Goal: Task Accomplishment & Management: Manage account settings

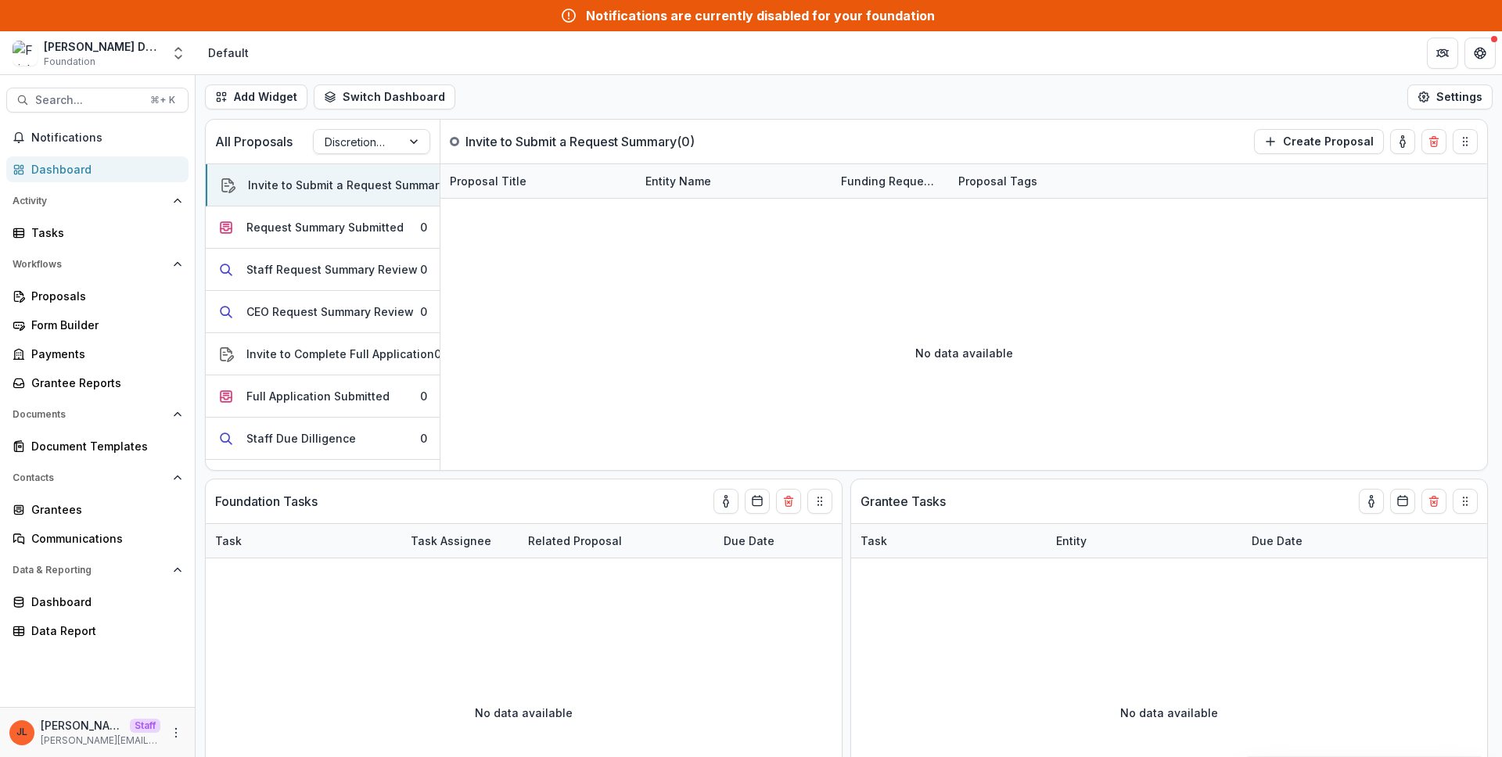
click at [855, 115] on div "Add Widget Switch Dashboard Default New Dashboard Settings" at bounding box center [849, 97] width 1306 height 44
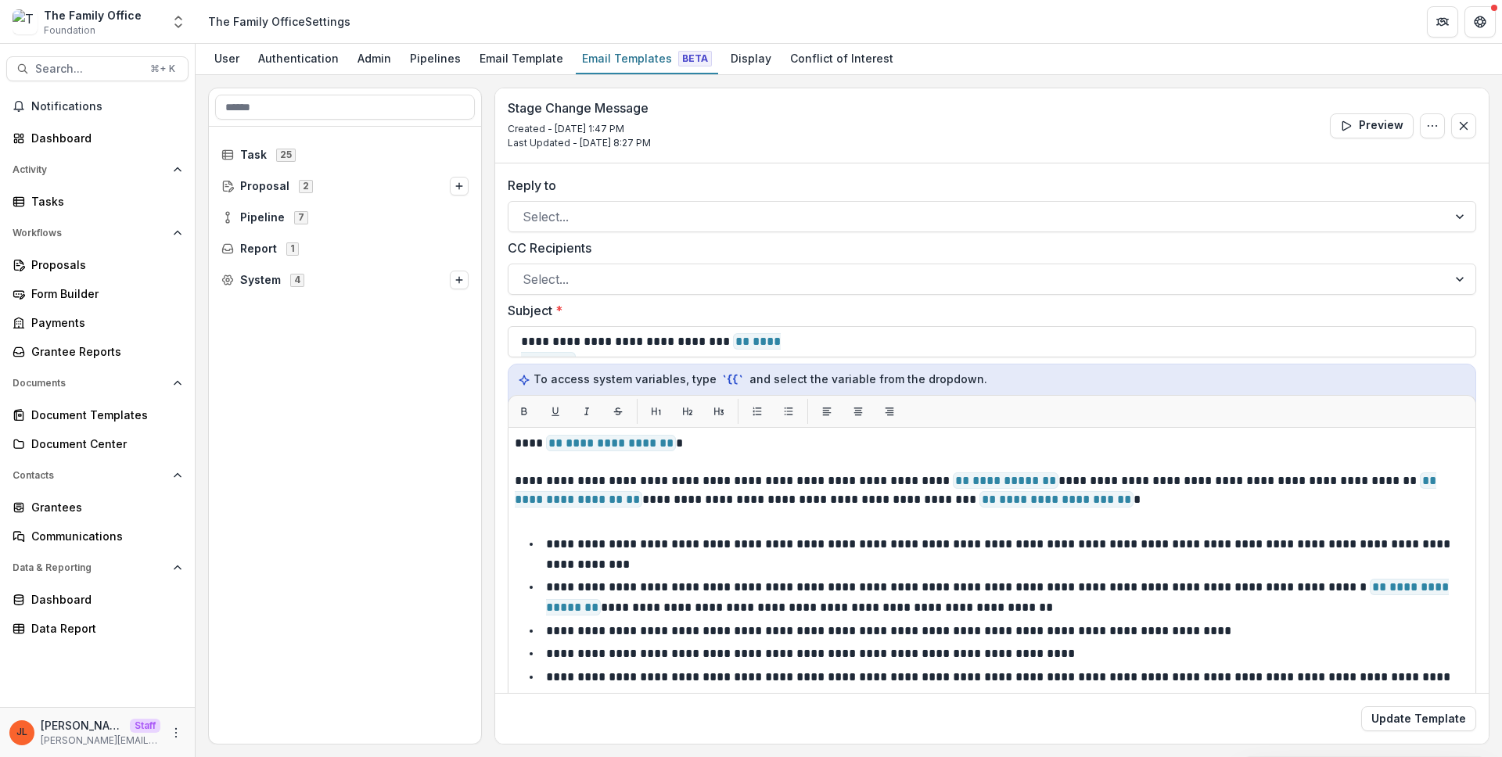
click at [287, 549] on div "Task 25 Proposal 2 Pipeline 7 Report 1 System 4" at bounding box center [345, 435] width 272 height 617
click at [88, 513] on div "Grantees" at bounding box center [103, 507] width 145 height 16
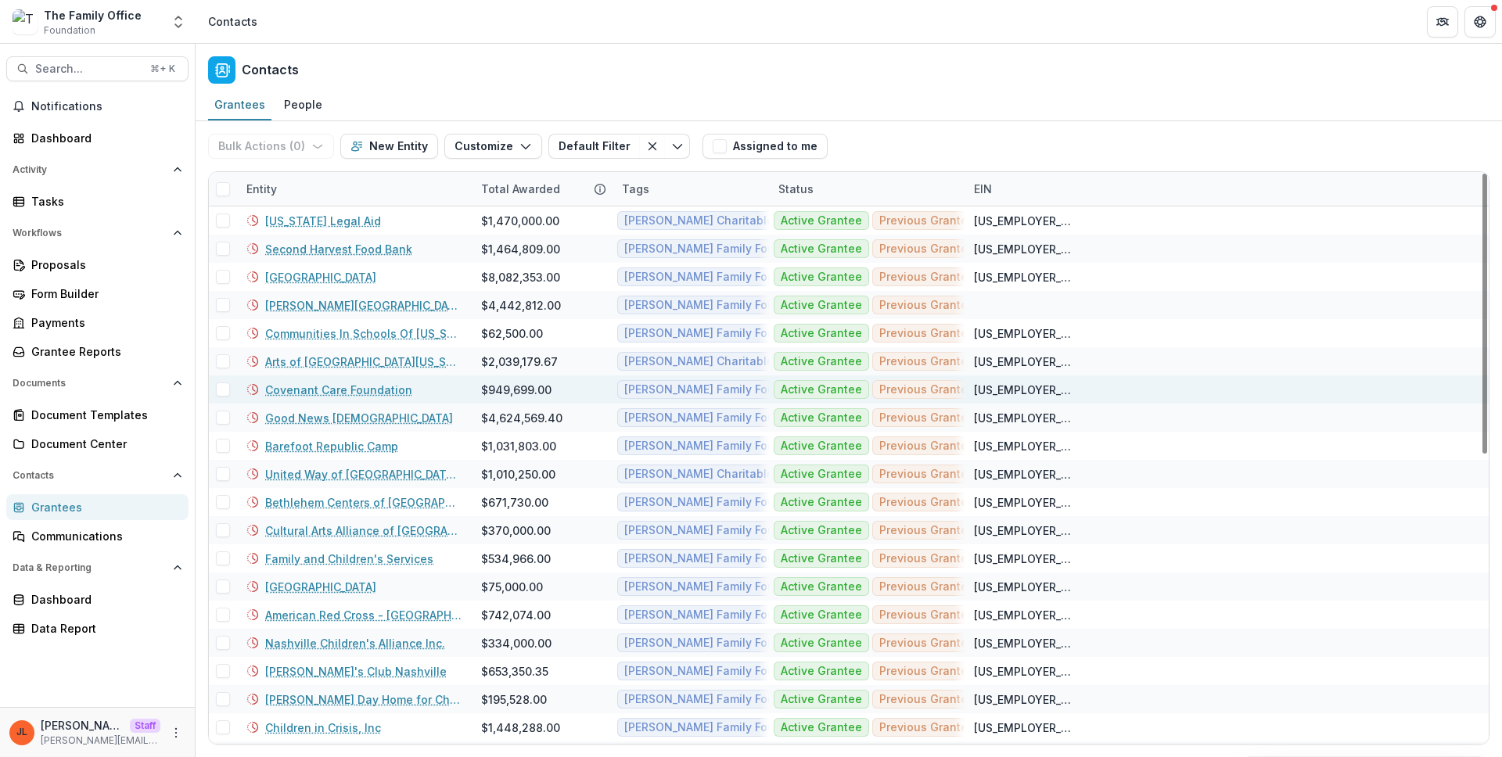
click at [343, 393] on link "Covenant Care Foundation" at bounding box center [338, 390] width 147 height 16
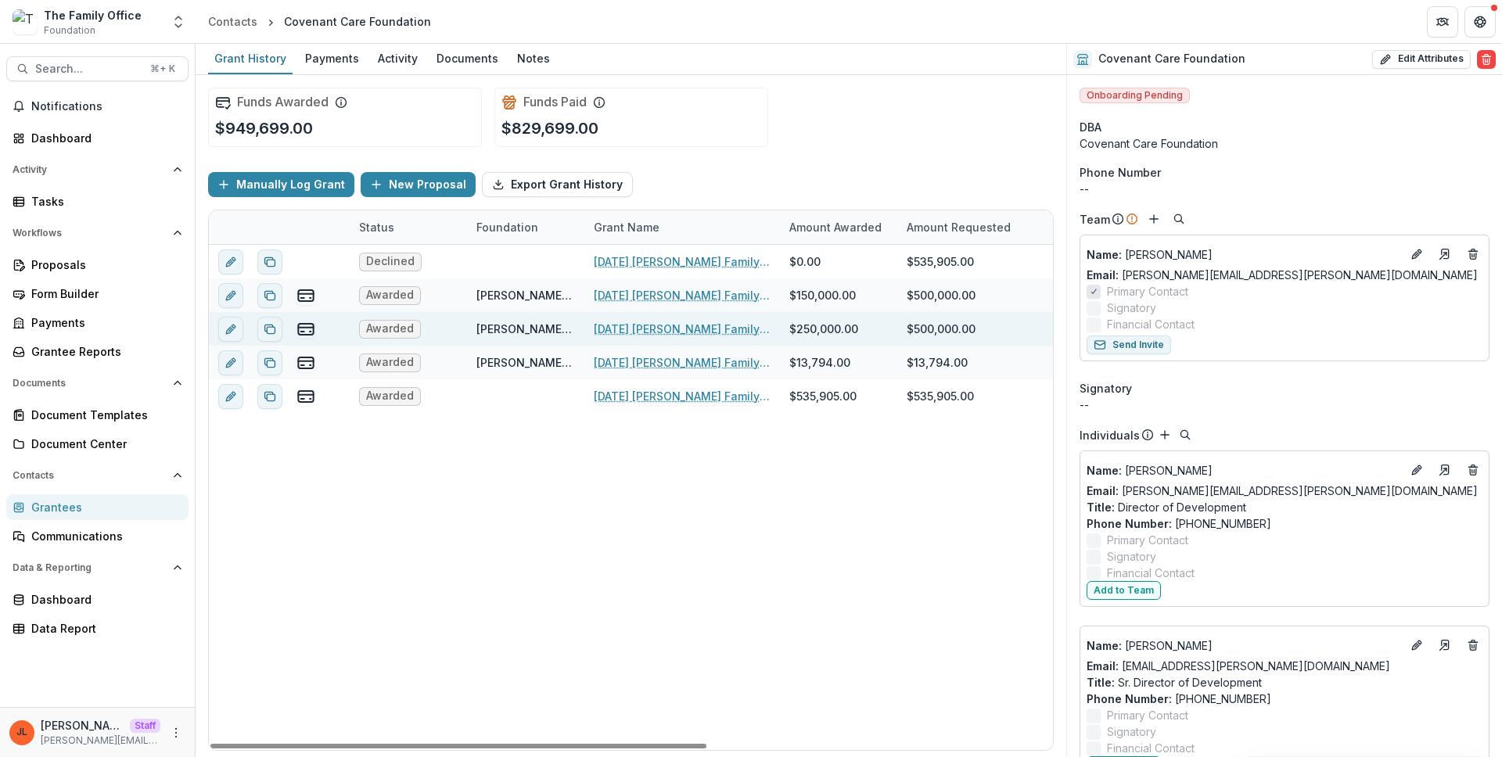
click at [628, 338] on div "2019-10-28 Dugas Family Foundation Florida Covenant Care Foundation" at bounding box center [682, 329] width 177 height 34
click at [628, 332] on link "2019-10-28 Dugas Family Foundation Florida Covenant Care Foundation" at bounding box center [682, 329] width 177 height 16
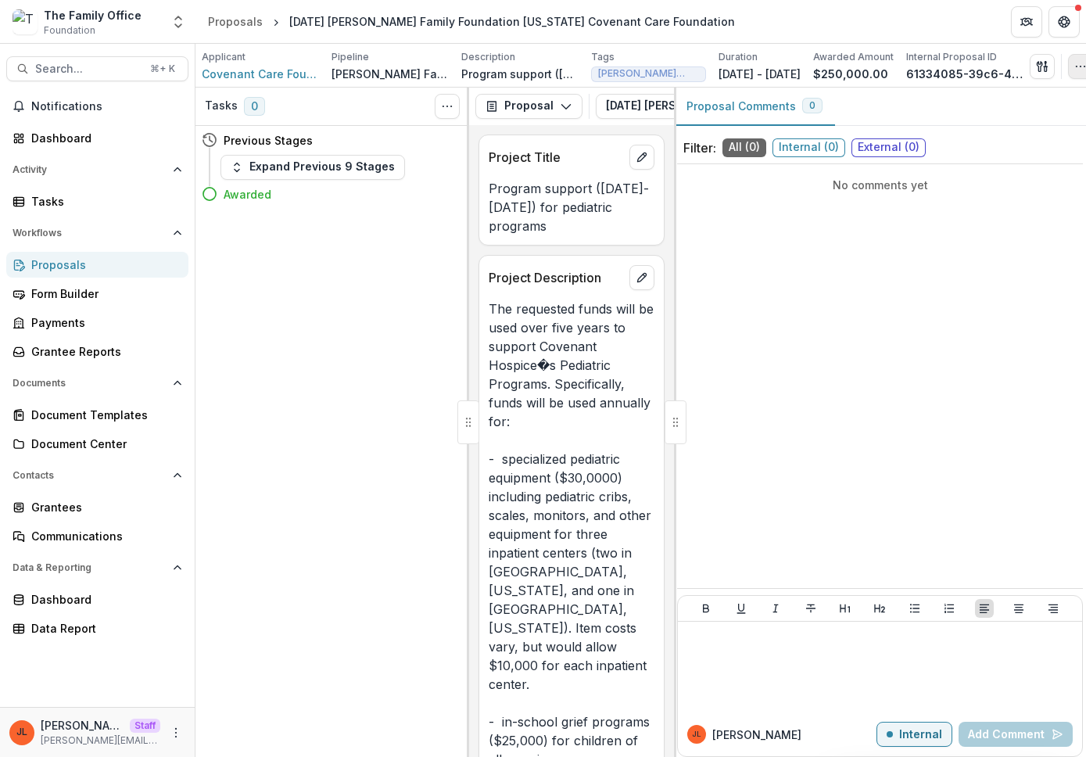
click at [990, 69] on button "button" at bounding box center [1080, 66] width 25 height 25
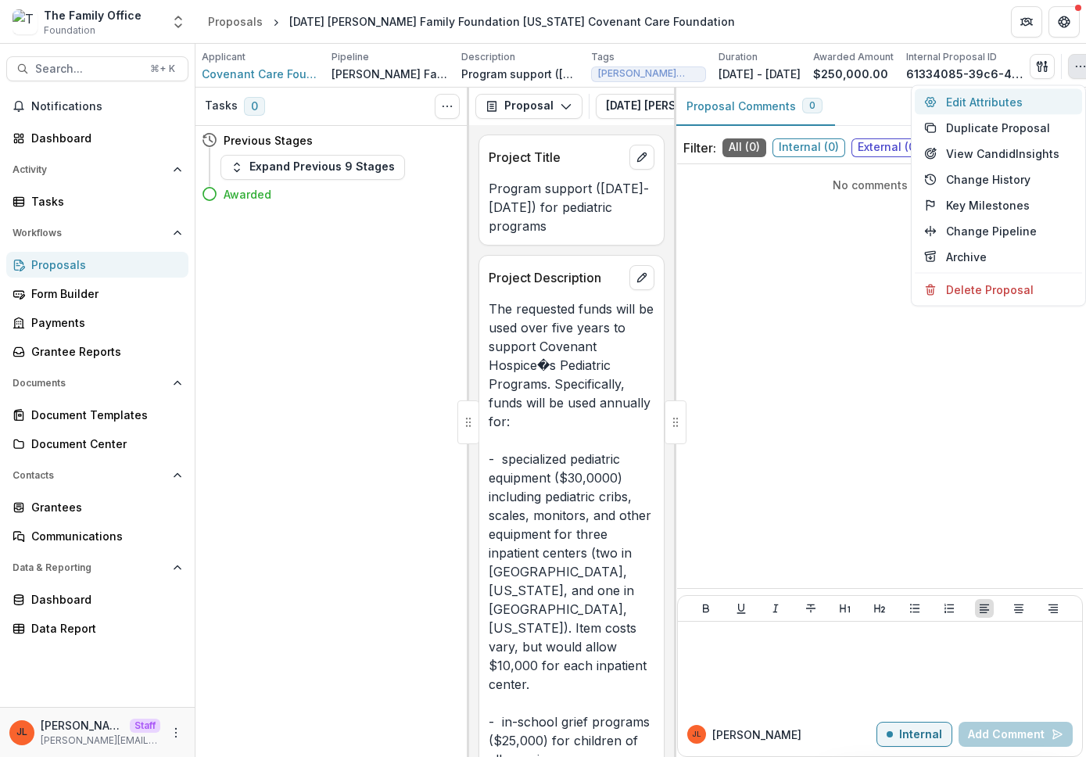
click at [990, 109] on button "Edit Attributes" at bounding box center [998, 102] width 167 height 26
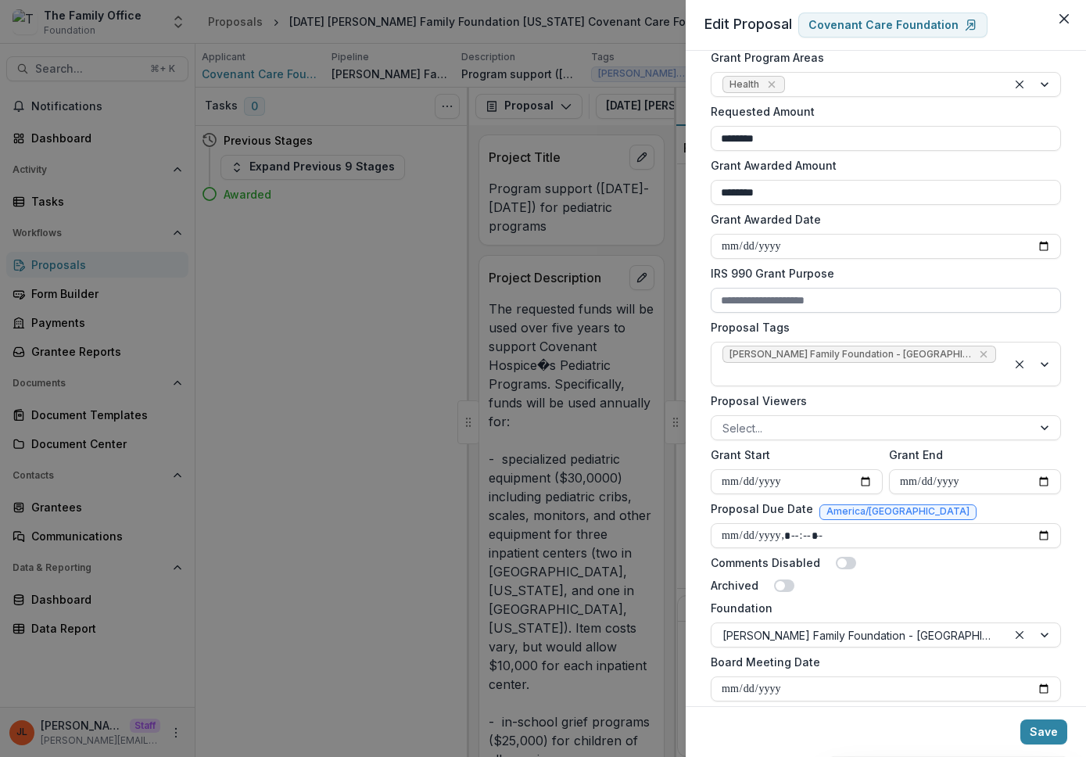
scroll to position [325, 0]
click at [526, 149] on div "**********" at bounding box center [543, 378] width 1086 height 757
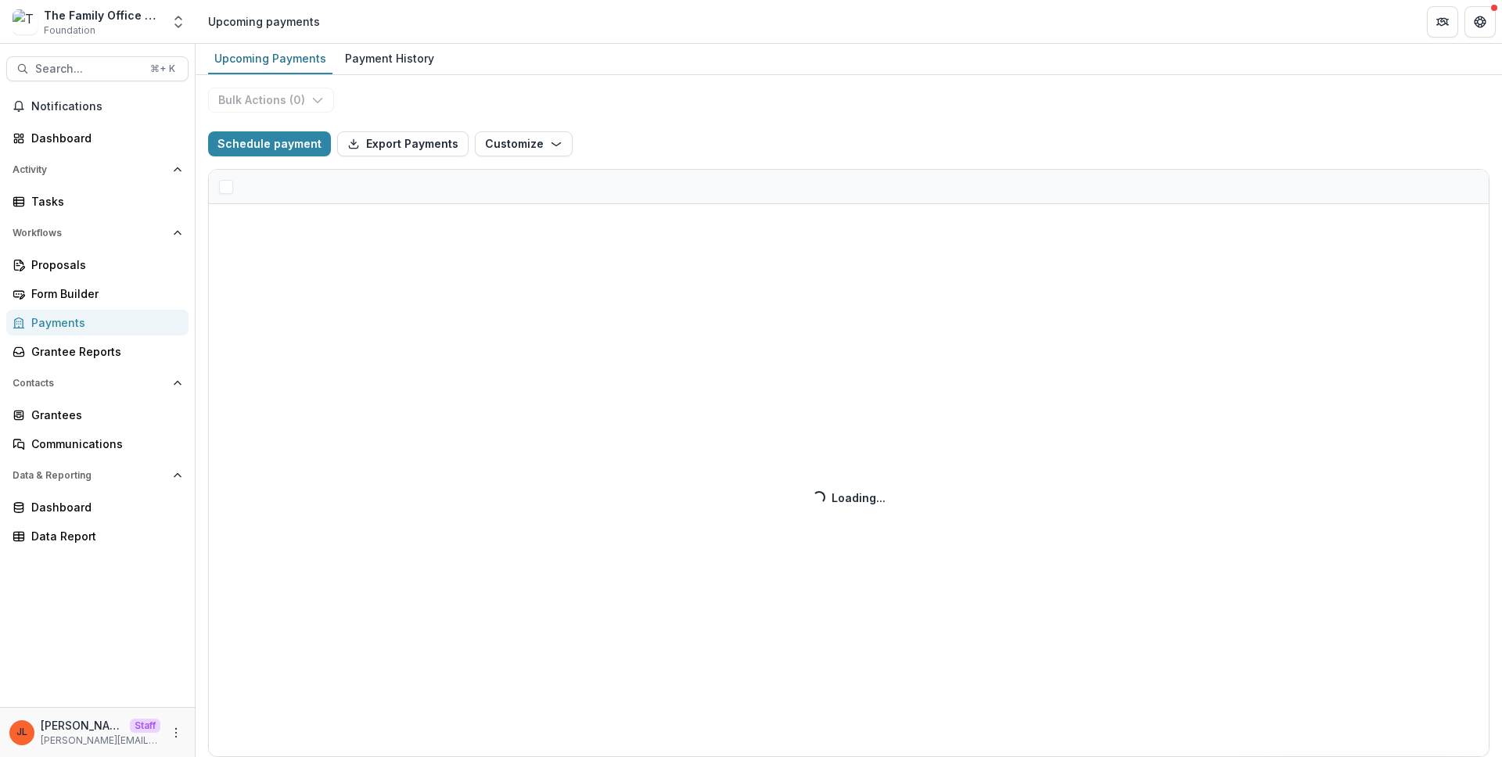
select select "**********"
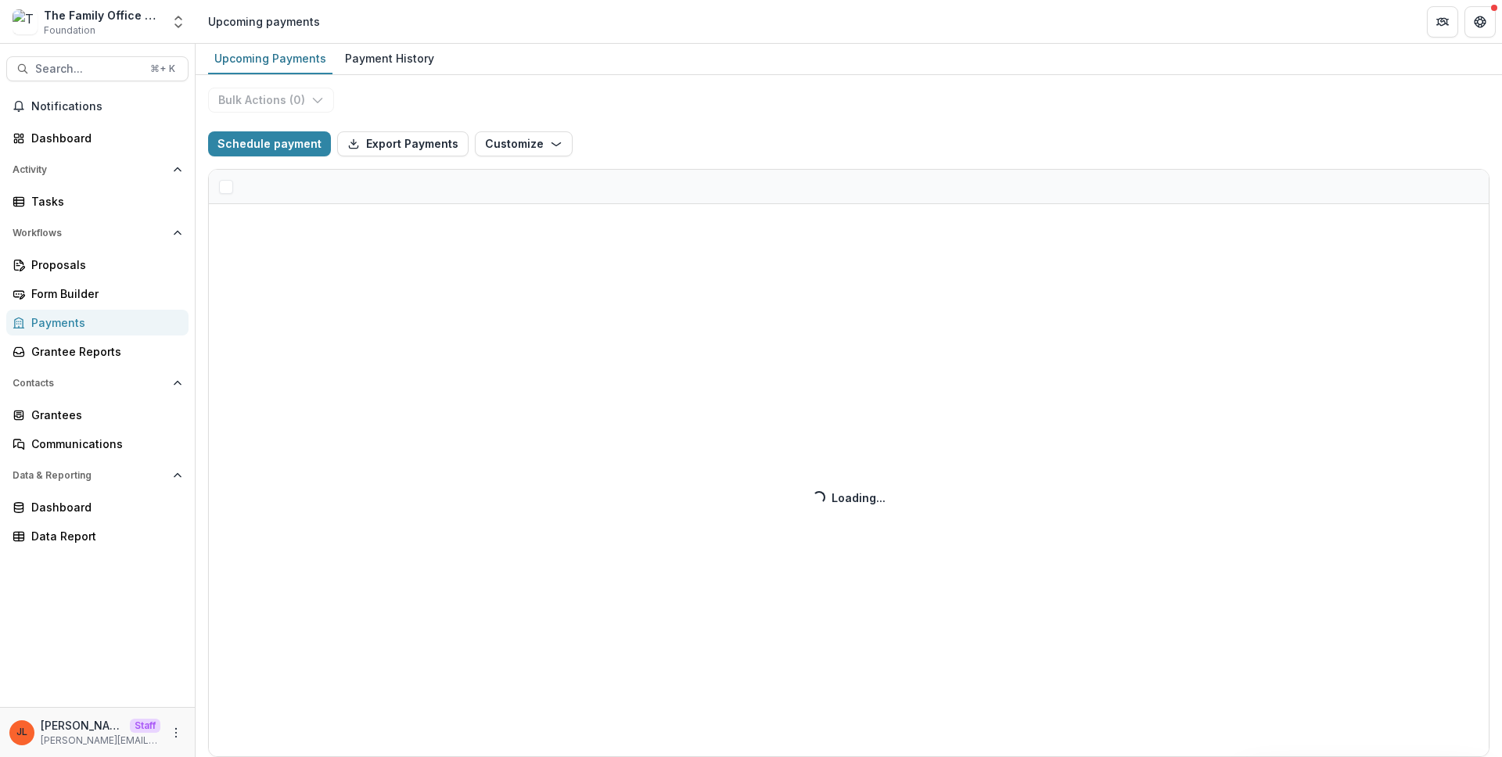
select select "**********"
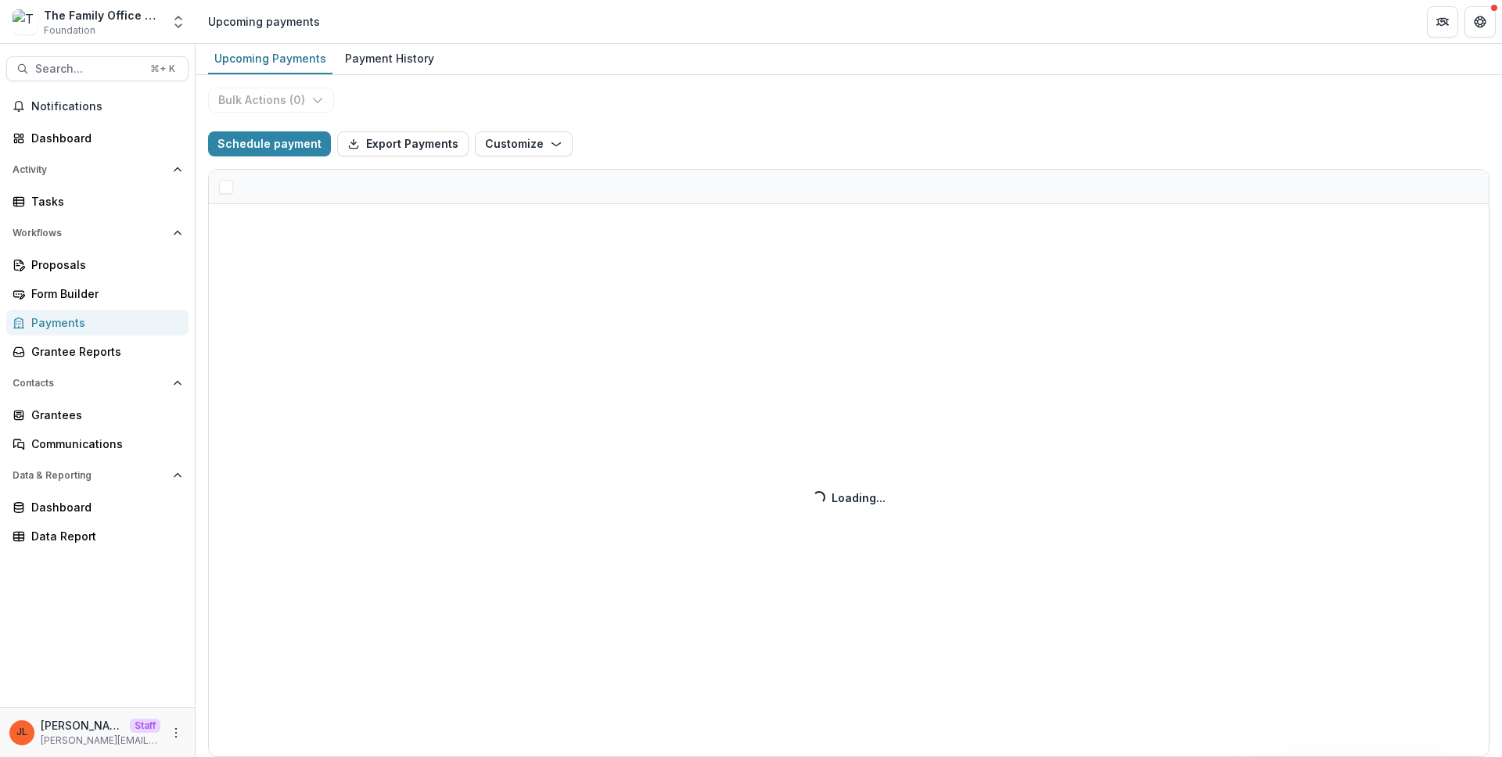
select select "**********"
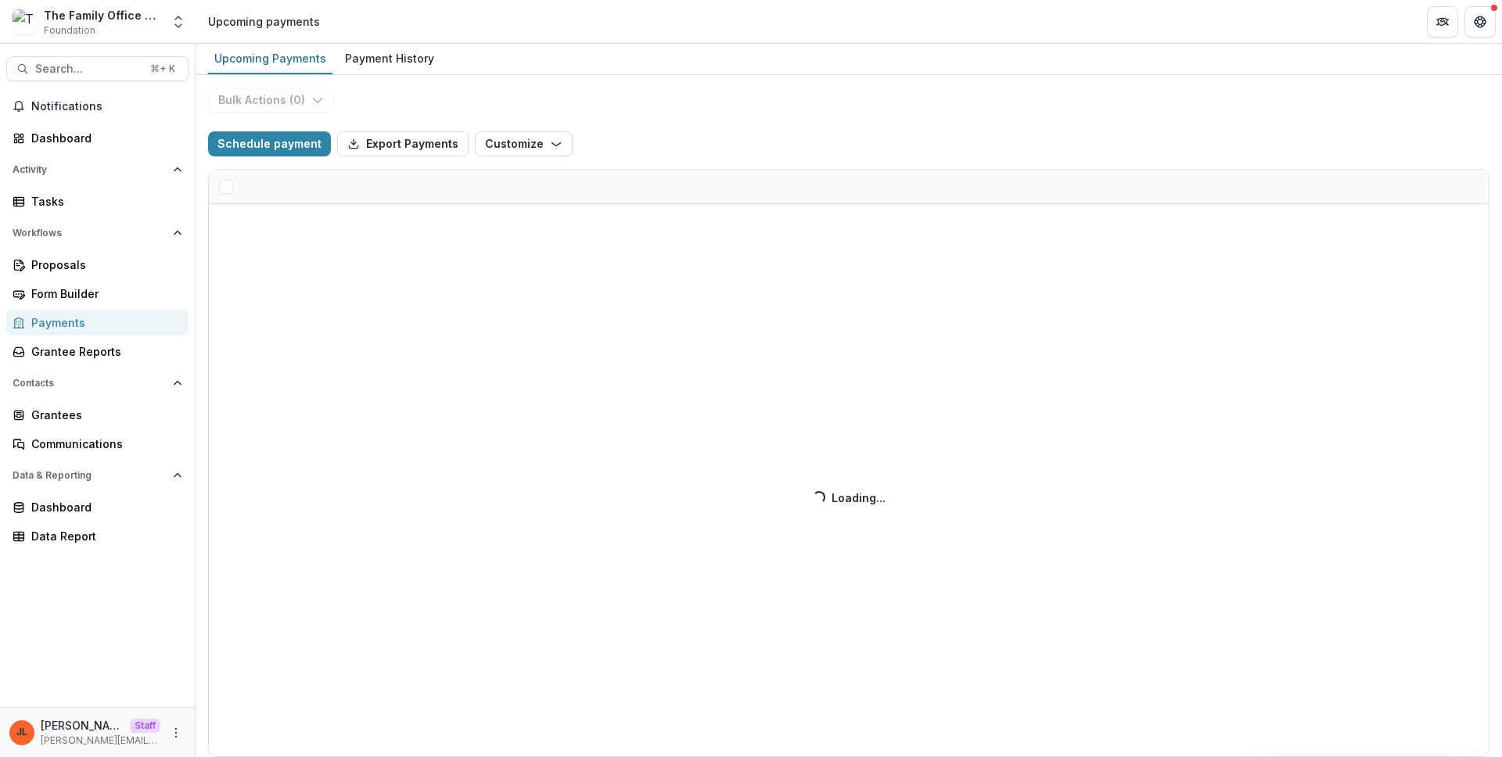
select select "**********"
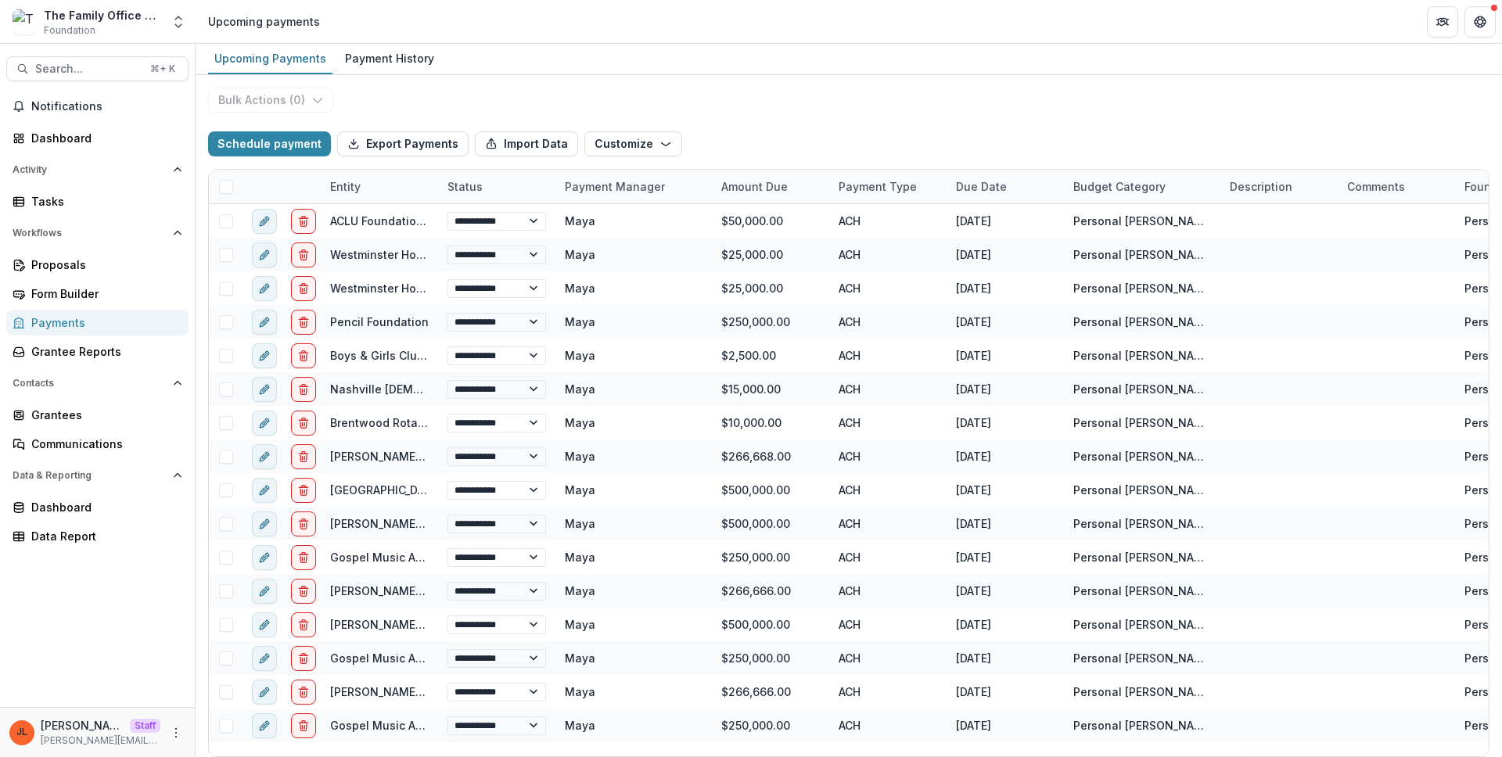
select select "**********"
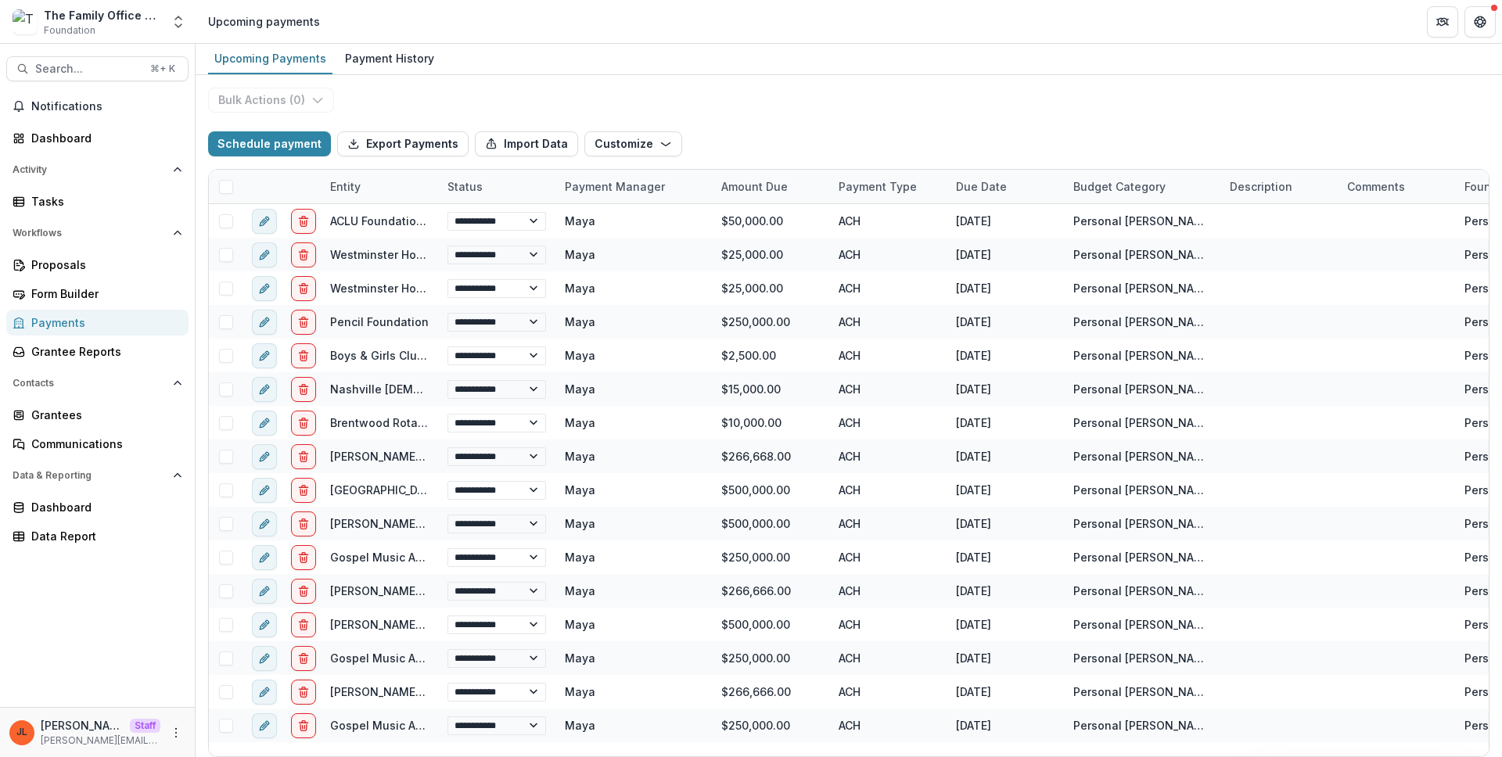
select select "**********"
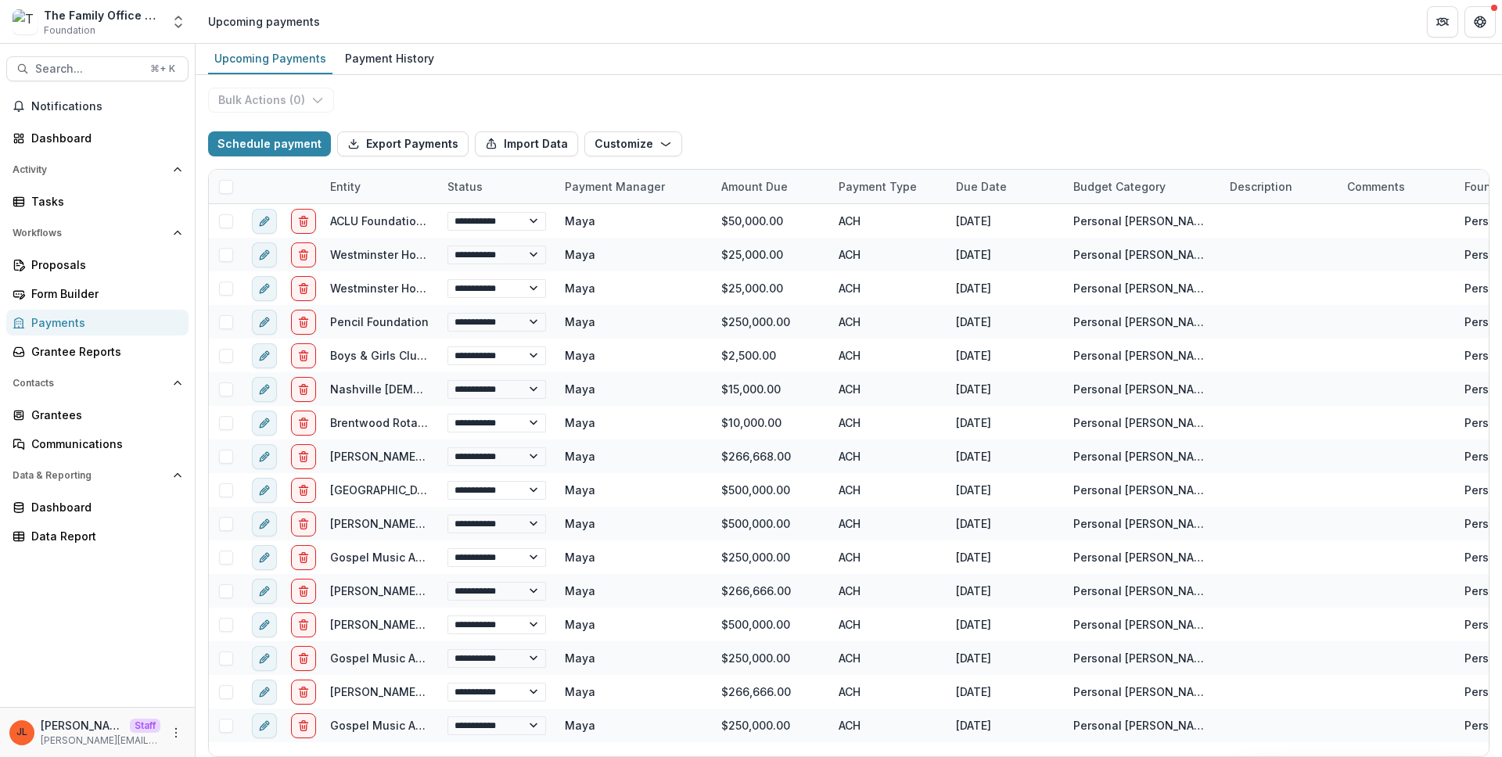
select select "**********"
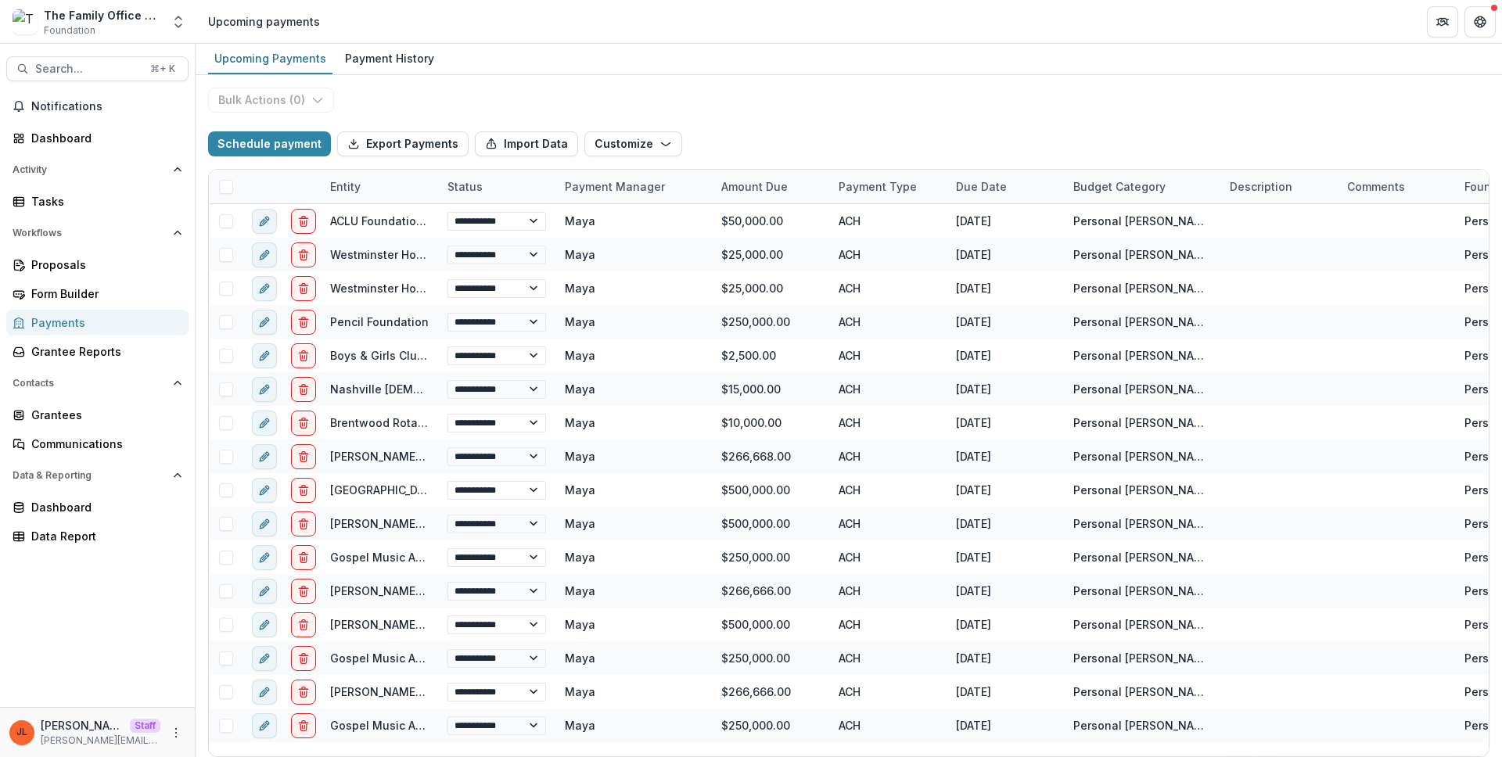
select select "**********"
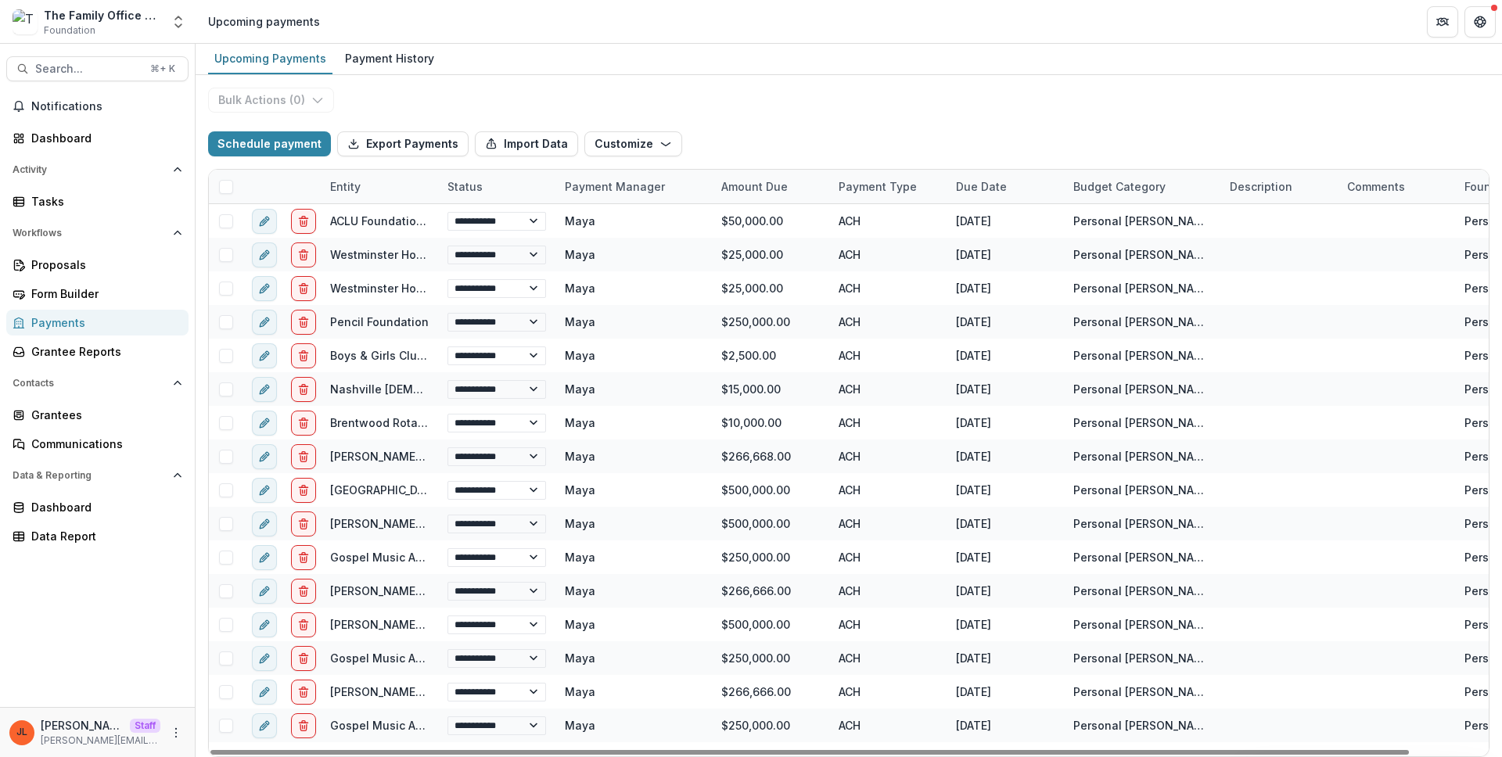
select select "**********"
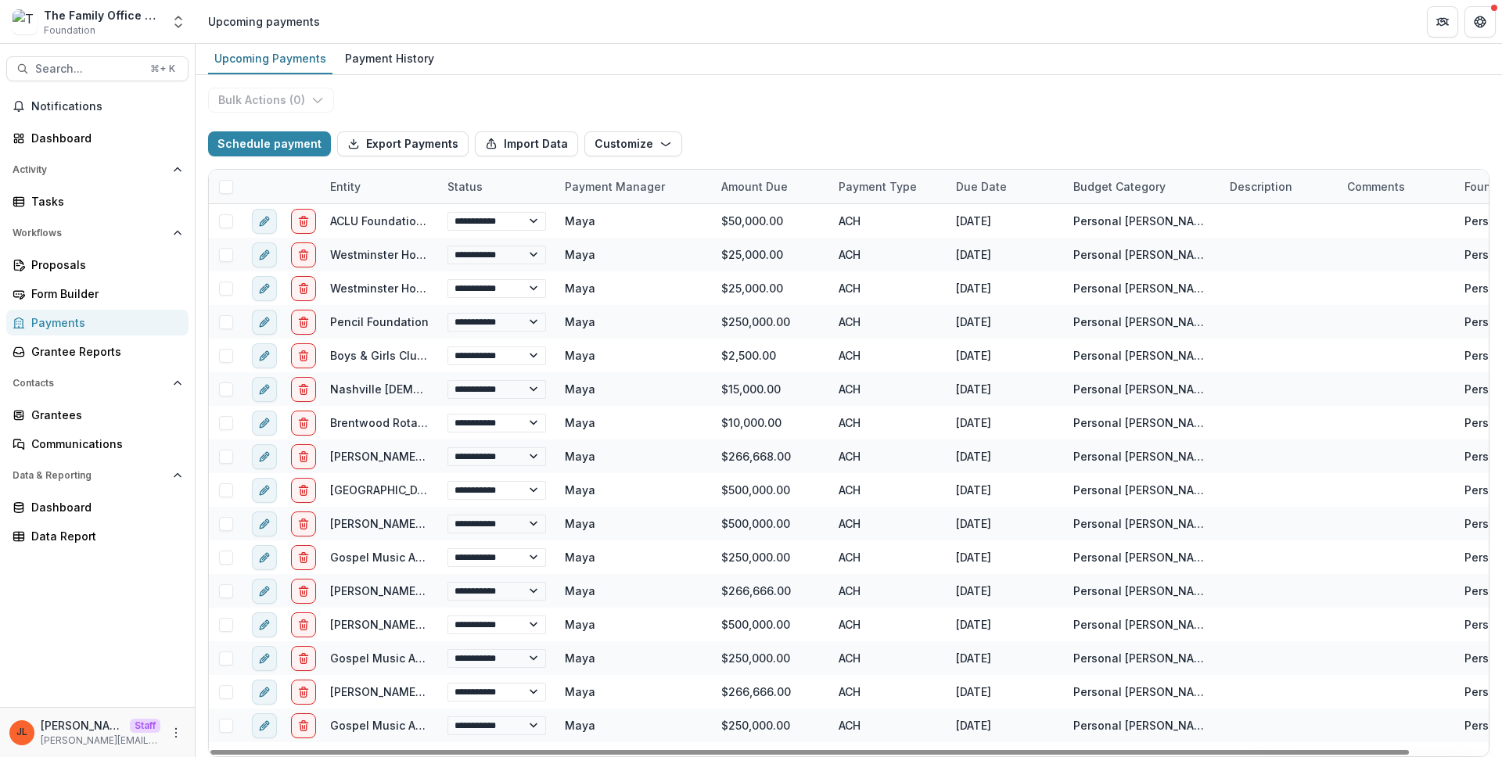
select select "**********"
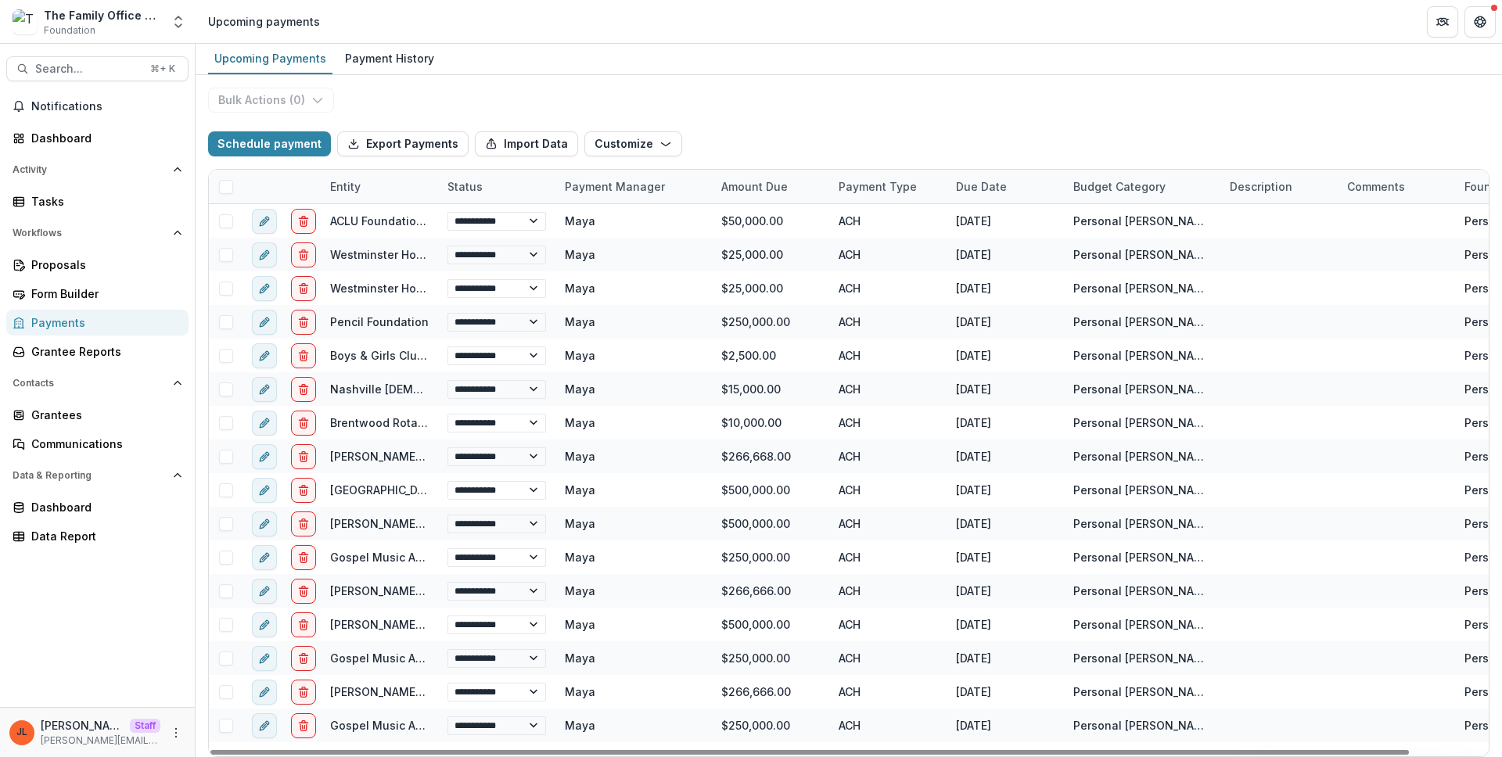
select select "**********"
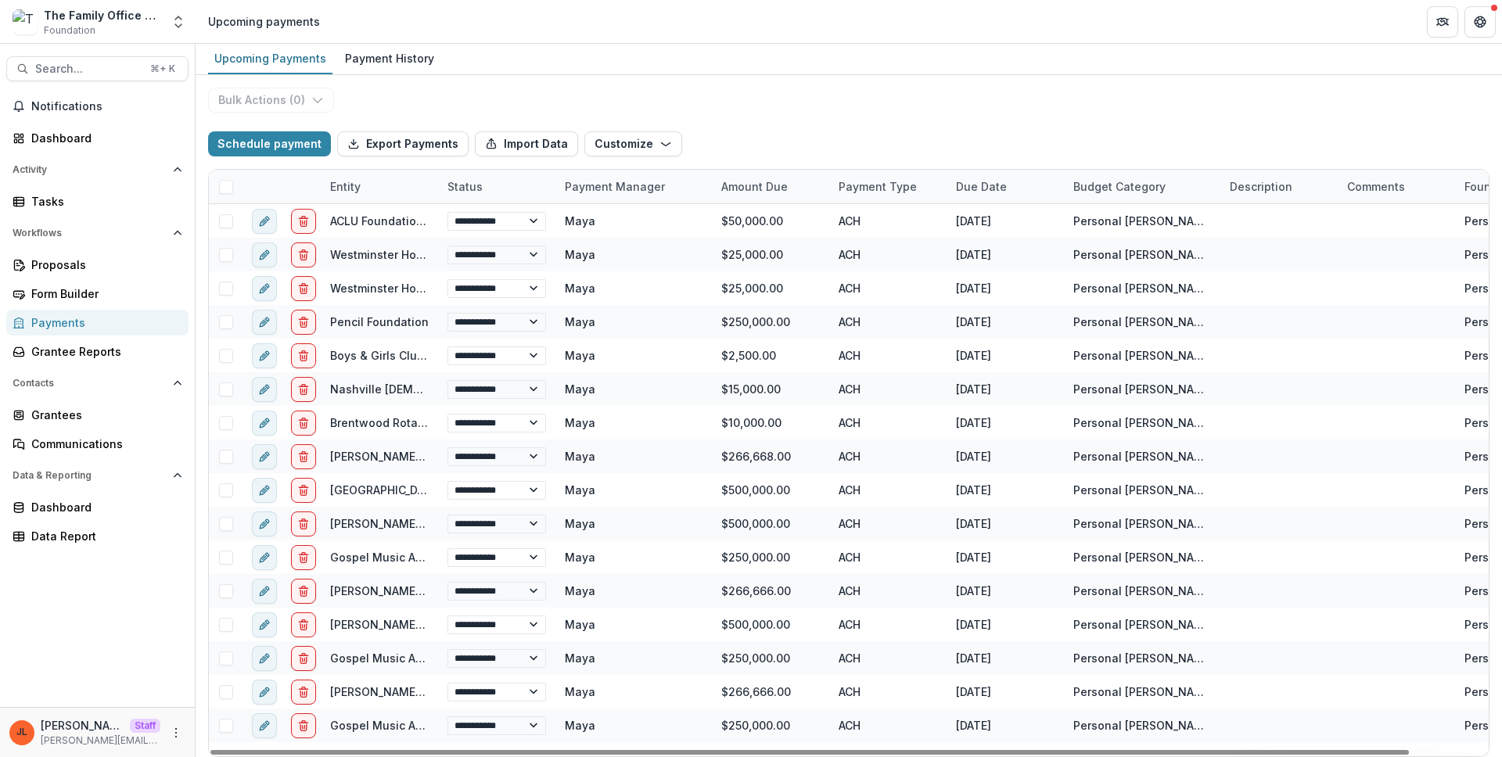
select select "**********"
click at [170, 728] on icon "More" at bounding box center [176, 733] width 13 height 13
select select "**********"
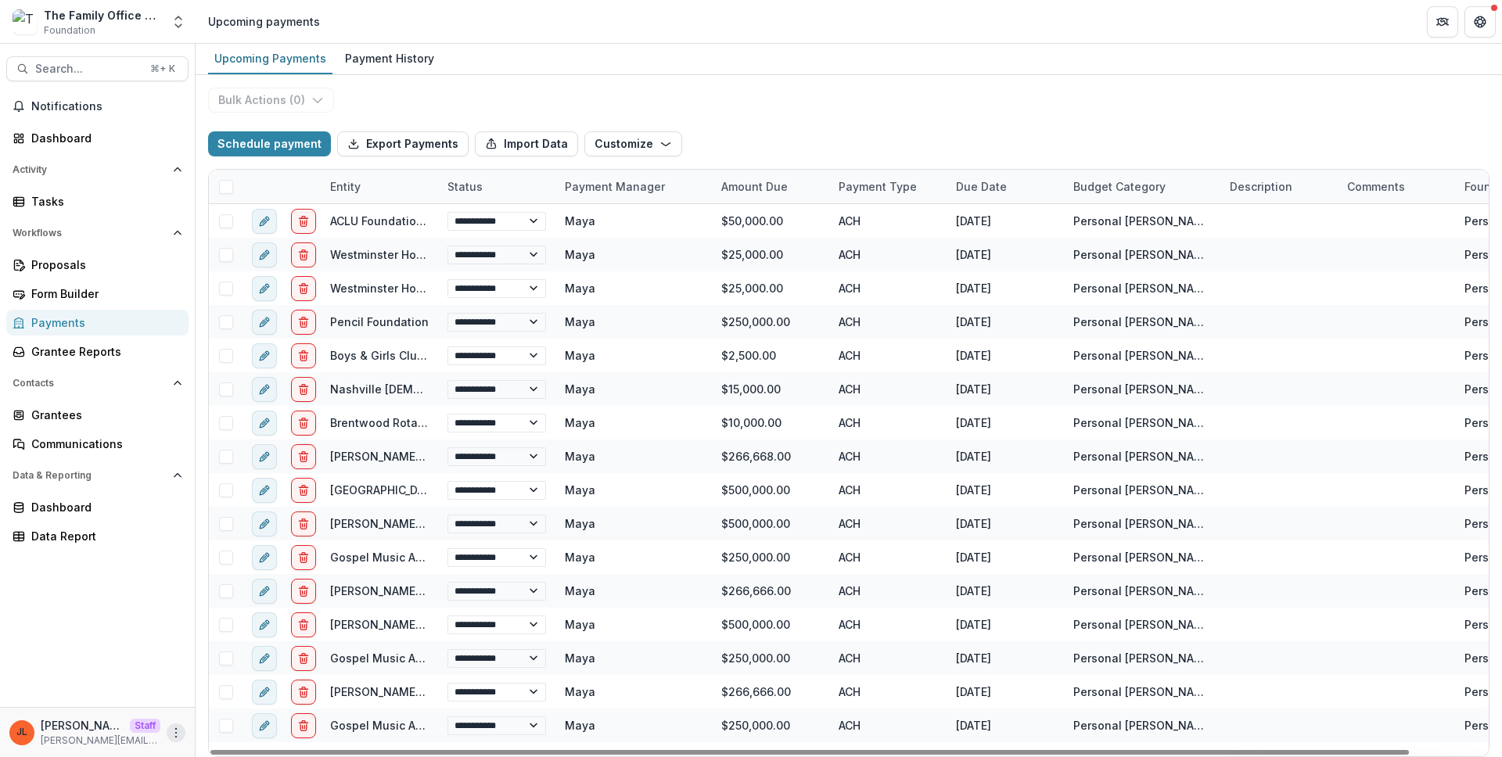
select select "**********"
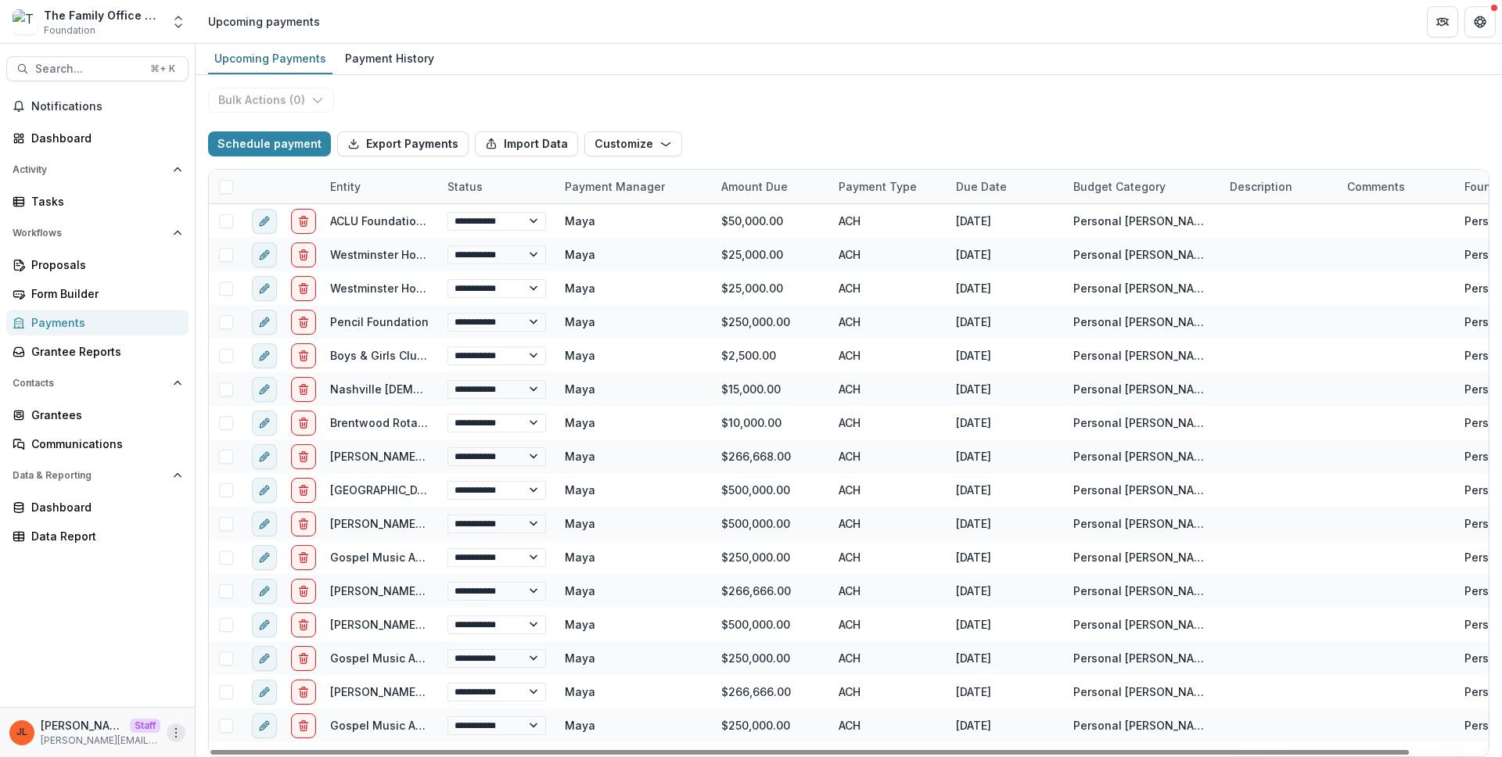
select select "**********"
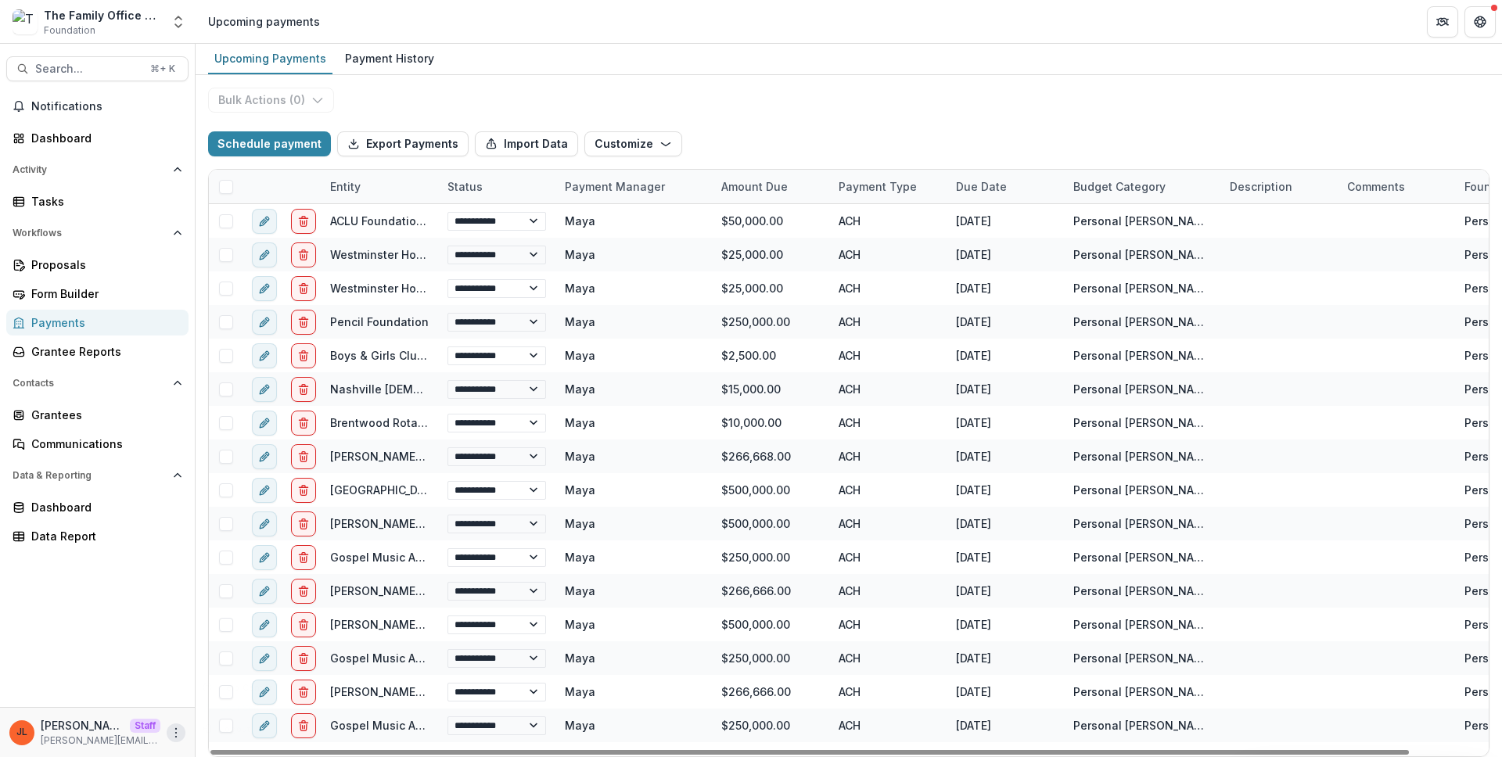
select select "**********"
click at [254, 697] on link "User Settings" at bounding box center [279, 700] width 167 height 26
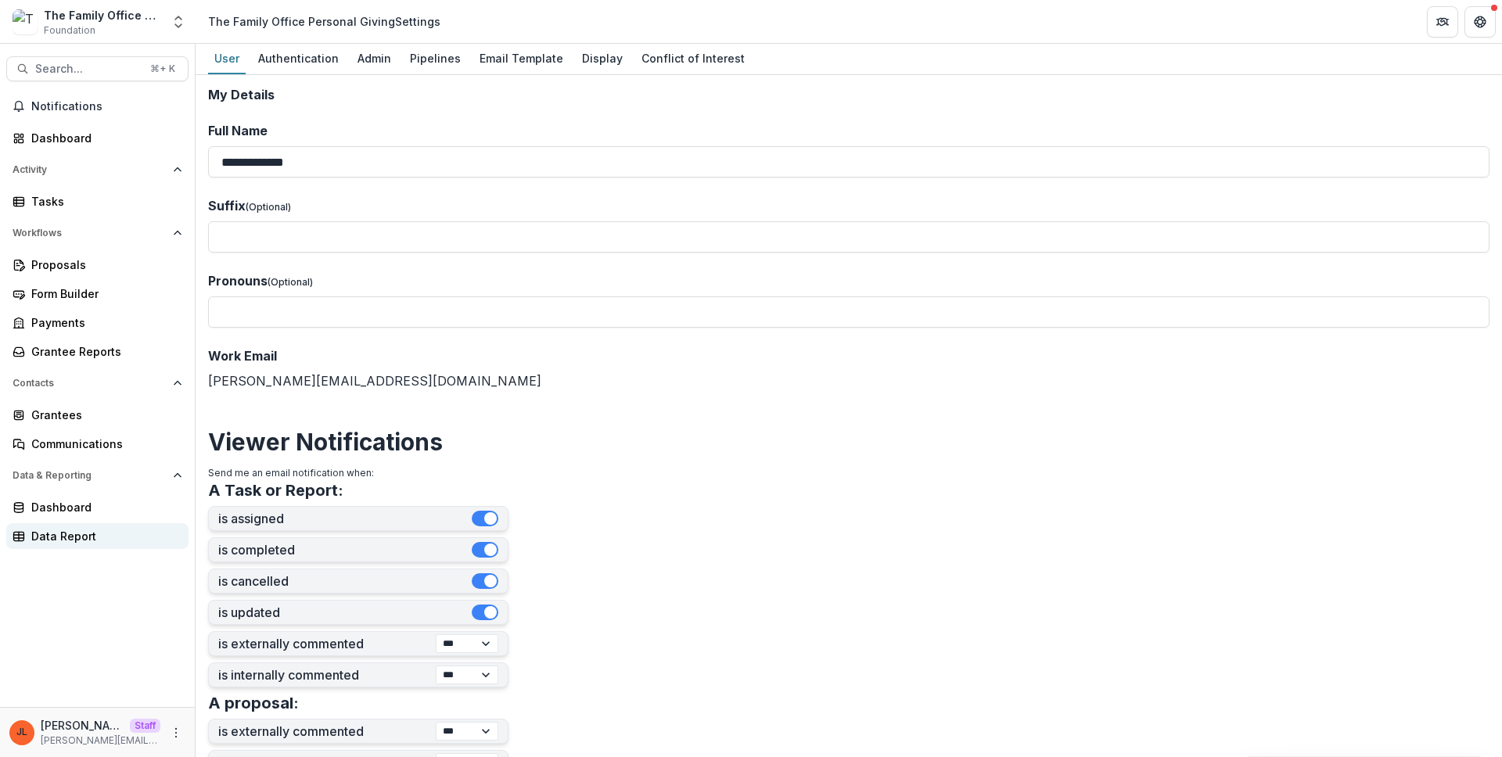
click at [74, 528] on div "Data Report" at bounding box center [103, 536] width 145 height 16
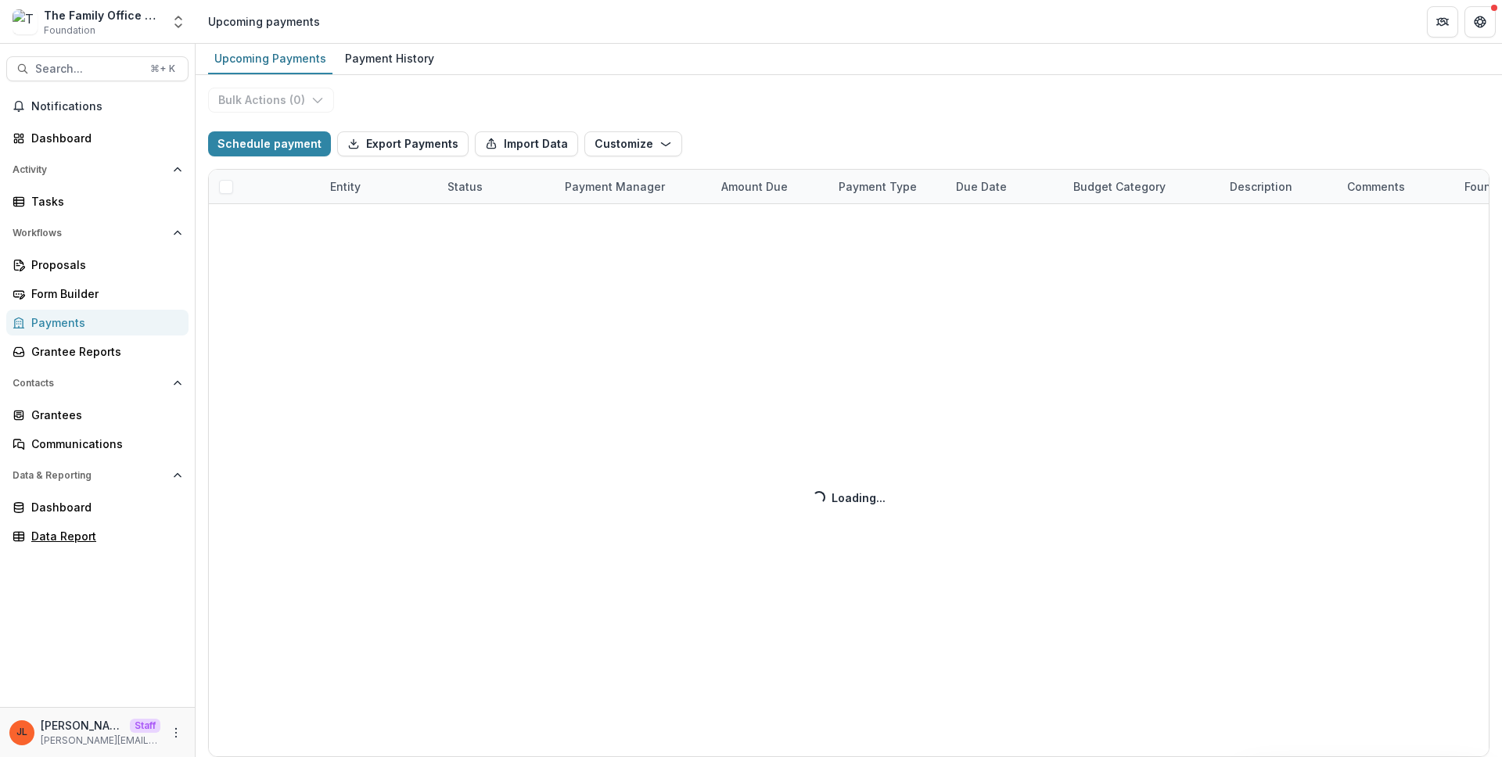
select select "**********"
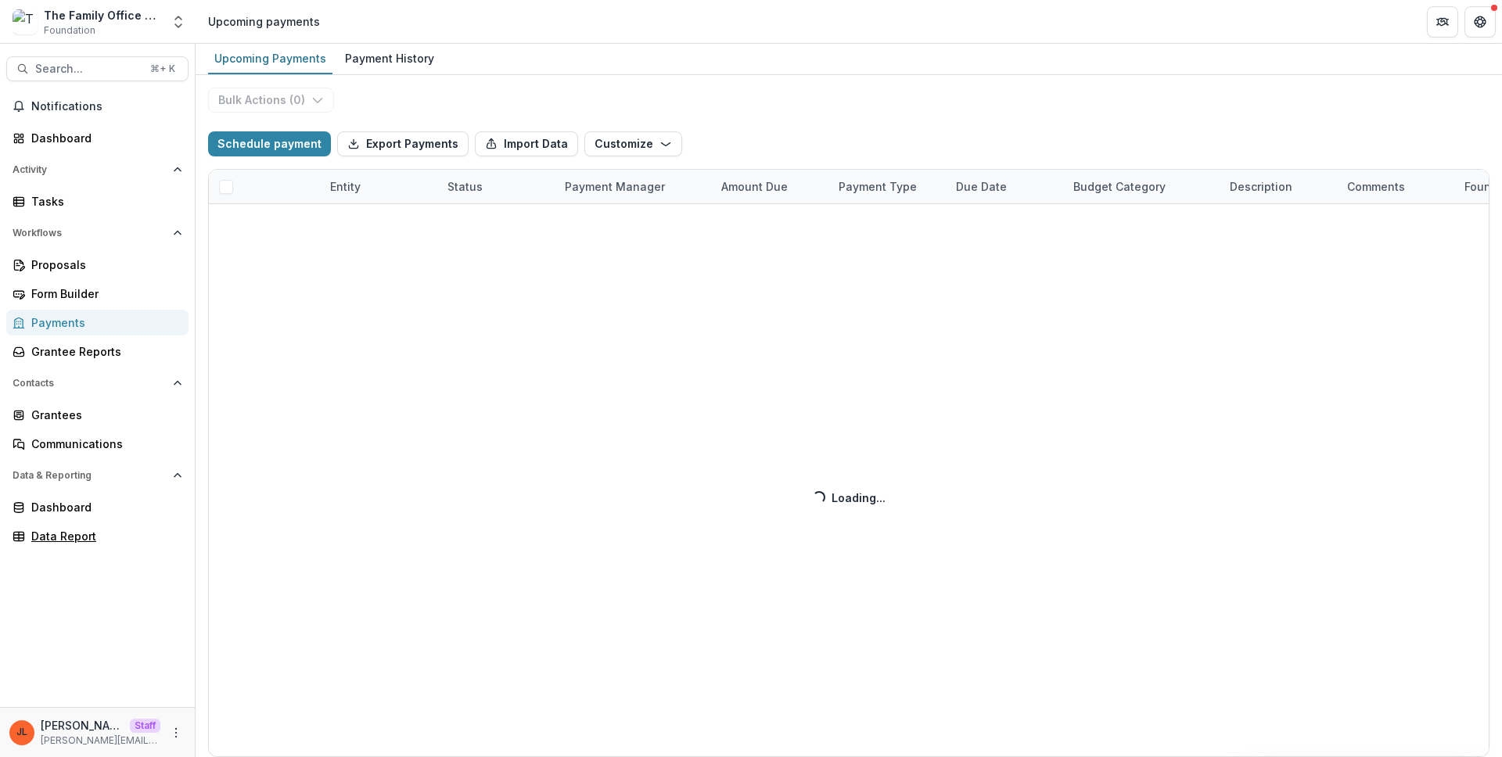
select select "**********"
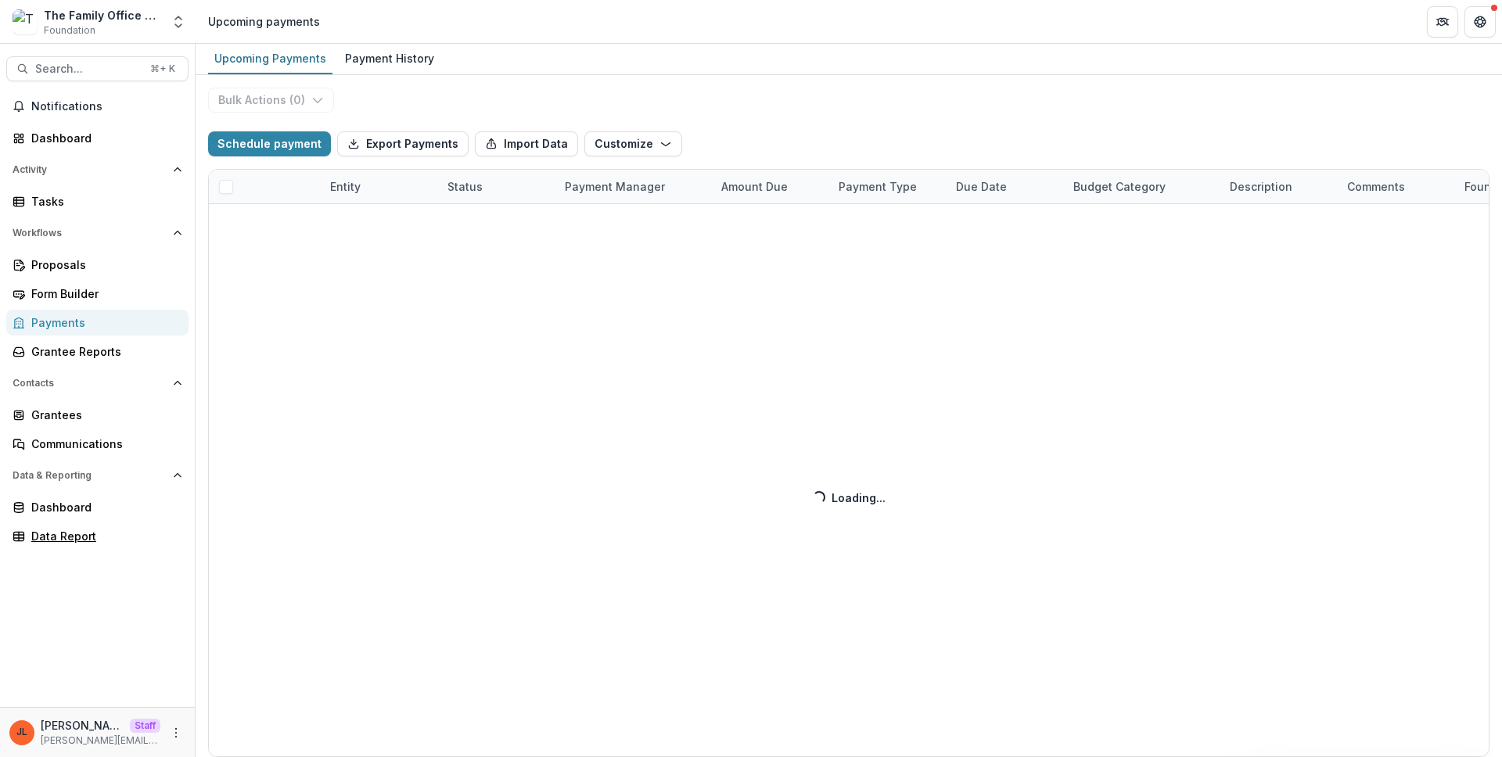
select select "**********"
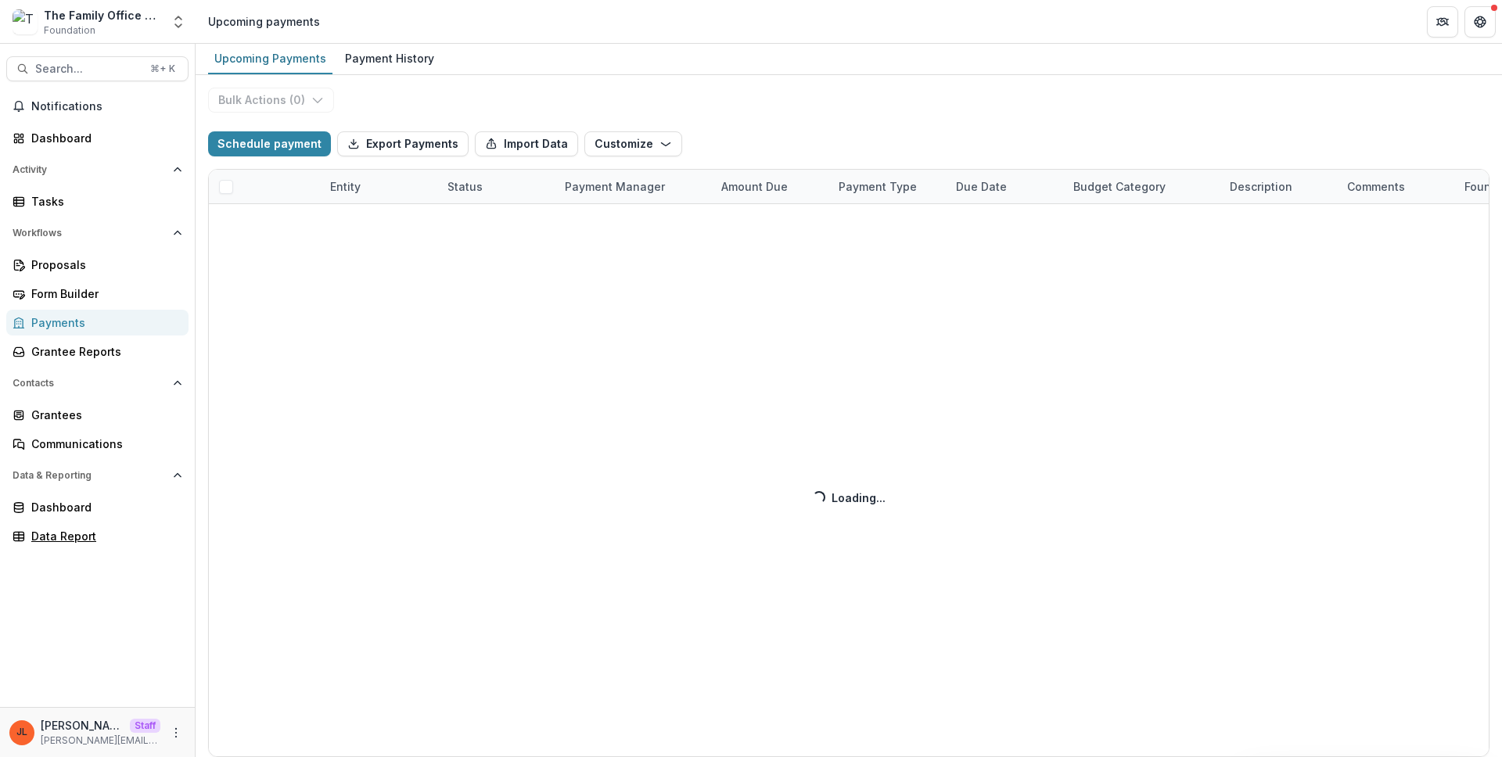
select select "**********"
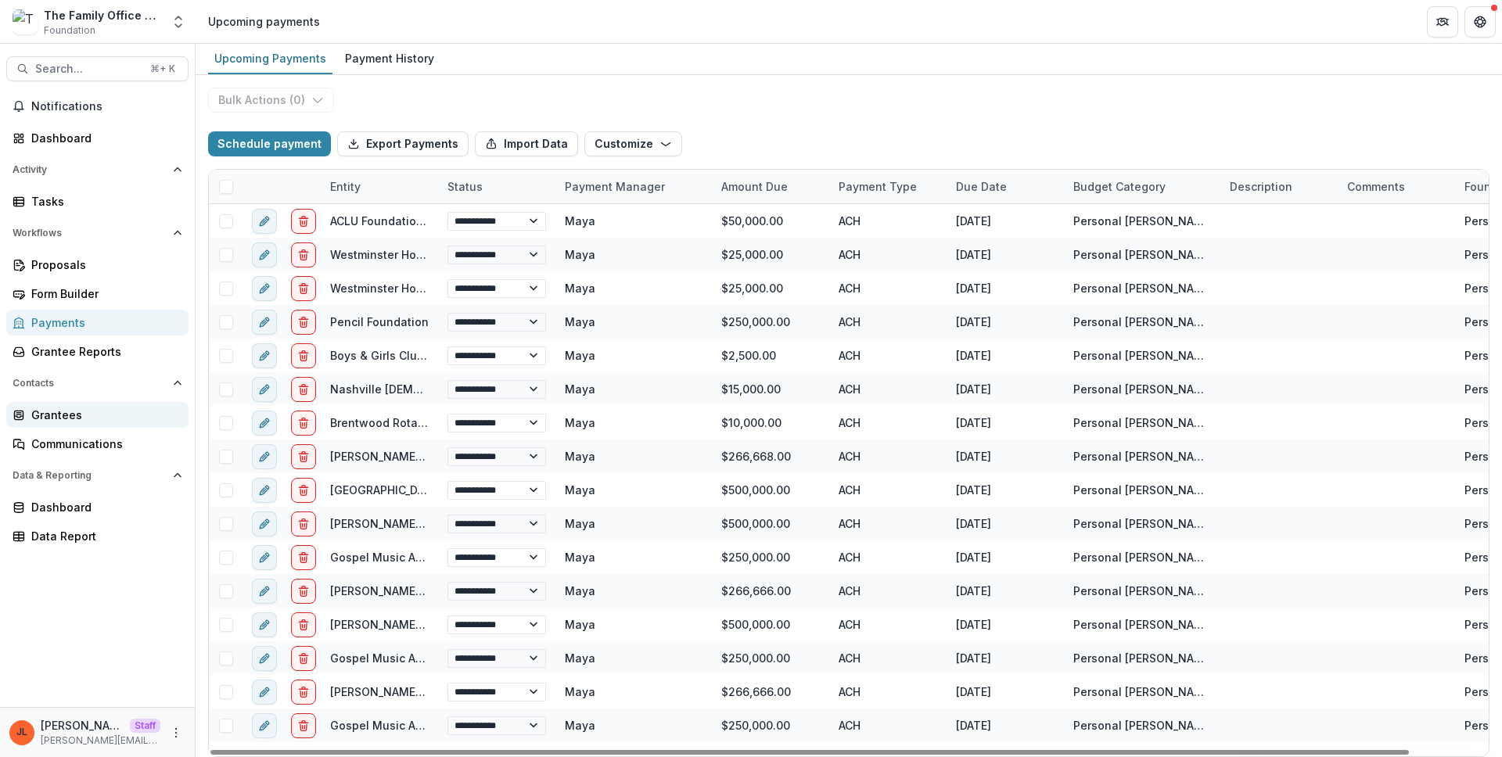
click at [56, 421] on div "Grantees" at bounding box center [103, 415] width 145 height 16
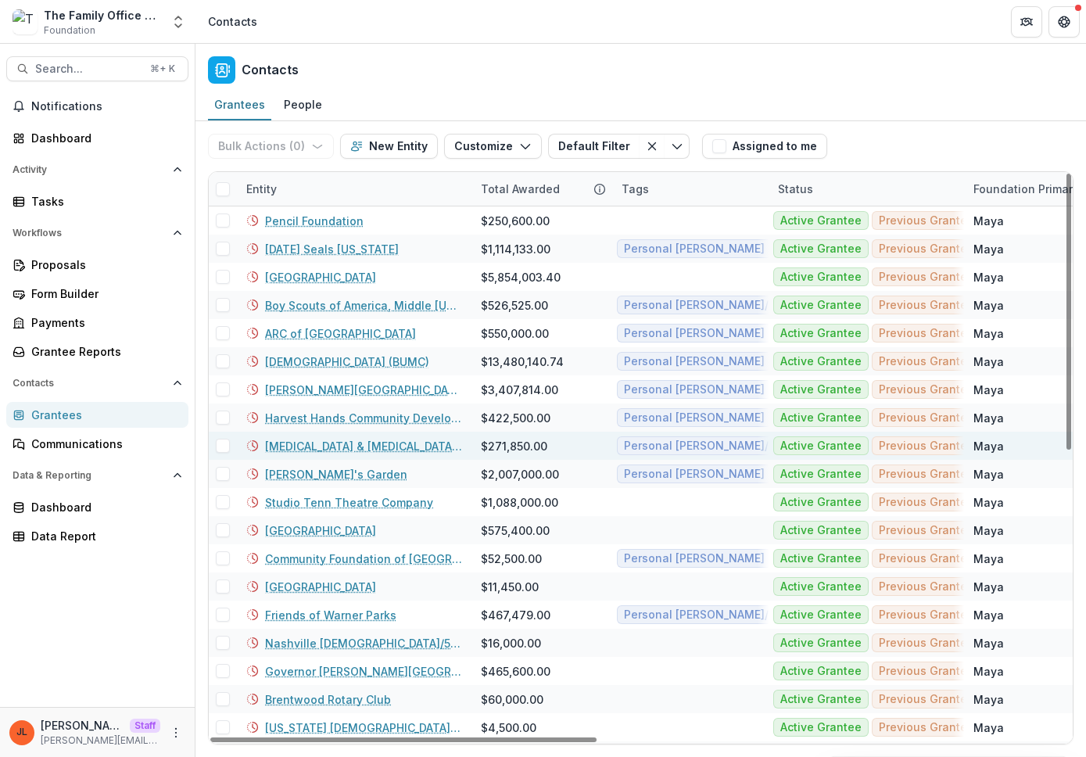
click at [349, 450] on link "Leukemia & Lymphoma Society" at bounding box center [363, 446] width 197 height 16
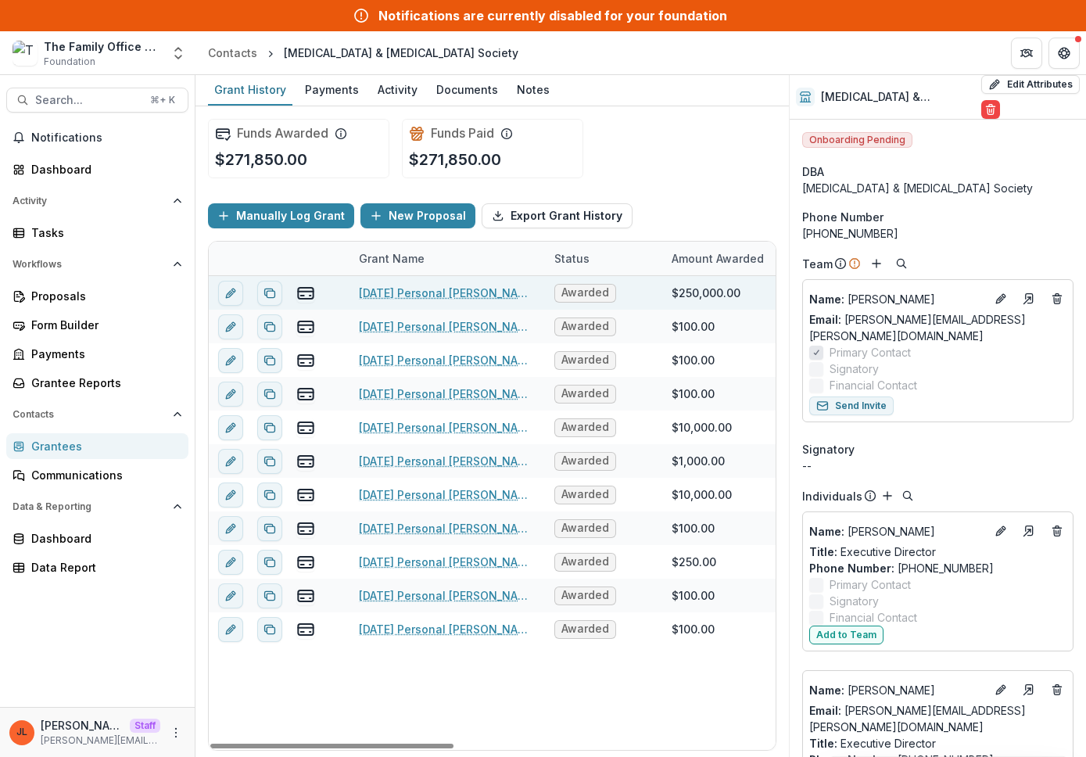
click at [437, 289] on link "2020-12-15 Personal Cal Turner Leukemia & Lymphoma Society" at bounding box center [447, 293] width 177 height 16
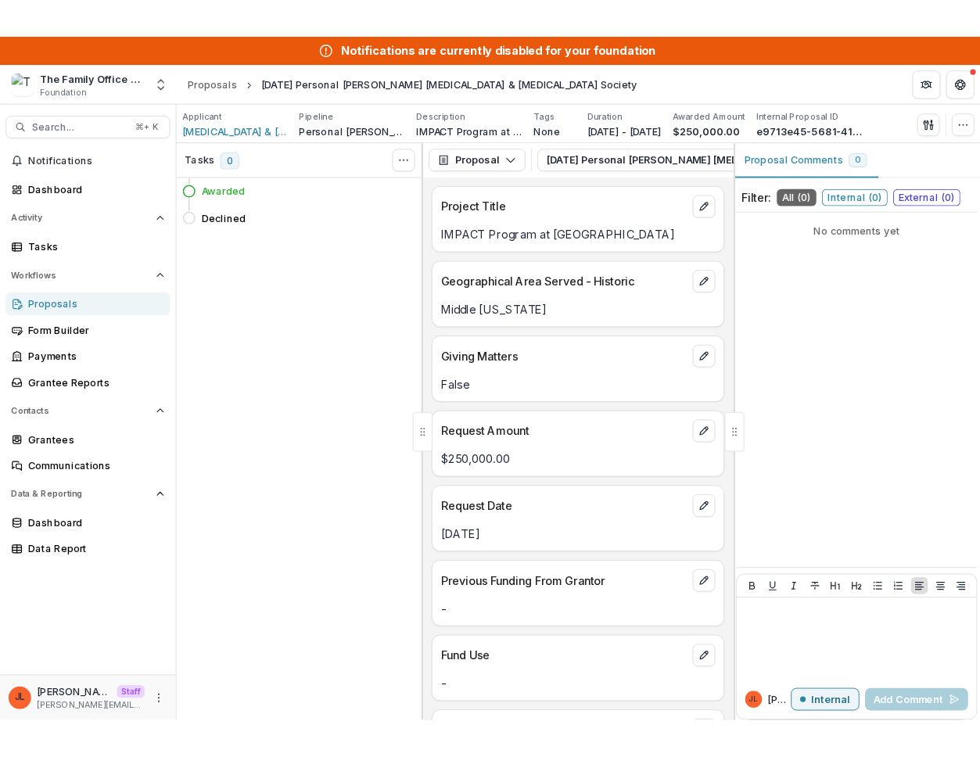
scroll to position [673, 0]
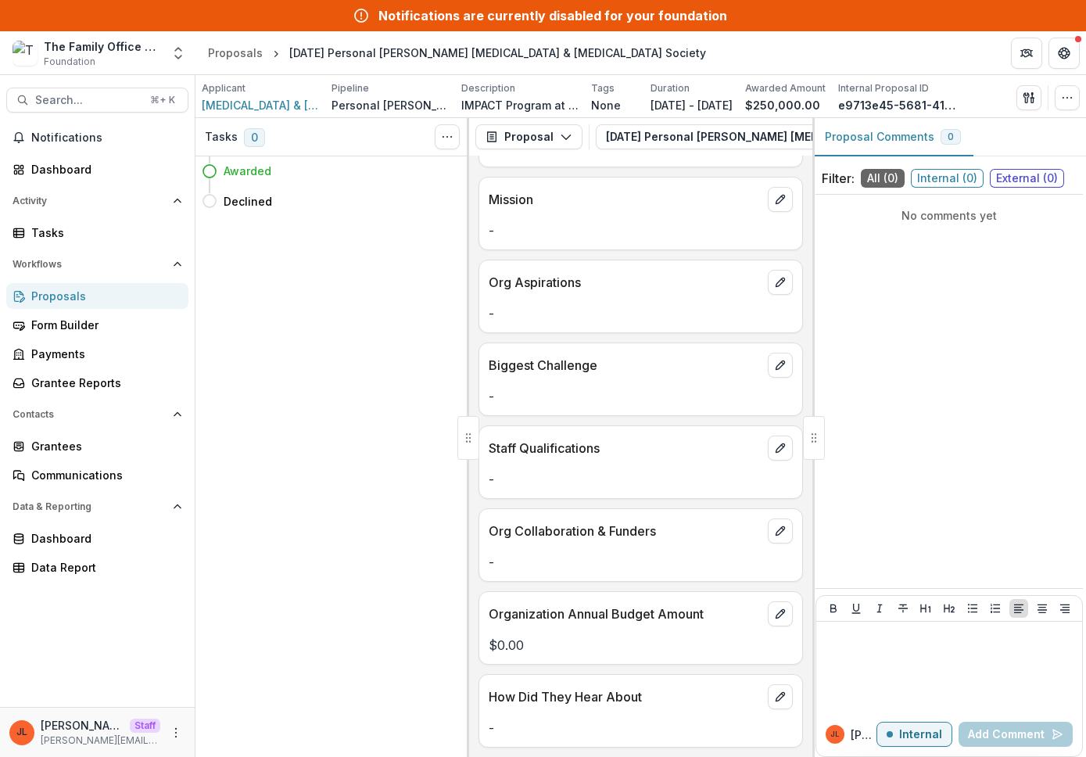
click at [1085, 575] on div "Filter: All ( 0 ) Internal ( 0 ) External ( 0 ) No comments yet JL [PERSON_NAME…" at bounding box center [950, 460] width 274 height 594
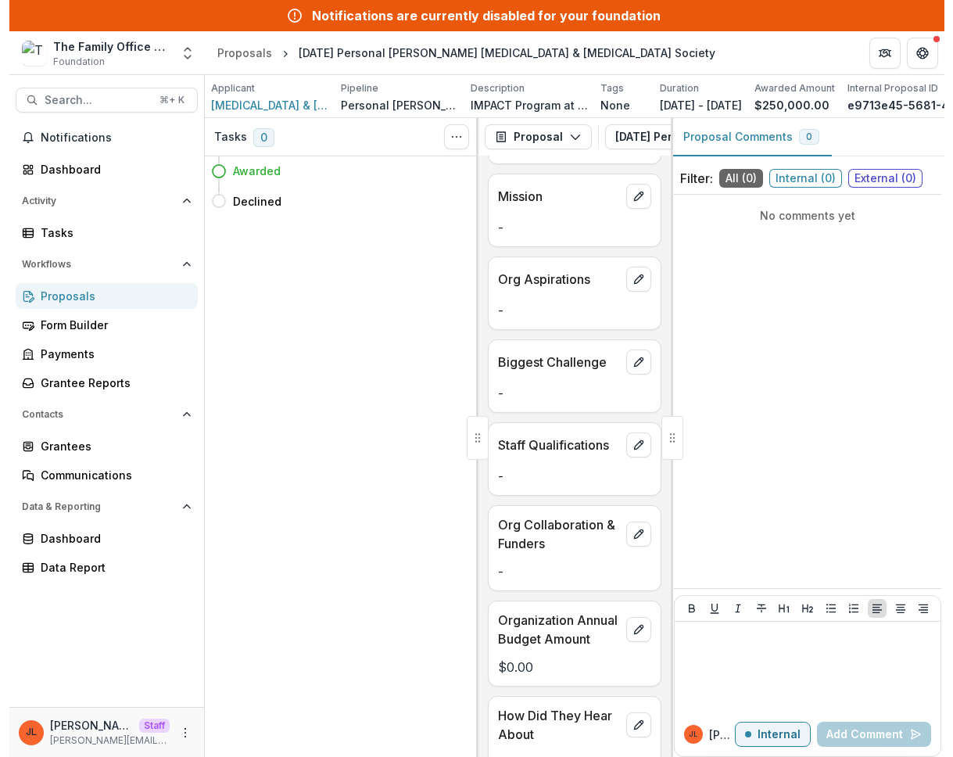
scroll to position [736, 0]
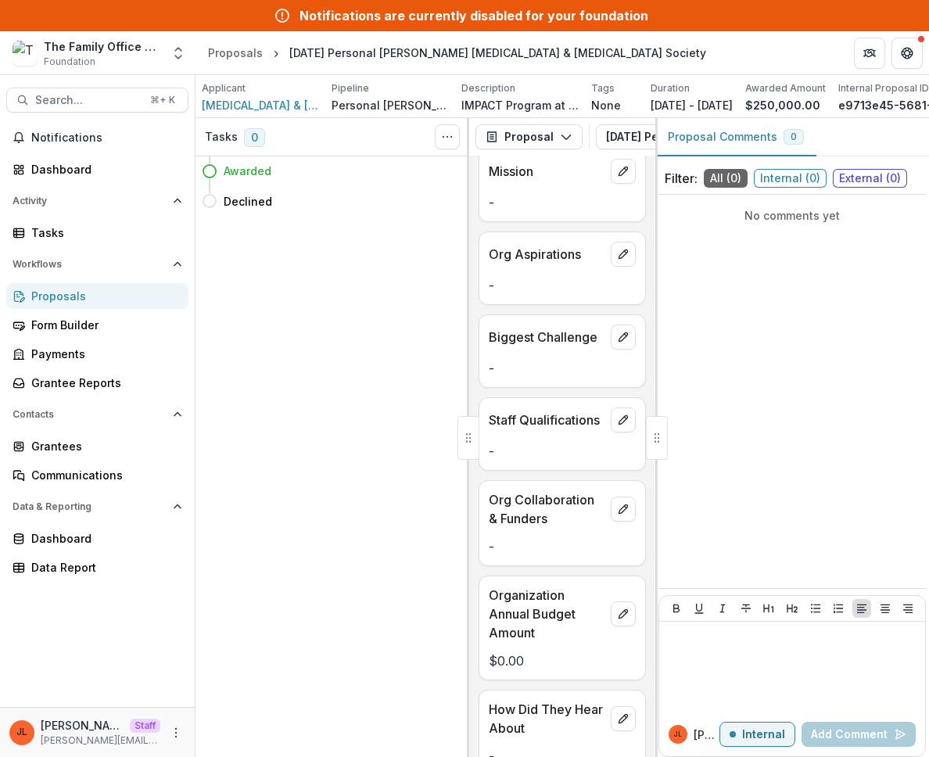
click at [405, 106] on p "Personal [PERSON_NAME]" at bounding box center [390, 105] width 117 height 16
copy p "Personal [PERSON_NAME]"
click at [717, 318] on div "No comments yet" at bounding box center [791, 391] width 267 height 381
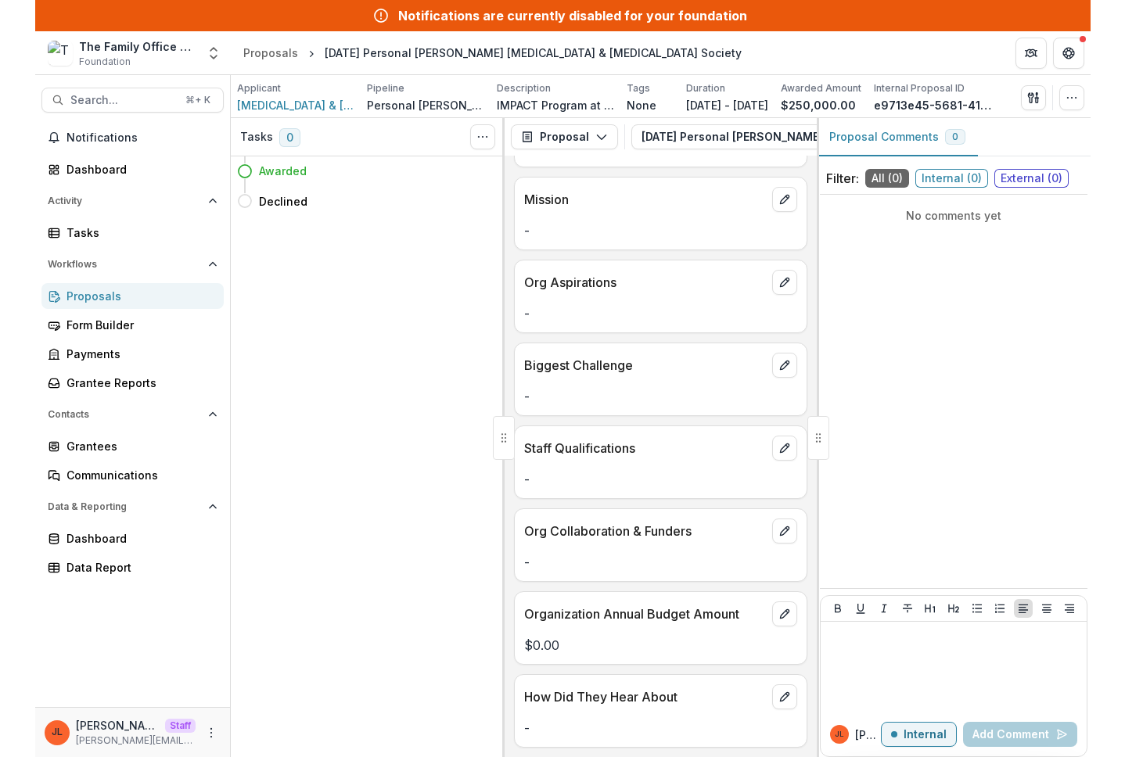
scroll to position [655, 0]
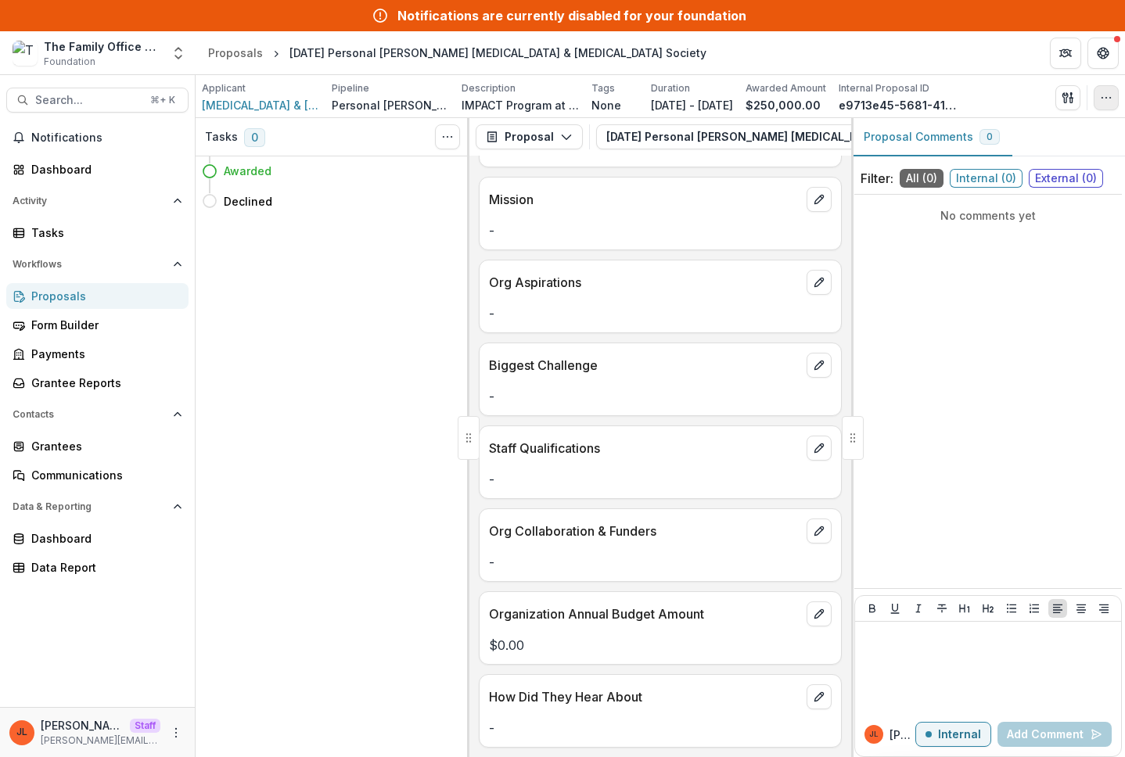
click at [1085, 87] on button "button" at bounding box center [1105, 97] width 25 height 25
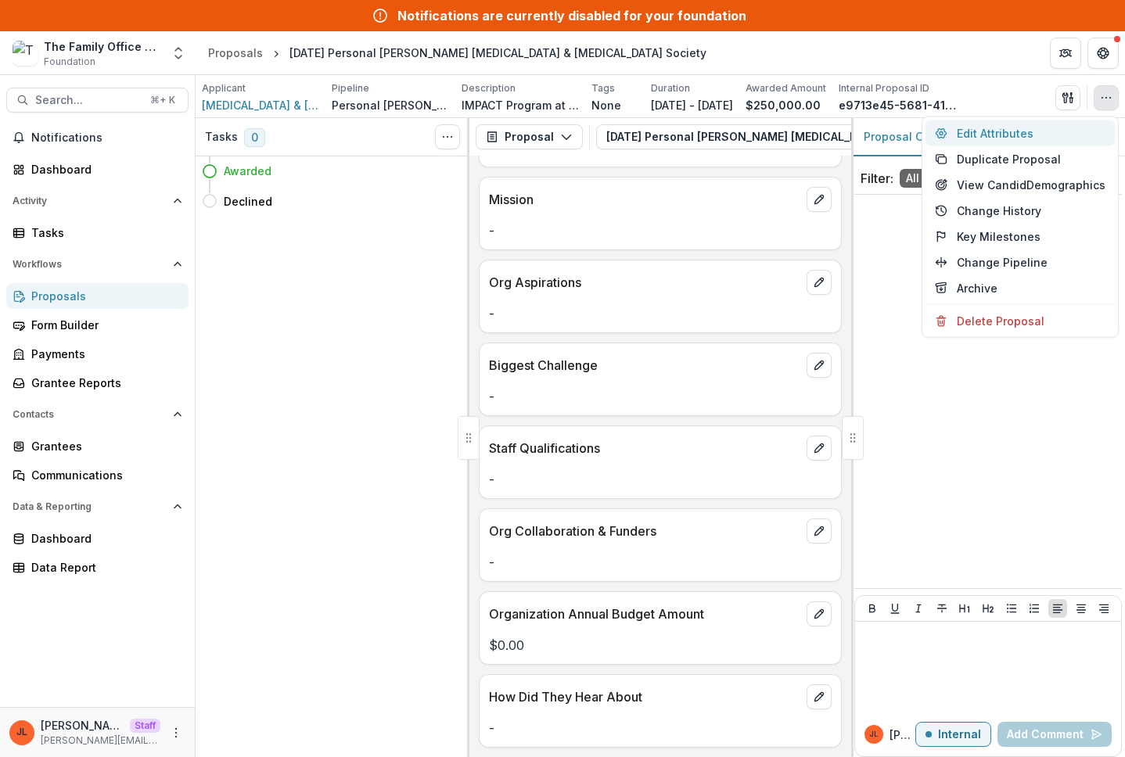
click at [1018, 138] on button "Edit Attributes" at bounding box center [1019, 133] width 189 height 26
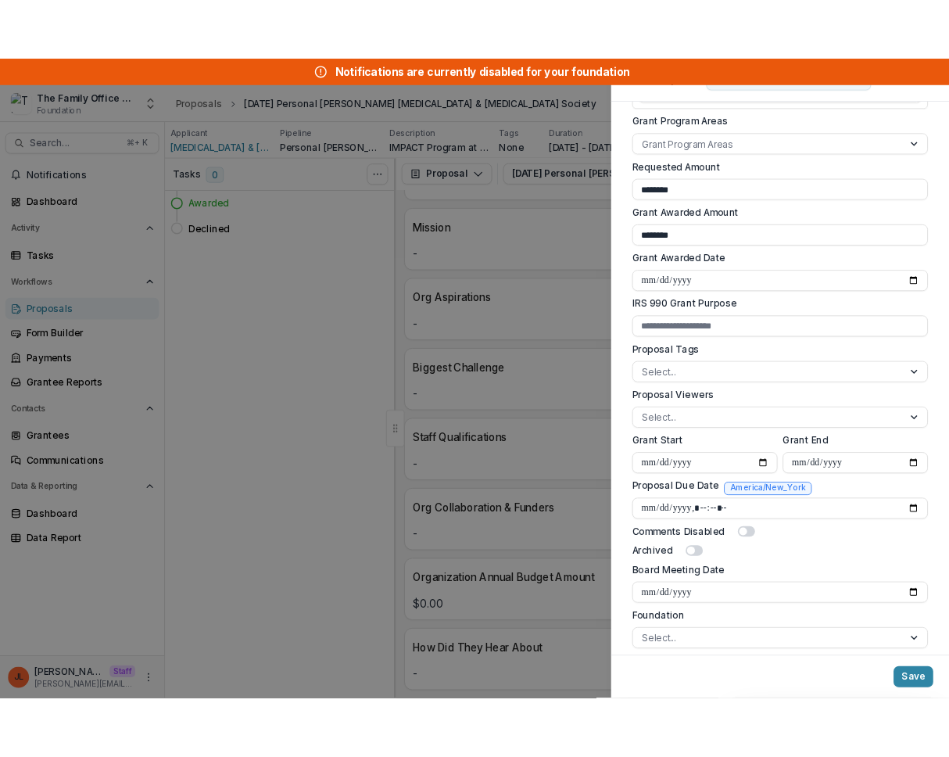
scroll to position [325, 0]
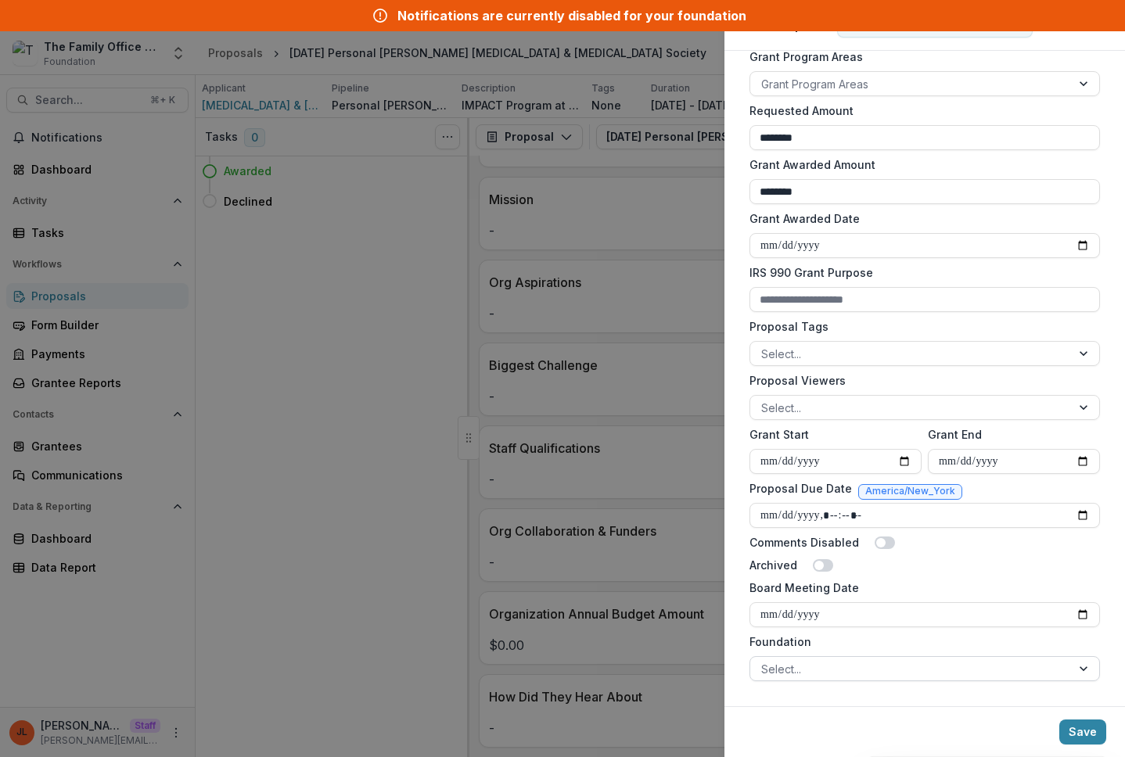
click at [806, 662] on div at bounding box center [910, 669] width 299 height 20
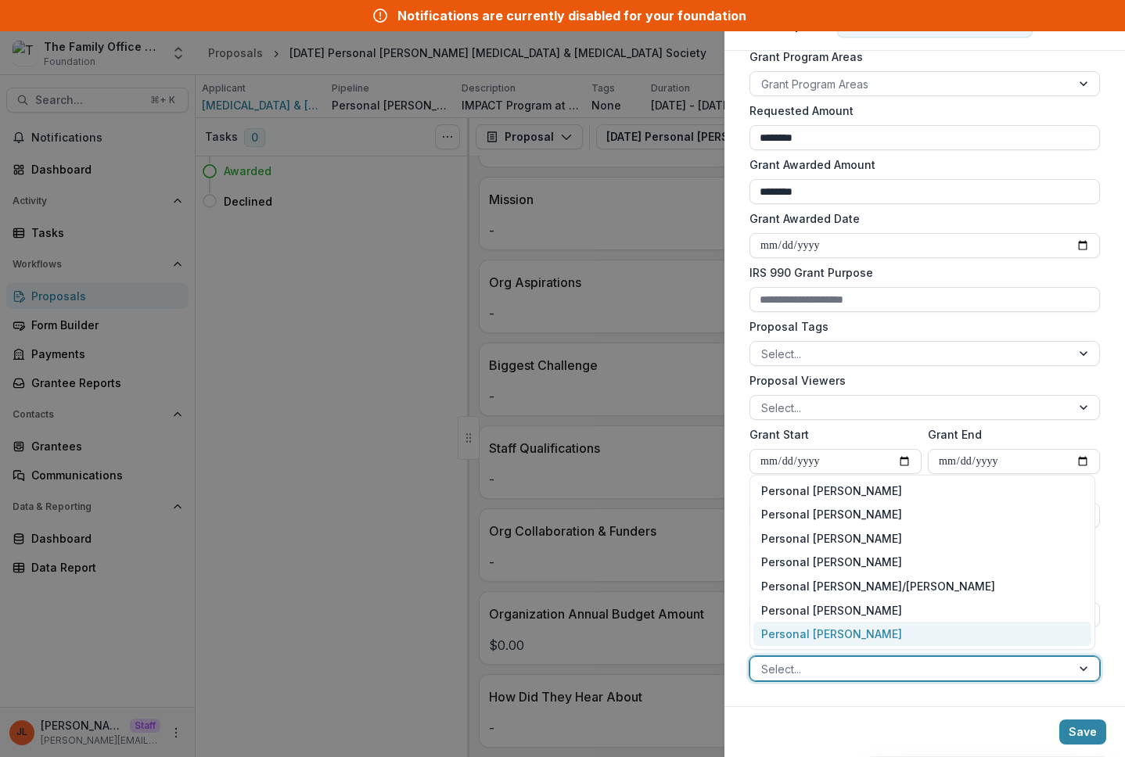
click at [806, 633] on div "Personal [PERSON_NAME]" at bounding box center [922, 634] width 338 height 24
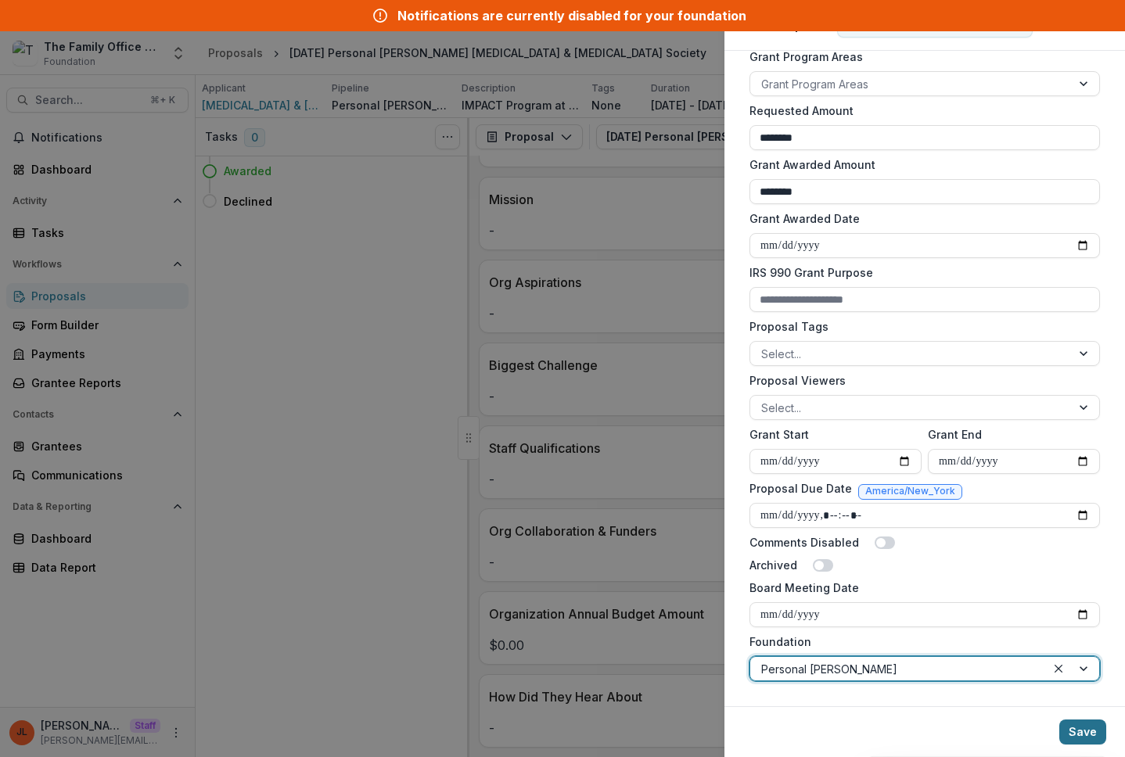
click at [1085, 723] on button "Save" at bounding box center [1082, 731] width 47 height 25
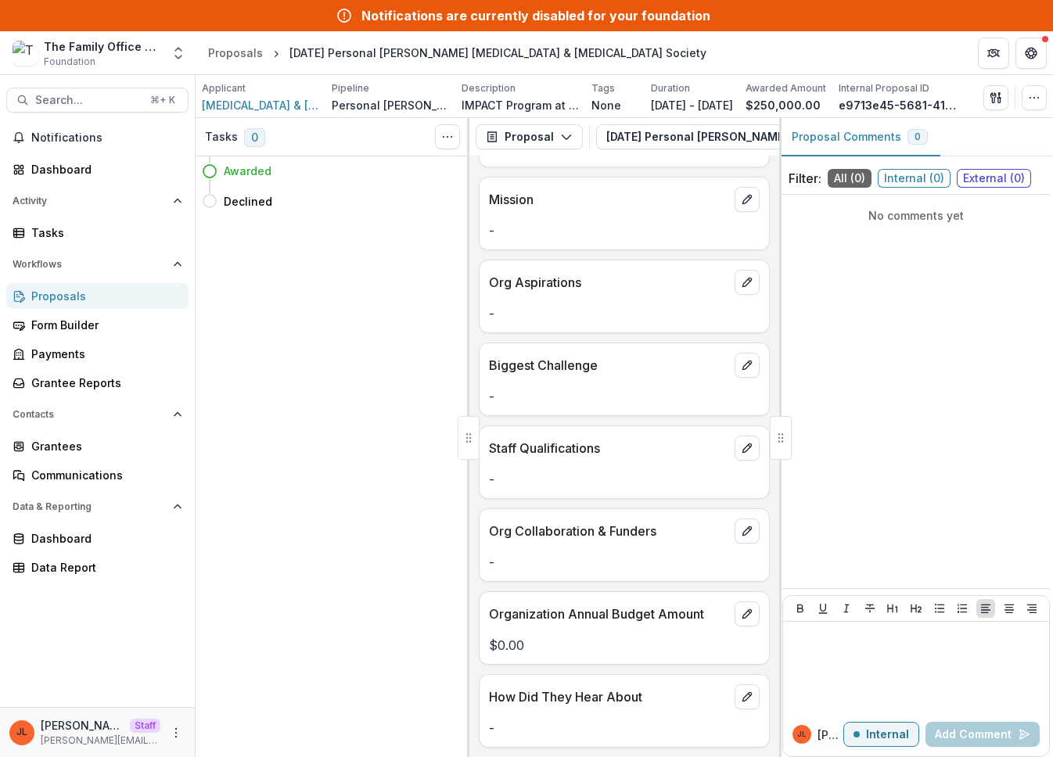
scroll to position [673, 0]
click at [1037, 100] on icon "button" at bounding box center [1034, 97] width 13 height 13
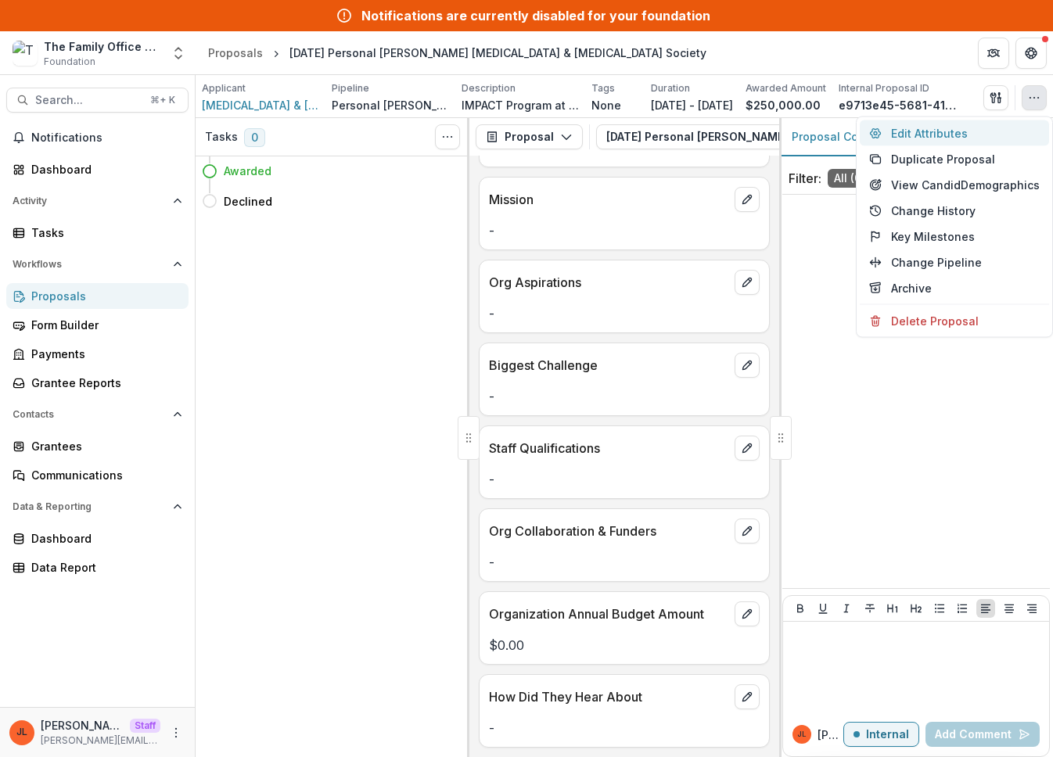
click at [986, 133] on button "Edit Attributes" at bounding box center [953, 133] width 189 height 26
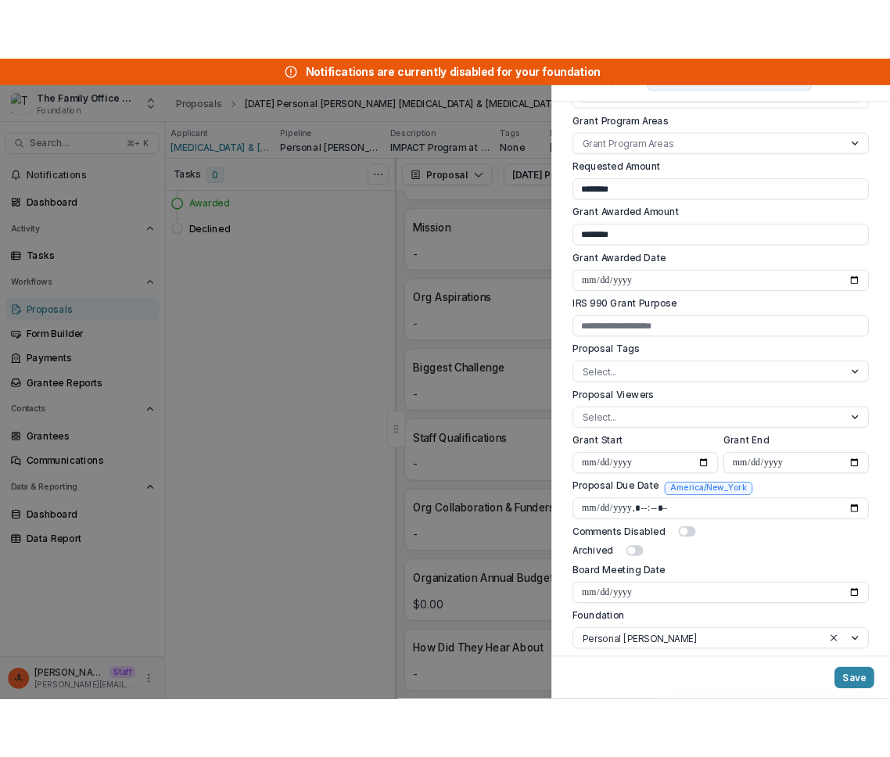
scroll to position [325, 0]
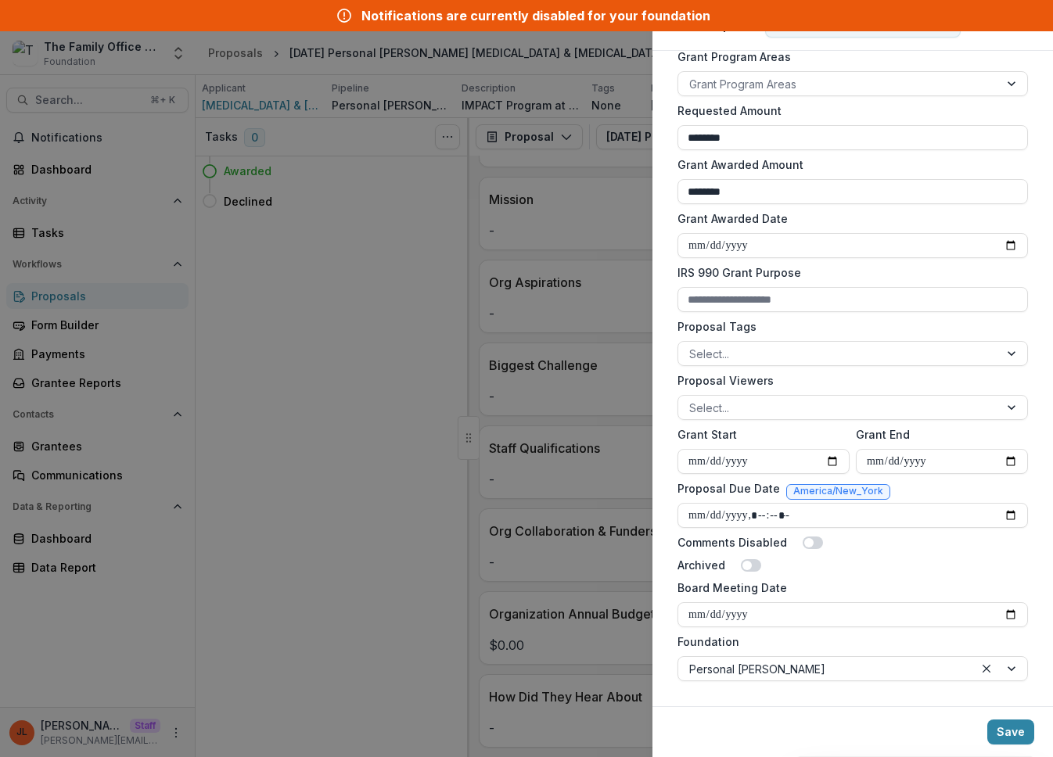
click at [242, 640] on div "**********" at bounding box center [526, 378] width 1053 height 757
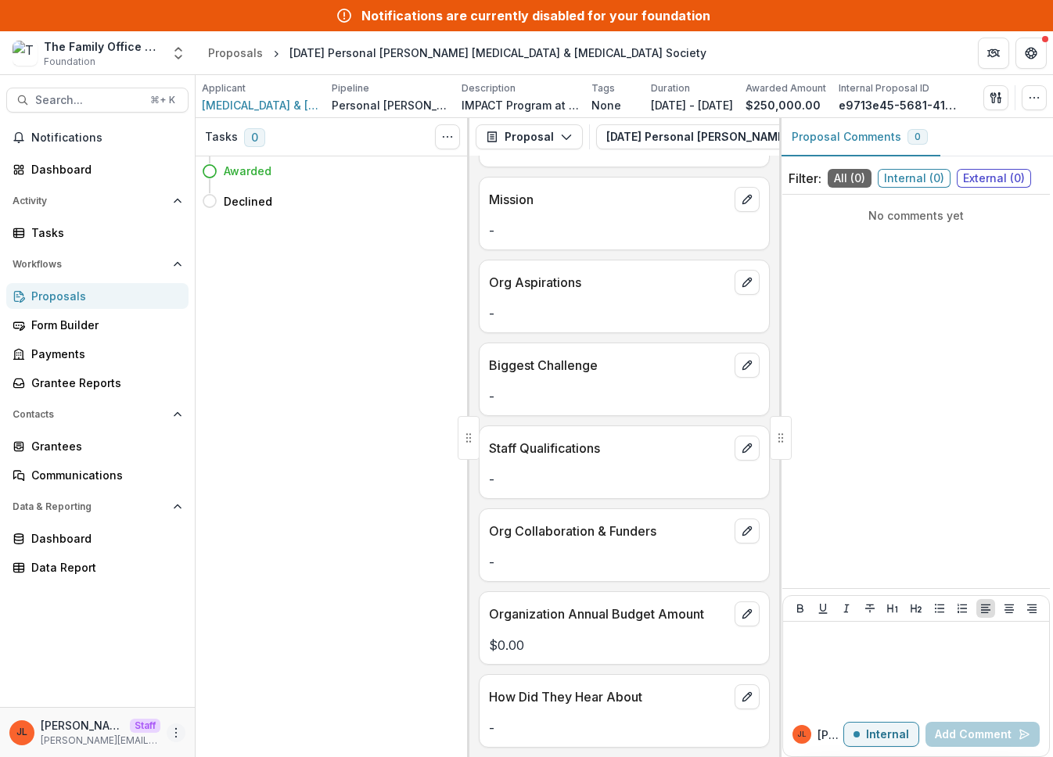
click at [173, 735] on icon "More" at bounding box center [176, 733] width 13 height 13
click at [249, 694] on link "User Settings" at bounding box center [279, 700] width 167 height 26
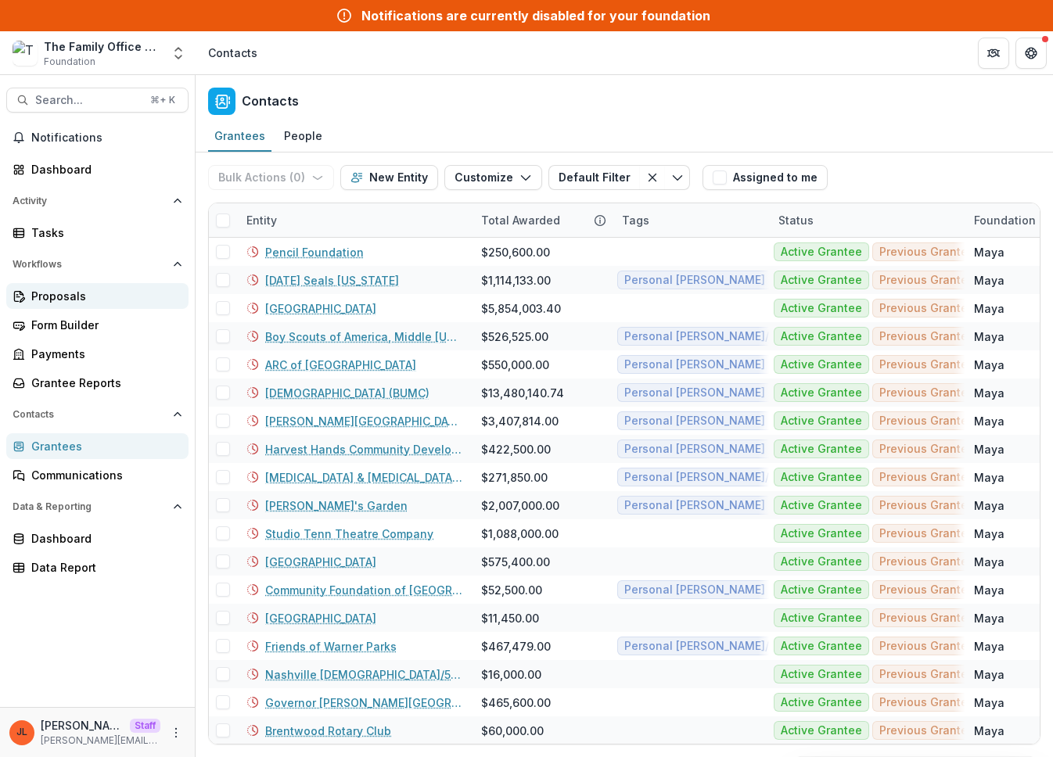
click at [79, 300] on div "Proposals" at bounding box center [103, 296] width 145 height 16
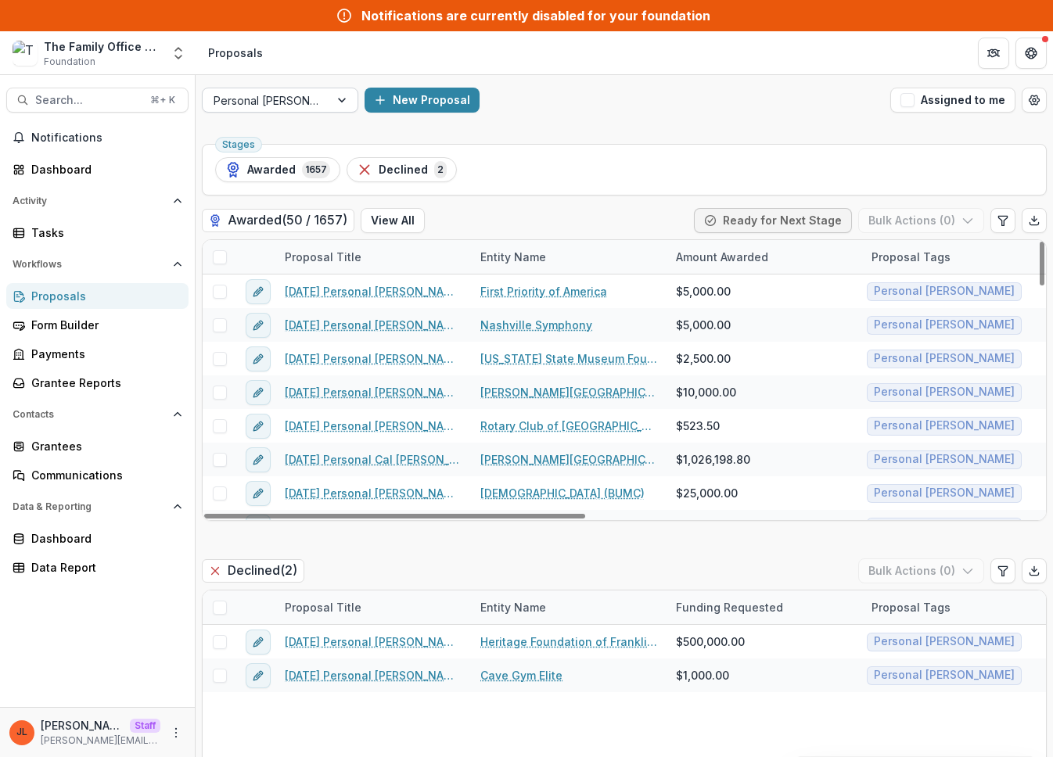
click at [318, 98] on div at bounding box center [265, 101] width 105 height 20
click at [292, 95] on div at bounding box center [265, 101] width 105 height 20
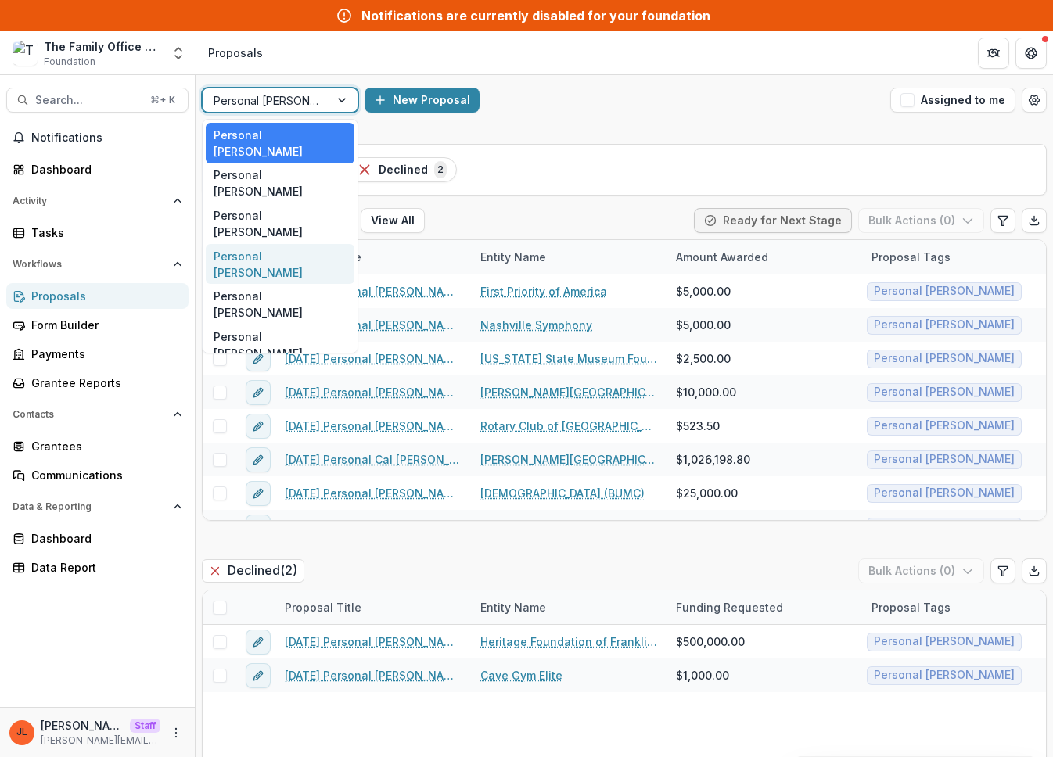
click at [310, 244] on div "Personal Steve Turner" at bounding box center [280, 264] width 149 height 41
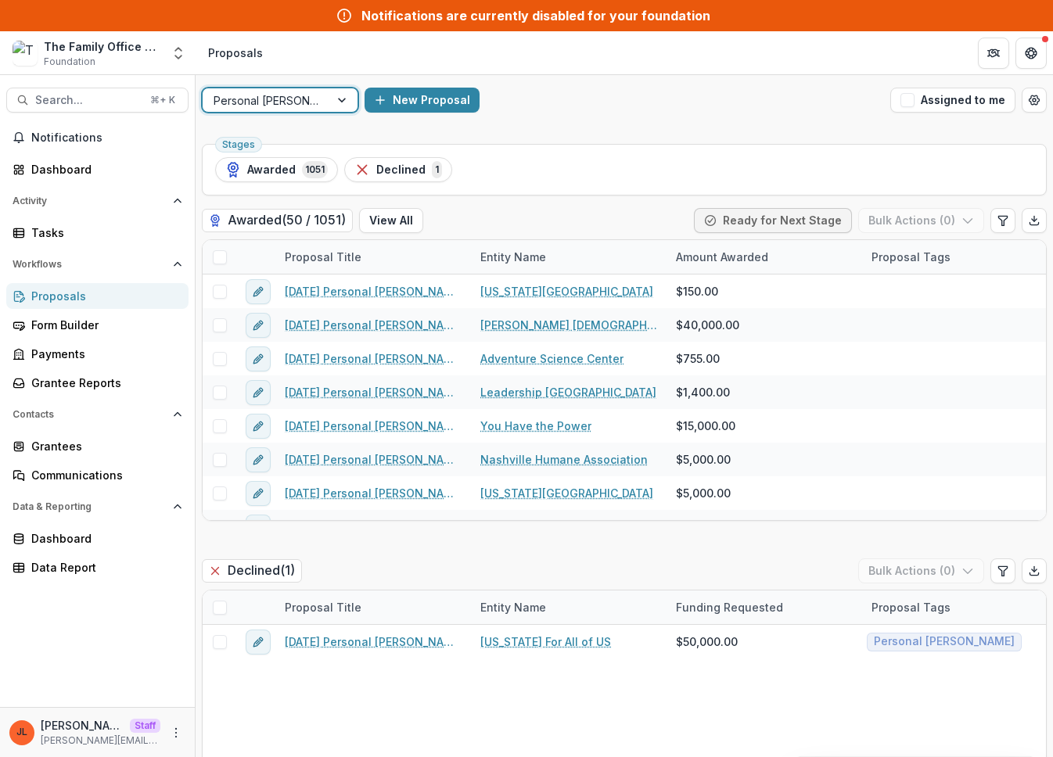
click at [717, 119] on div "option Personal Steve Turner, selected. Personal Steve Turner New Proposal Assi…" at bounding box center [624, 100] width 857 height 50
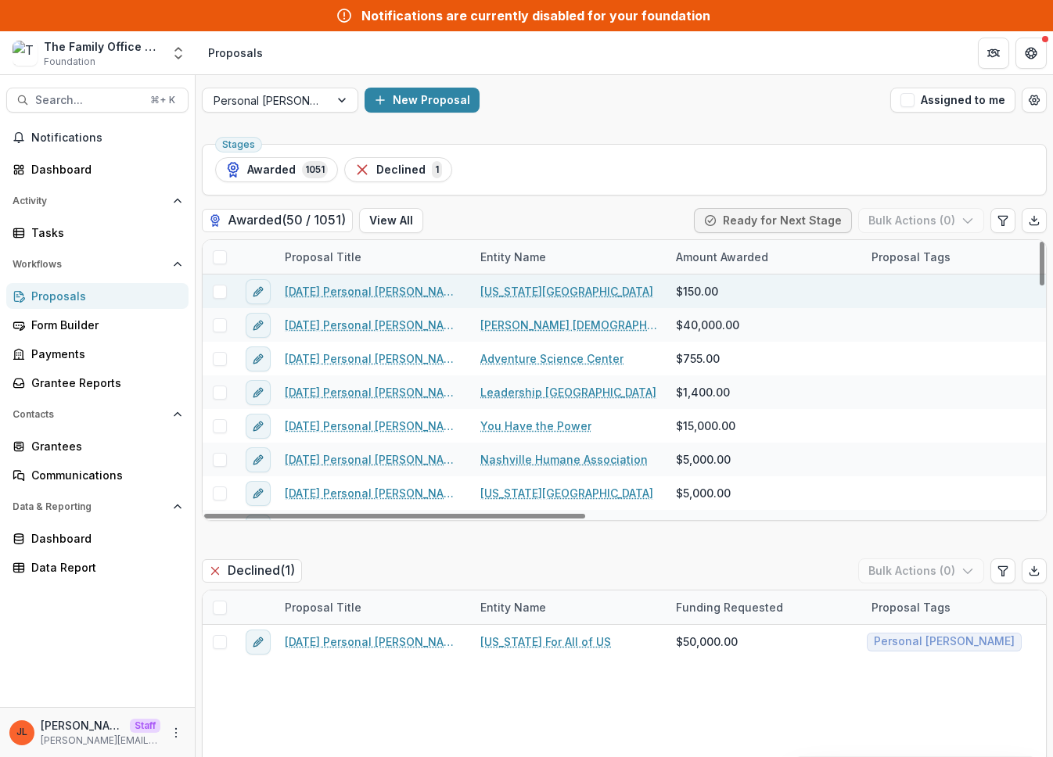
click at [375, 285] on link "2020-12-10 Personal Steve Turner Tennessee Performing Arts Center" at bounding box center [373, 291] width 177 height 16
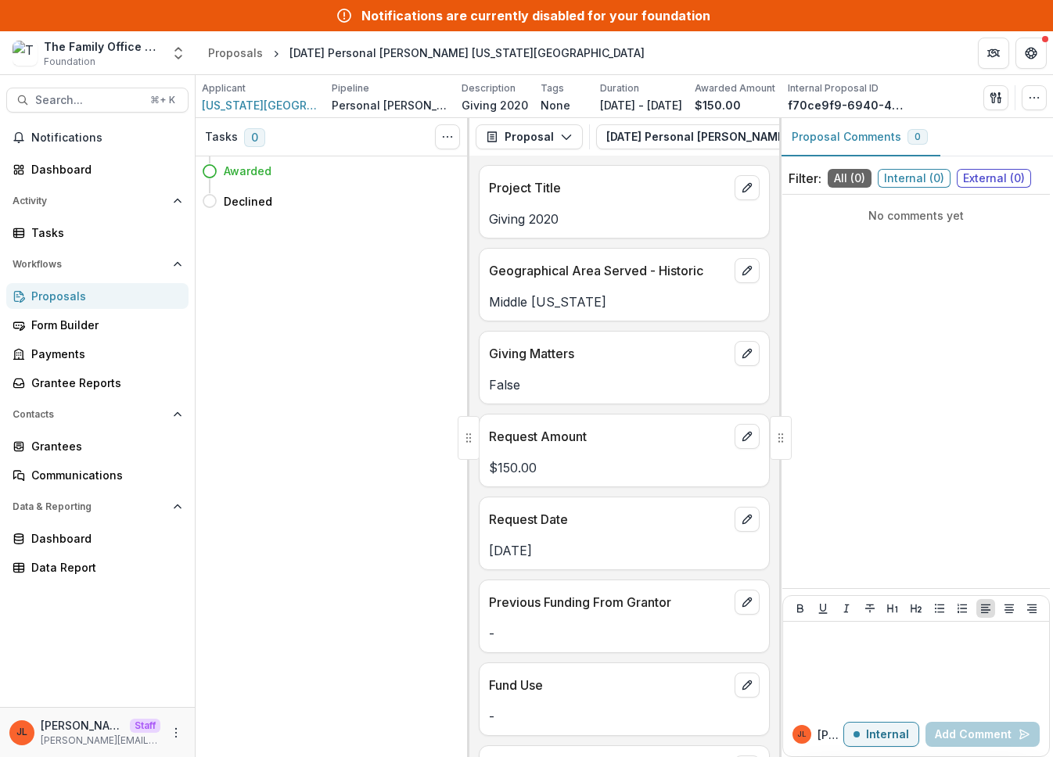
click at [389, 246] on div "Tasks 0 Show Cancelled Tasks Expand Previous 0 Stages Awarded Declined Move here" at bounding box center [333, 437] width 274 height 639
click at [393, 373] on div "Tasks 0 Show Cancelled Tasks Expand Previous 0 Stages Awarded Declined Move here" at bounding box center [333, 437] width 274 height 639
click at [866, 307] on div "No comments yet" at bounding box center [915, 391] width 267 height 381
click at [1051, 329] on div "Filter: All ( 0 ) Internal ( 0 ) External ( 0 ) No comments yet JL Jeanne L Int…" at bounding box center [916, 460] width 274 height 594
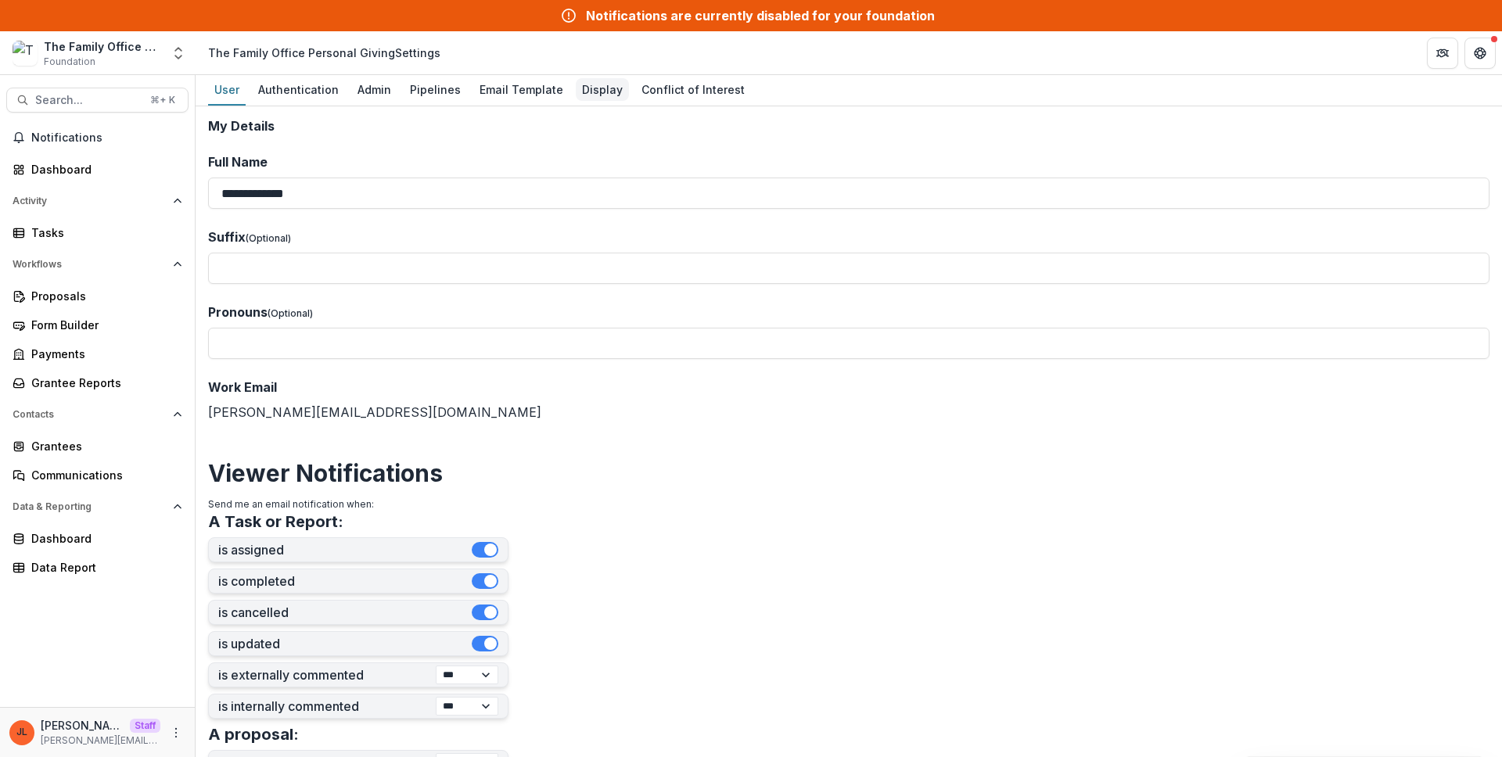
click at [587, 86] on div "Display" at bounding box center [602, 89] width 53 height 23
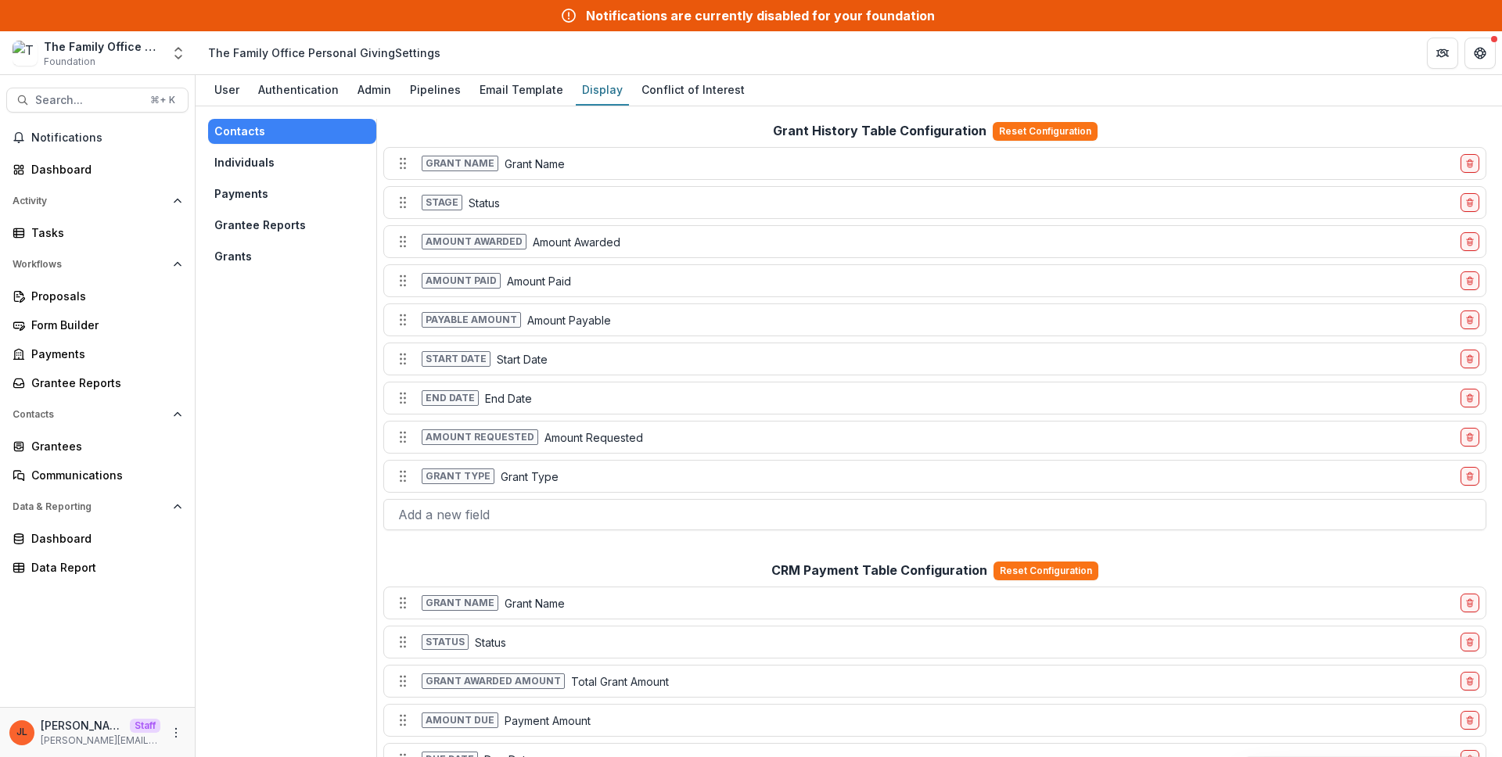
click at [242, 254] on button "Grants" at bounding box center [292, 256] width 168 height 25
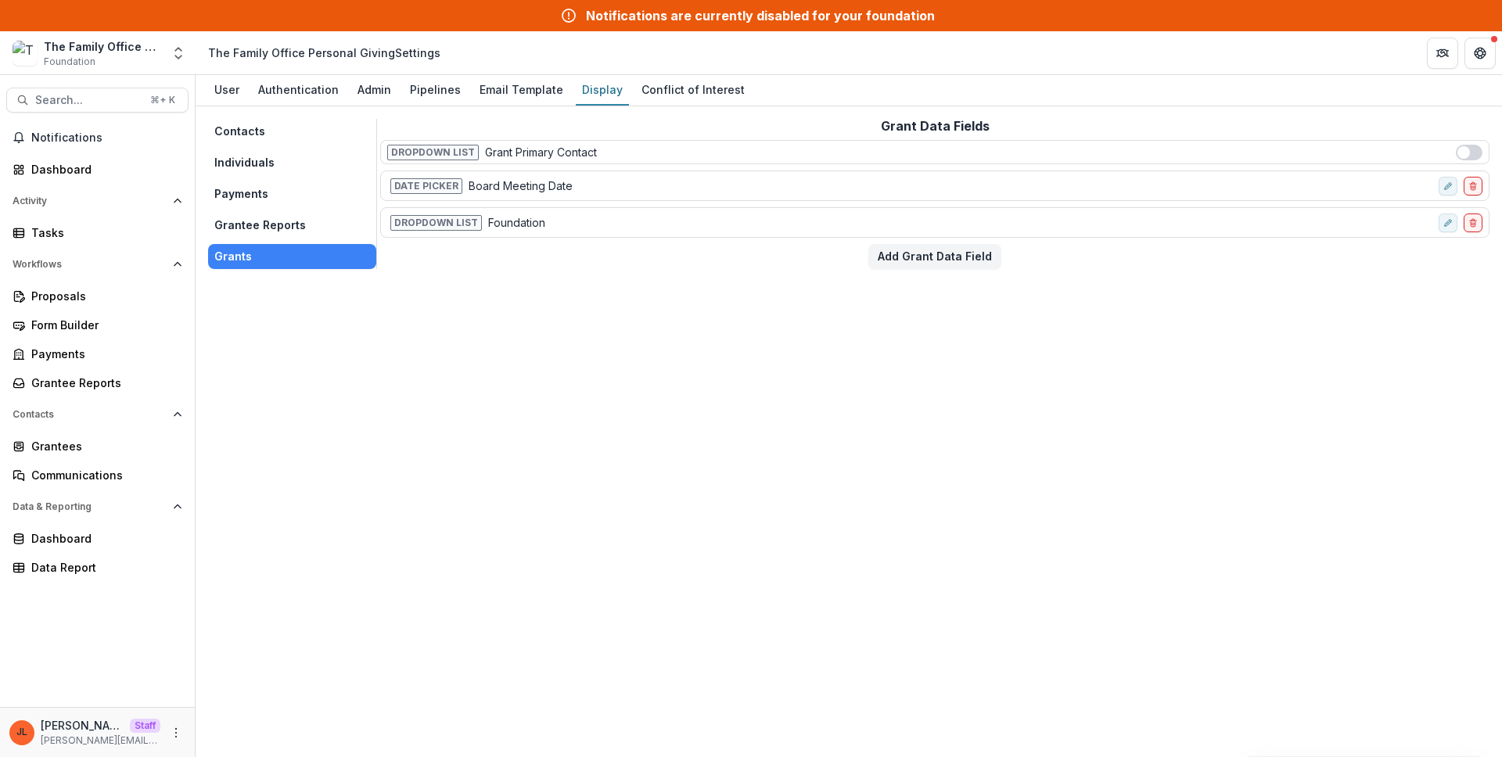
click at [732, 296] on div "Contacts Individuals Payments Grantee Reports Grants Grant Data Fields Dropdown…" at bounding box center [849, 431] width 1306 height 651
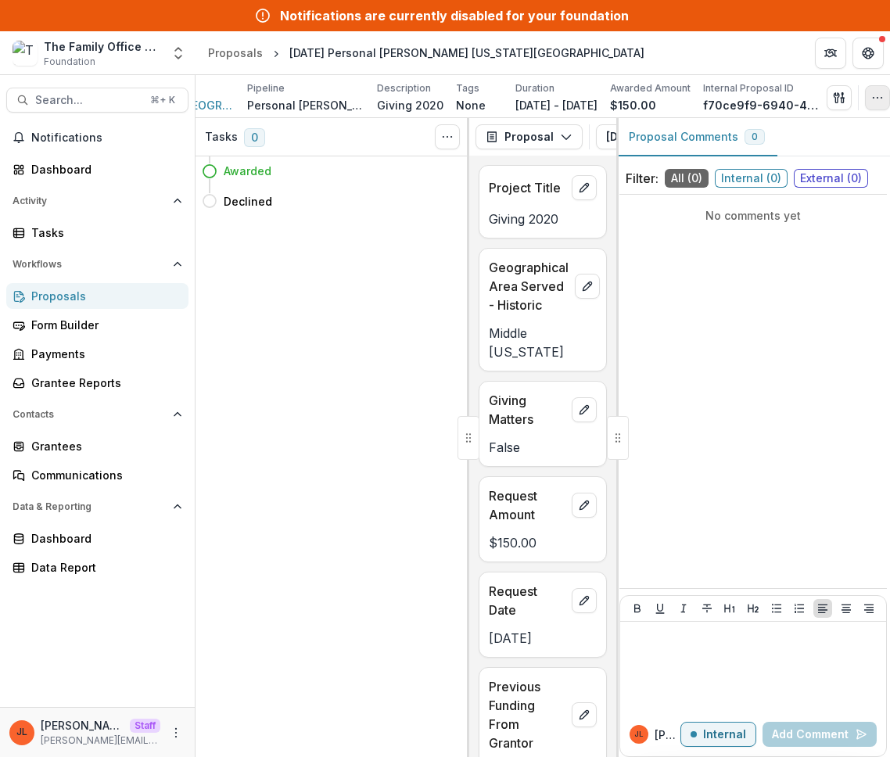
scroll to position [0, 140]
click at [871, 100] on icon "button" at bounding box center [877, 97] width 13 height 13
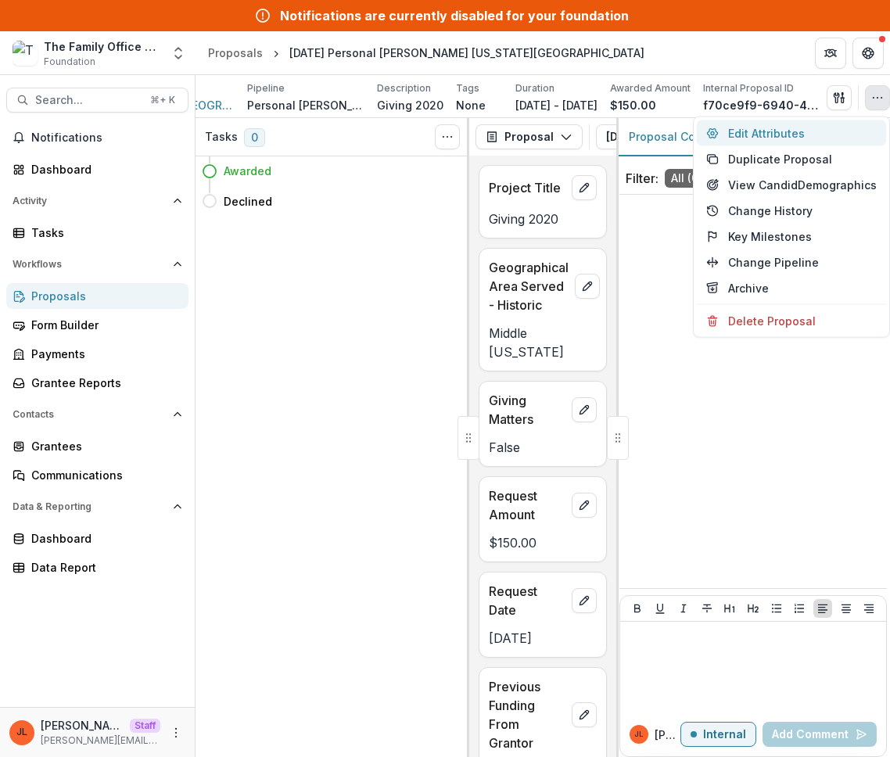
click at [774, 127] on button "Edit Attributes" at bounding box center [791, 133] width 189 height 26
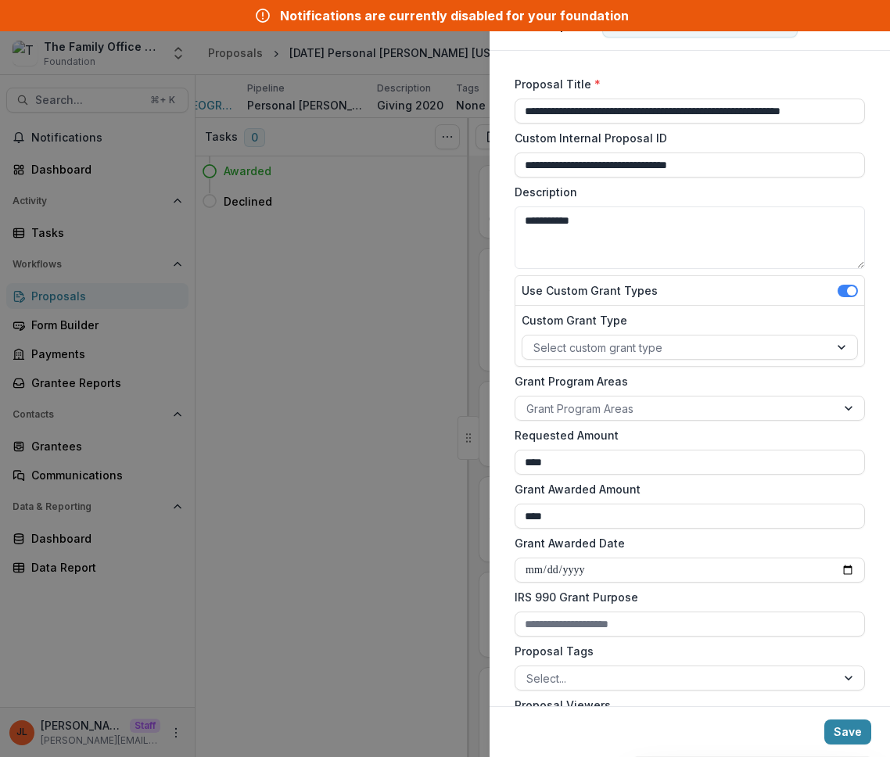
scroll to position [325, 0]
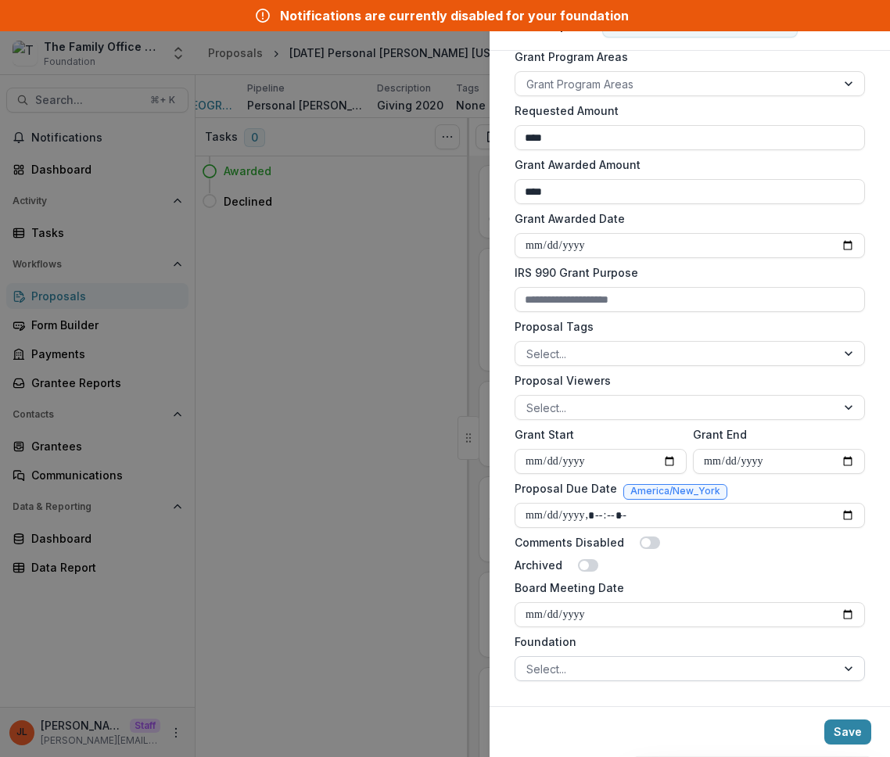
click at [665, 676] on div at bounding box center [675, 669] width 299 height 20
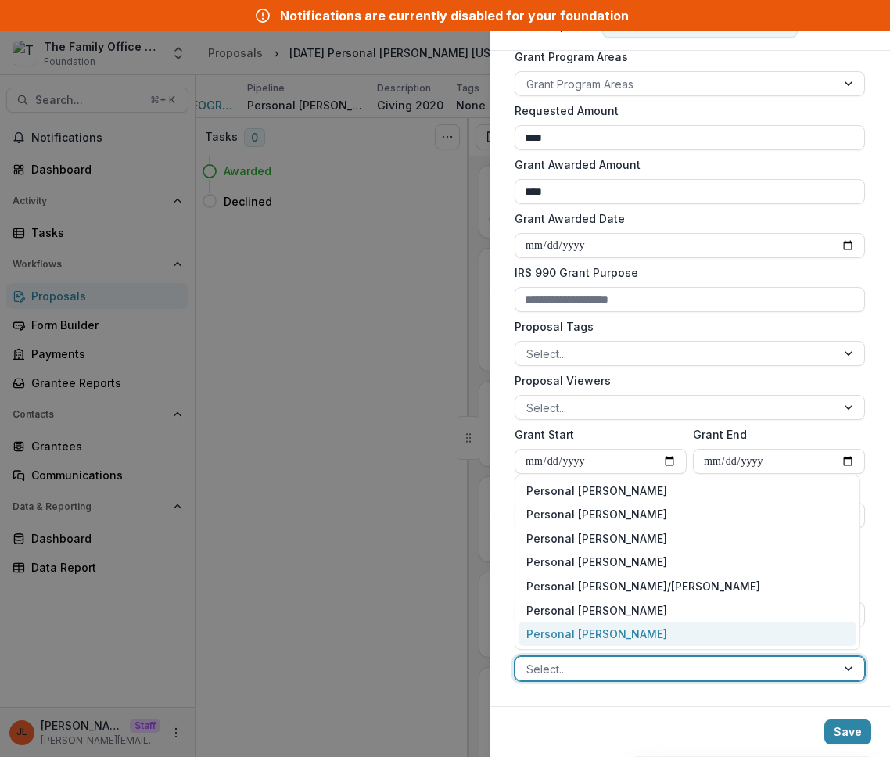
click at [661, 707] on footer "Save" at bounding box center [690, 731] width 400 height 51
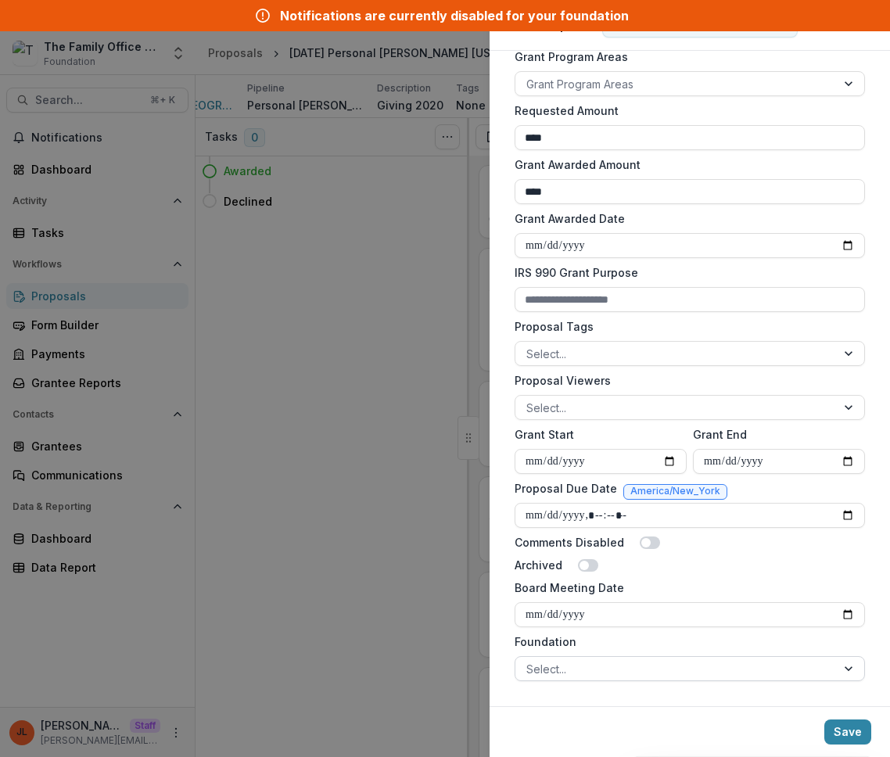
click at [731, 669] on div at bounding box center [675, 669] width 299 height 20
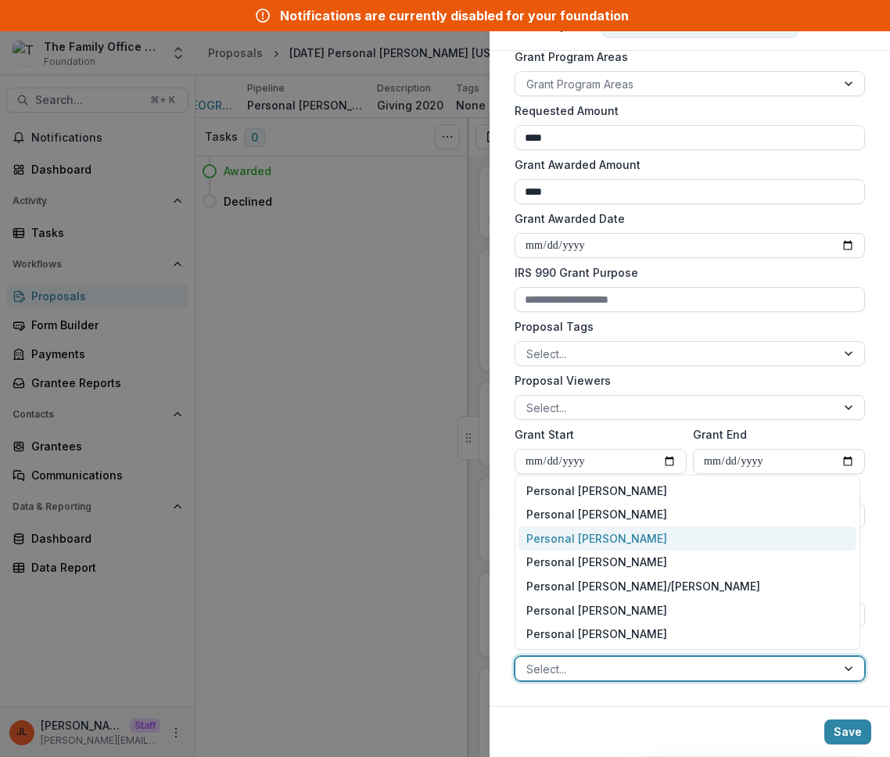
click at [673, 546] on div "Personal Steve Turner" at bounding box center [687, 538] width 338 height 24
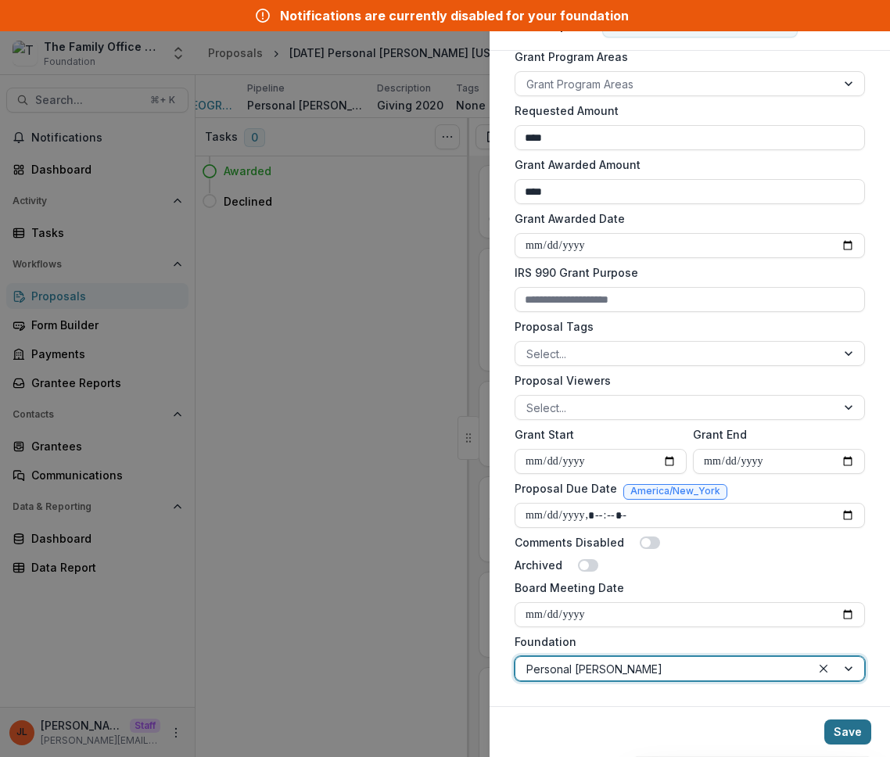
click at [856, 739] on button "Save" at bounding box center [847, 731] width 47 height 25
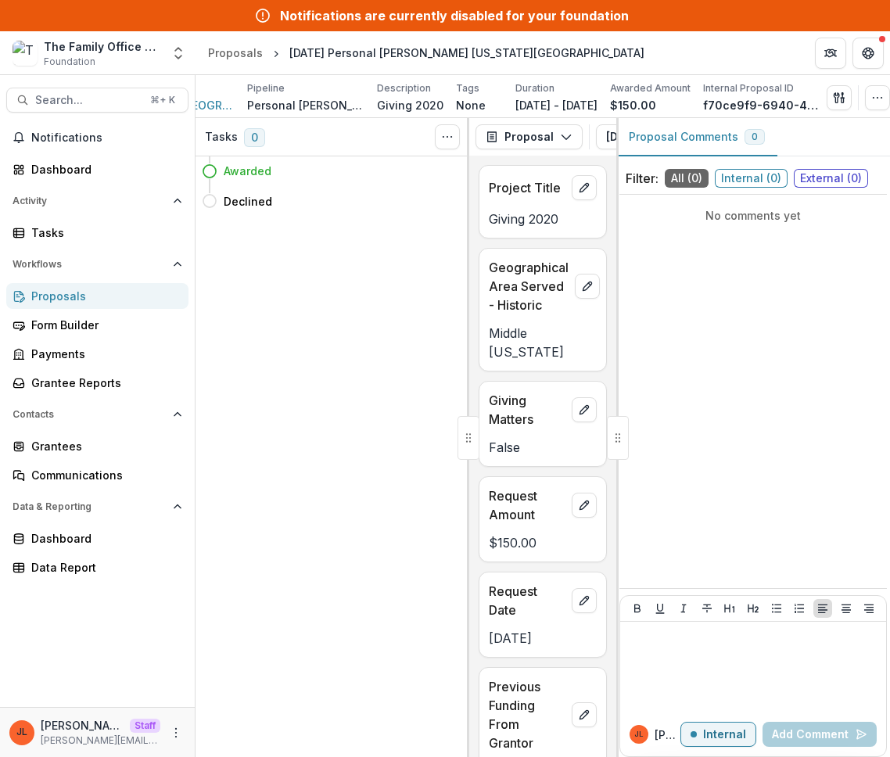
click at [99, 300] on div "Proposals" at bounding box center [103, 296] width 145 height 16
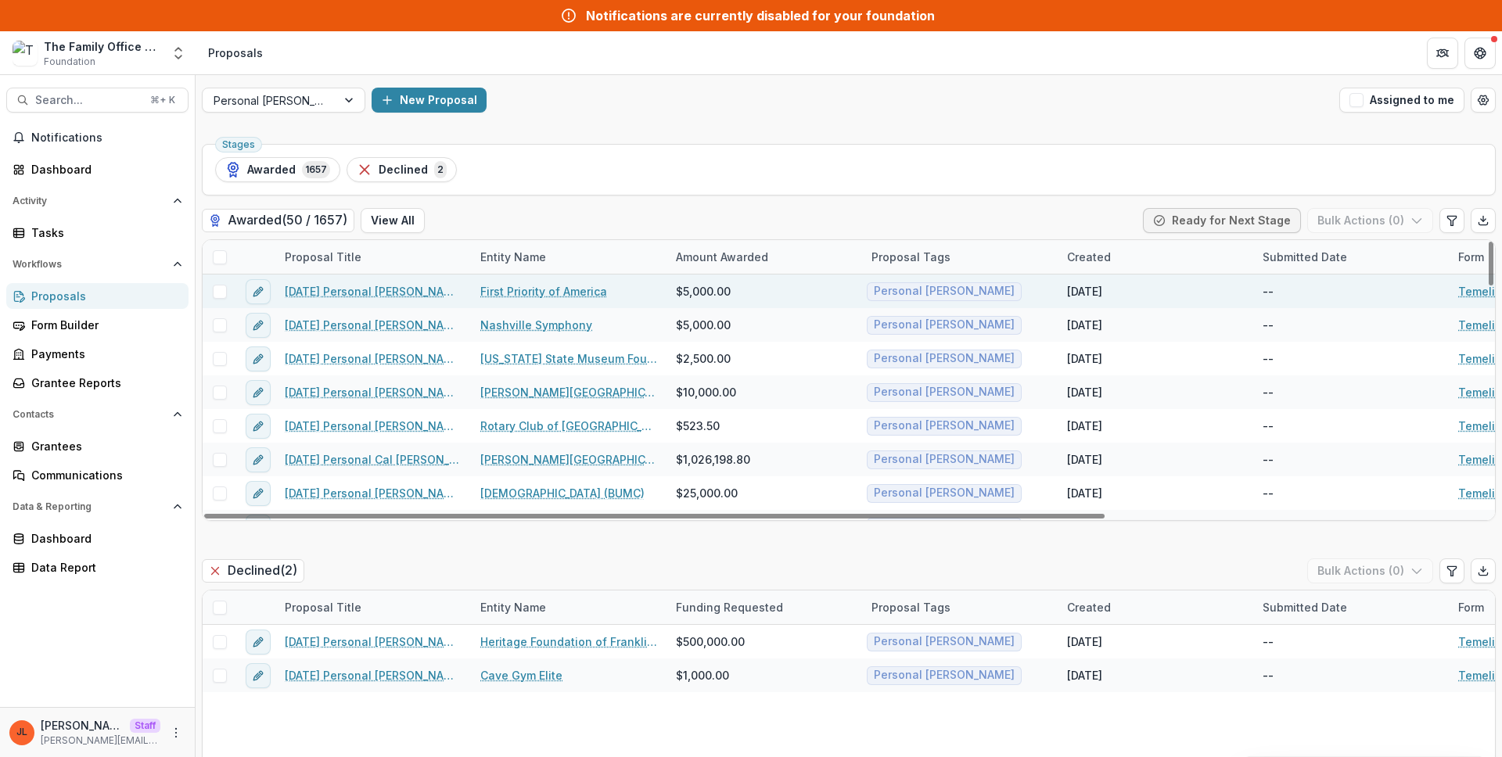
click at [344, 294] on link "[DATE] Personal [PERSON_NAME] First Priority of [GEOGRAPHIC_DATA]" at bounding box center [373, 291] width 177 height 16
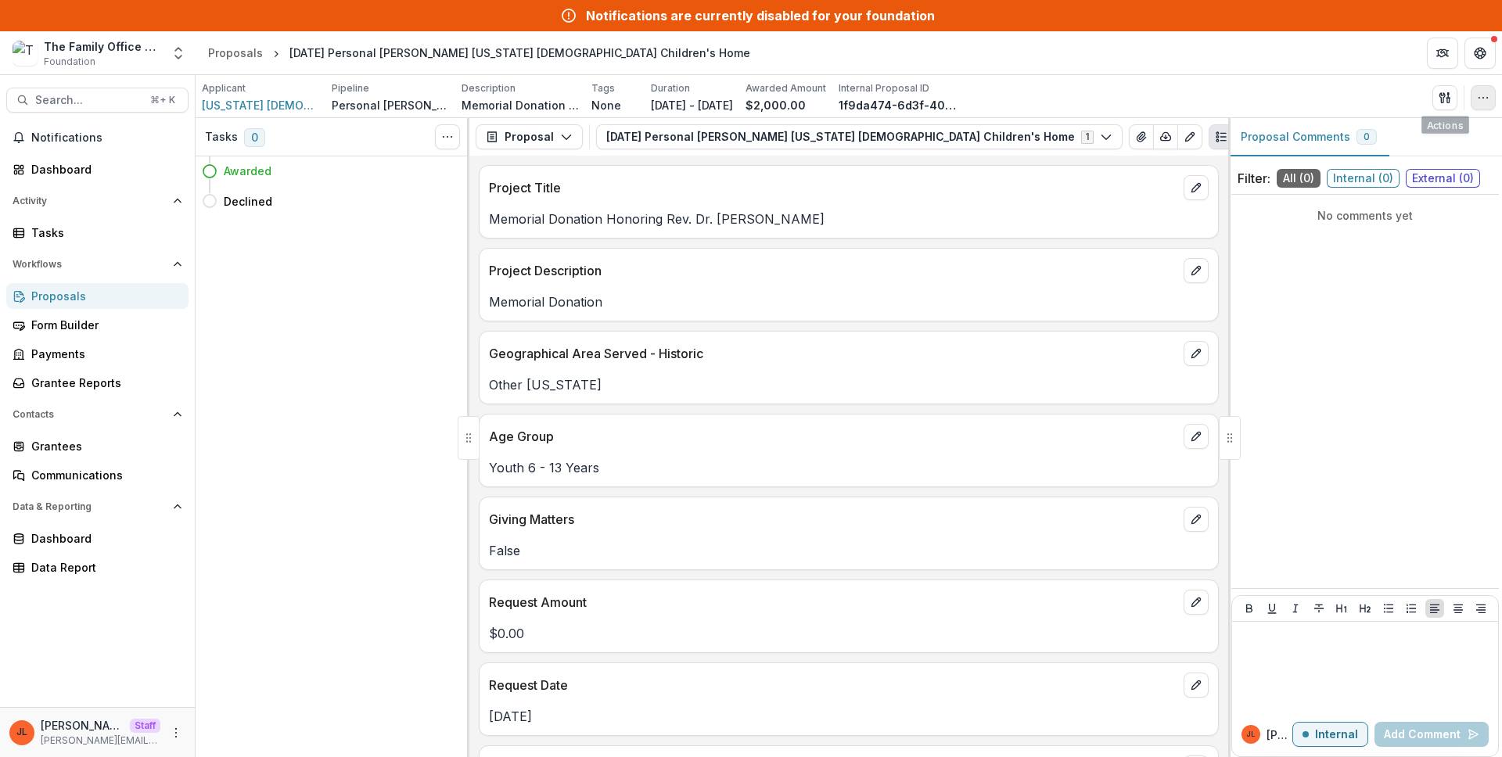
click at [889, 96] on button "button" at bounding box center [1482, 97] width 25 height 25
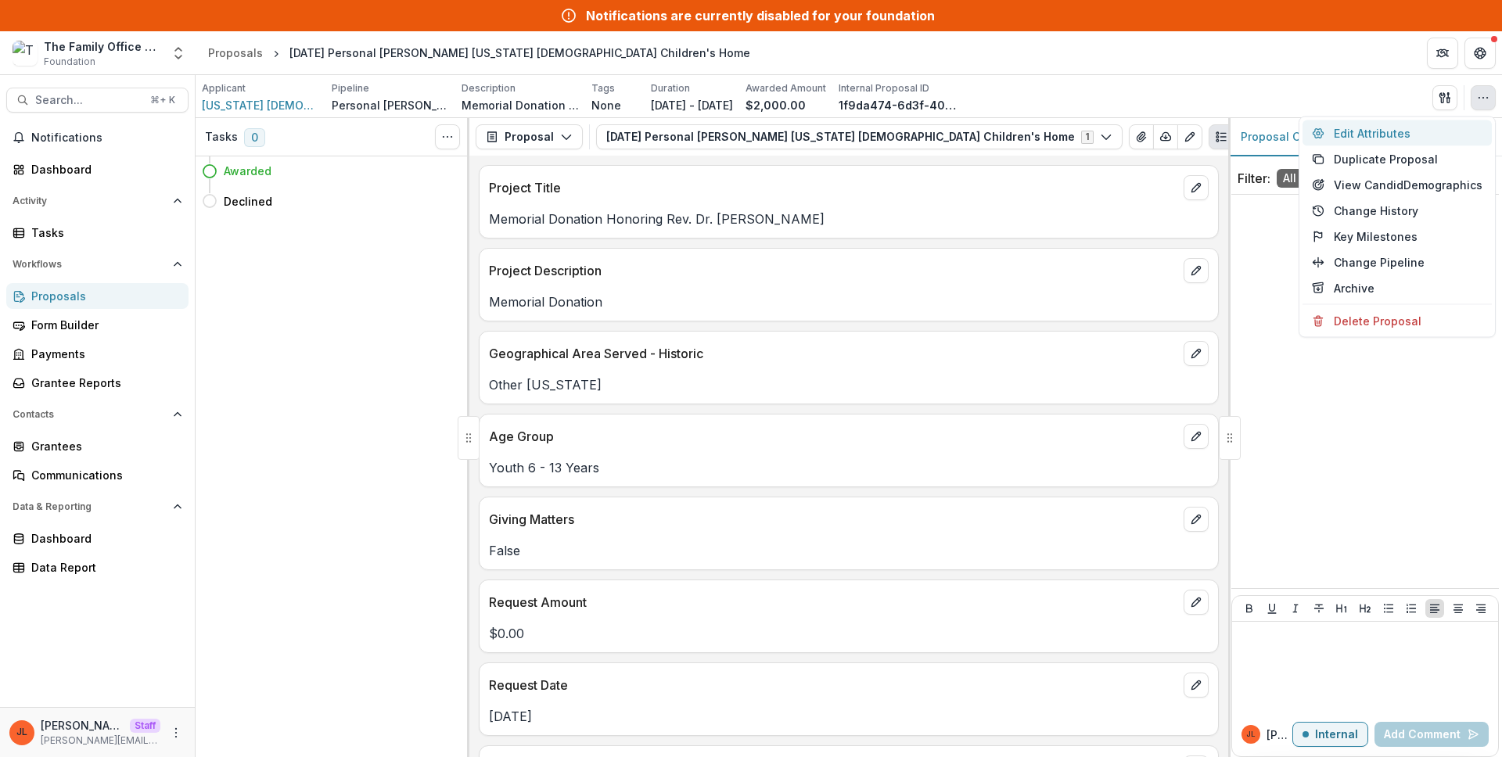
click at [889, 126] on button "Edit Attributes" at bounding box center [1396, 133] width 189 height 26
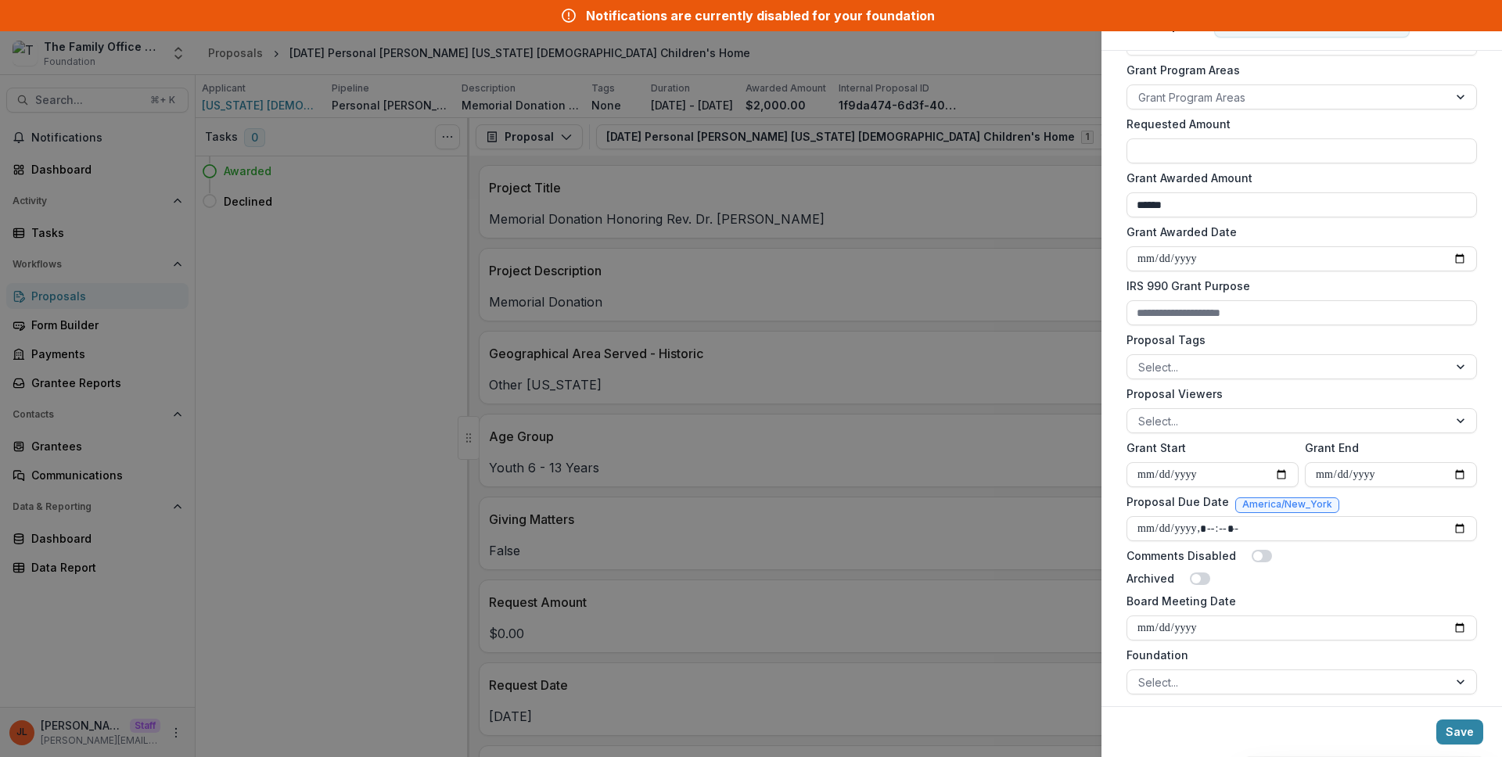
scroll to position [325, 0]
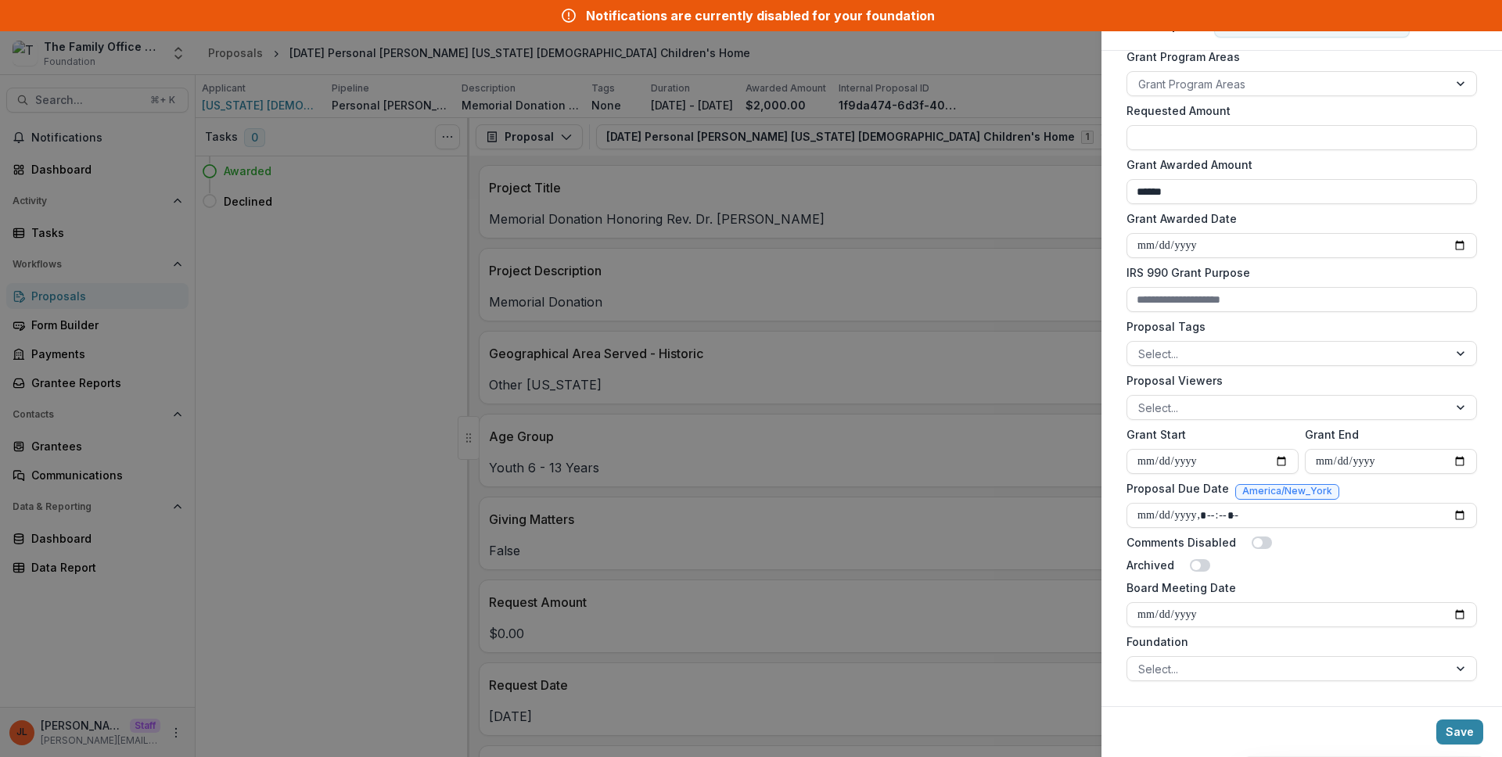
click at [802, 490] on div "**********" at bounding box center [751, 378] width 1502 height 757
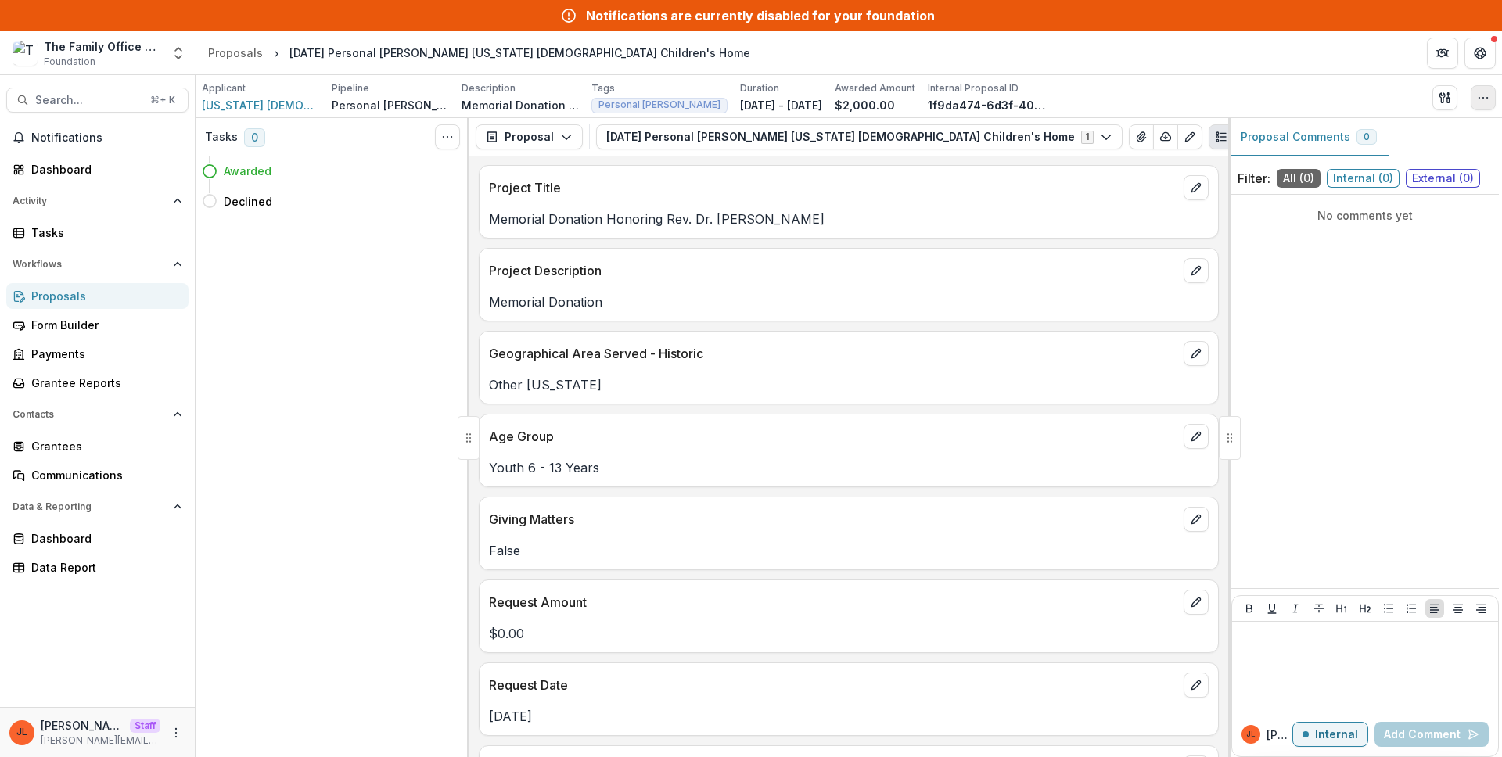
click at [1487, 102] on icon "button" at bounding box center [1483, 97] width 13 height 13
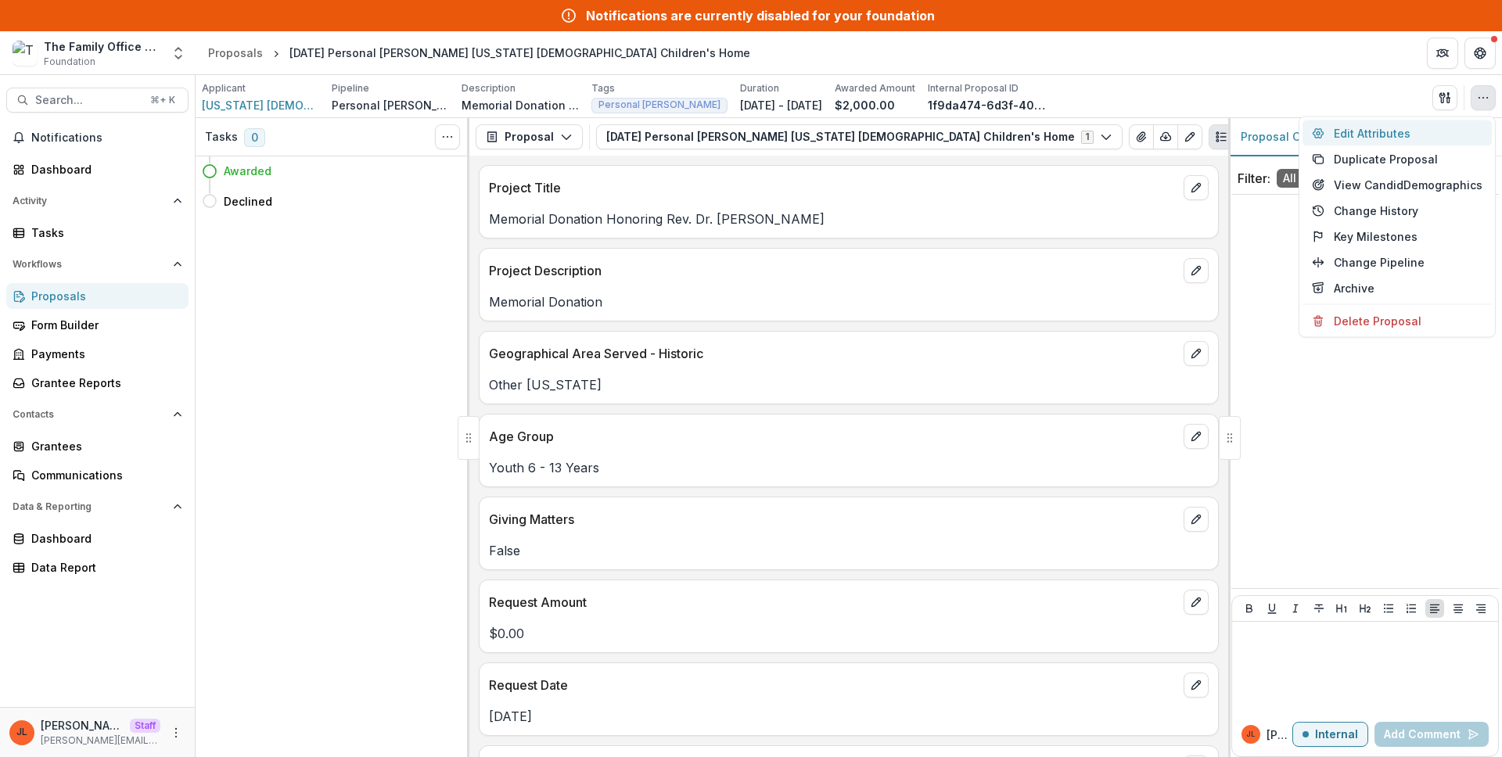
click at [1399, 125] on button "Edit Attributes" at bounding box center [1396, 133] width 189 height 26
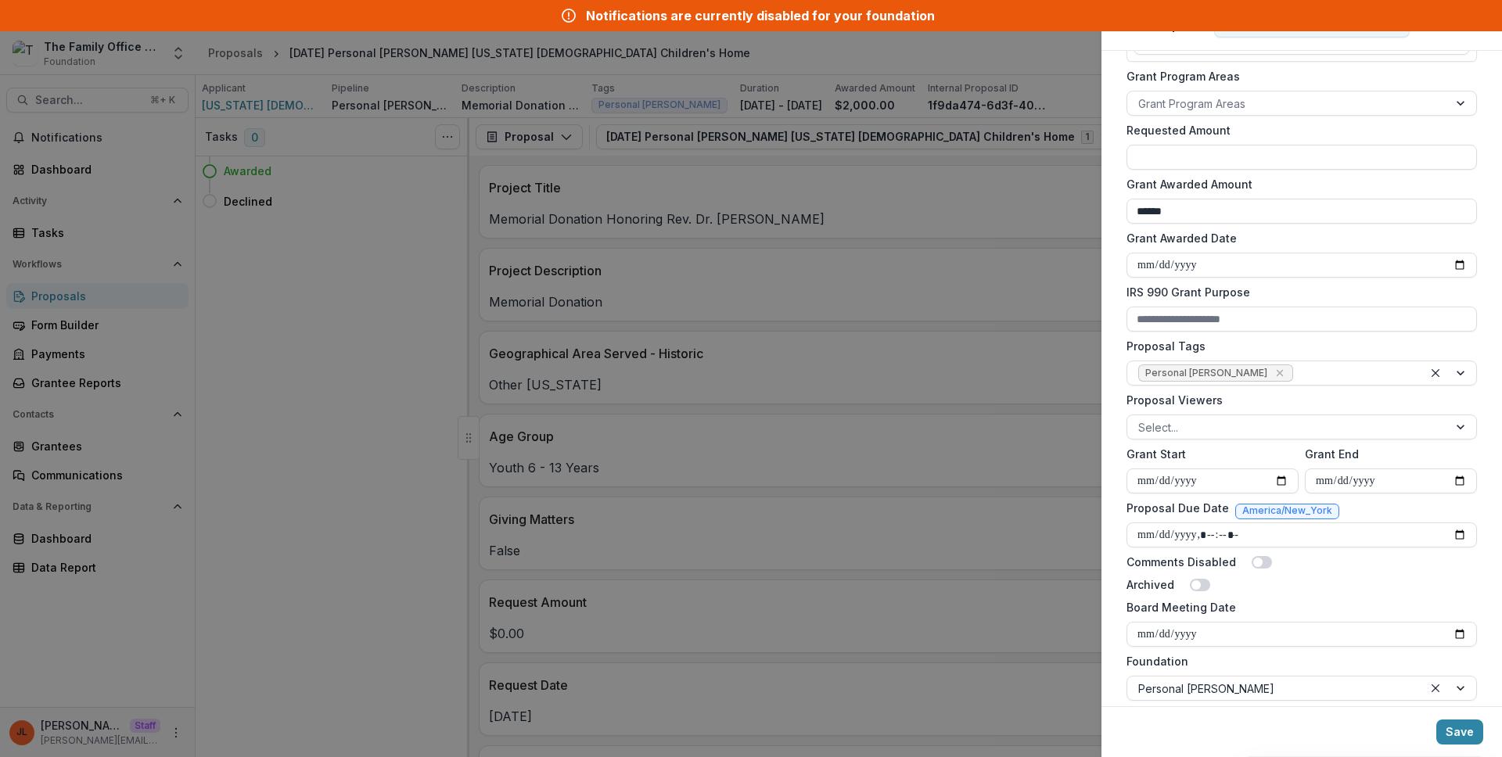
scroll to position [325, 0]
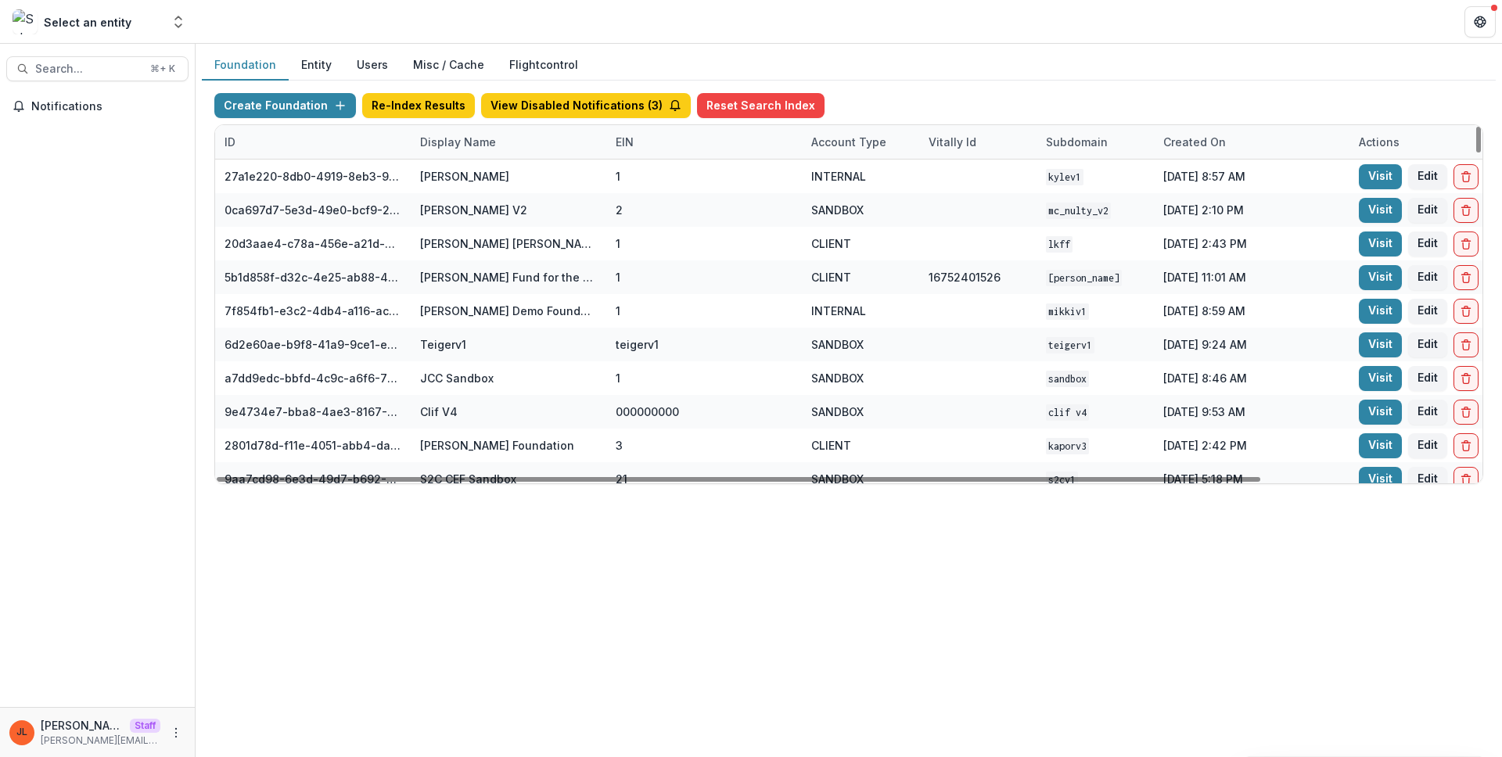
click at [462, 146] on div "Display Name" at bounding box center [458, 142] width 95 height 16
click at [477, 179] on input at bounding box center [508, 177] width 188 height 25
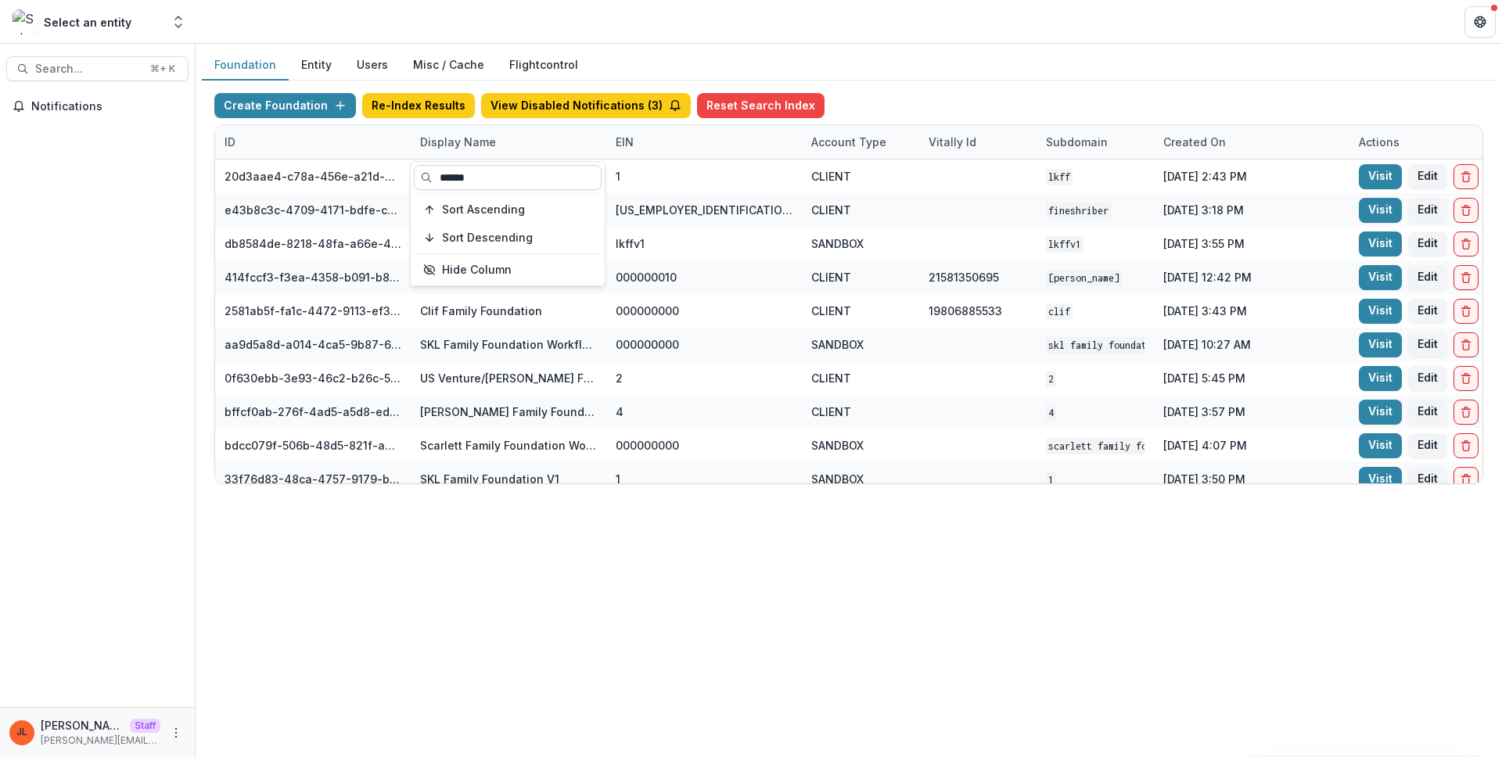
type input "******"
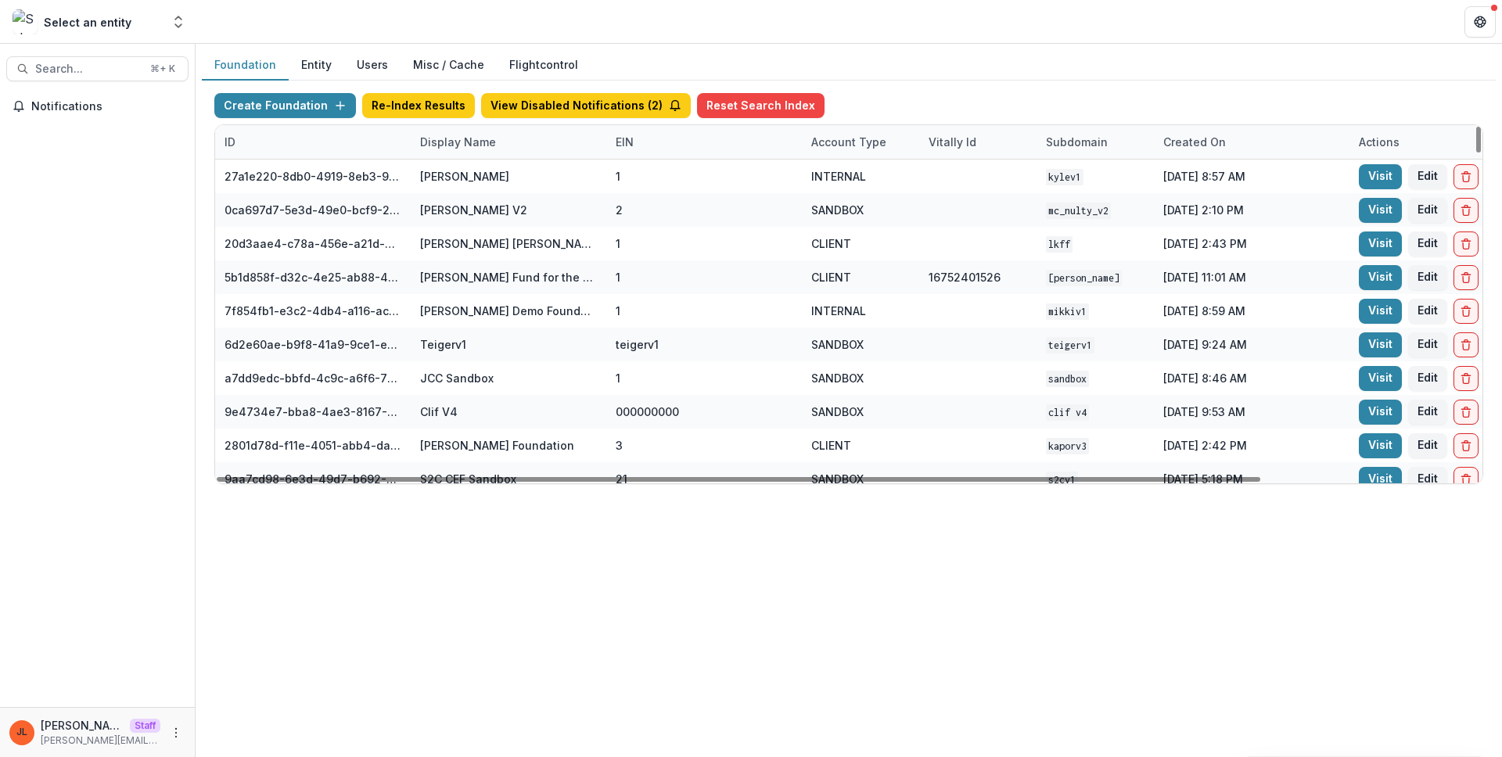
click at [461, 135] on div "Display Name" at bounding box center [458, 142] width 95 height 16
click at [472, 177] on input at bounding box center [508, 177] width 188 height 25
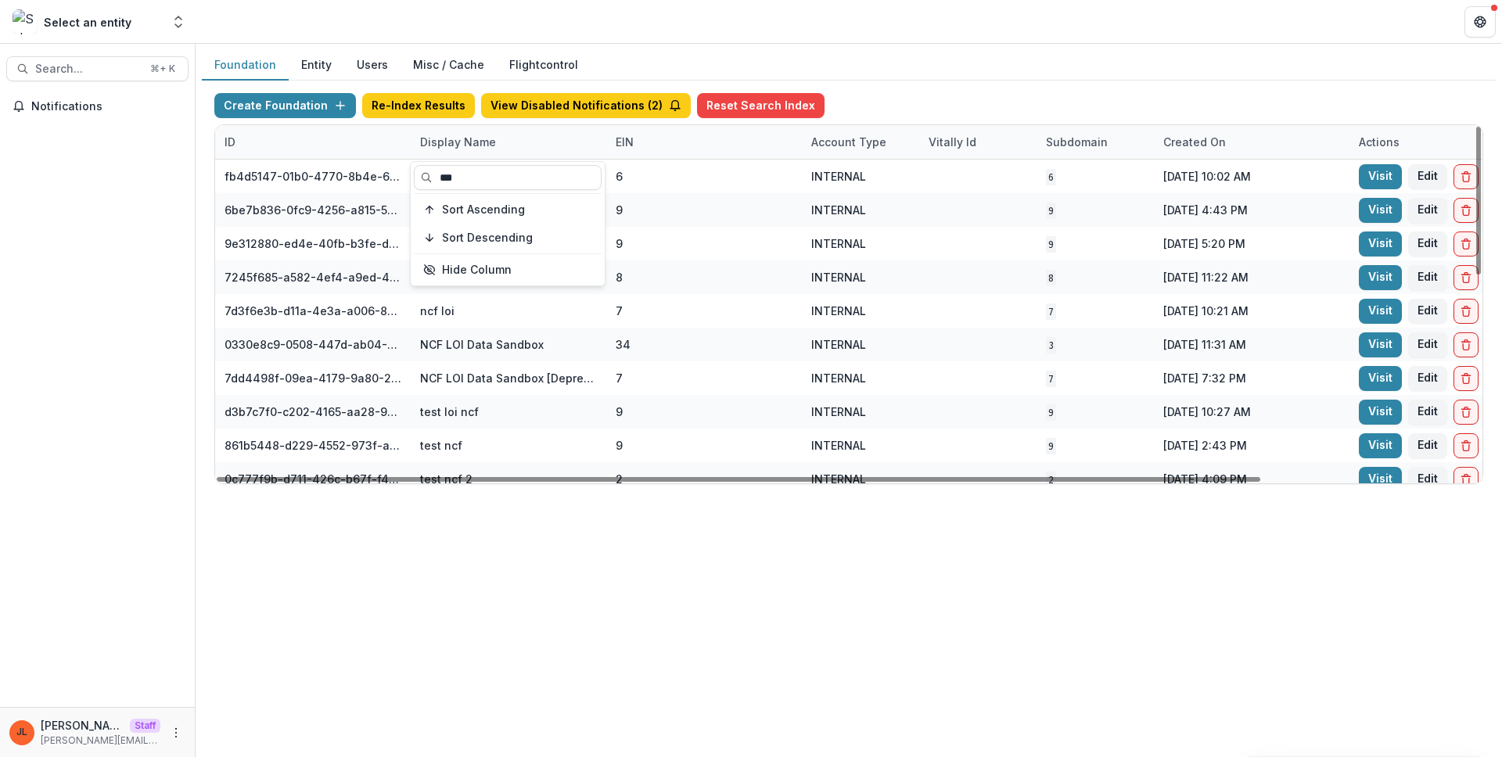
type input "***"
drag, startPoint x: 688, startPoint y: 554, endPoint x: 708, endPoint y: 551, distance: 19.7
click at [694, 556] on div "Foundation Entity Users Misc / Cache Flightcontrol Create Foundation Re-Index R…" at bounding box center [849, 400] width 1306 height 713
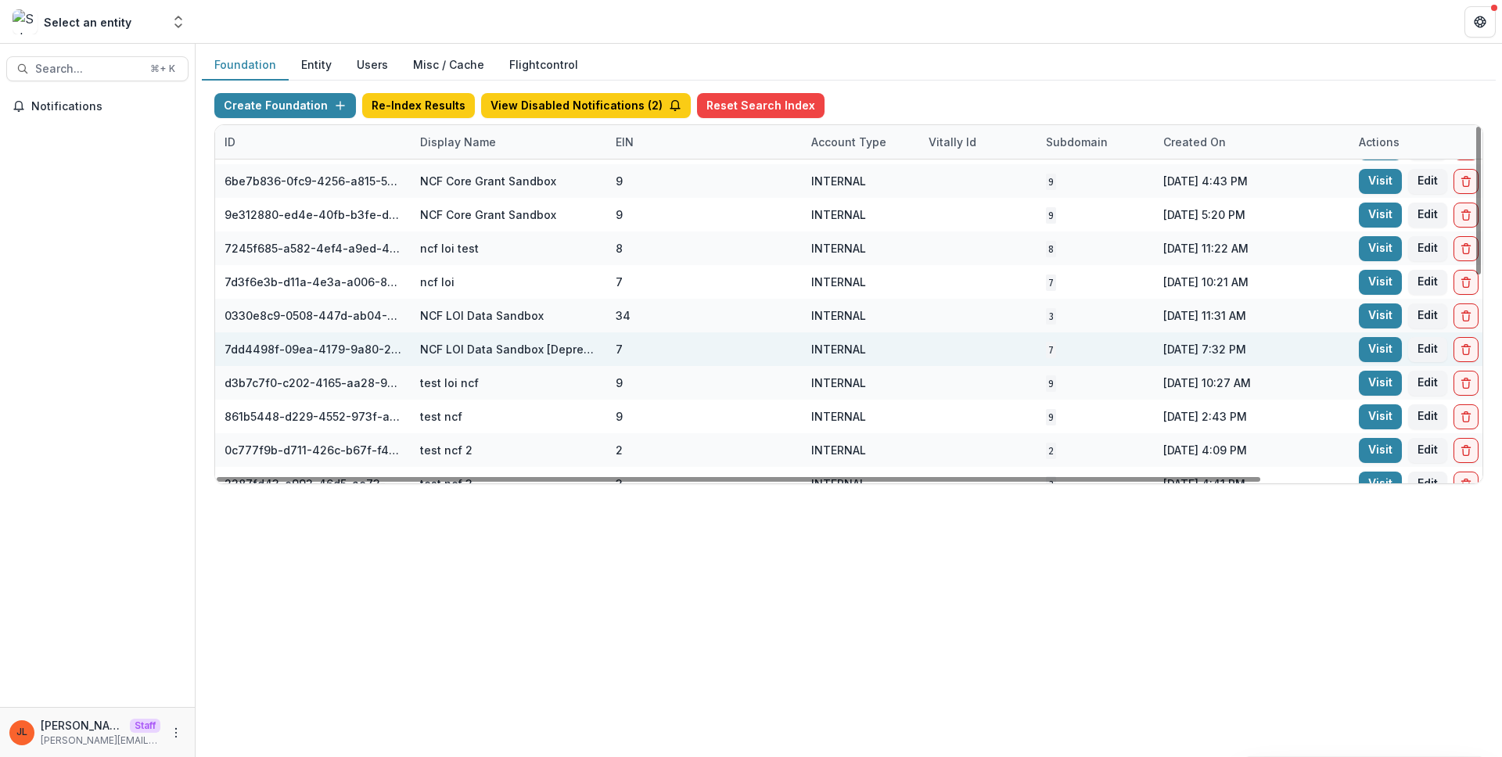
scroll to position [32, 0]
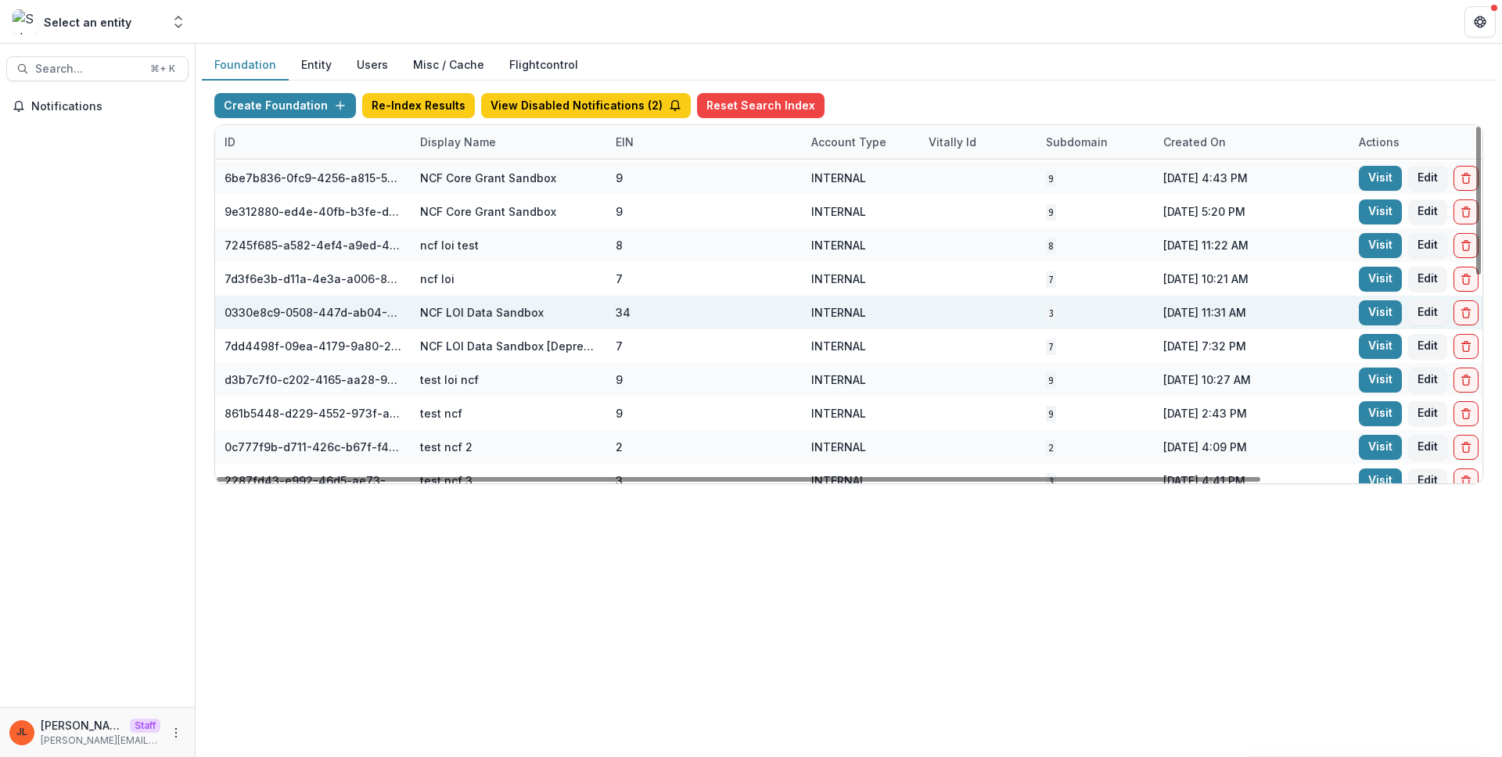
click at [841, 324] on div "INTERNAL" at bounding box center [860, 313] width 99 height 34
click at [1376, 301] on link "Visit" at bounding box center [1379, 312] width 43 height 25
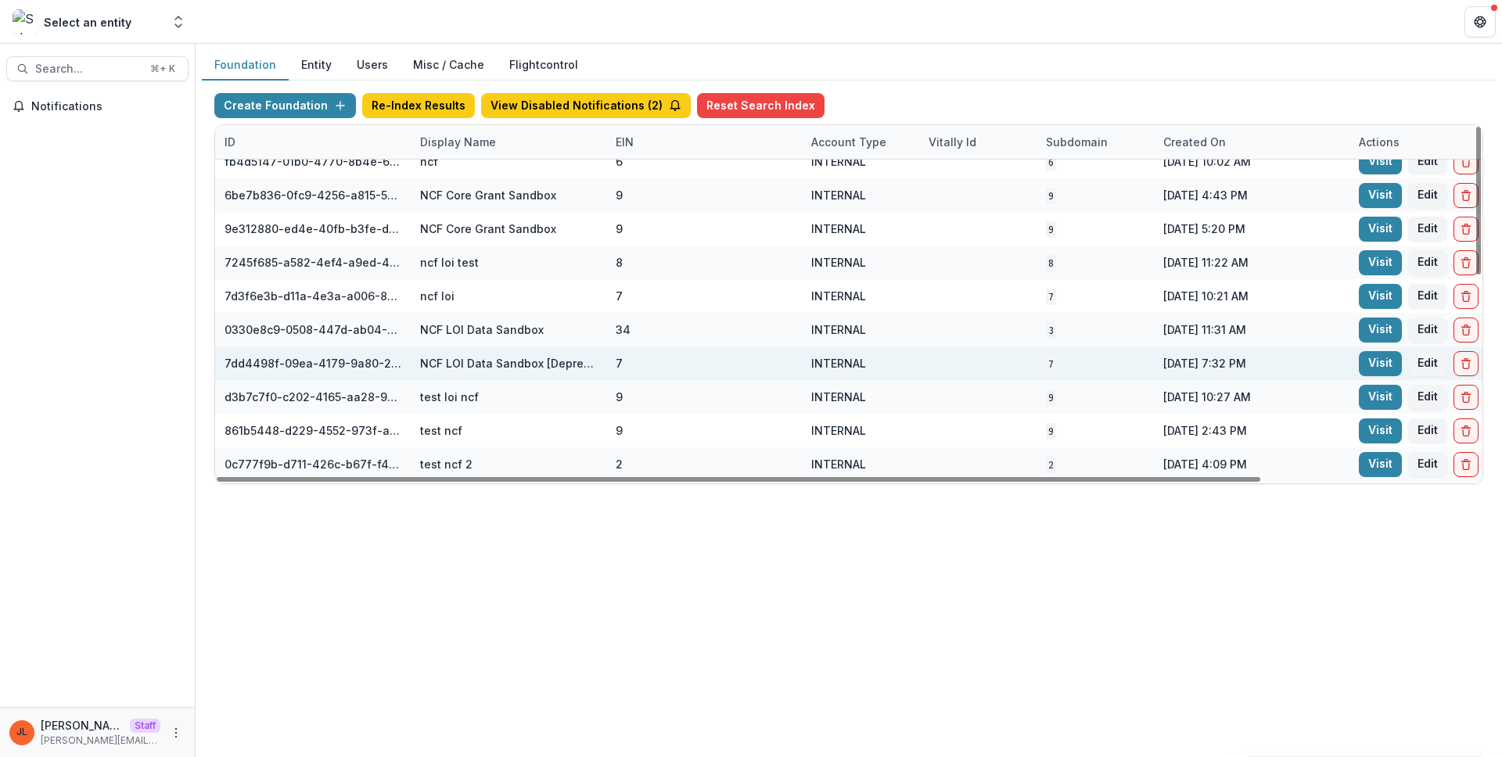
scroll to position [11, 0]
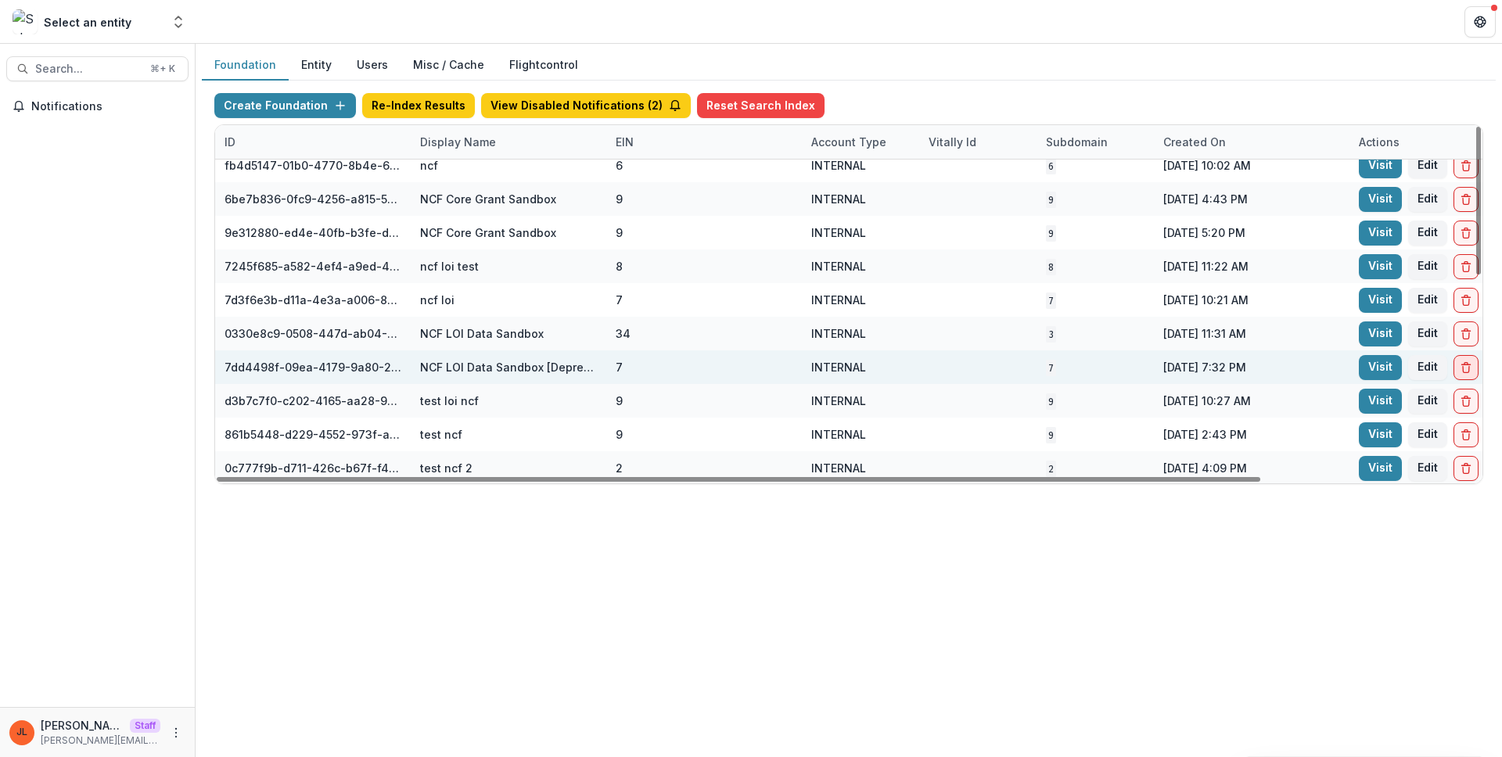
click at [1466, 364] on icon "Delete Foundation" at bounding box center [1465, 367] width 13 height 13
click at [1461, 365] on icon "Delete Foundation" at bounding box center [1465, 367] width 13 height 13
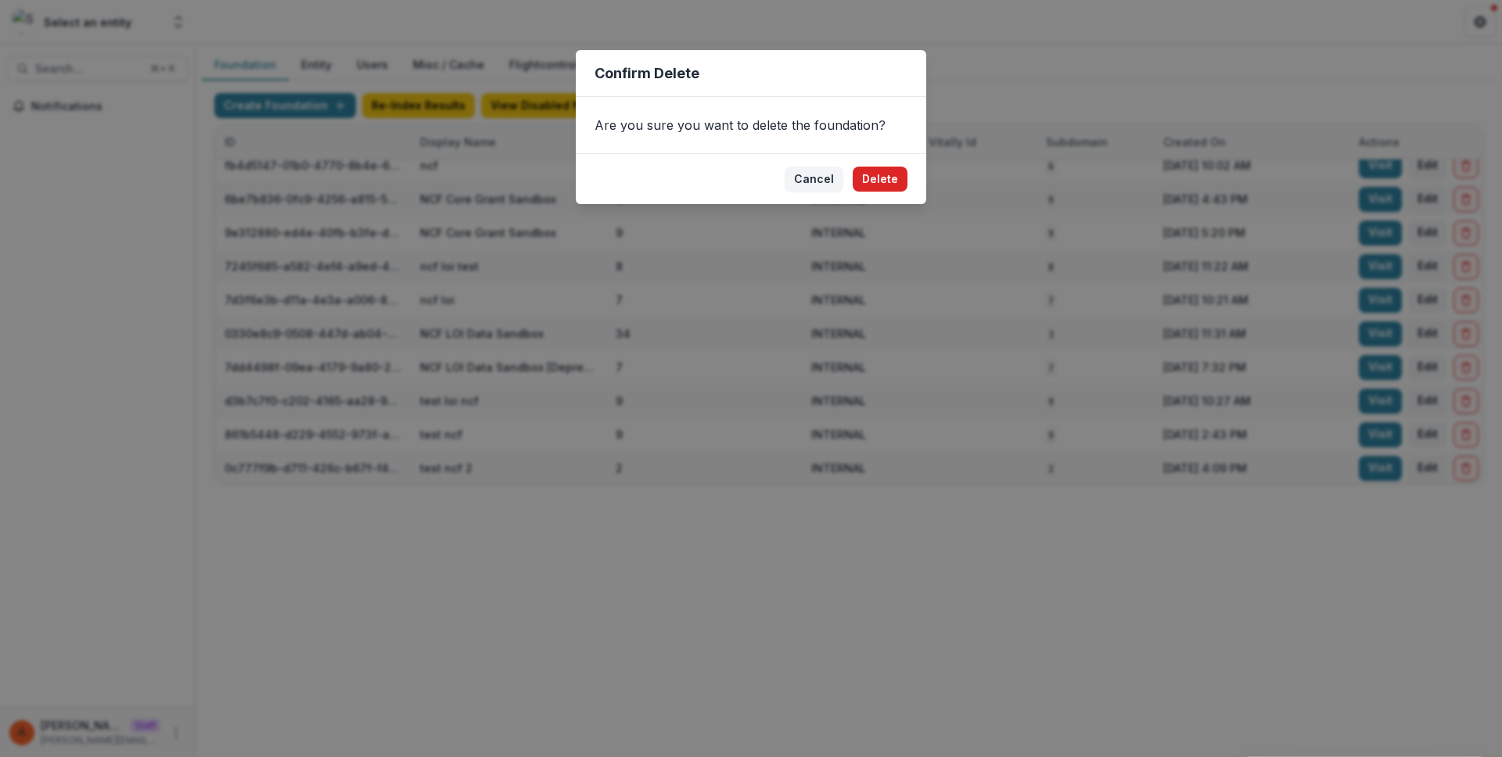
click at [886, 180] on button "Delete" at bounding box center [879, 179] width 55 height 25
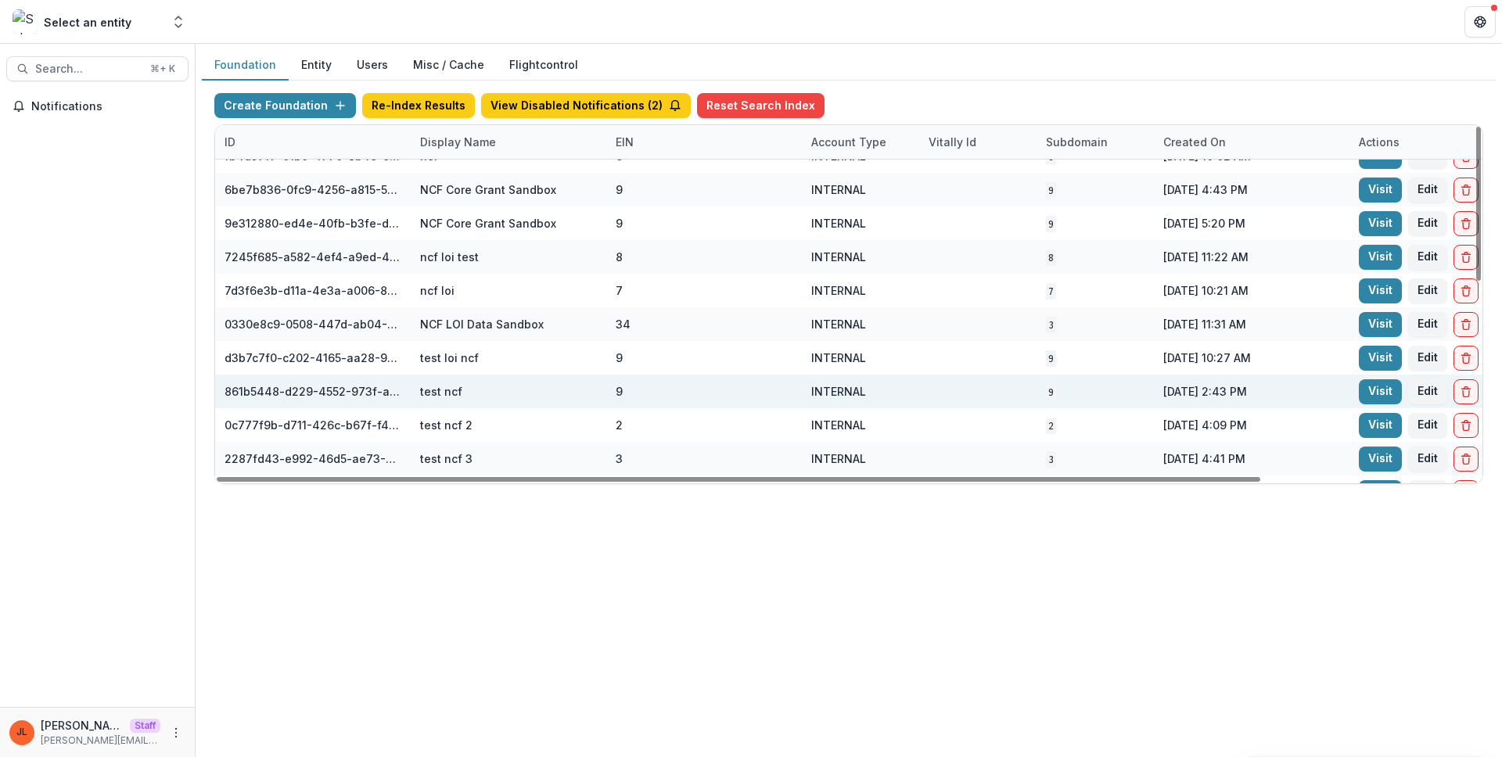
scroll to position [17, 0]
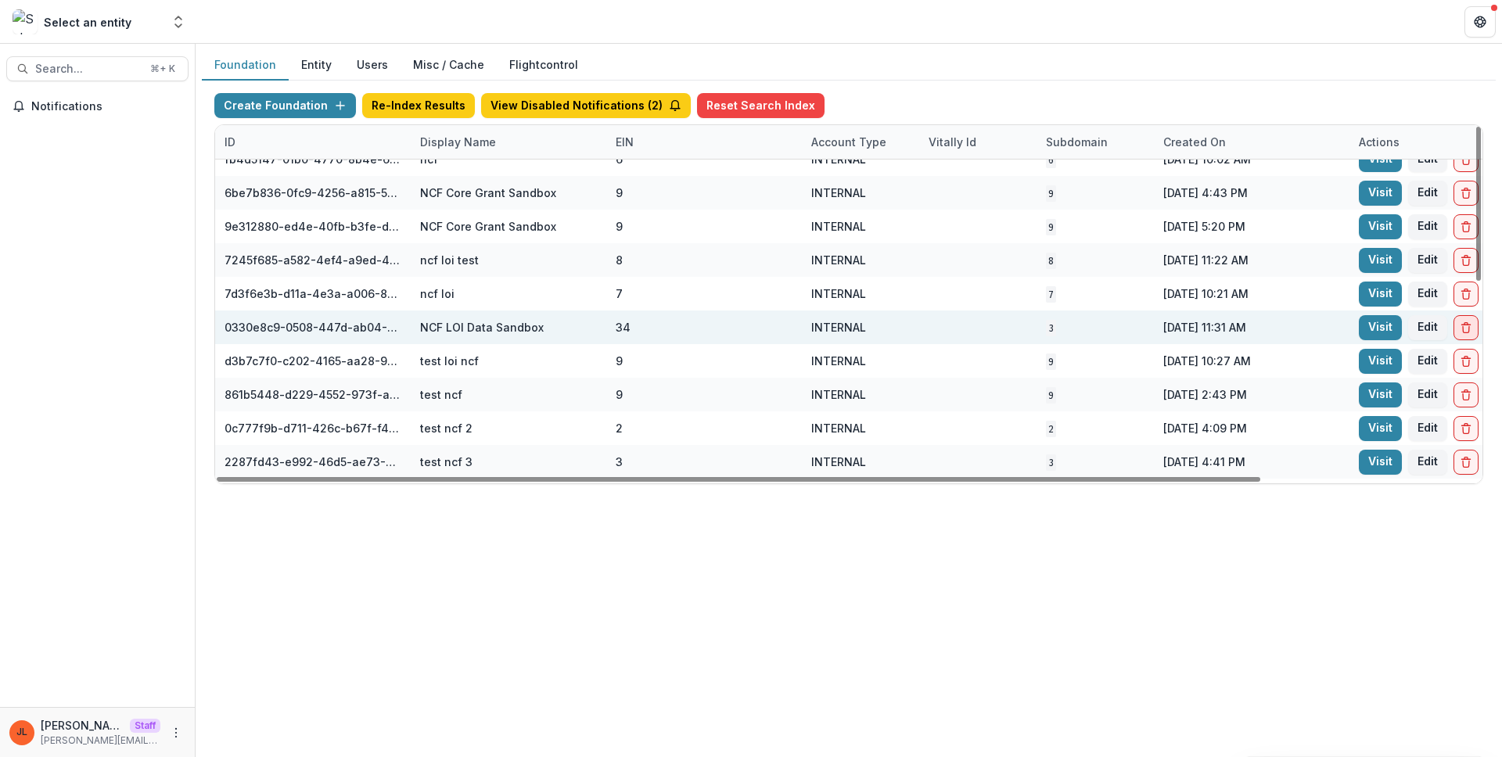
click at [1466, 321] on icon "Delete Foundation" at bounding box center [1465, 327] width 13 height 13
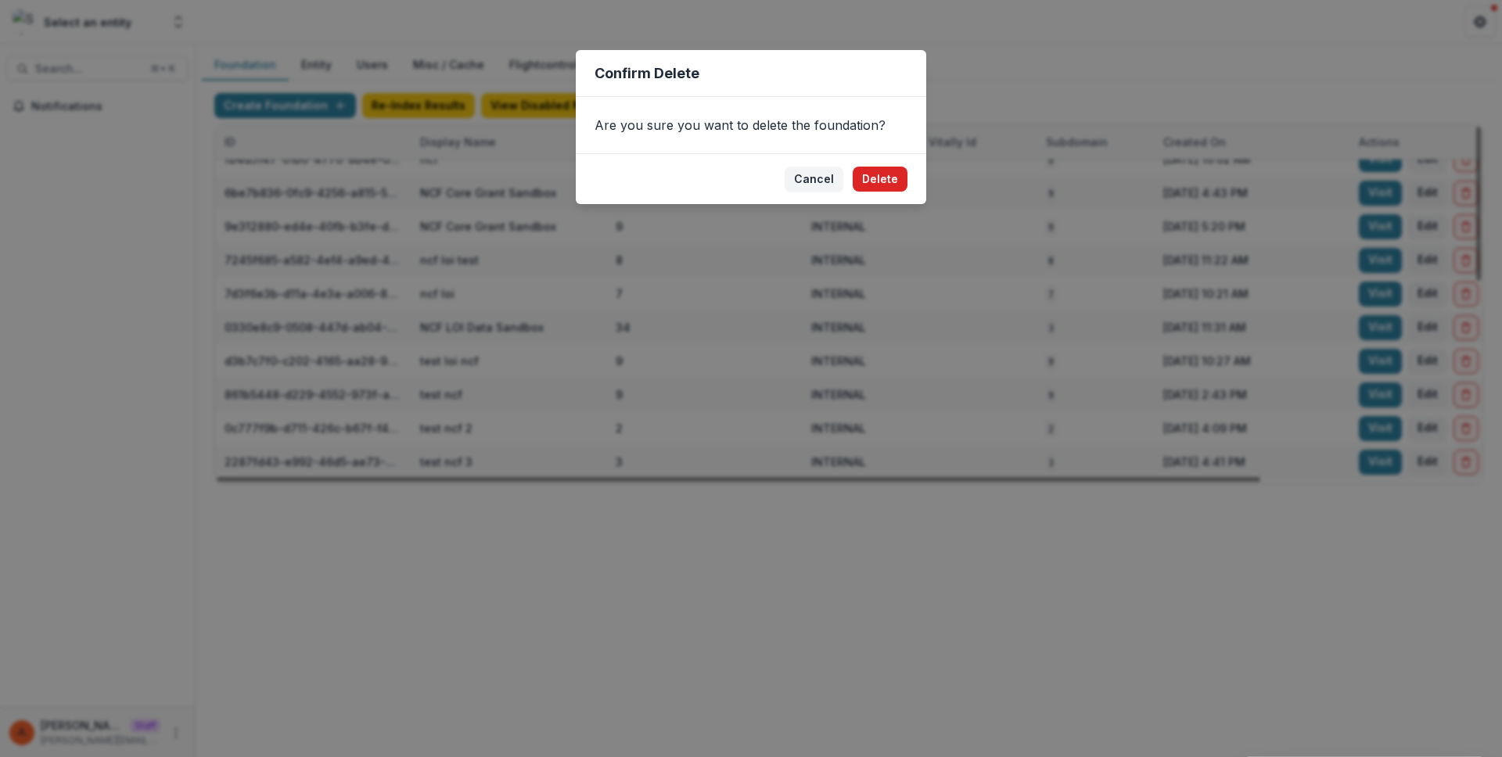
click at [870, 174] on button "Delete" at bounding box center [879, 179] width 55 height 25
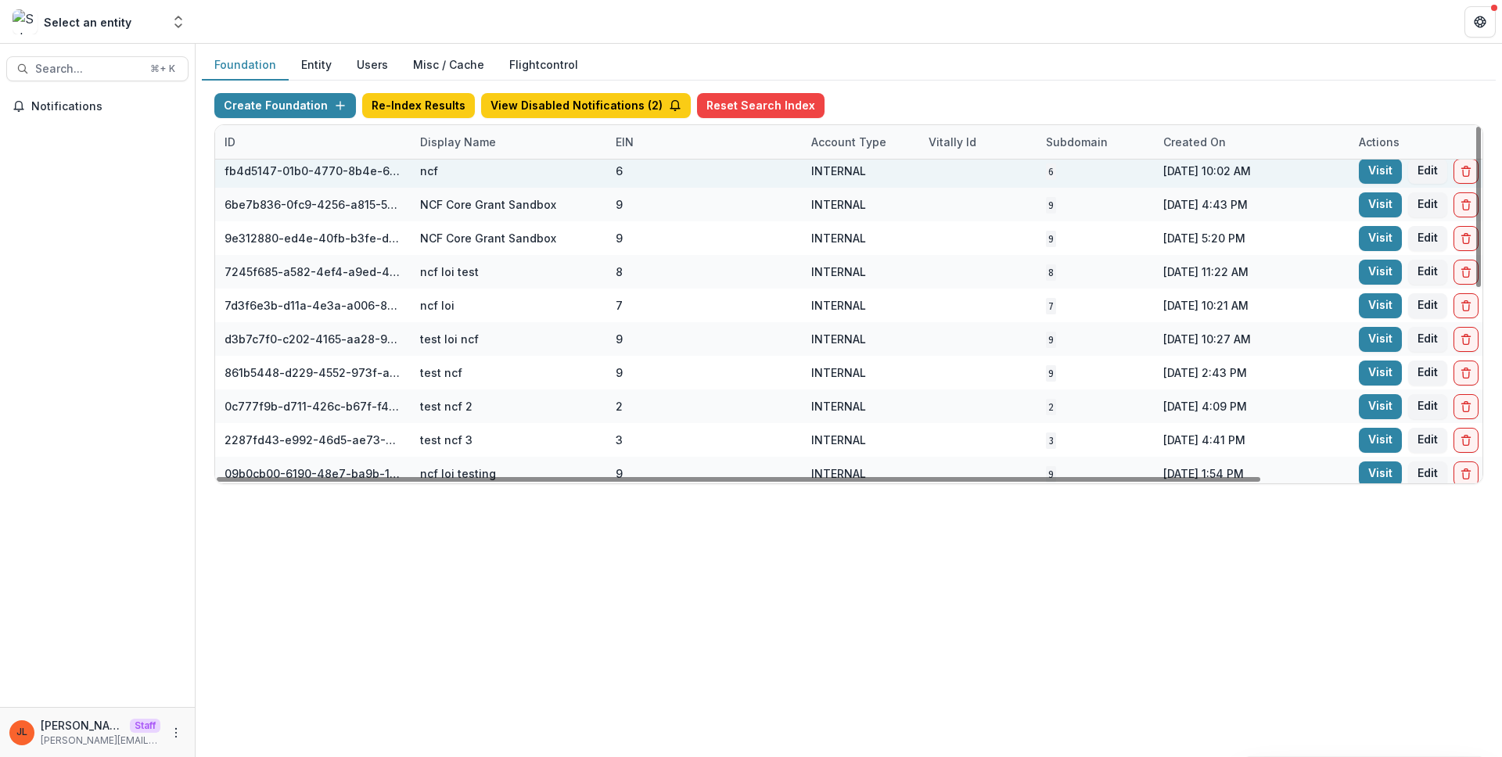
scroll to position [0, 0]
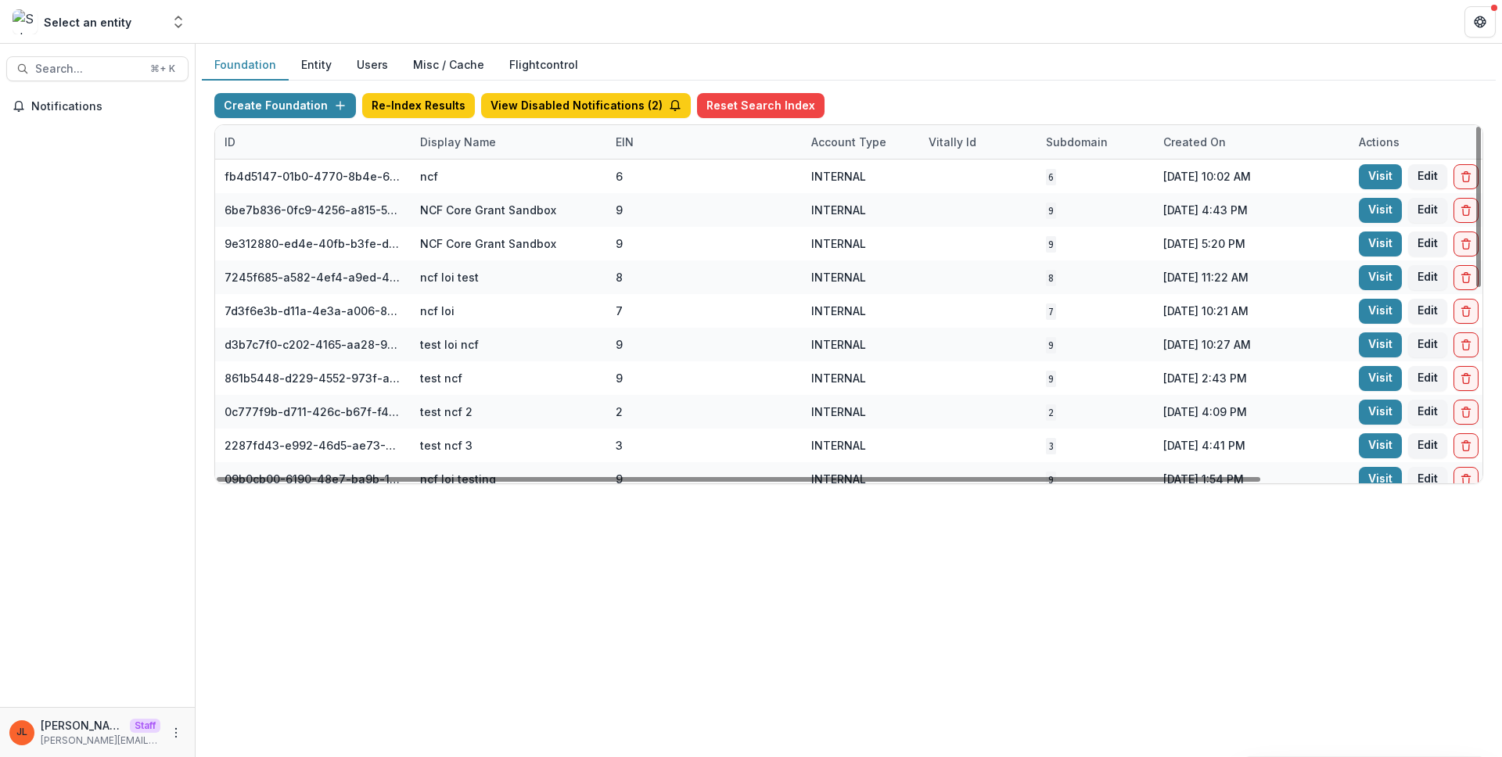
click at [1218, 144] on div "Created on" at bounding box center [1194, 142] width 81 height 16
click at [1179, 535] on div "Foundation Entity Users Misc / Cache Flightcontrol Create Foundation Re-Index R…" at bounding box center [849, 400] width 1306 height 713
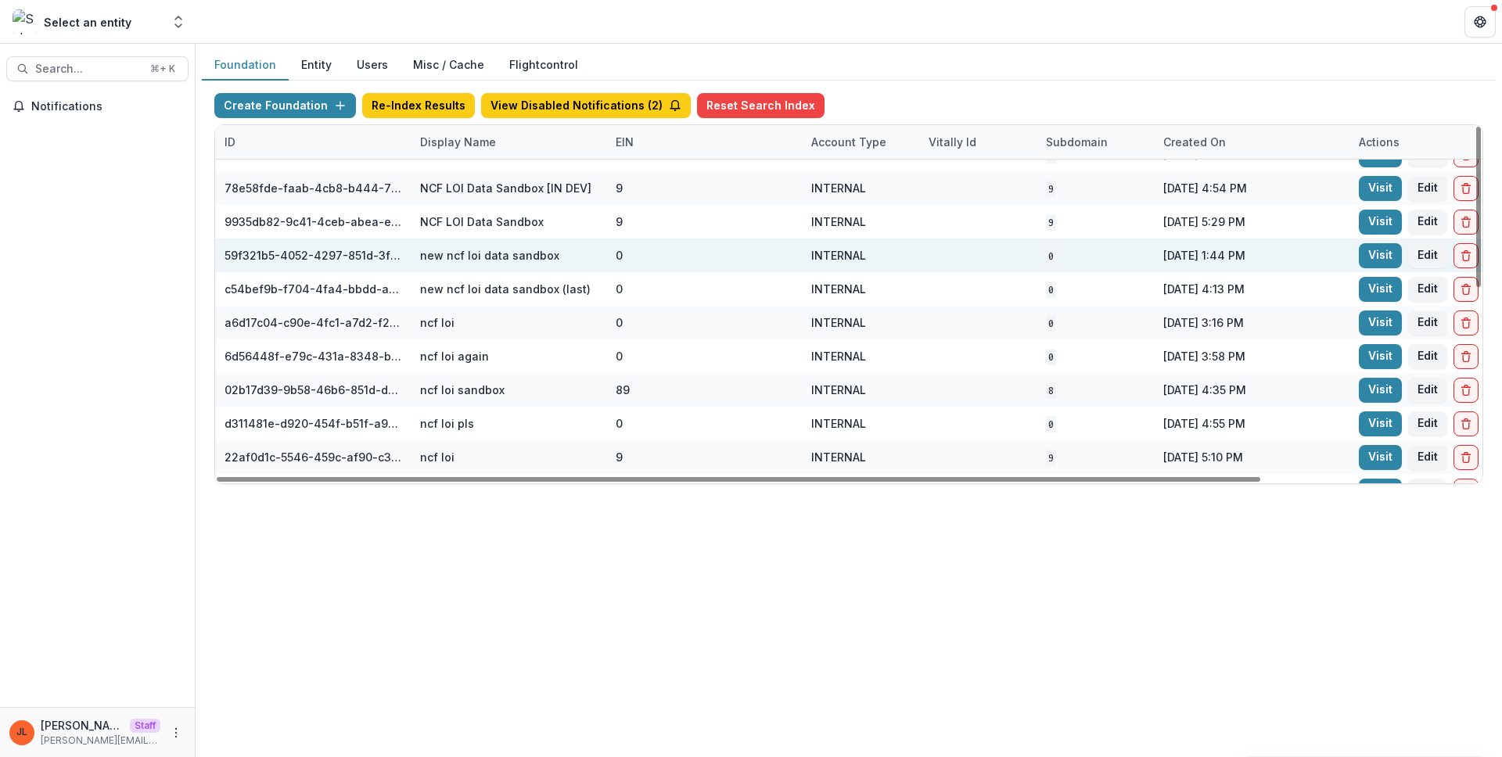
scroll to position [355, 0]
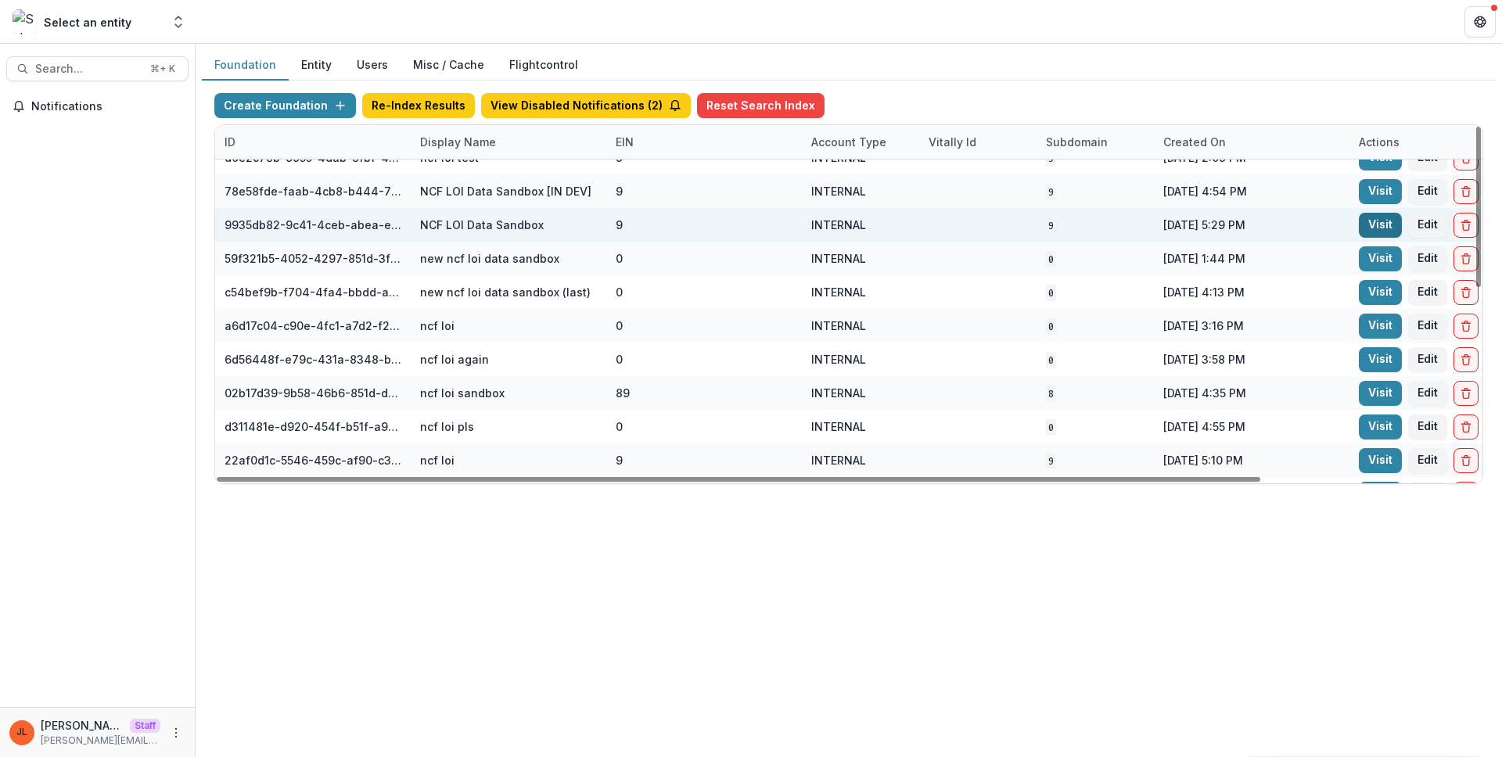
click at [1372, 224] on link "Visit" at bounding box center [1379, 225] width 43 height 25
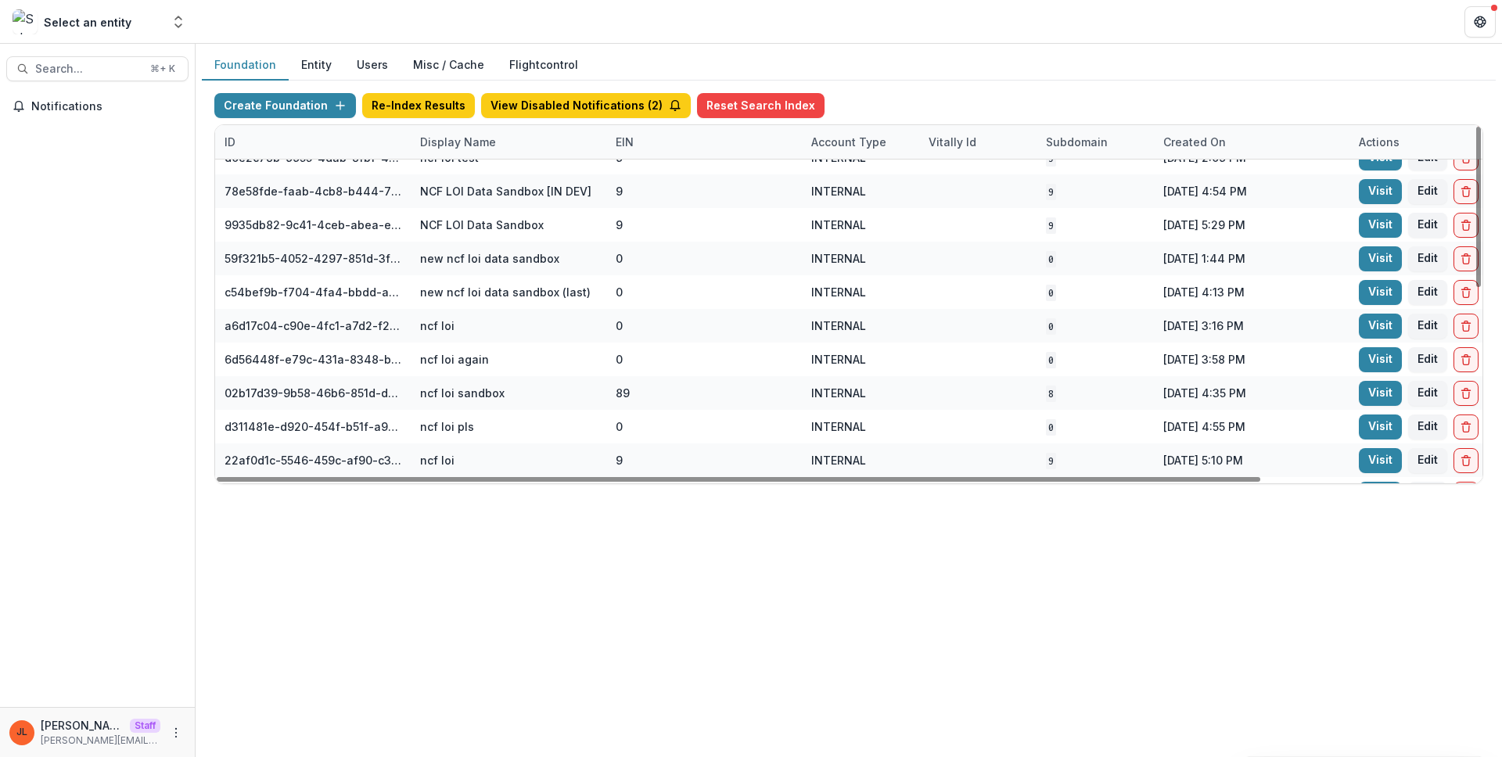
scroll to position [0, 0]
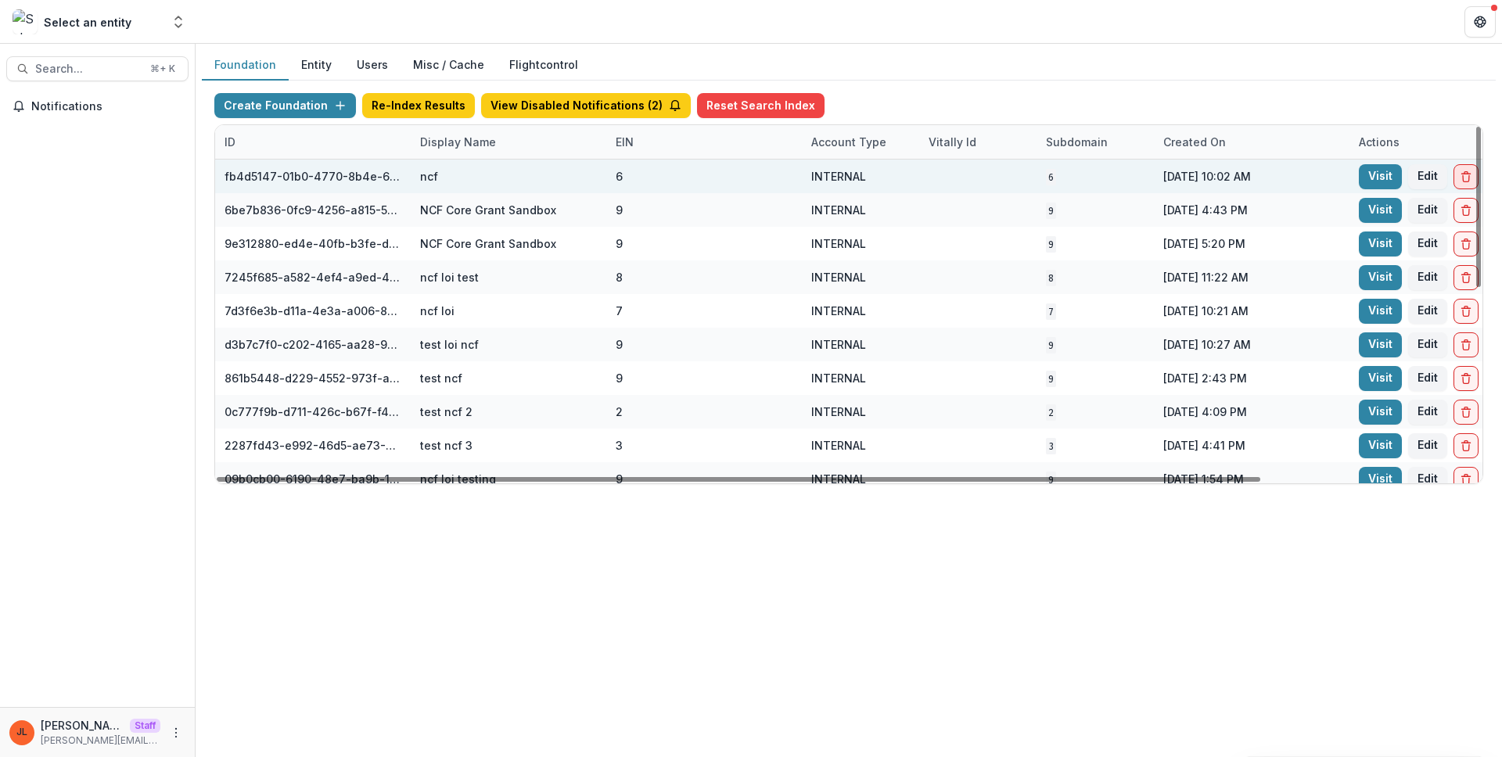
click at [1469, 180] on icon "Delete Foundation" at bounding box center [1465, 176] width 13 height 13
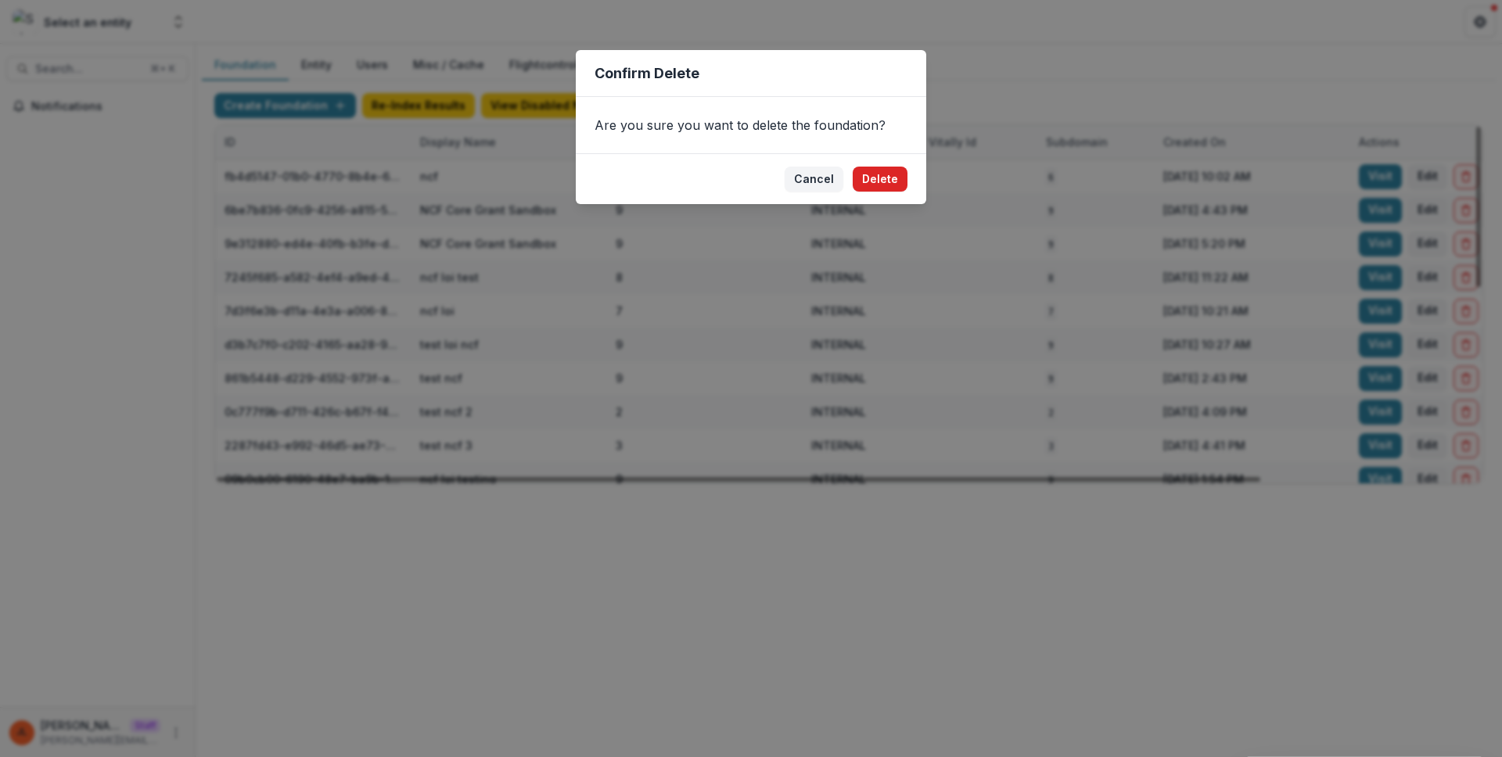
click at [872, 181] on button "Delete" at bounding box center [879, 179] width 55 height 25
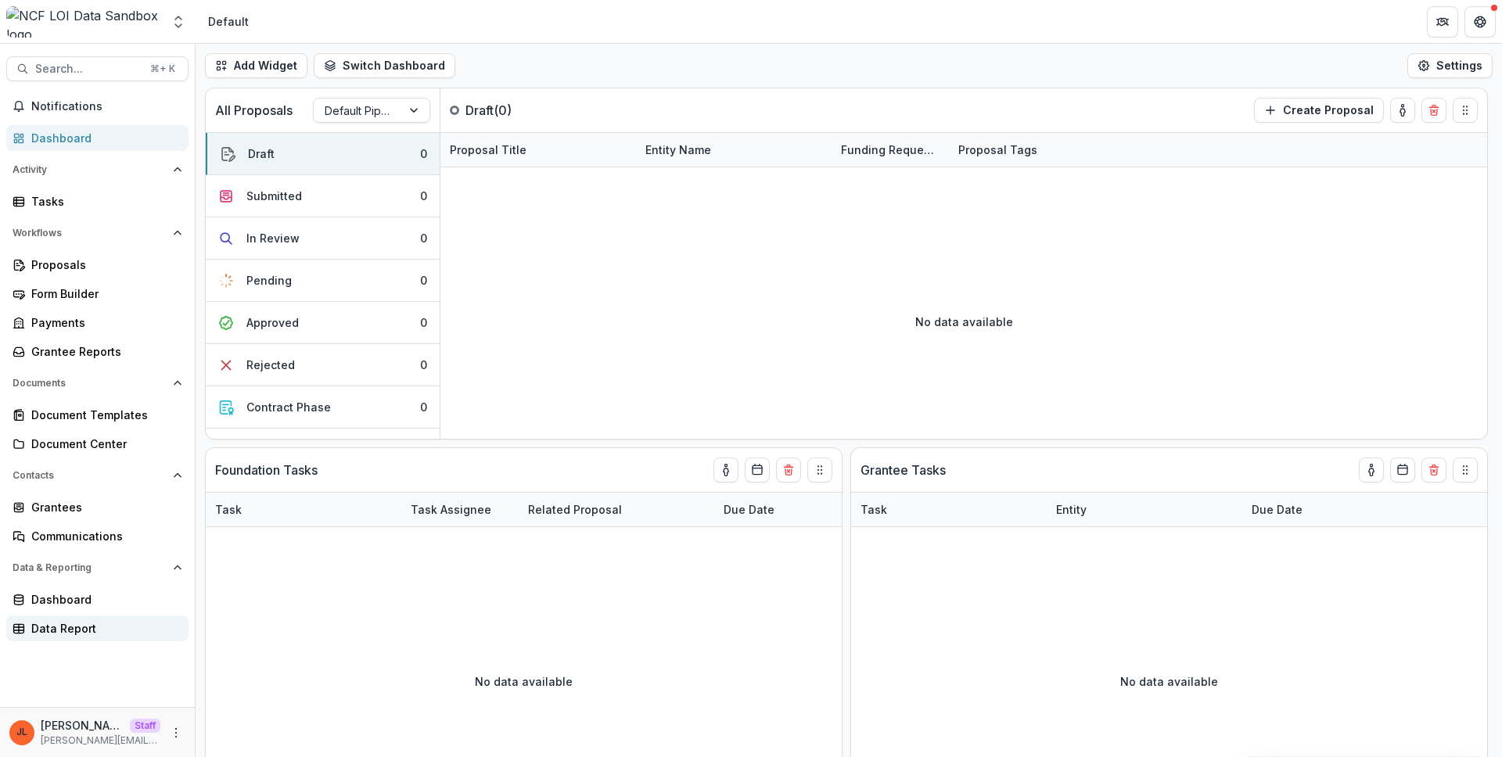
click at [104, 627] on div "Data Report" at bounding box center [103, 628] width 145 height 16
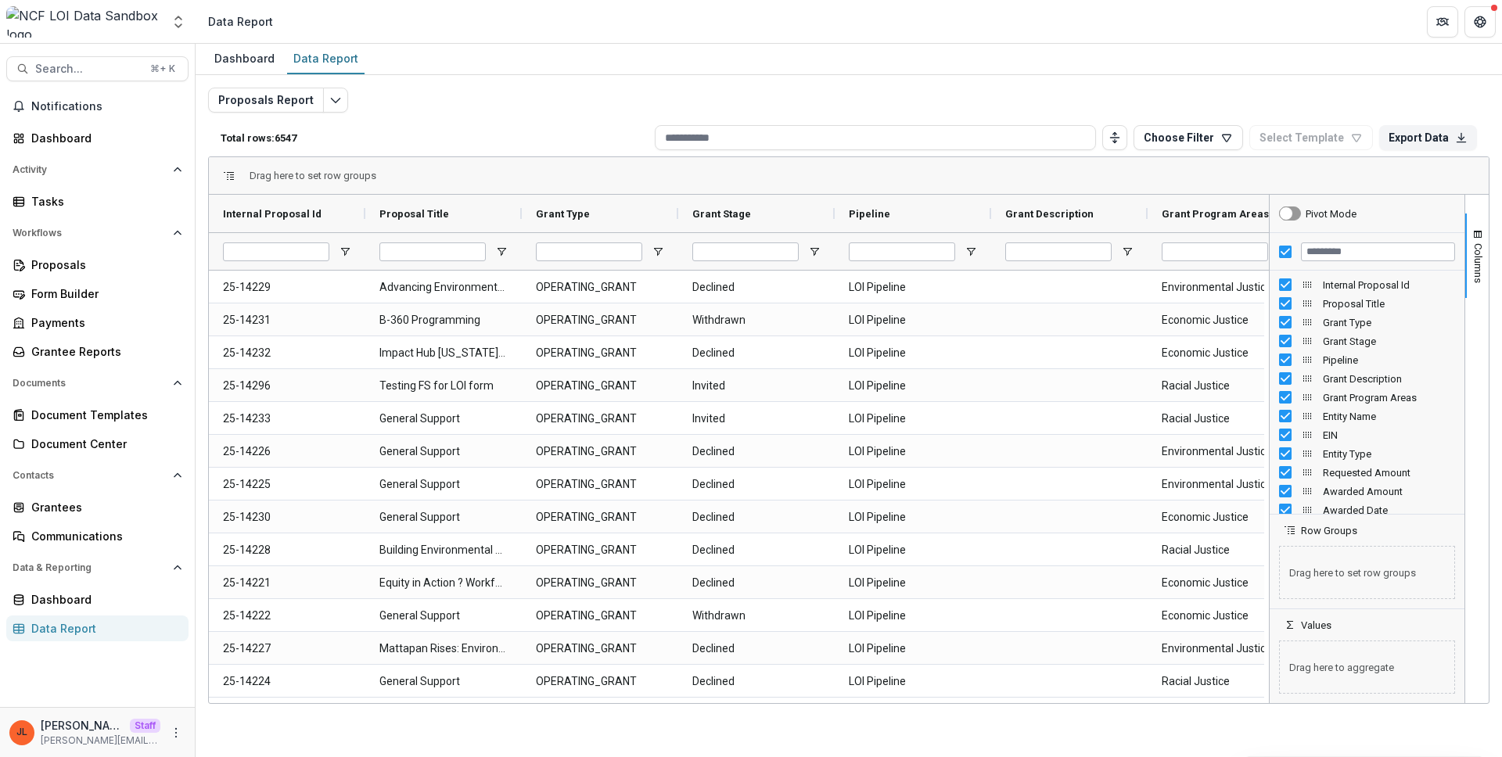
click at [1224, 210] on span "Grant Program Areas" at bounding box center [1214, 214] width 107 height 12
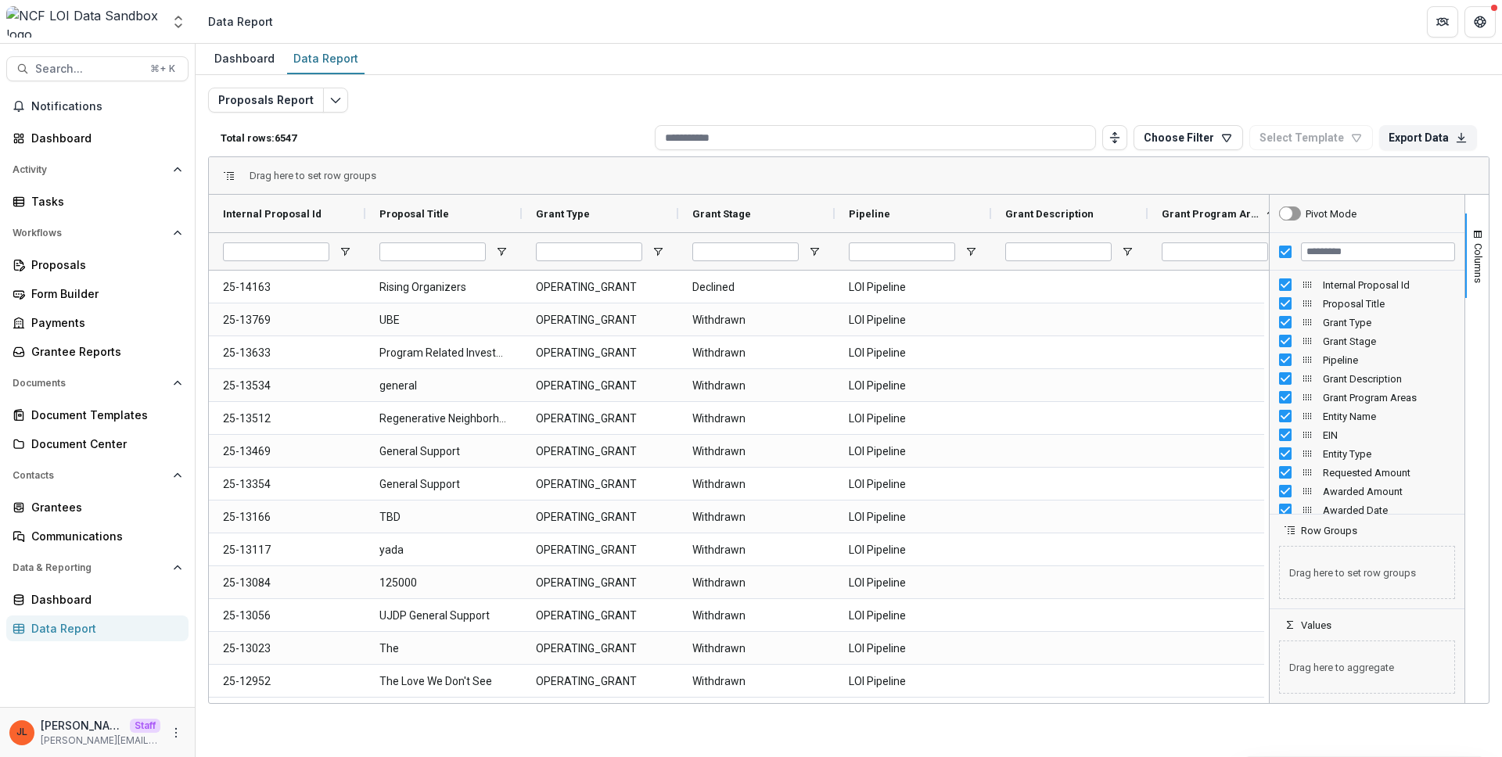
click at [1229, 201] on div "Grant Program Areas 1" at bounding box center [1219, 214] width 116 height 30
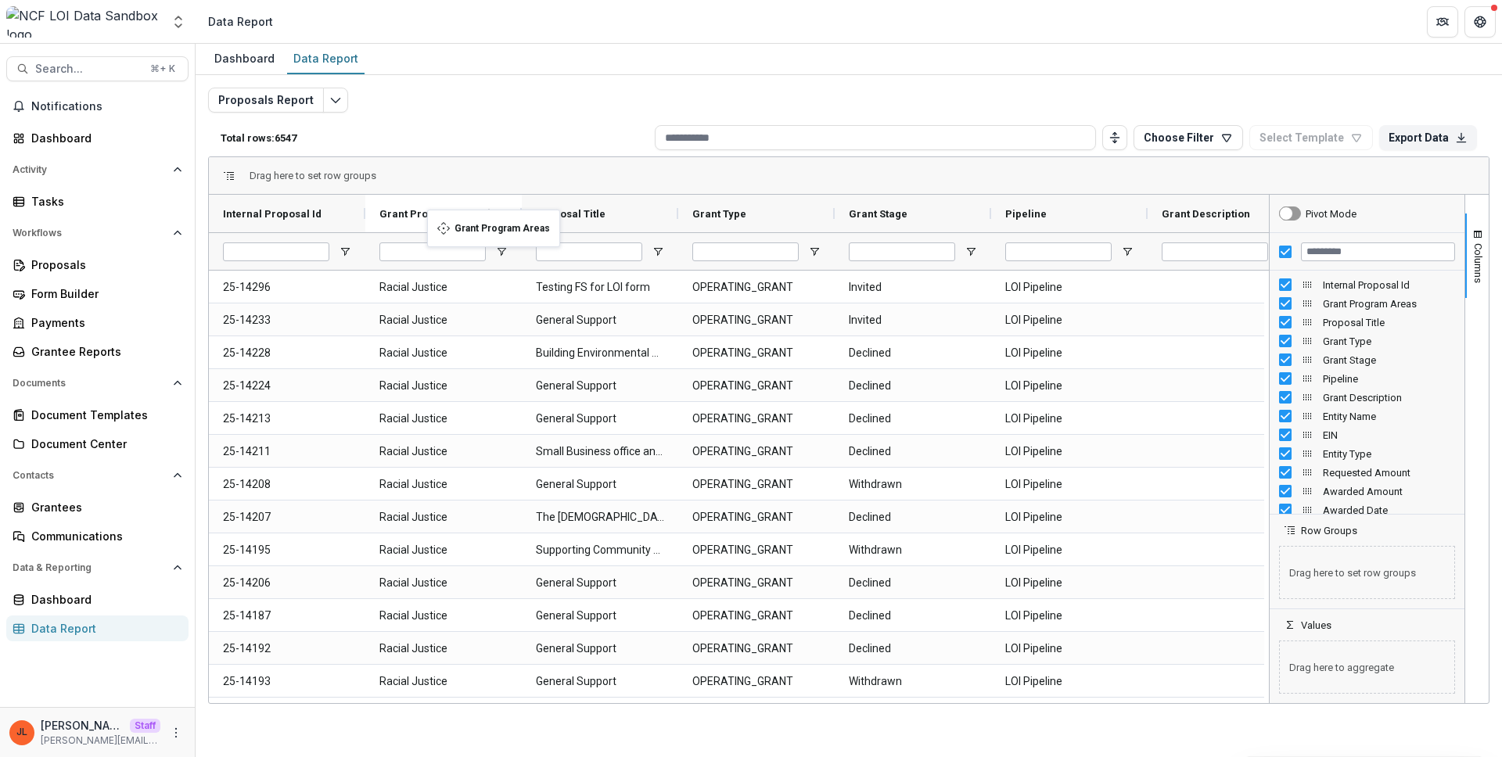
drag, startPoint x: 1234, startPoint y: 199, endPoint x: 435, endPoint y: 219, distance: 799.5
click at [1125, 253] on span "Open Filter Menu" at bounding box center [1127, 252] width 13 height 13
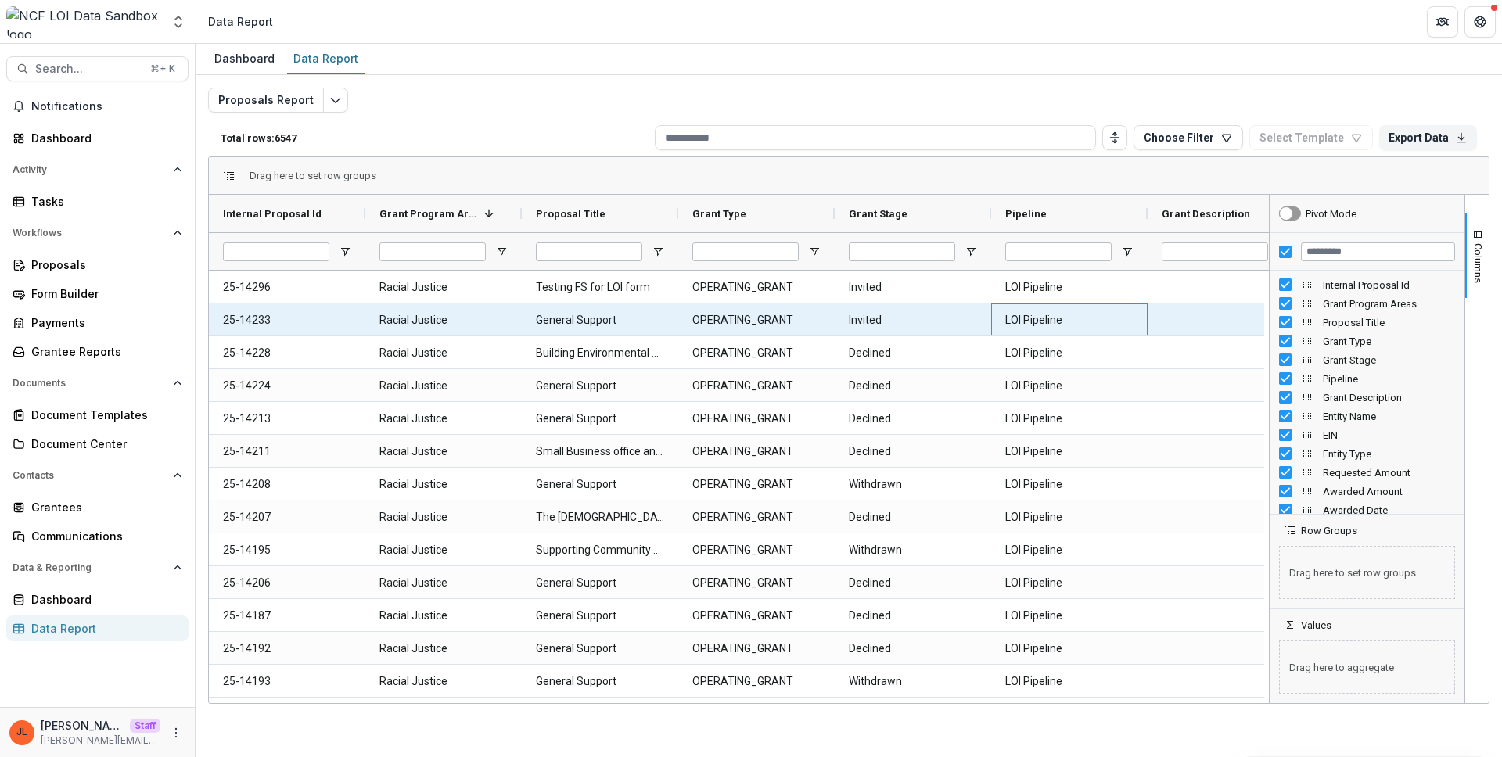
click at [1072, 317] on Pipeline-858 "LOI Pipeline" at bounding box center [1069, 320] width 128 height 32
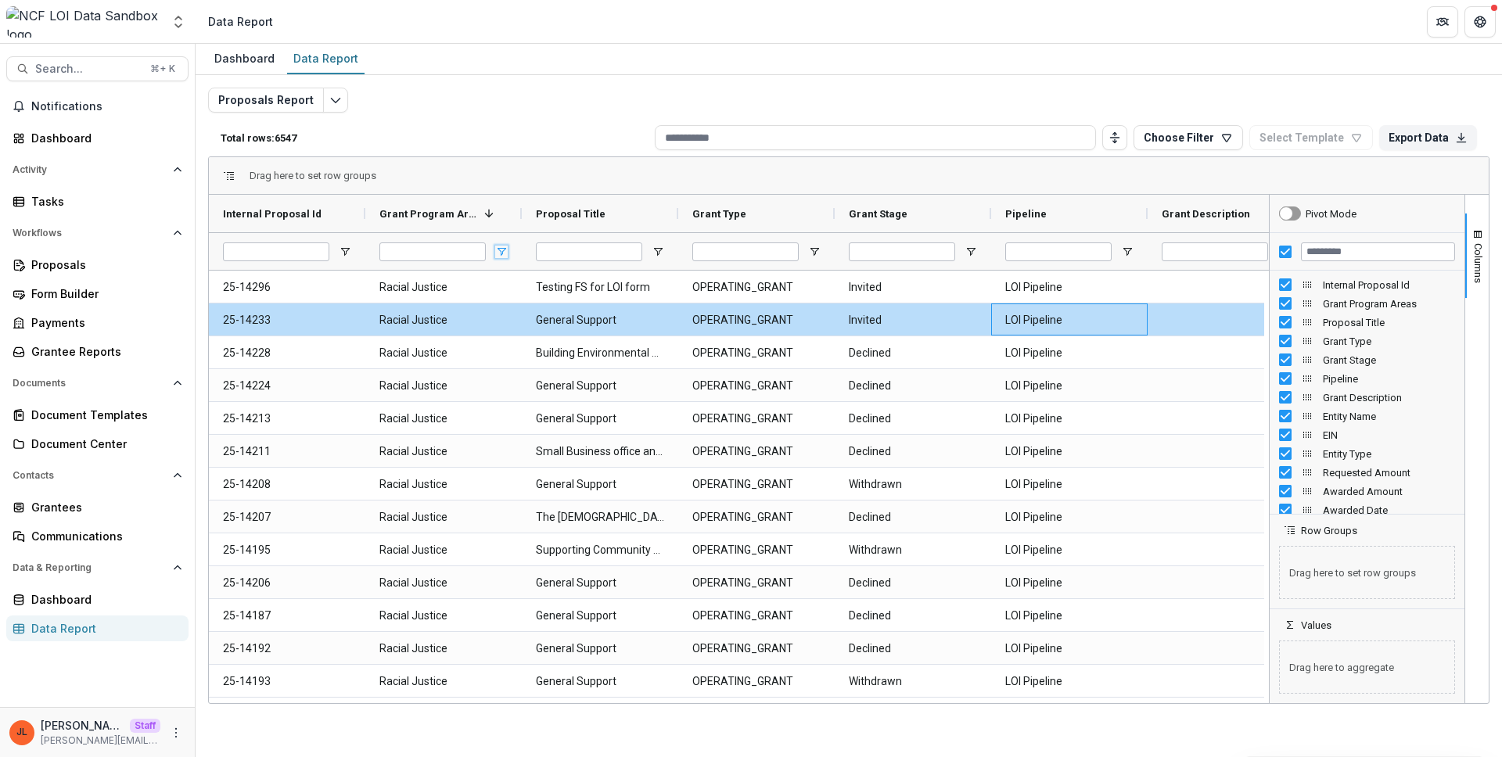
click at [497, 249] on span "Open Filter Menu" at bounding box center [501, 252] width 13 height 13
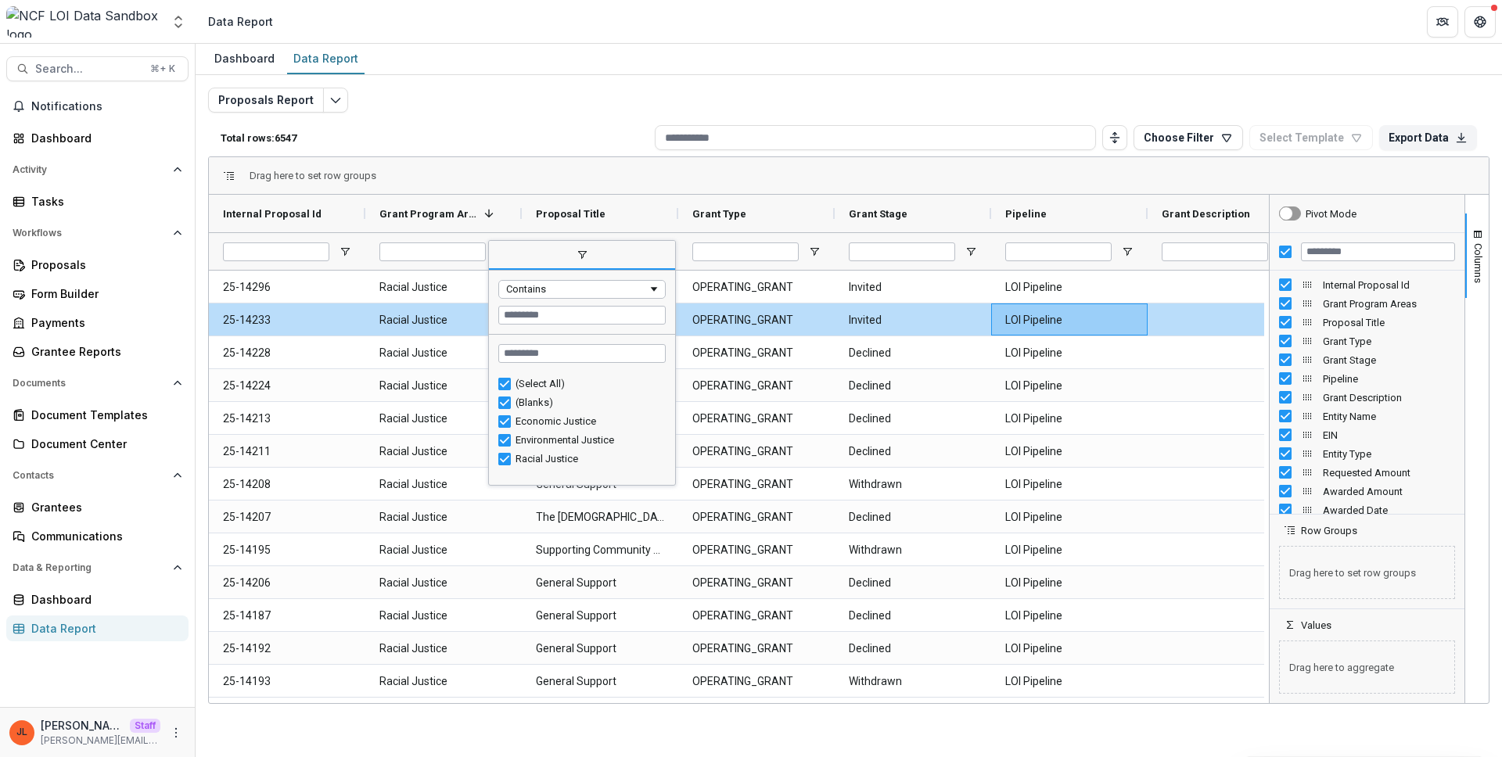
click at [814, 68] on div "Dashboard Data Report" at bounding box center [849, 59] width 1306 height 31
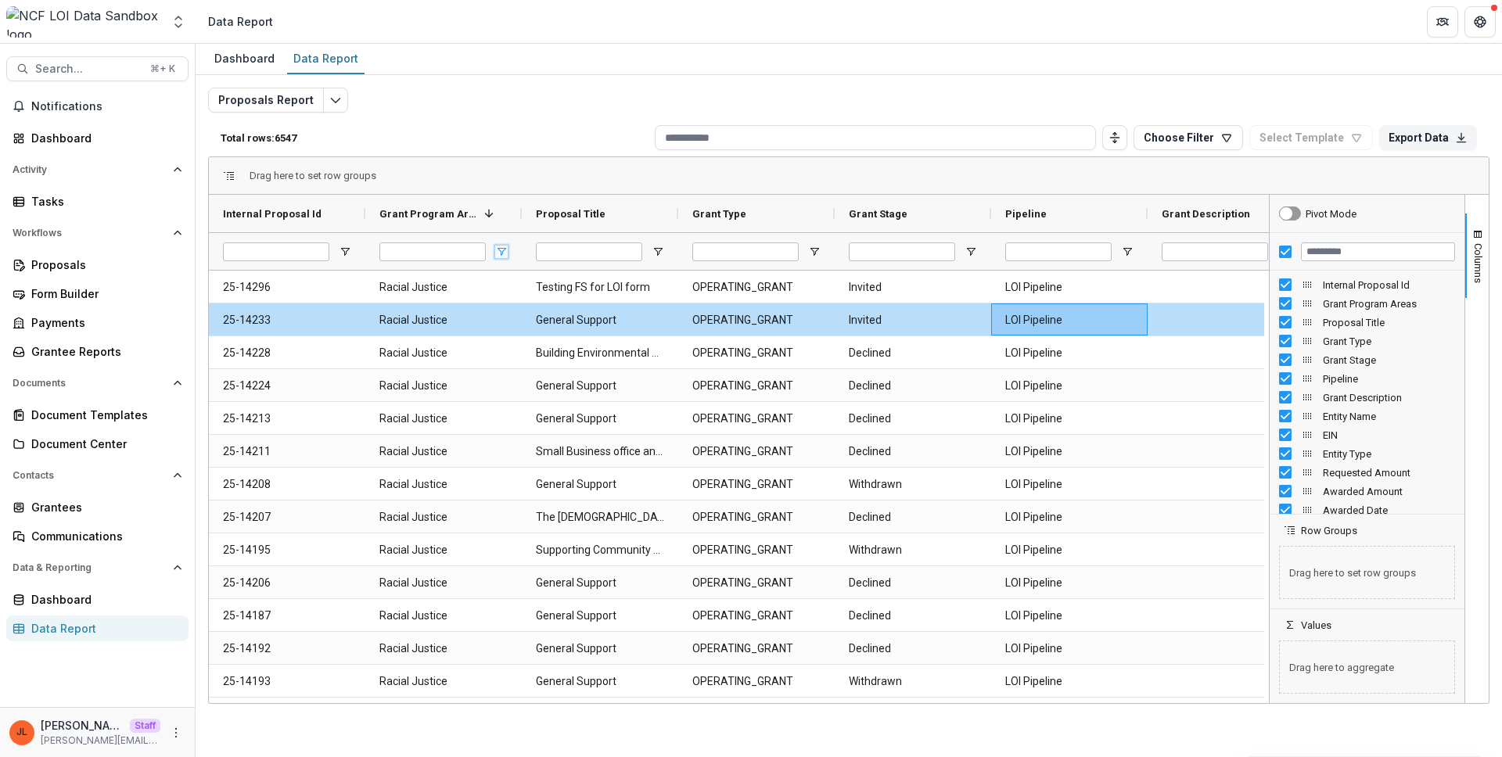
click at [496, 252] on span "Open Filter Menu" at bounding box center [501, 252] width 13 height 13
click at [514, 117] on div "Proposals Report Total rows: 6547 Choose Filter Personal Filters Team Filters T…" at bounding box center [848, 377] width 1281 height 579
click at [300, 253] on input "Internal Proposal Id Filter Input" at bounding box center [276, 251] width 106 height 19
paste input "********"
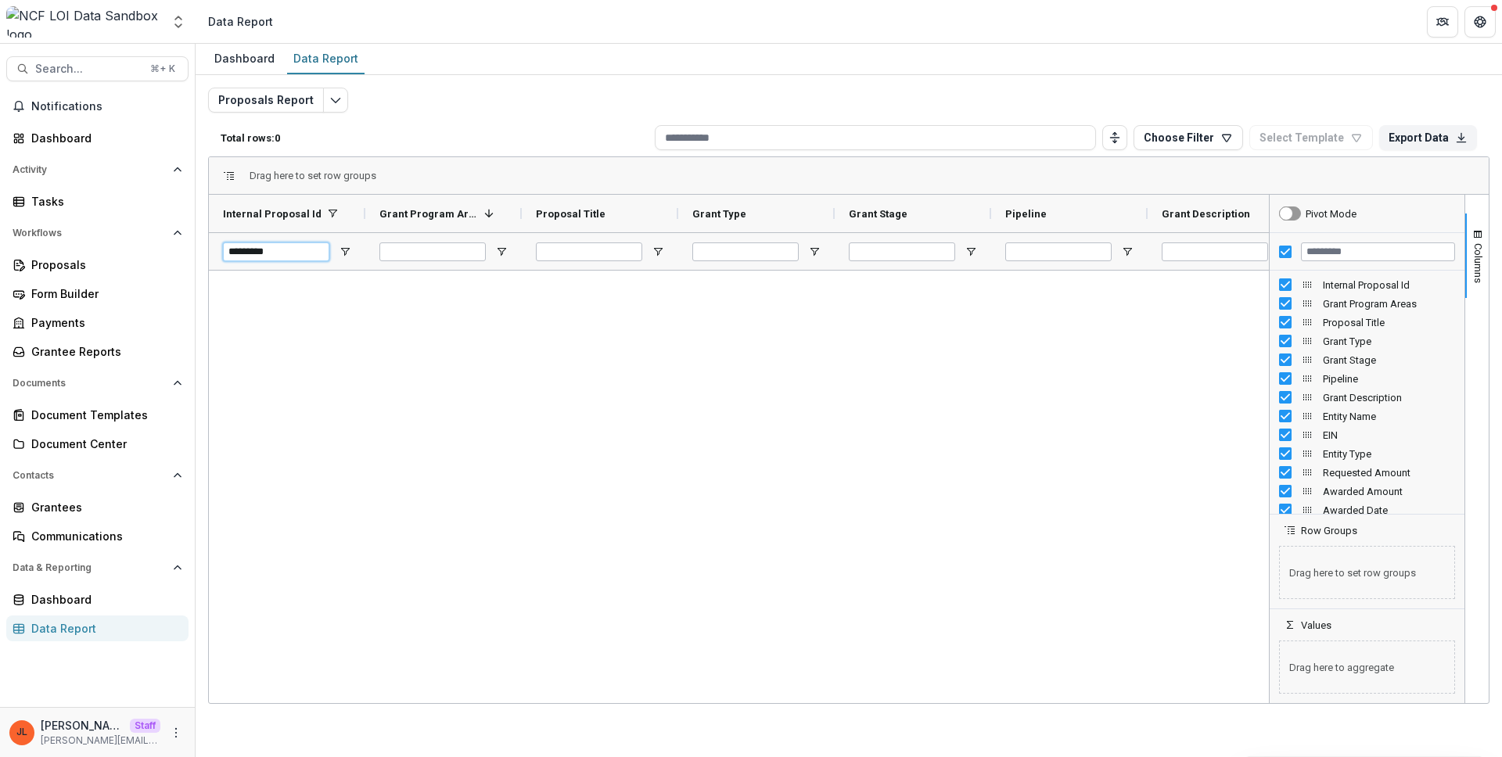
click at [225, 253] on input "********" at bounding box center [276, 251] width 106 height 19
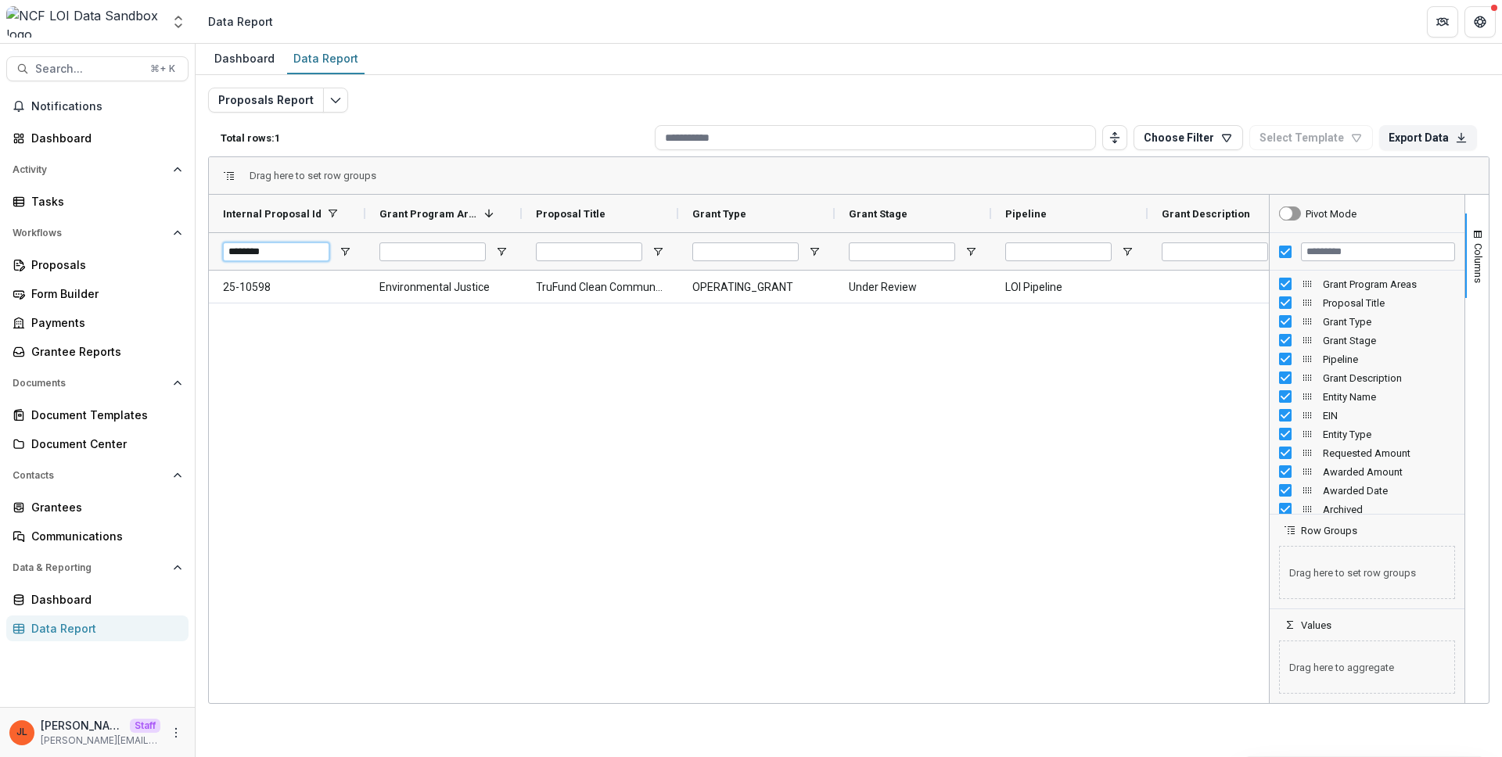
scroll to position [20, 0]
type input "********"
click at [1364, 258] on input "Filter Columns Input" at bounding box center [1378, 251] width 154 height 19
type input "*"
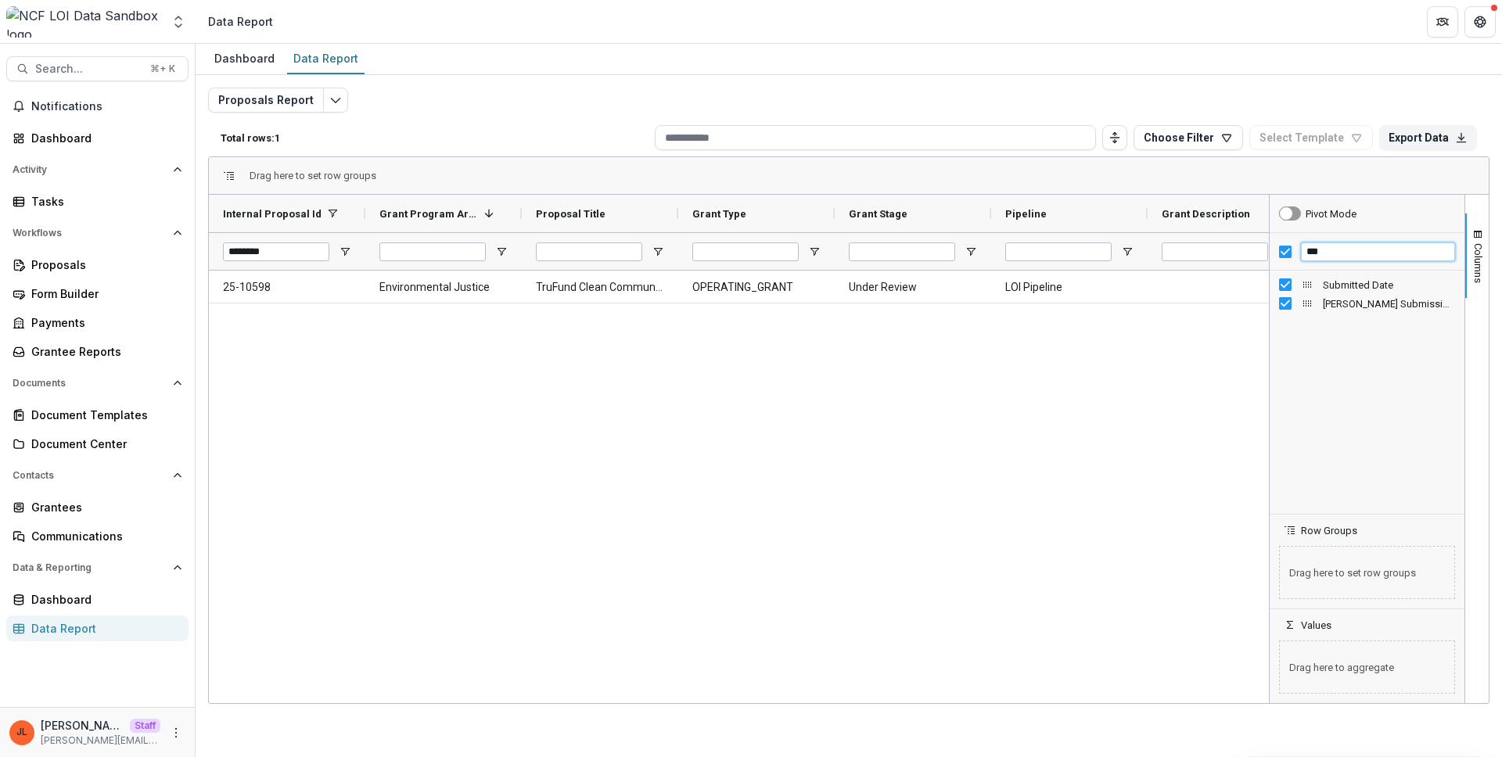
scroll to position [0, 0]
type input "***"
drag, startPoint x: 1308, startPoint y: 301, endPoint x: 1308, endPoint y: 284, distance: 17.2
click at [946, 404] on div "25-10598 Environmental Justice TruFund Clean Community Fund OPERATING_GRANT Und…" at bounding box center [739, 485] width 1060 height 428
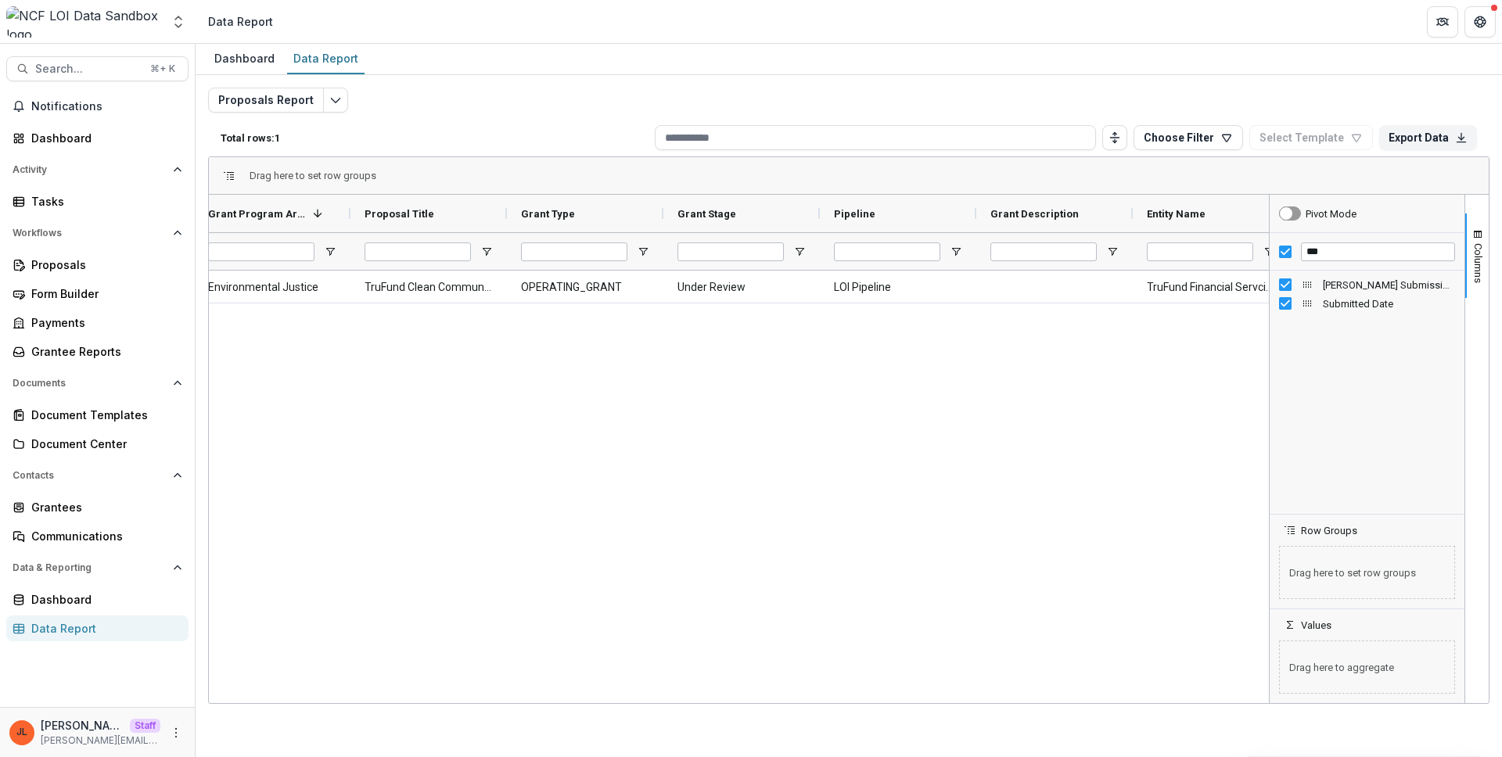
scroll to position [0, 174]
drag, startPoint x: 1308, startPoint y: 282, endPoint x: 1327, endPoint y: 581, distance: 299.4
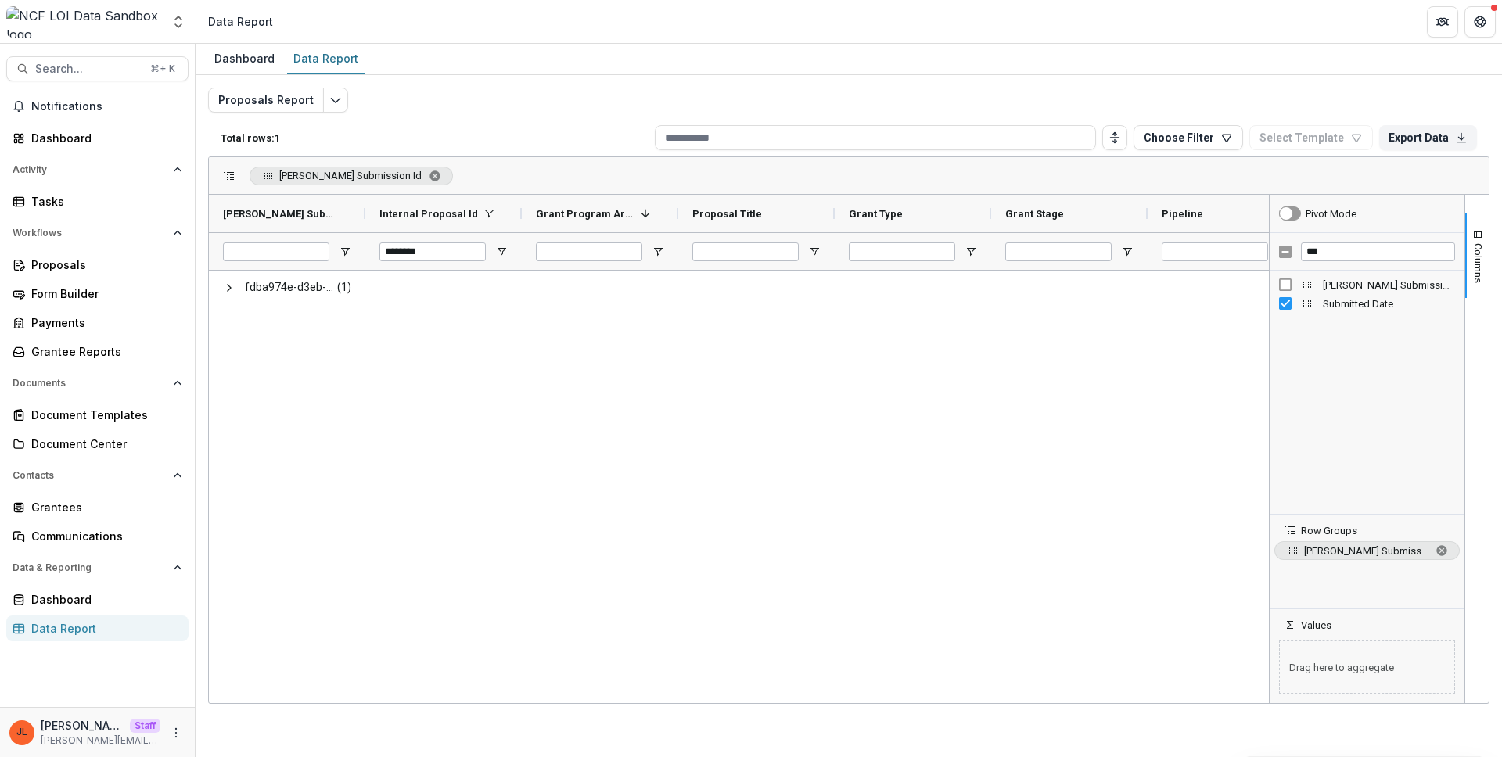
scroll to position [0, 0]
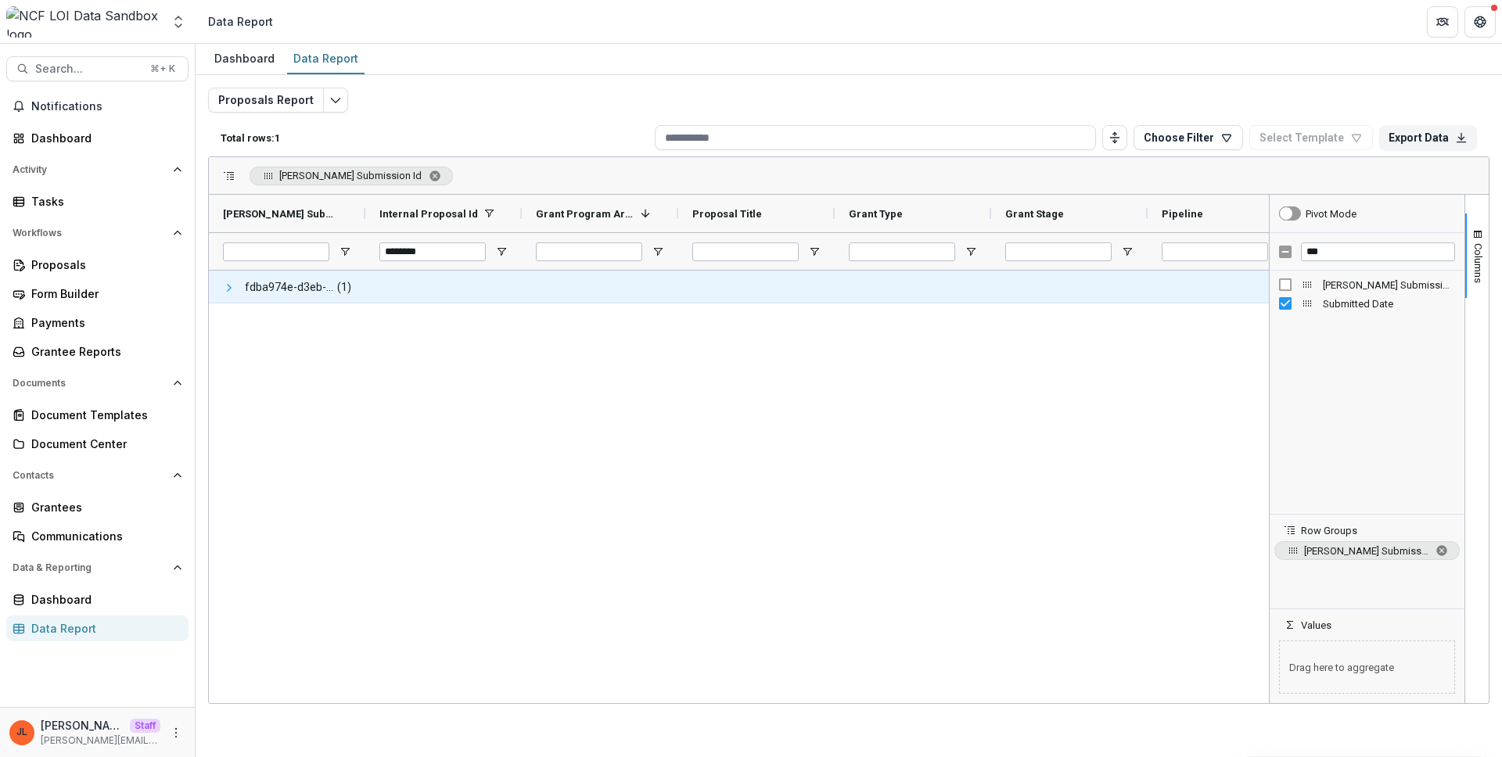
click at [229, 289] on span at bounding box center [229, 288] width 13 height 13
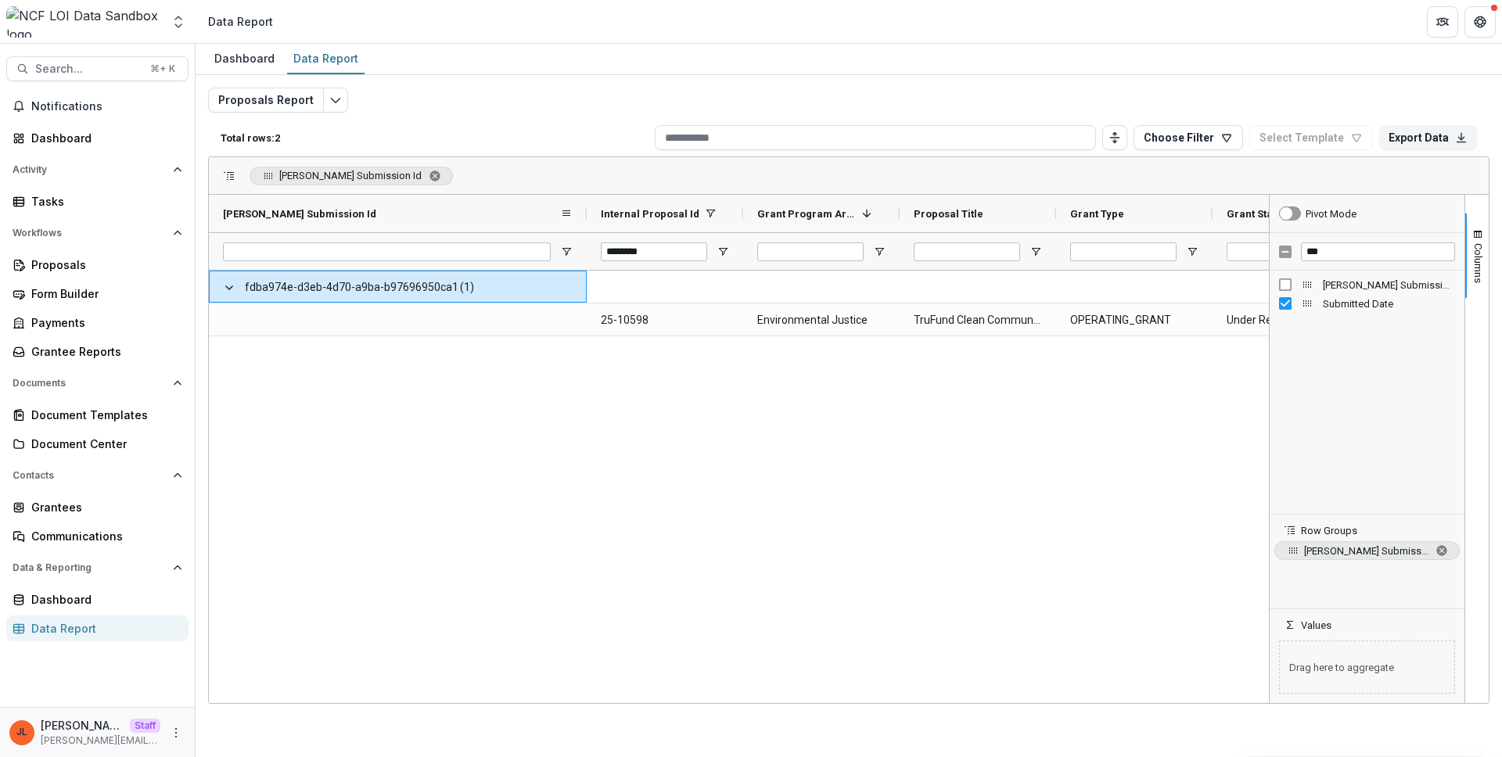
drag, startPoint x: 364, startPoint y: 216, endPoint x: 586, endPoint y: 203, distance: 222.5
click at [586, 203] on div at bounding box center [586, 214] width 6 height 38
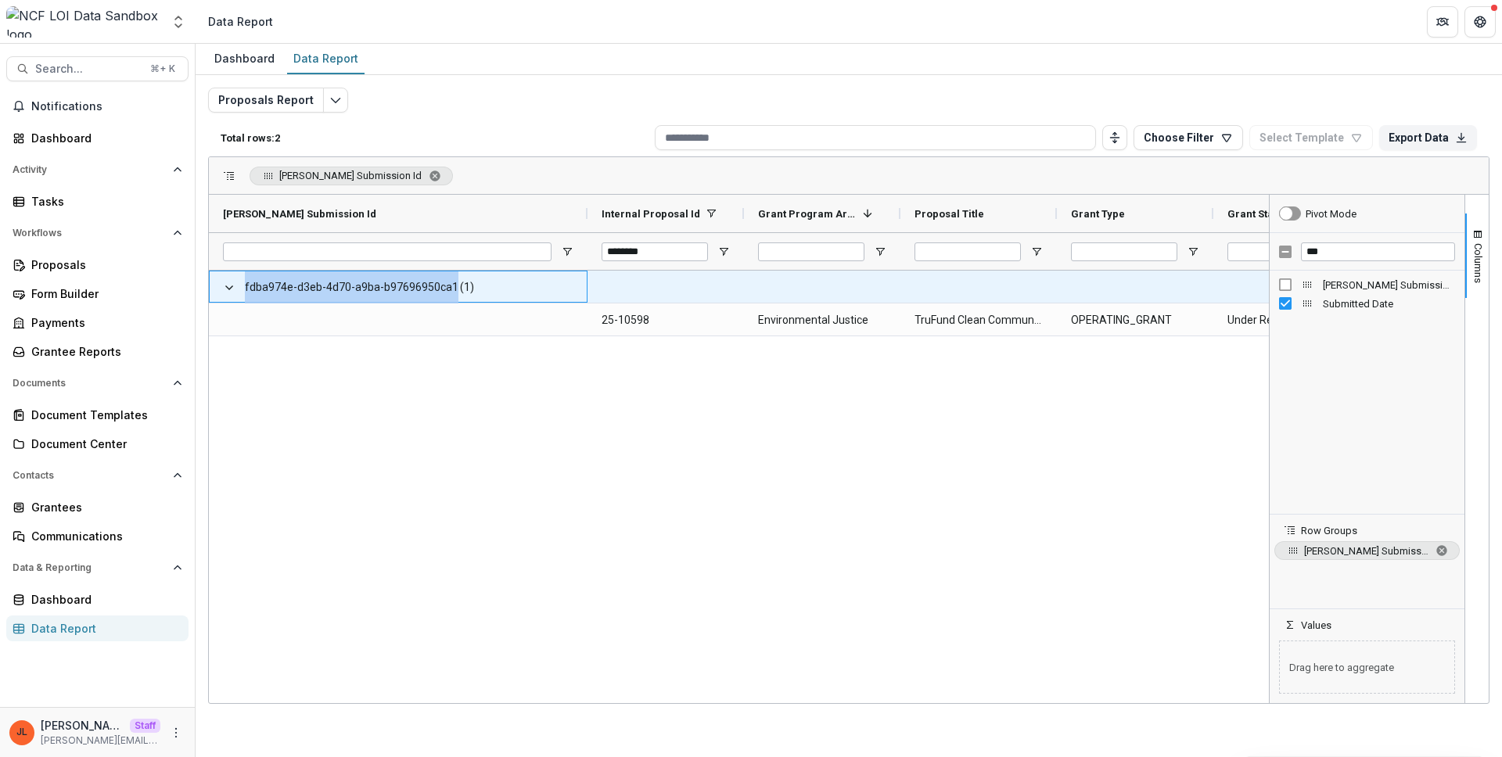
drag, startPoint x: 467, startPoint y: 286, endPoint x: 244, endPoint y: 282, distance: 222.9
click at [244, 282] on span "fdba974e-d3eb-4d70-a9ba-b97696950ca1 (1)" at bounding box center [398, 287] width 350 height 32
copy span "fdba974e-d3eb-4d70-a9ba-b97696950ca1"
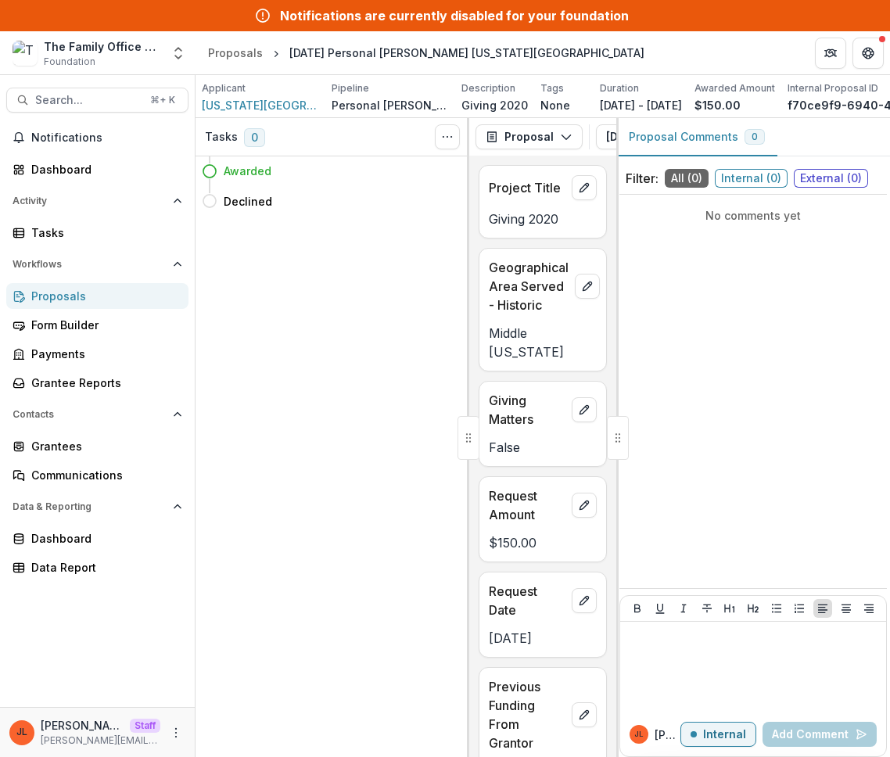
scroll to position [0, 140]
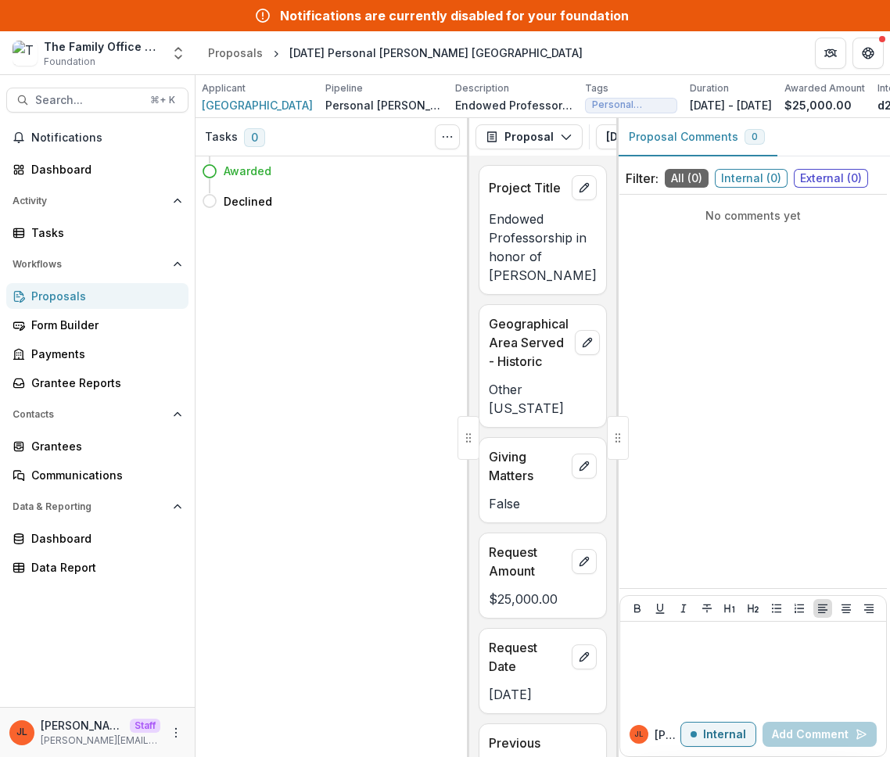
drag, startPoint x: 763, startPoint y: 313, endPoint x: 768, endPoint y: 304, distance: 9.8
click at [767, 315] on div "No comments yet" at bounding box center [752, 391] width 267 height 381
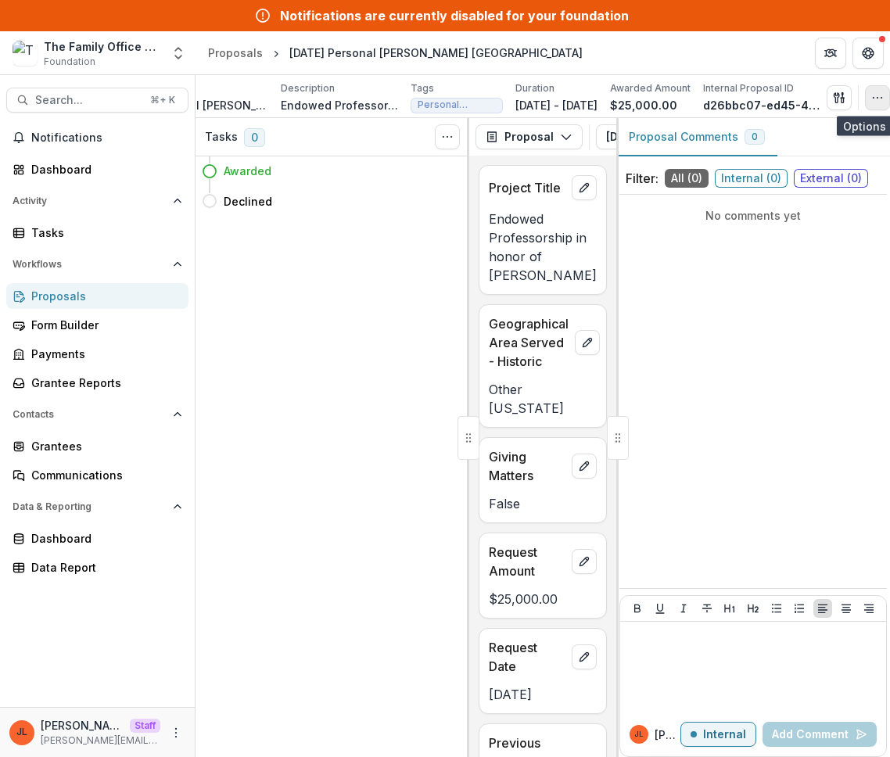
click at [875, 99] on icon "button" at bounding box center [877, 97] width 13 height 13
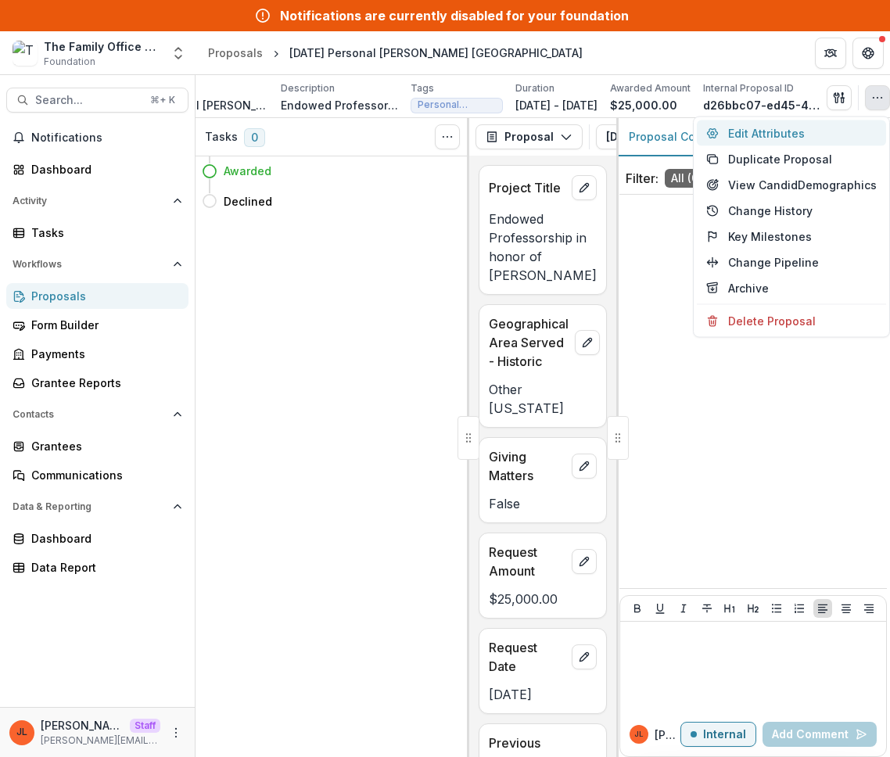
click at [790, 138] on button "Edit Attributes" at bounding box center [791, 133] width 189 height 26
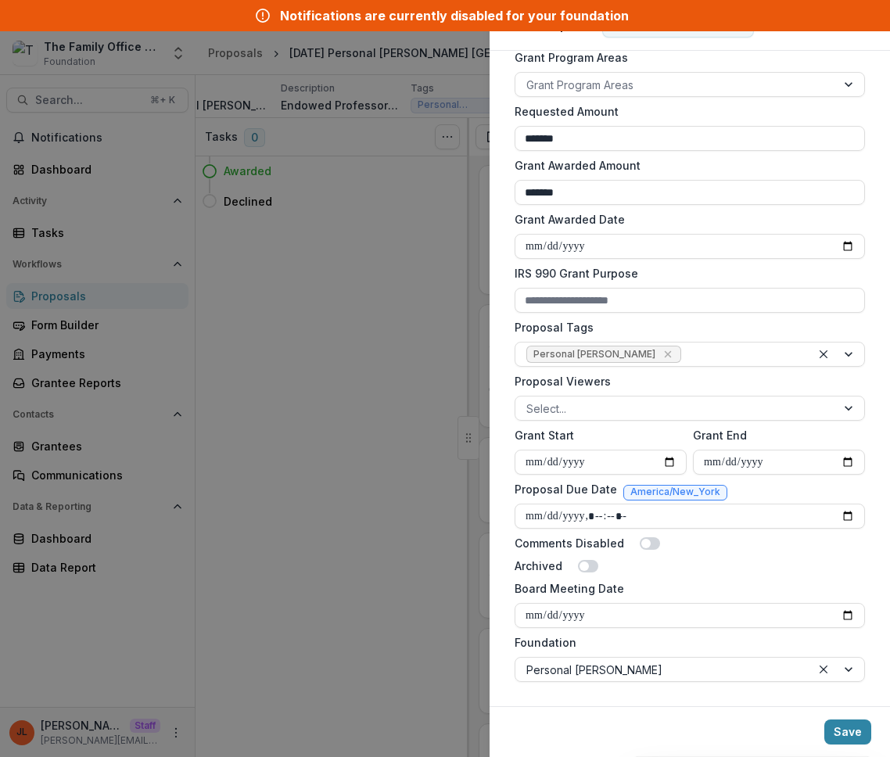
scroll to position [325, 0]
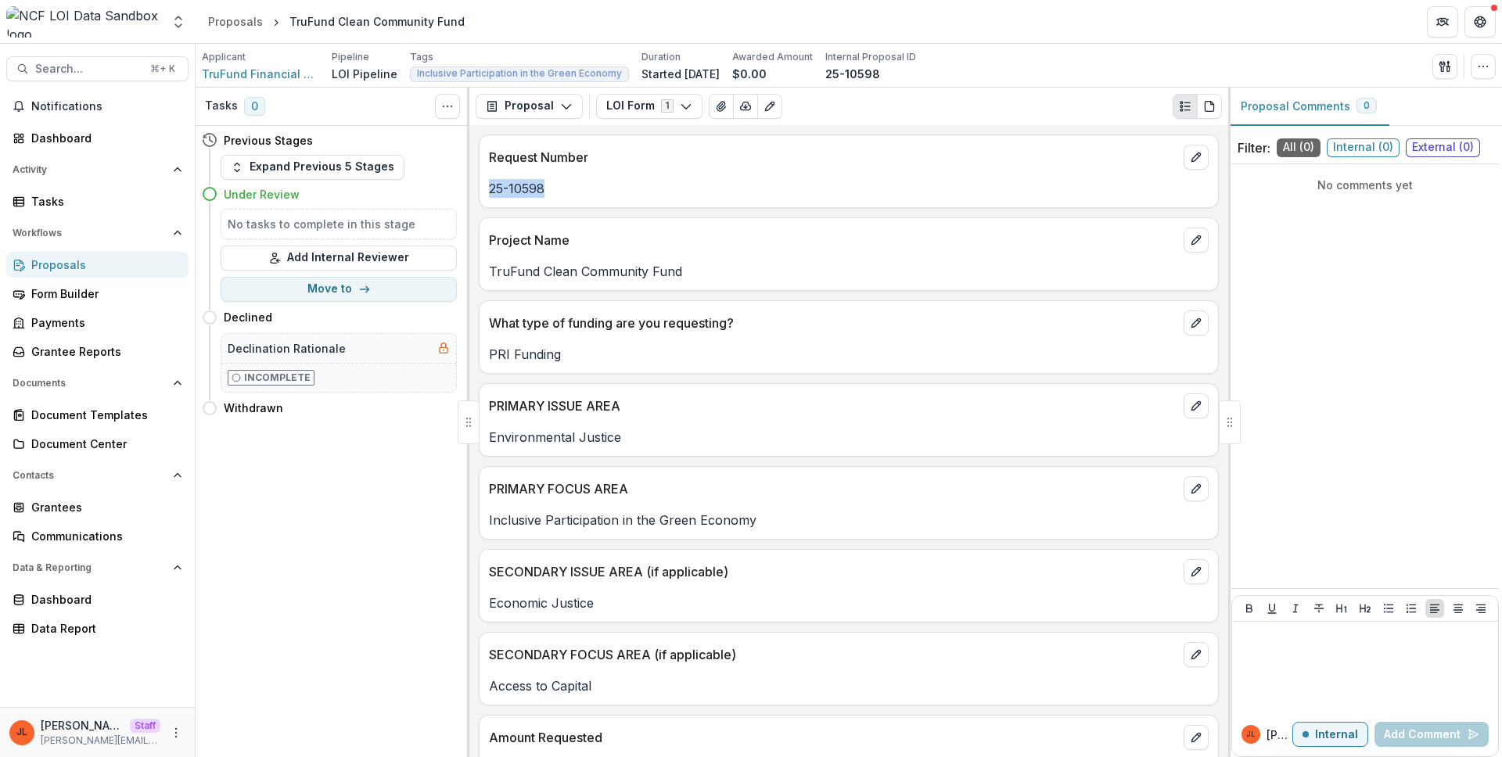
drag, startPoint x: 558, startPoint y: 189, endPoint x: 476, endPoint y: 197, distance: 81.7
click at [476, 197] on div "Request Number 25-10598 Project Name TruFund Clean Community Fund What type of …" at bounding box center [848, 441] width 759 height 633
copy p "25-10598"
click at [834, 392] on div "PRIMARY ISSUE AREA" at bounding box center [848, 401] width 738 height 34
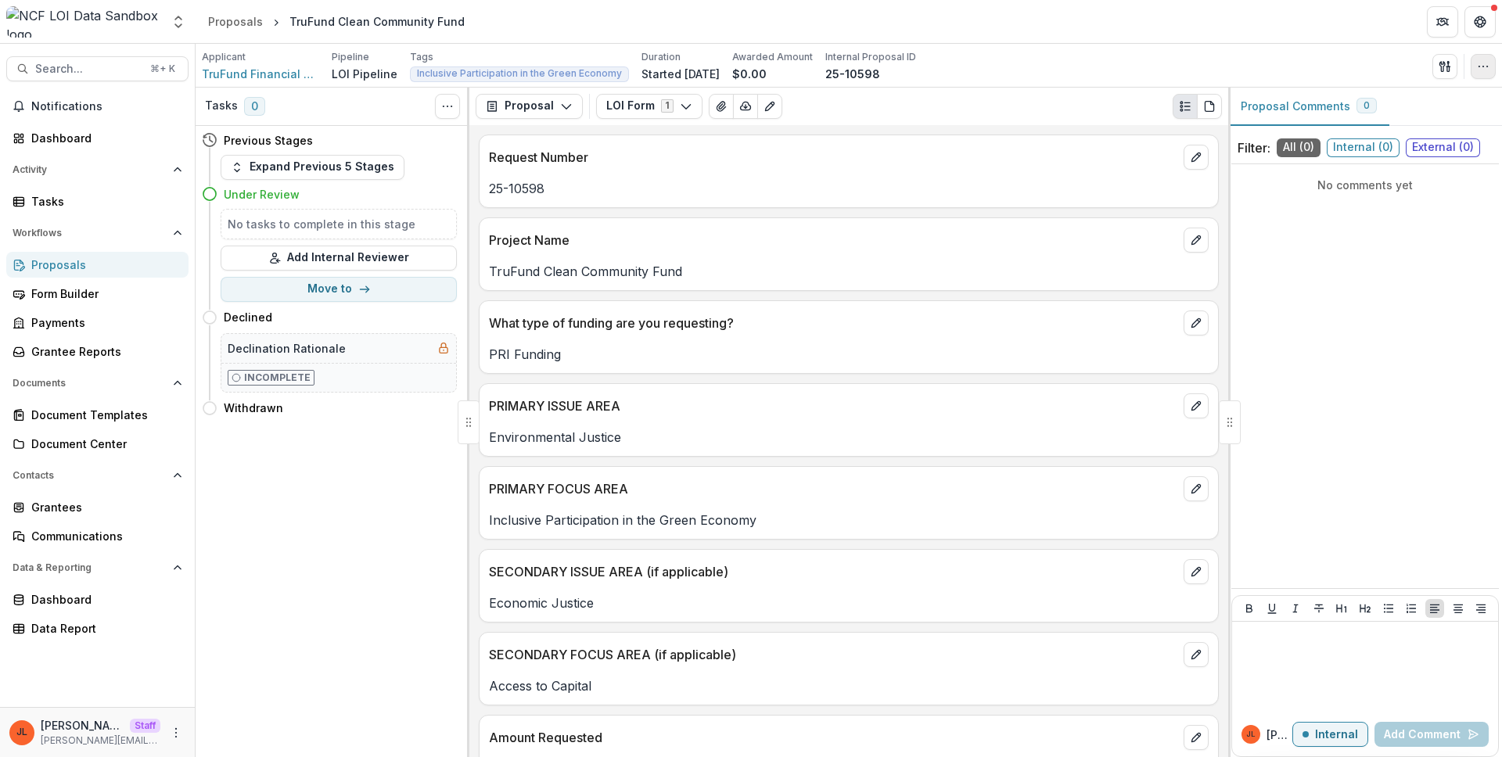
click at [1477, 65] on icon "button" at bounding box center [1483, 66] width 13 height 13
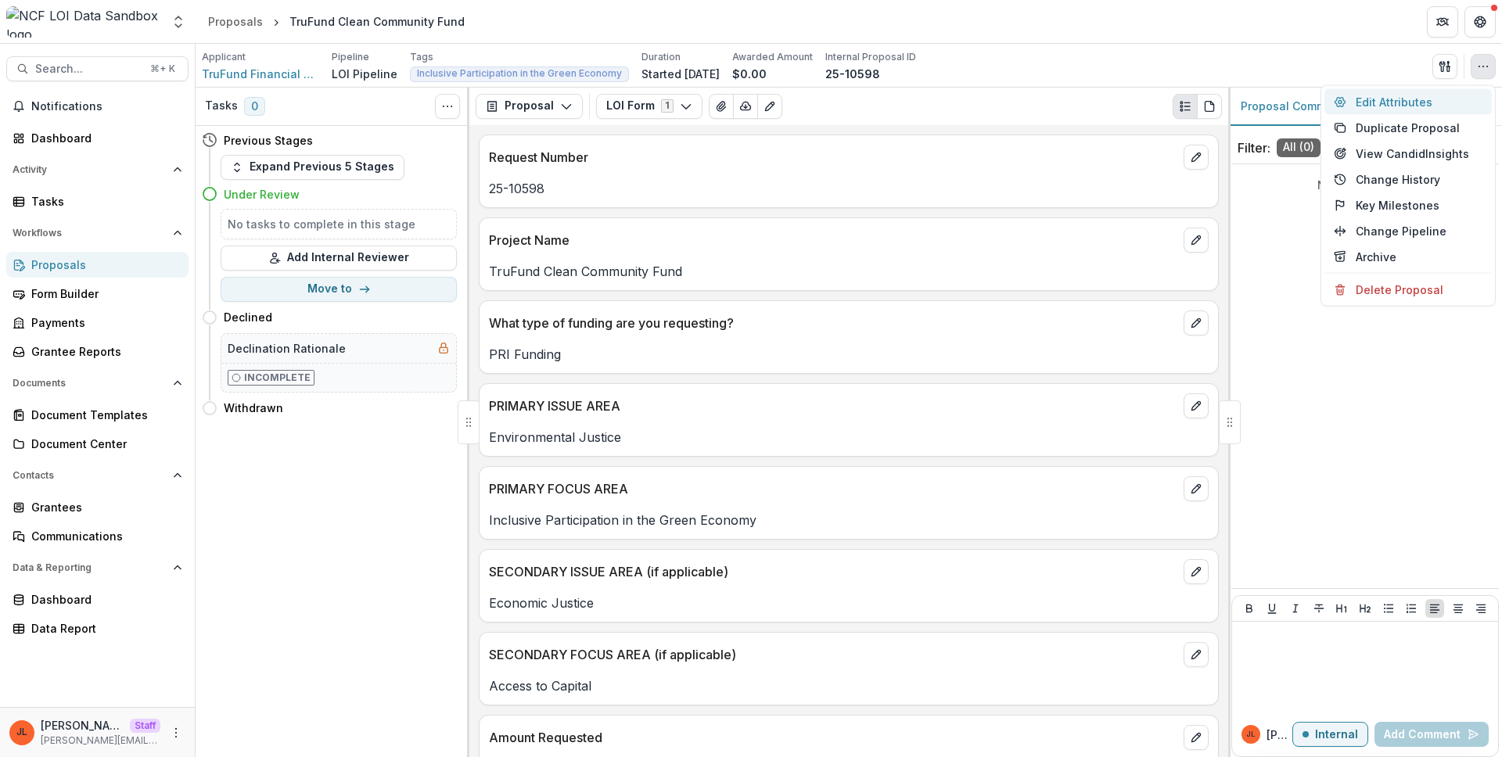
click at [1461, 95] on button "Edit Attributes" at bounding box center [1407, 102] width 167 height 26
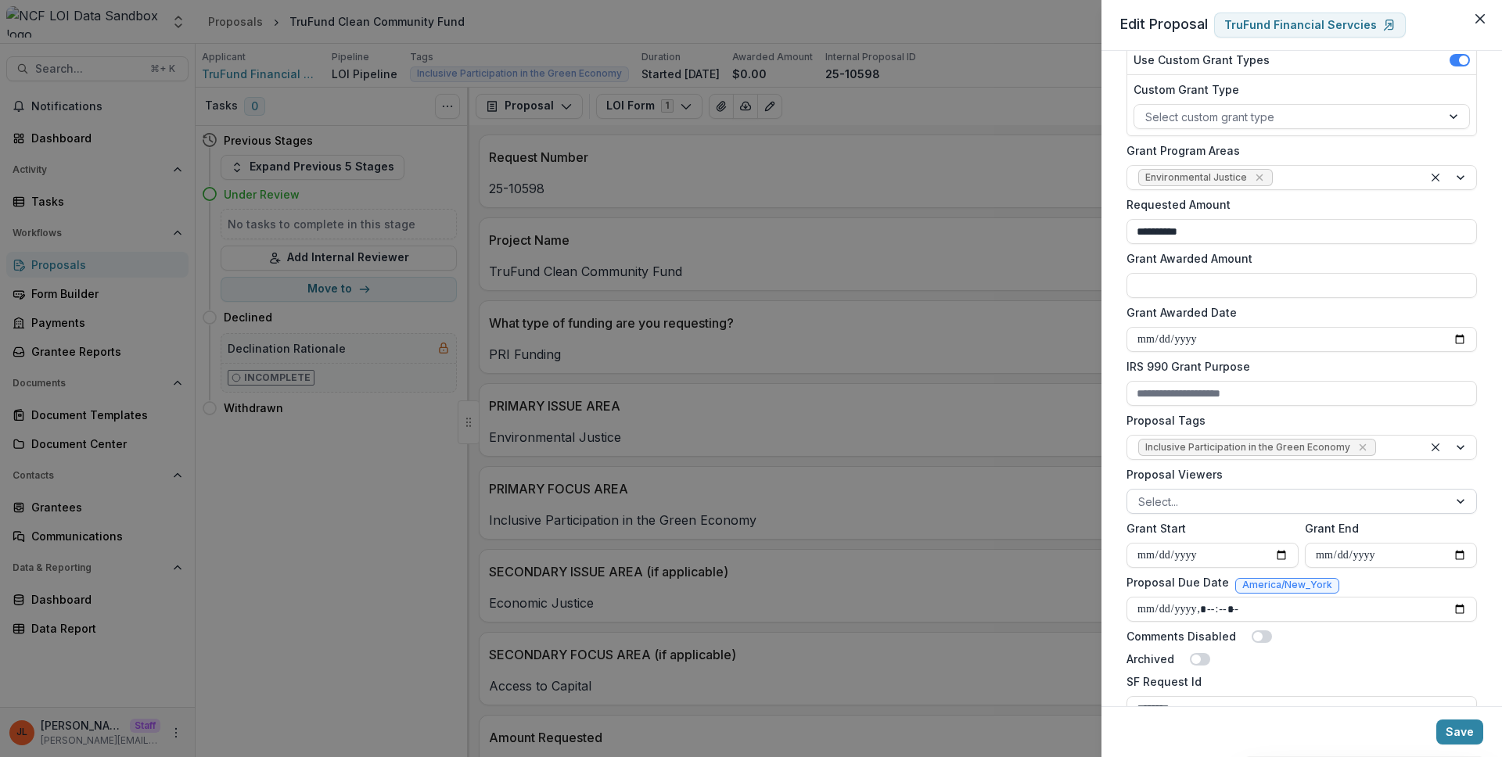
scroll to position [242, 0]
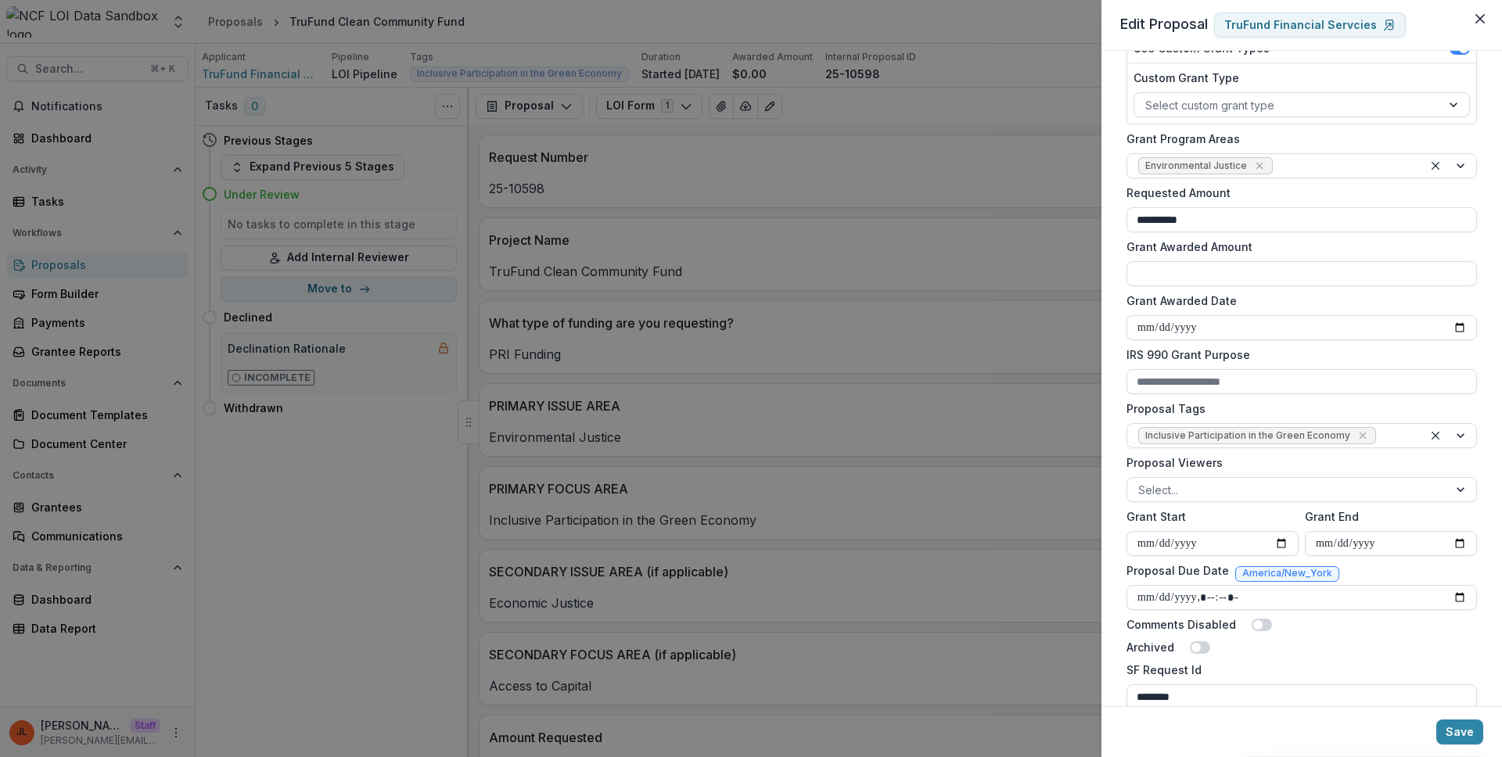
click at [933, 428] on div "**********" at bounding box center [751, 378] width 1502 height 757
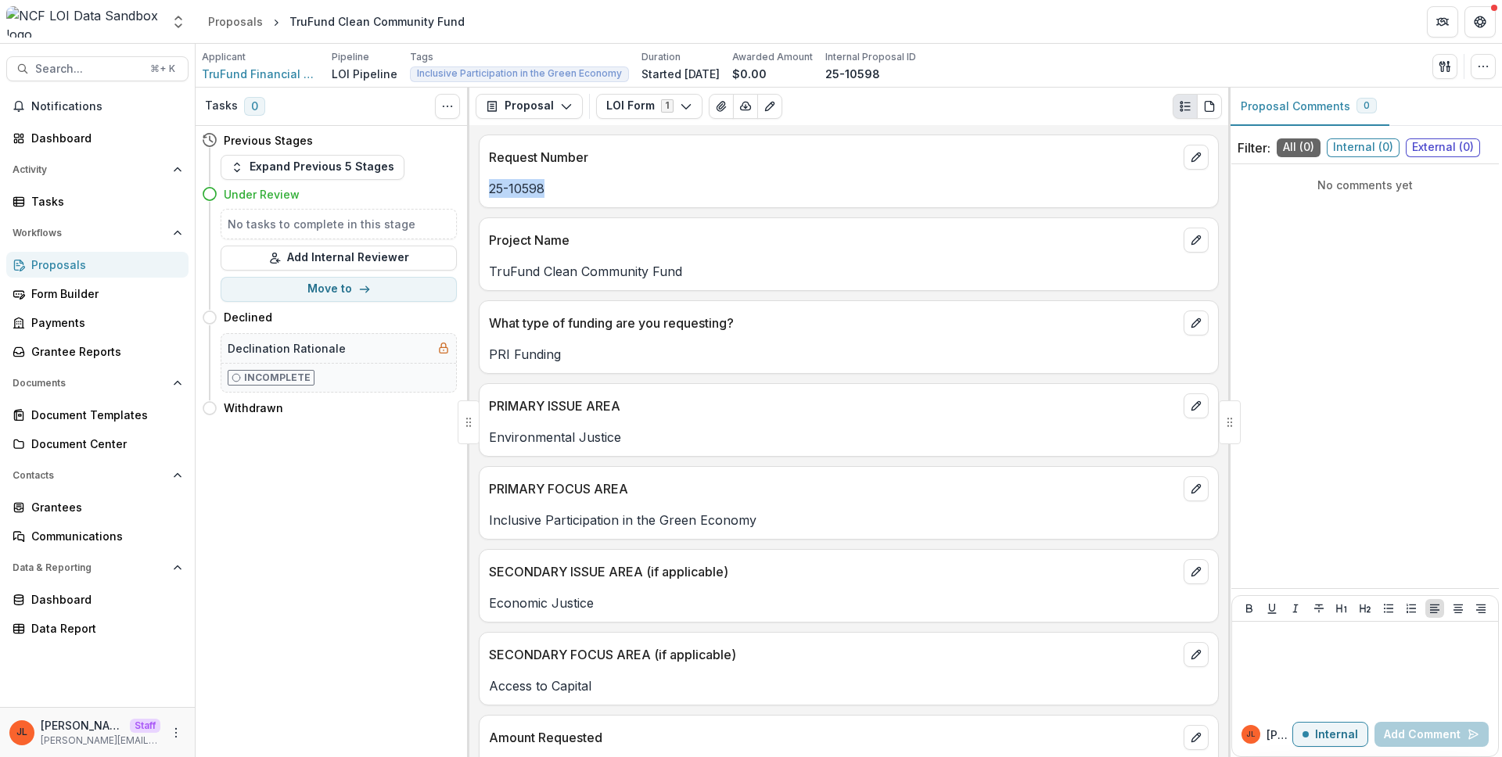
drag, startPoint x: 547, startPoint y: 196, endPoint x: 477, endPoint y: 188, distance: 70.7
click at [477, 188] on div "Request Number 25-10598 Project Name TruFund Clean Community Fund What type of …" at bounding box center [848, 441] width 759 height 633
copy p "25-10598"
click at [1493, 77] on div "Send Email Proposal Files Edit Viewers View All Reviews View Related Entities E…" at bounding box center [1463, 66] width 63 height 25
click at [1490, 67] on button "button" at bounding box center [1482, 66] width 25 height 25
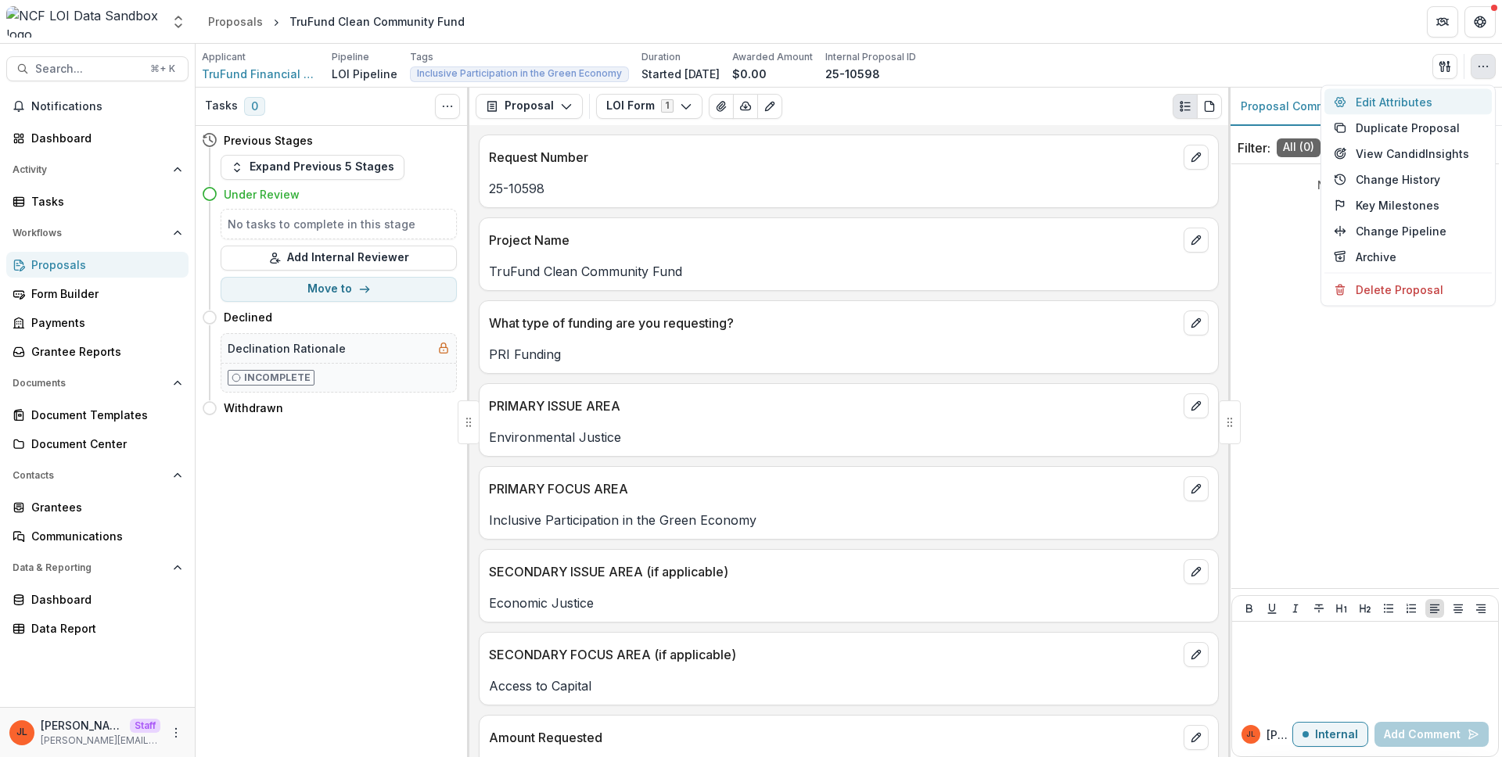
click at [1408, 106] on button "Edit Attributes" at bounding box center [1407, 102] width 167 height 26
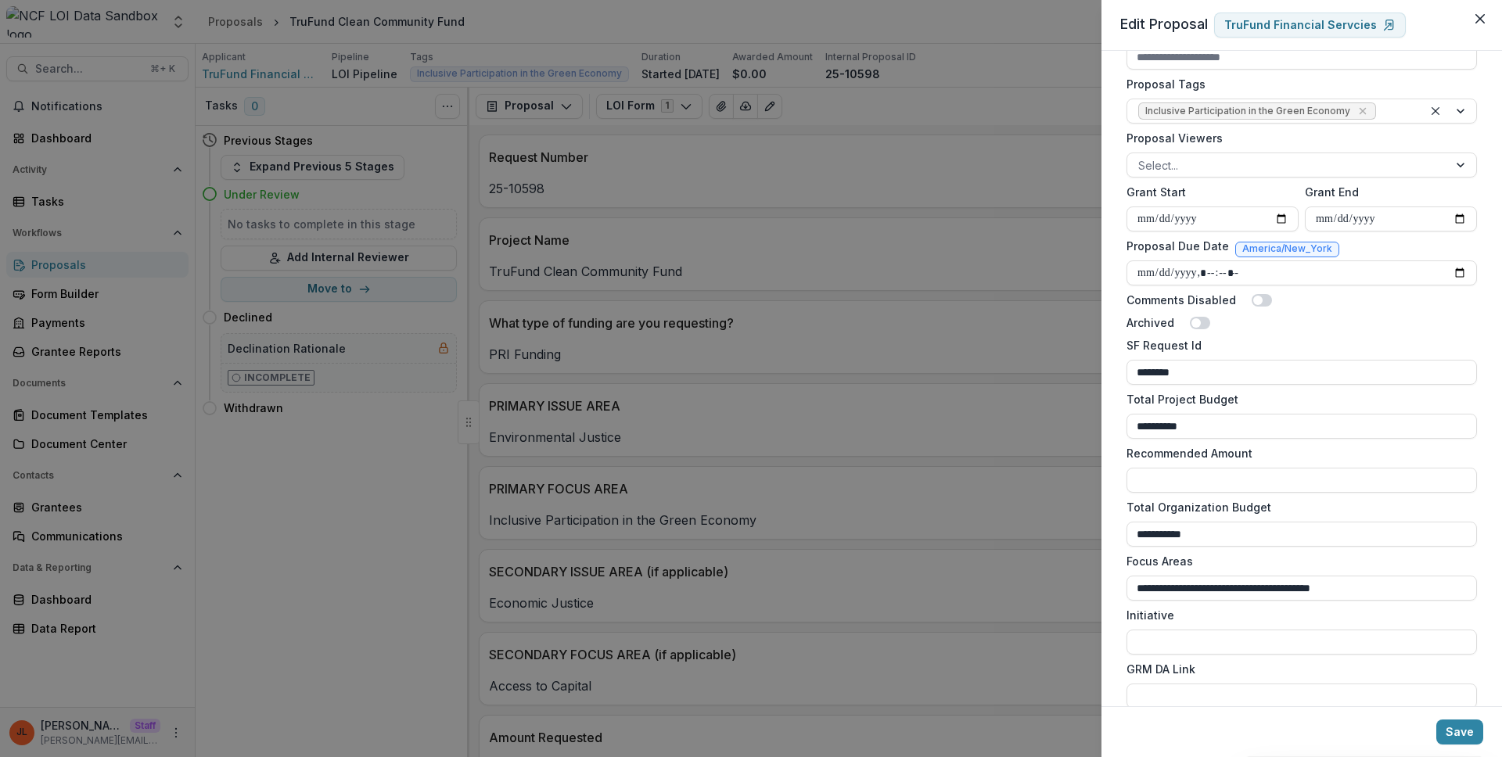
scroll to position [663, 0]
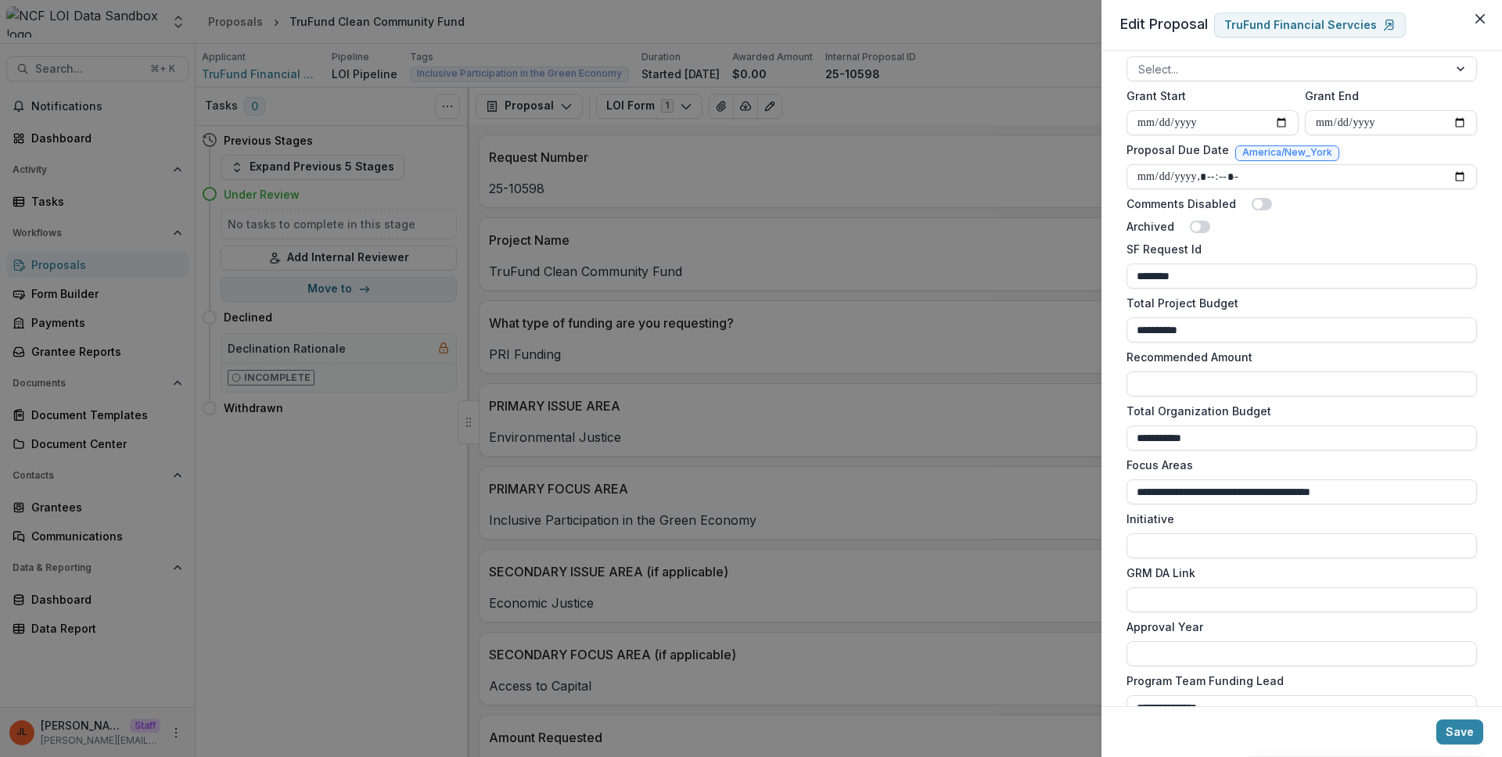
click at [898, 371] on div "**********" at bounding box center [751, 378] width 1502 height 757
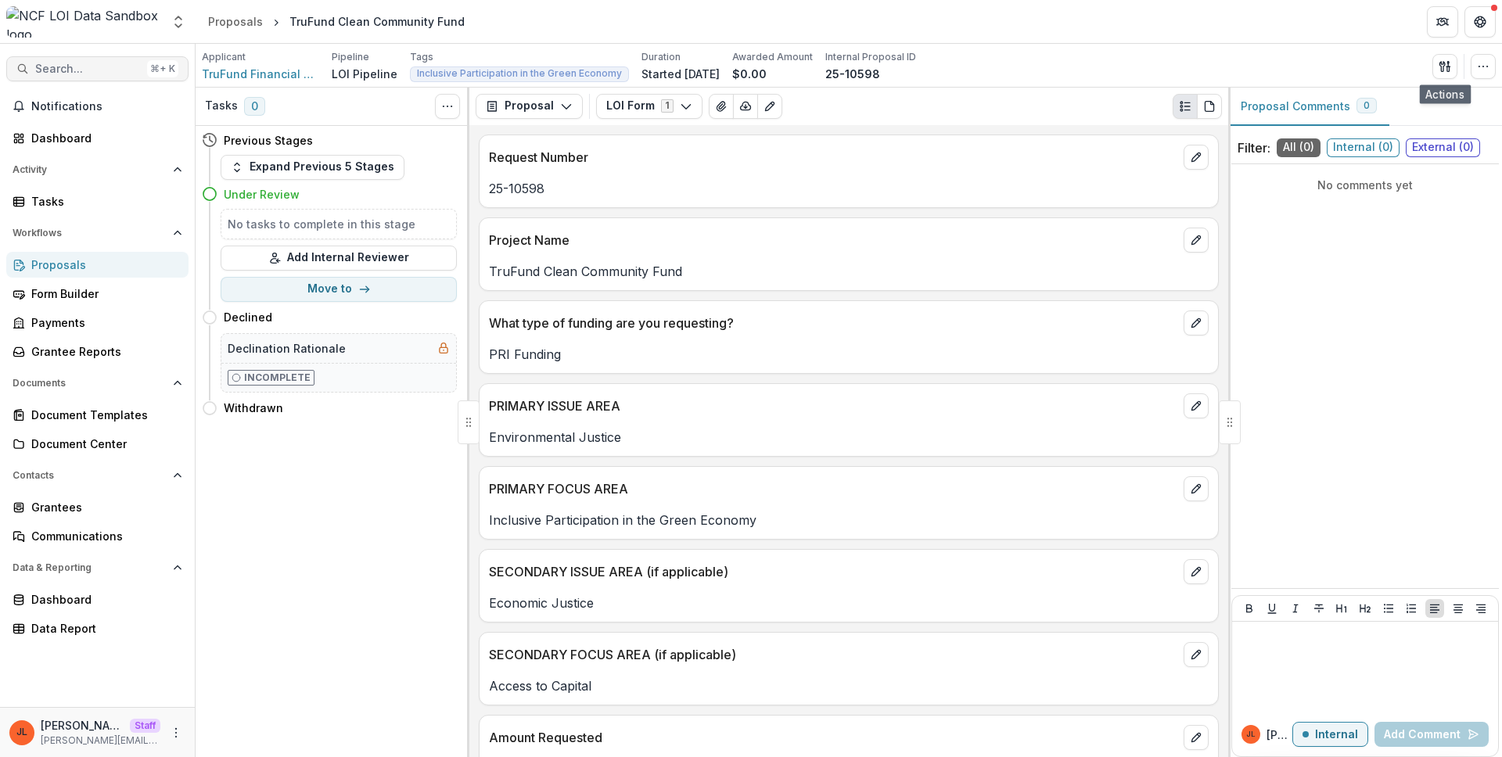
click at [68, 63] on span "Search..." at bounding box center [88, 69] width 106 height 13
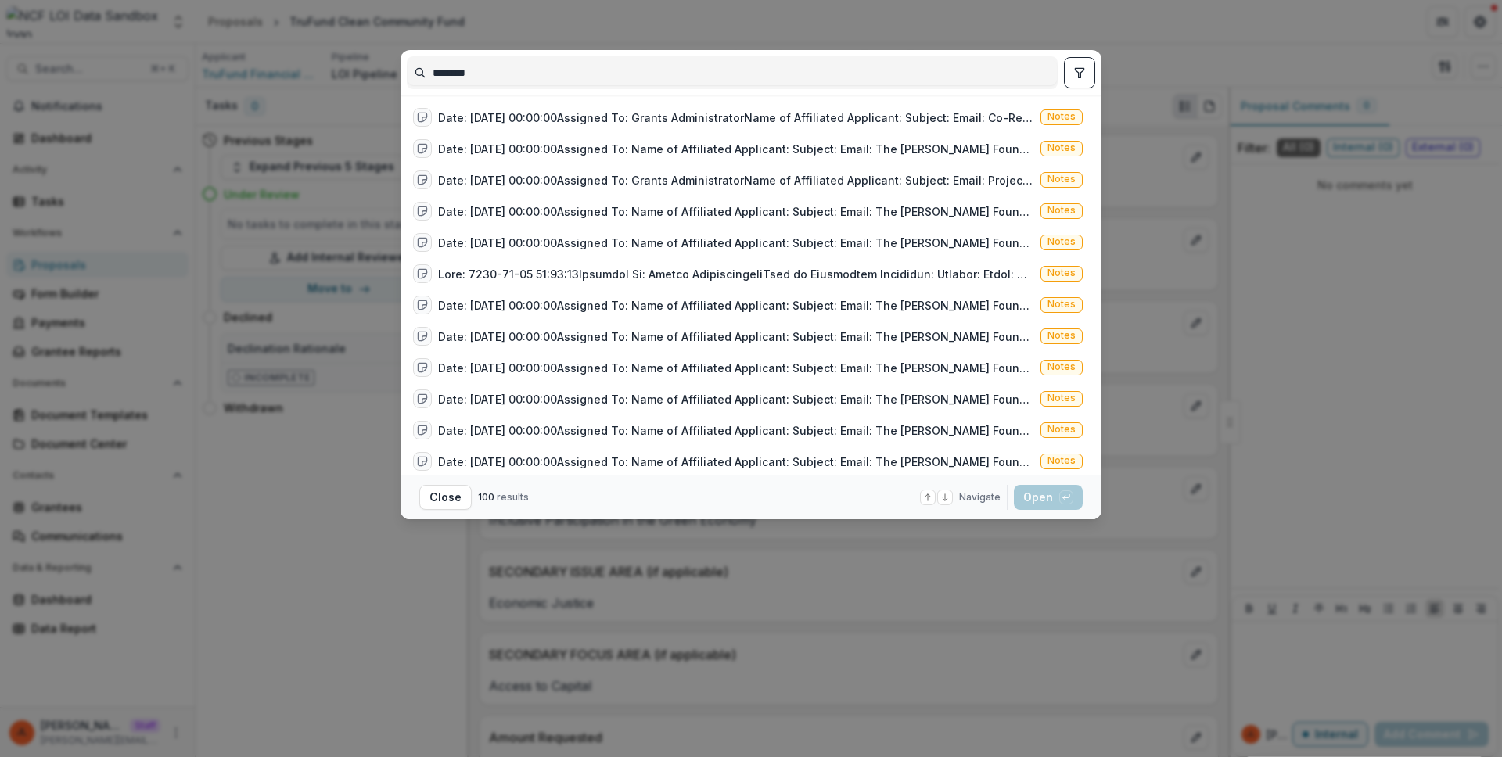
type input "********"
click at [1082, 75] on icon "toggle filters" at bounding box center [1079, 72] width 13 height 13
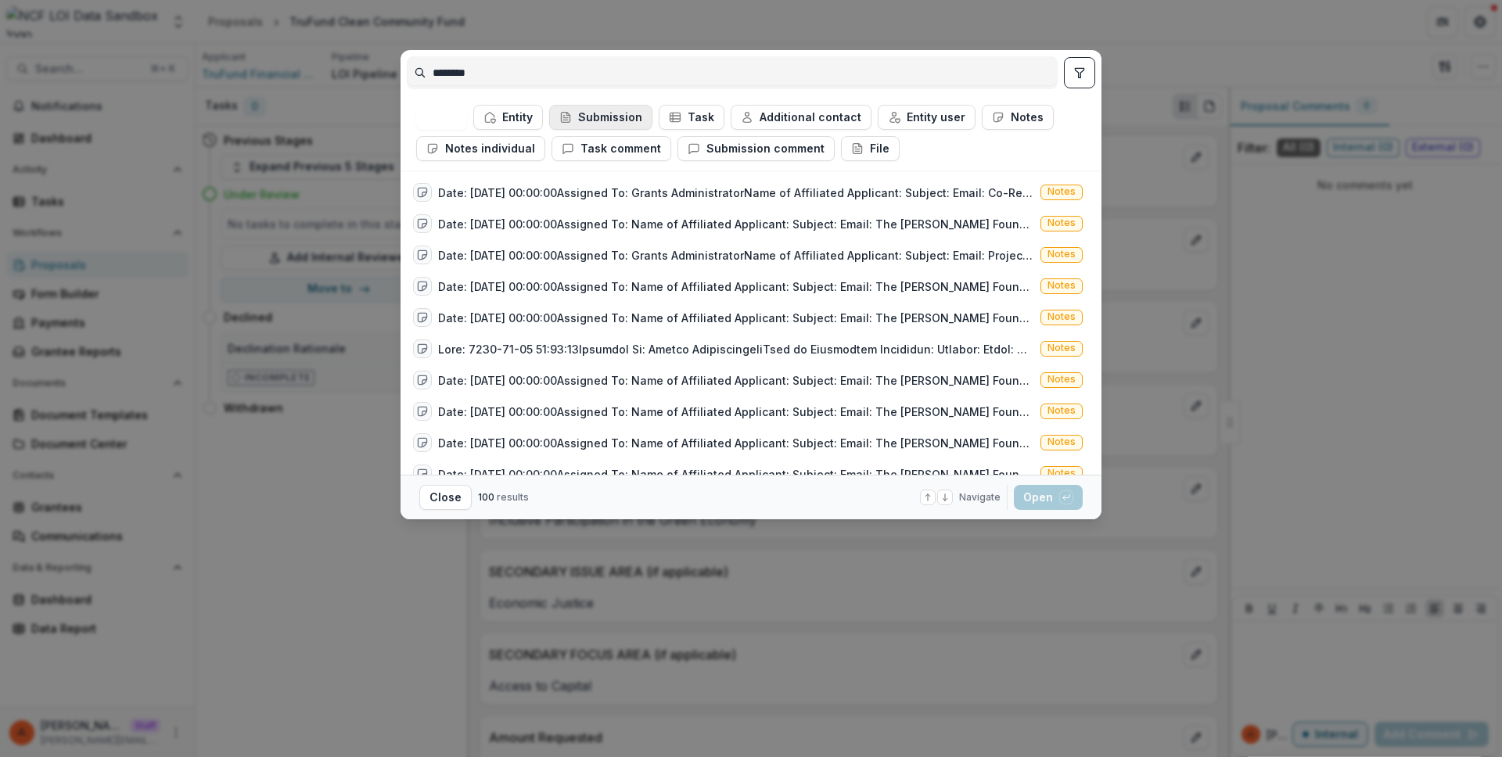
click at [615, 120] on button "Submission" at bounding box center [600, 117] width 103 height 25
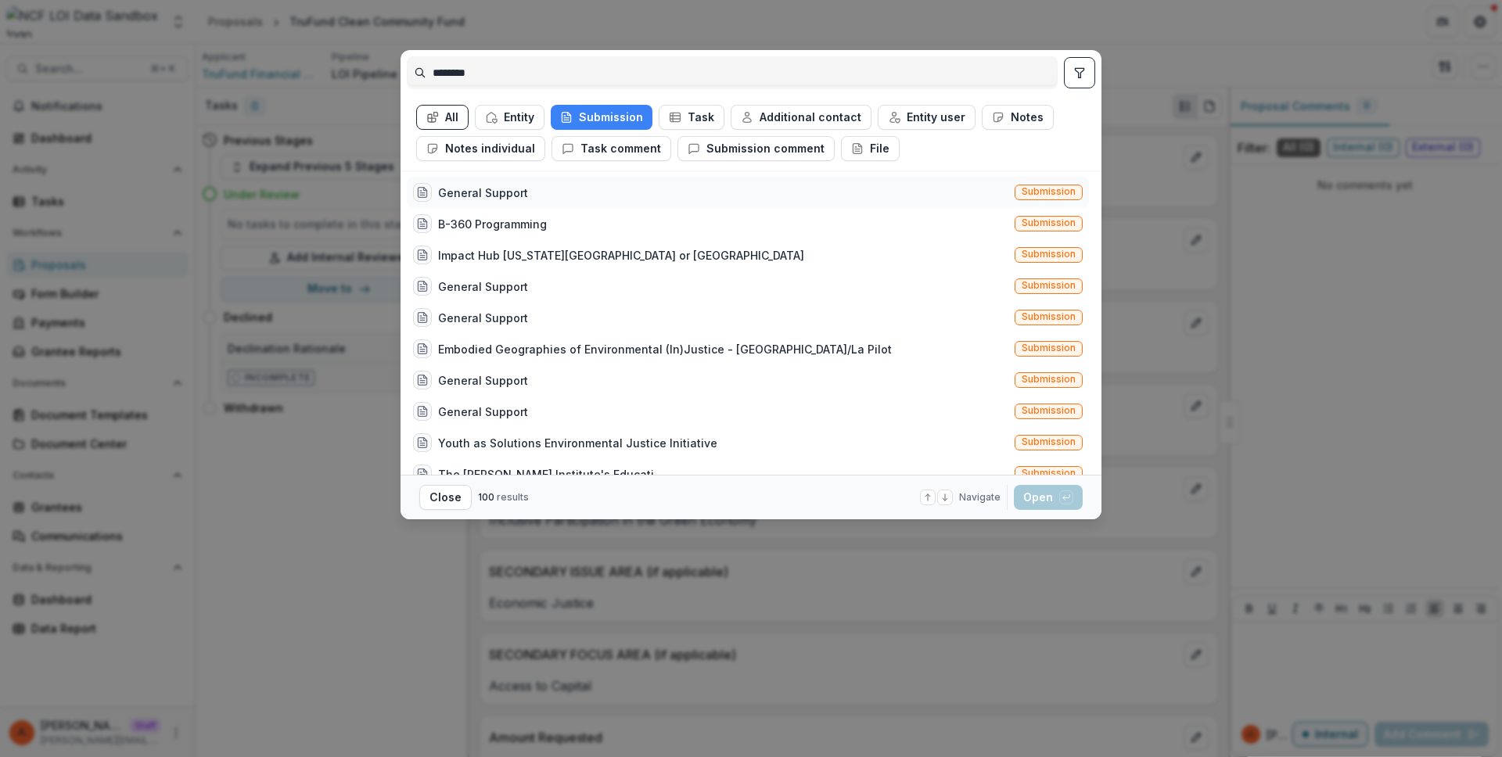
click at [540, 187] on div "General Support Submission" at bounding box center [748, 192] width 682 height 31
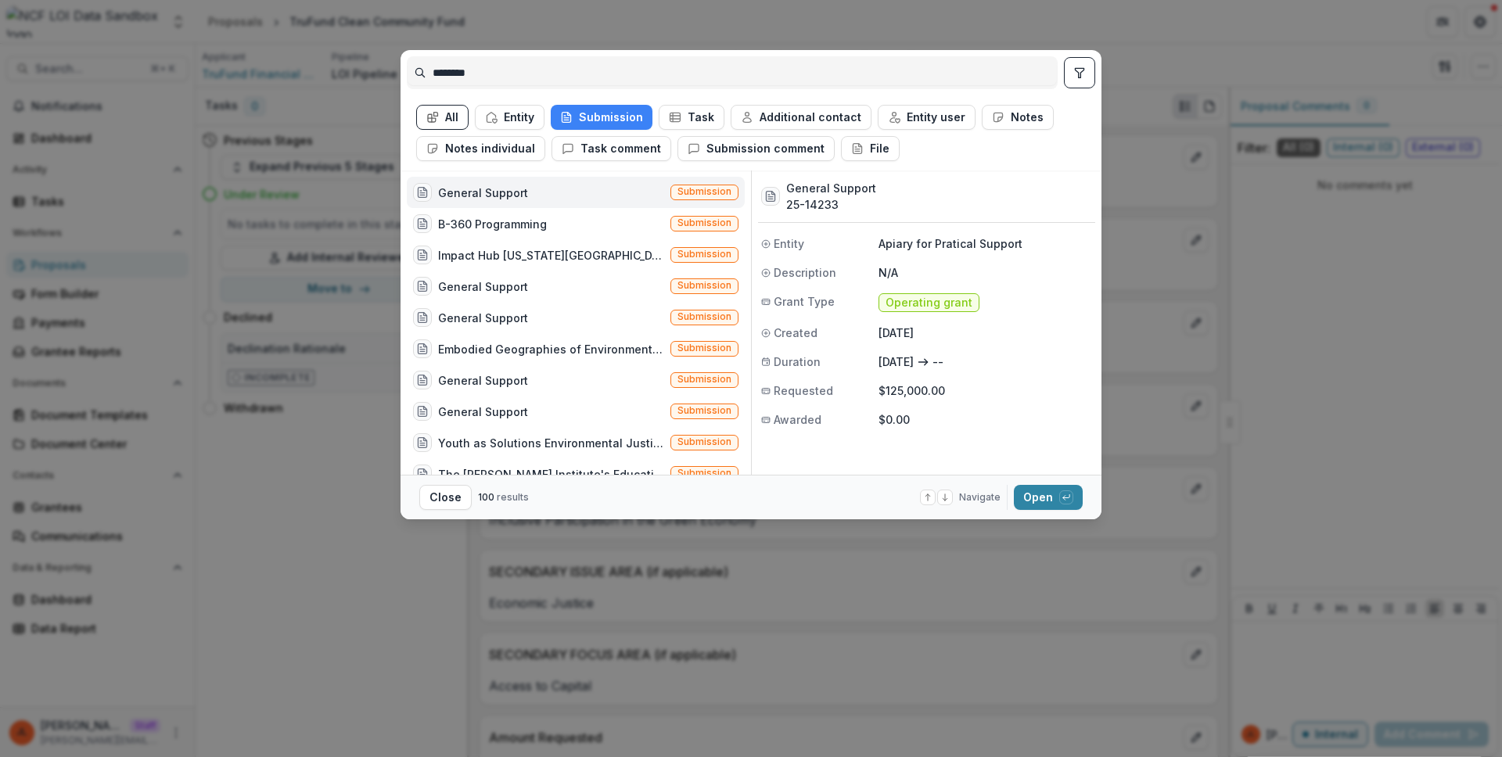
click at [540, 187] on div "General Support Submission" at bounding box center [576, 192] width 338 height 31
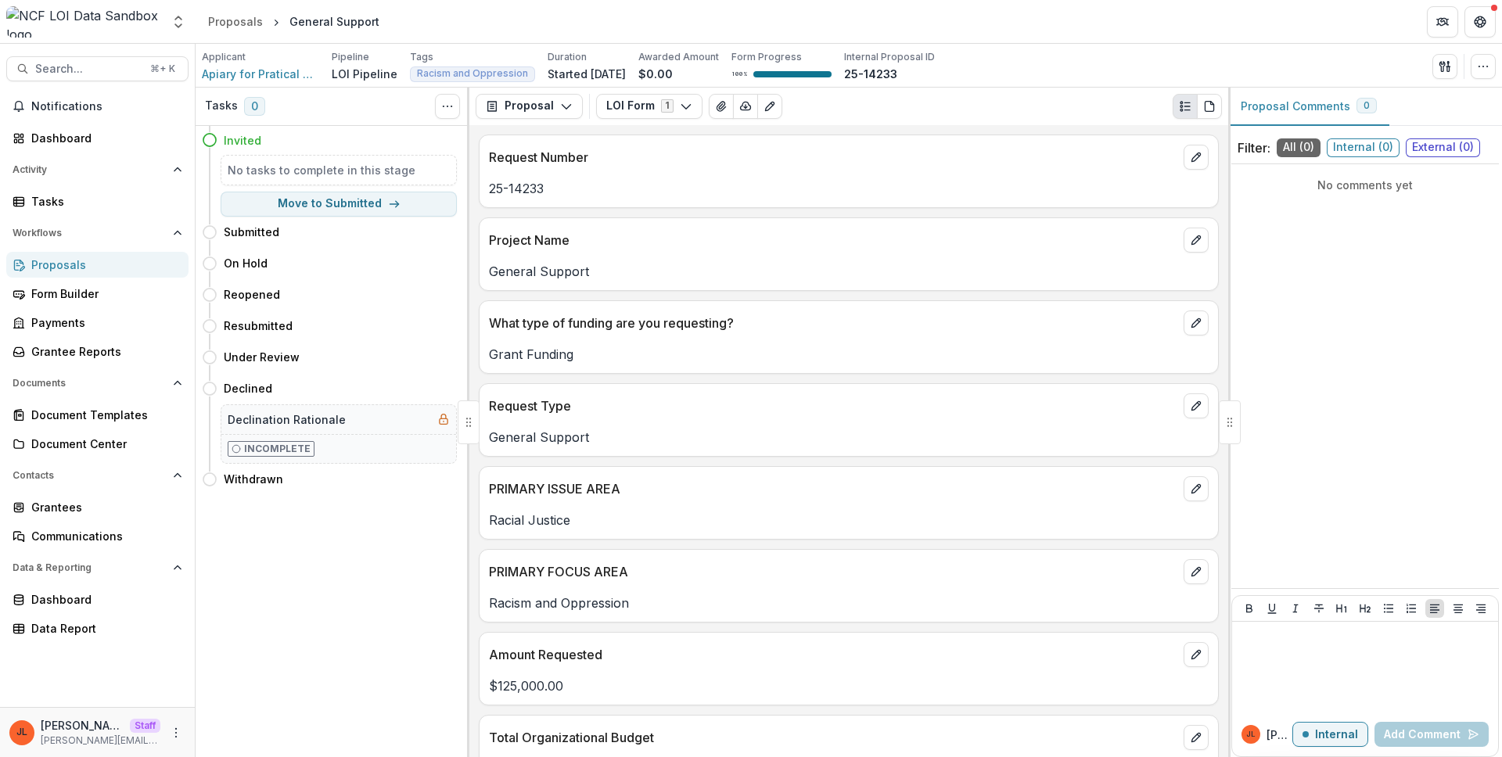
click at [1497, 66] on div "Applicant Apiary for Pratical Support Pipeline LOI Pipeline Tags Racism and Opp…" at bounding box center [849, 66] width 1306 height 44
click at [1489, 66] on button "button" at bounding box center [1482, 66] width 25 height 25
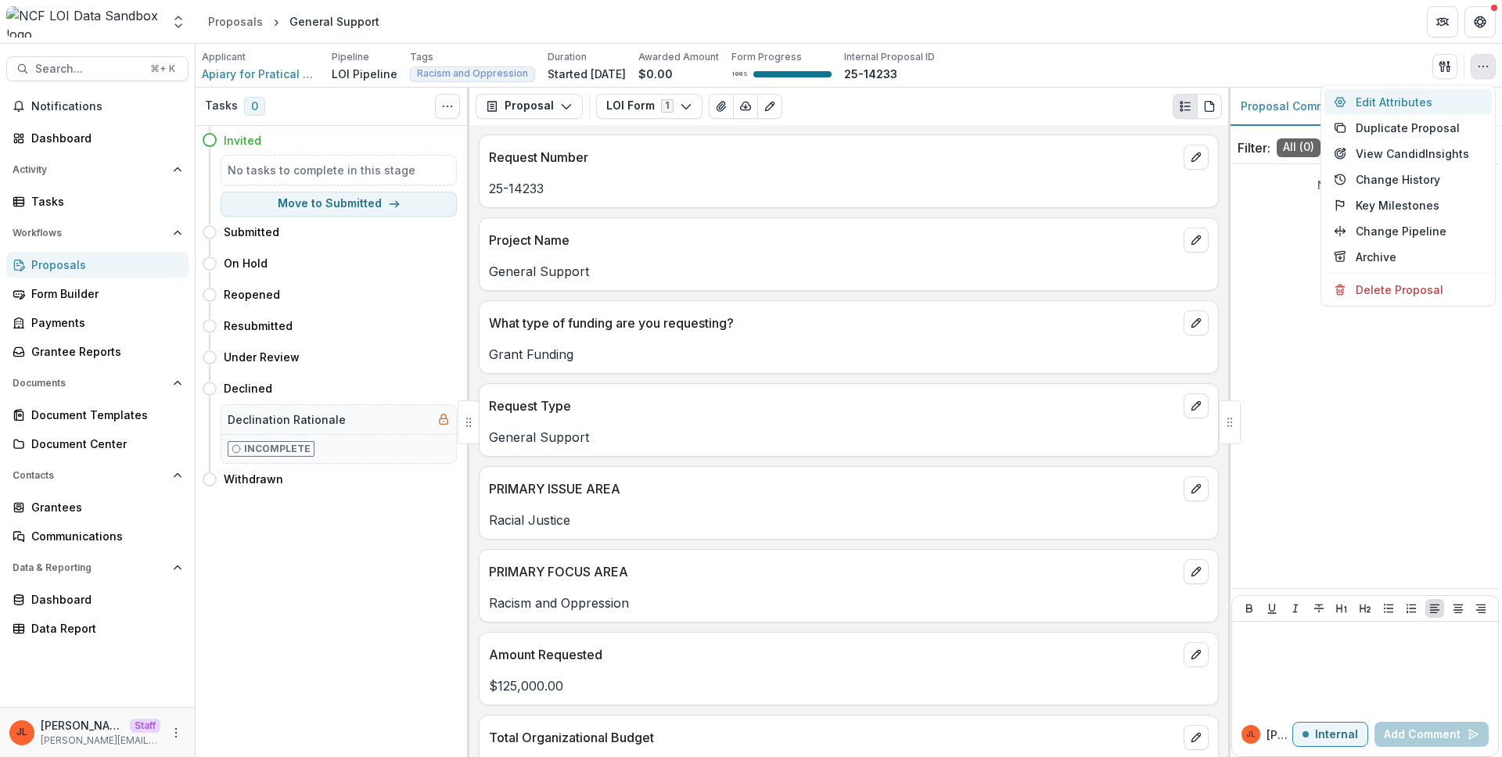
click at [1372, 99] on button "Edit Attributes" at bounding box center [1407, 102] width 167 height 26
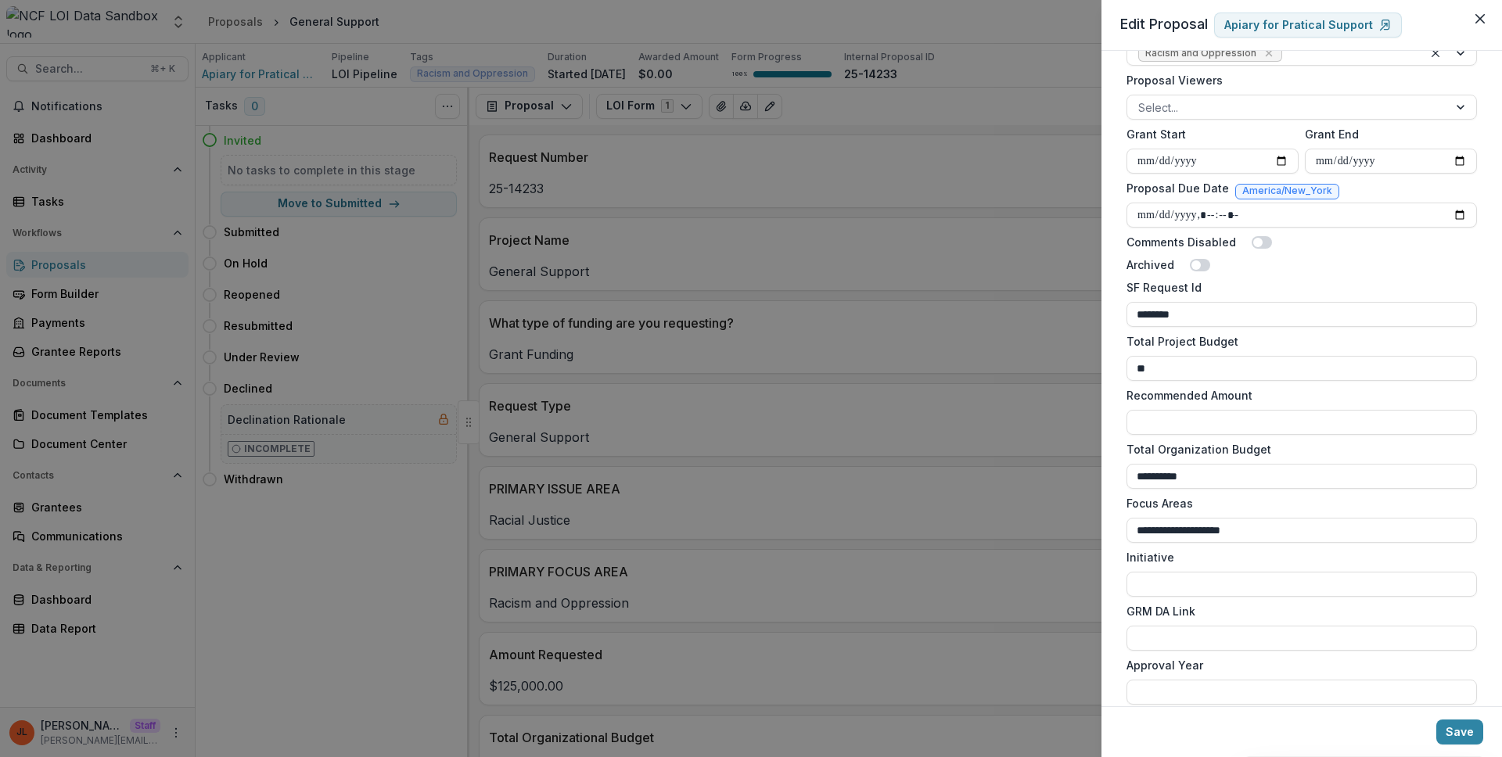
scroll to position [634, 0]
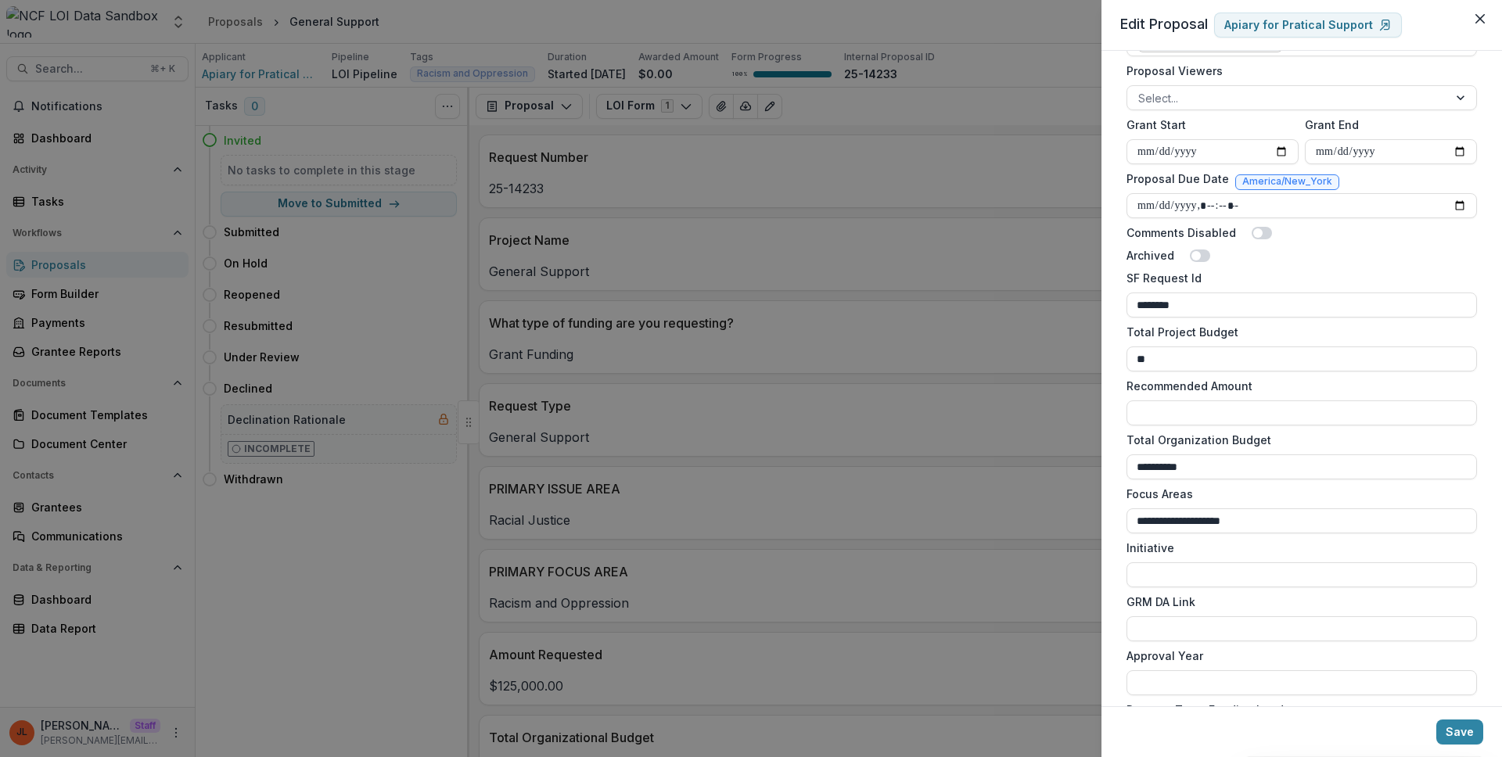
click at [958, 200] on div "**********" at bounding box center [751, 378] width 1502 height 757
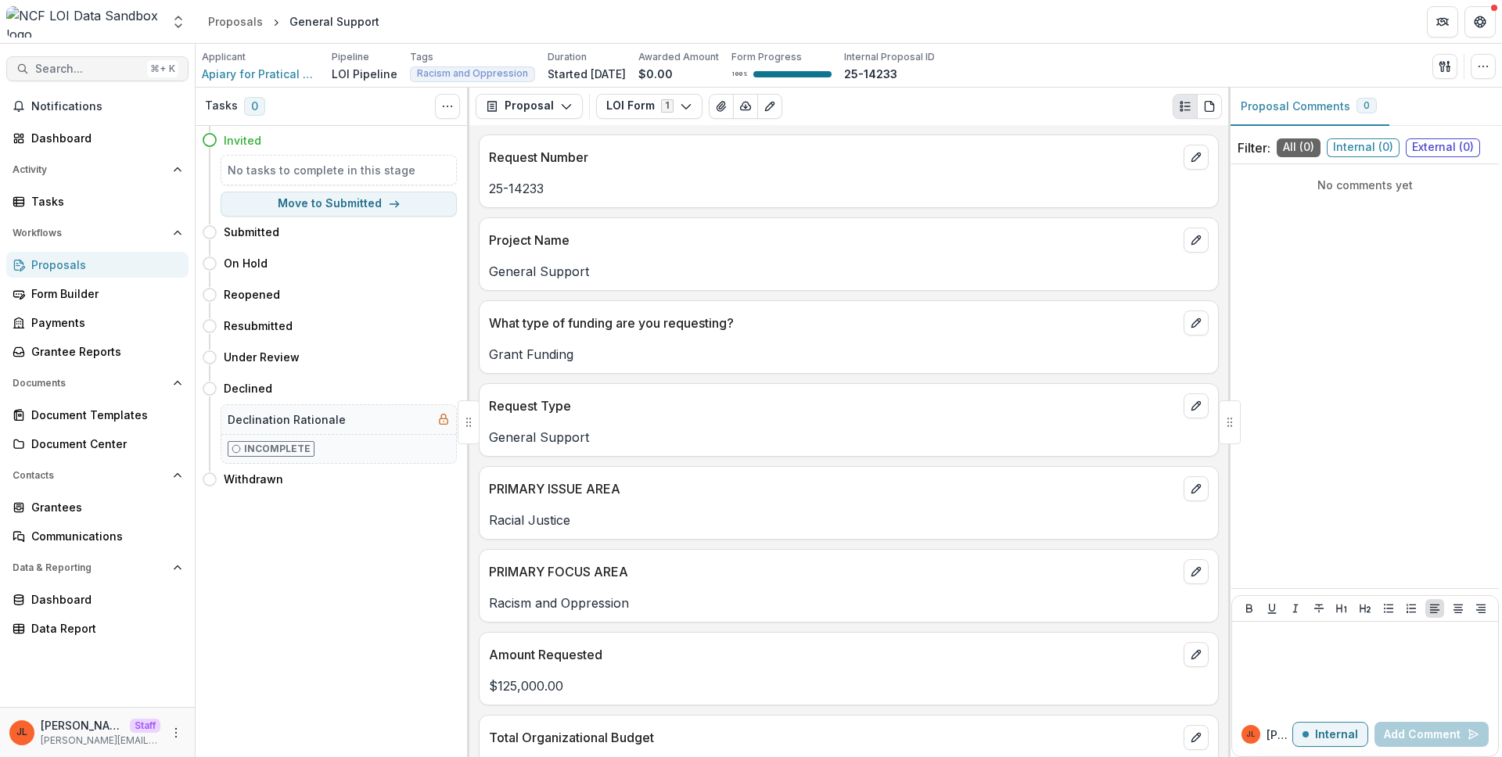
click at [109, 77] on button "Search... ⌘ + K" at bounding box center [97, 68] width 182 height 25
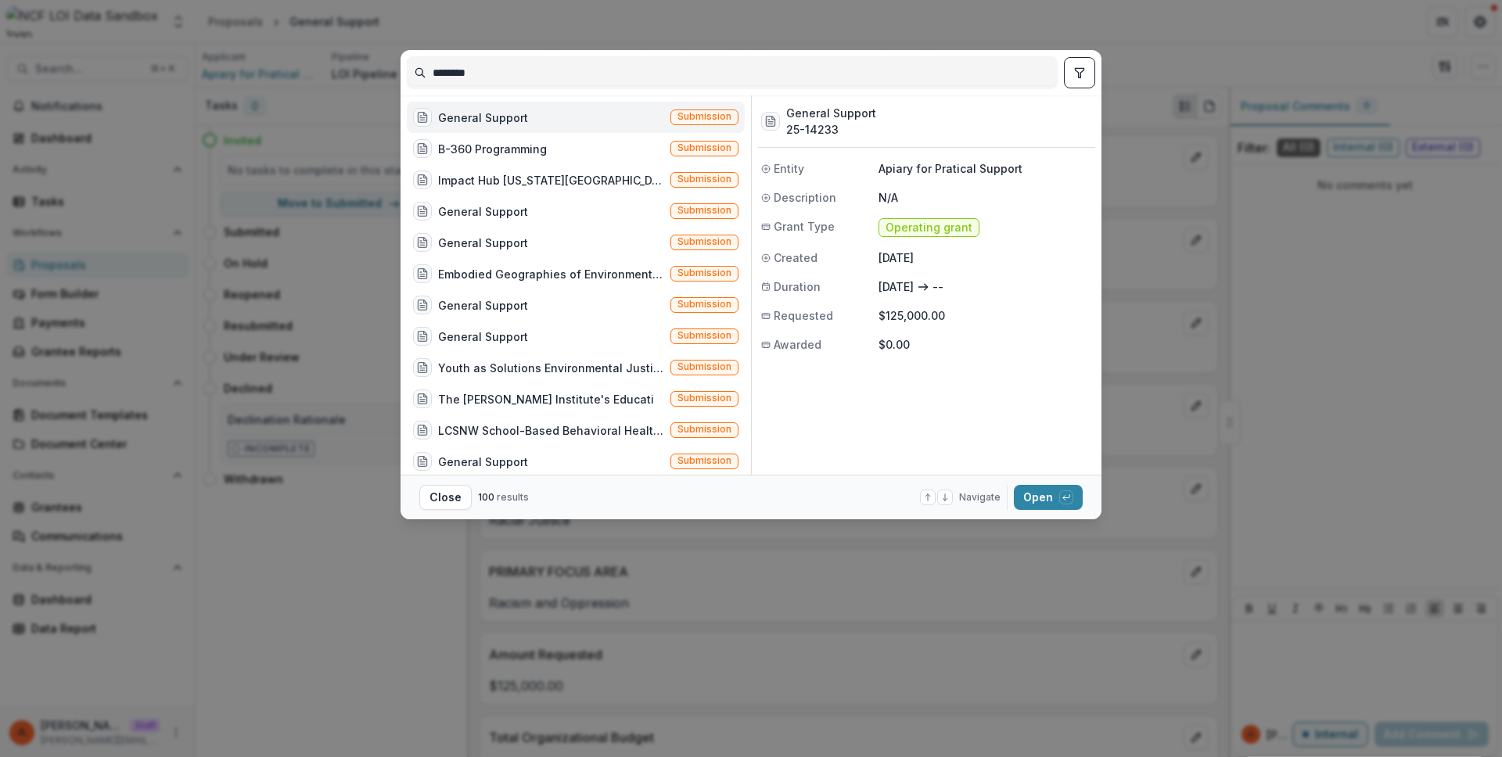
click at [1136, 243] on div "******** General Support Submission B-360 Programming Submission Impact Hub Was…" at bounding box center [751, 378] width 1502 height 757
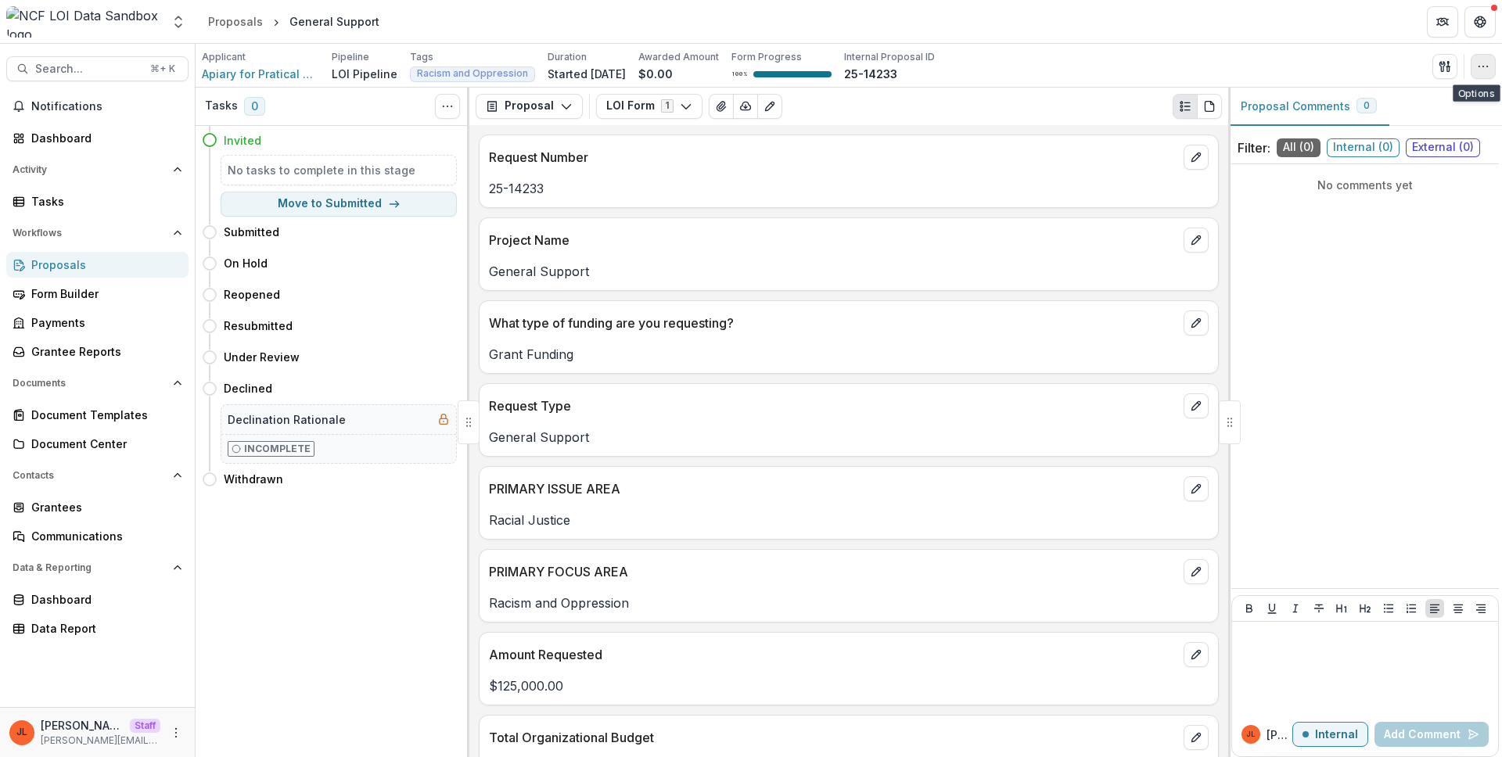
click at [1493, 70] on button "button" at bounding box center [1482, 66] width 25 height 25
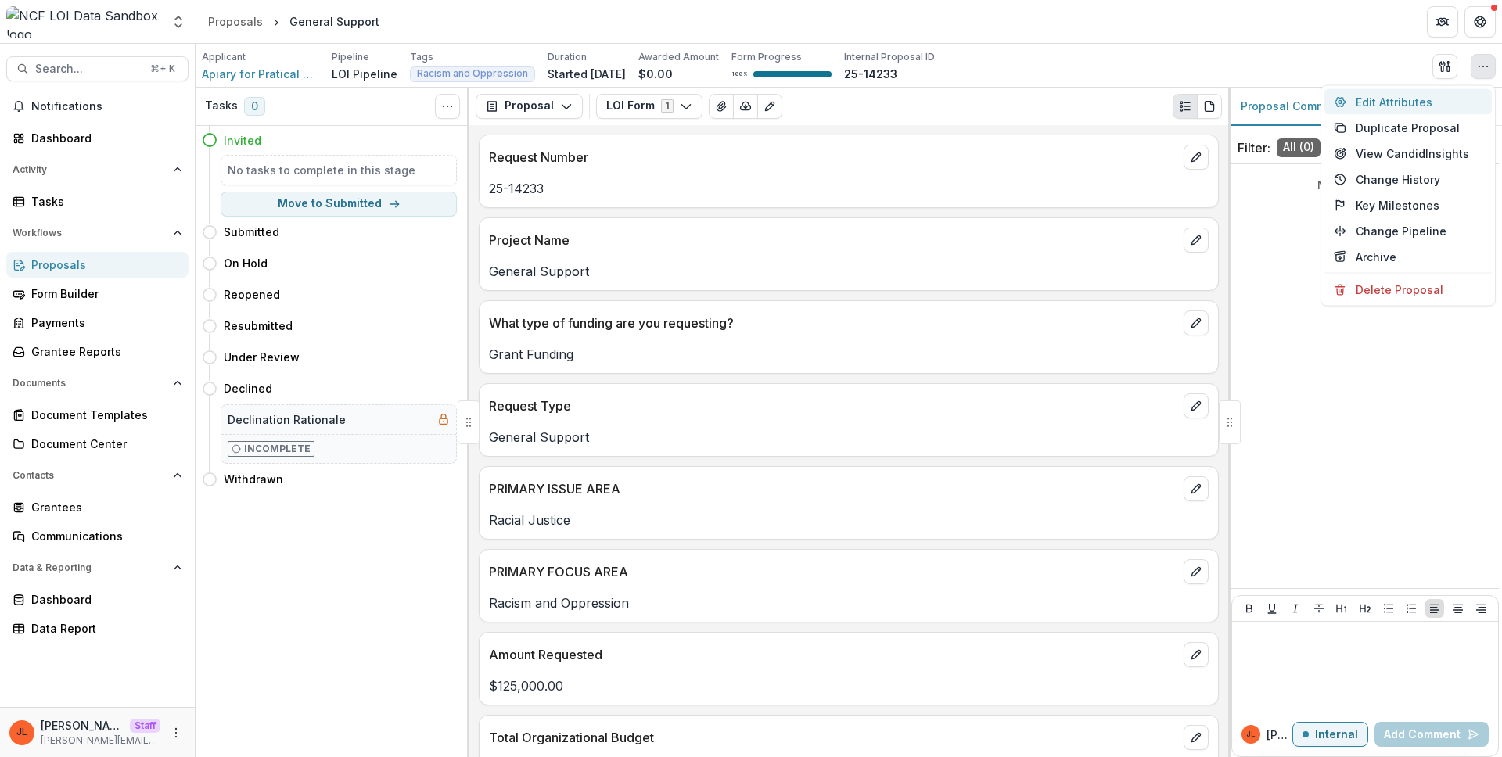
click at [1426, 106] on button "Edit Attributes" at bounding box center [1407, 102] width 167 height 26
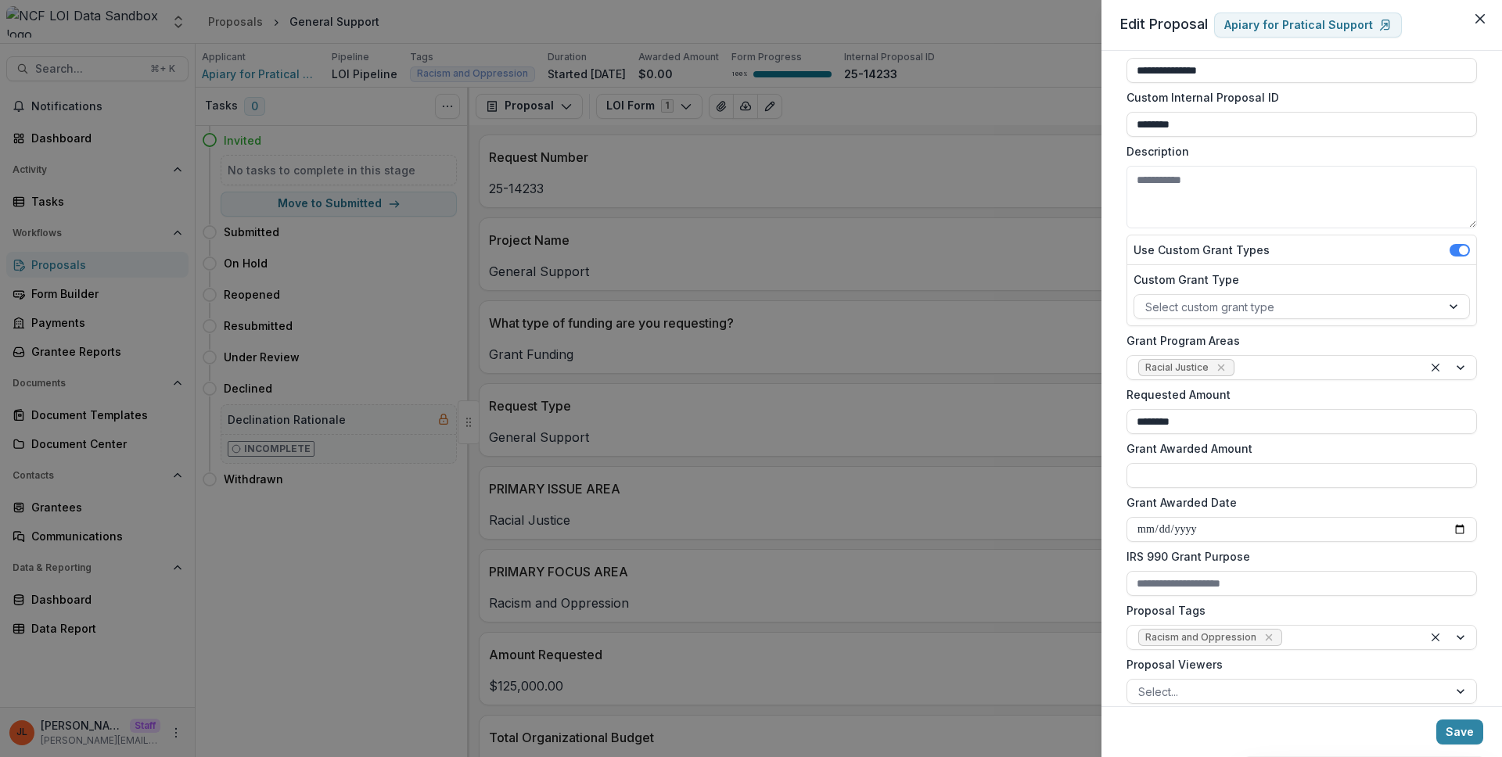
scroll to position [51, 0]
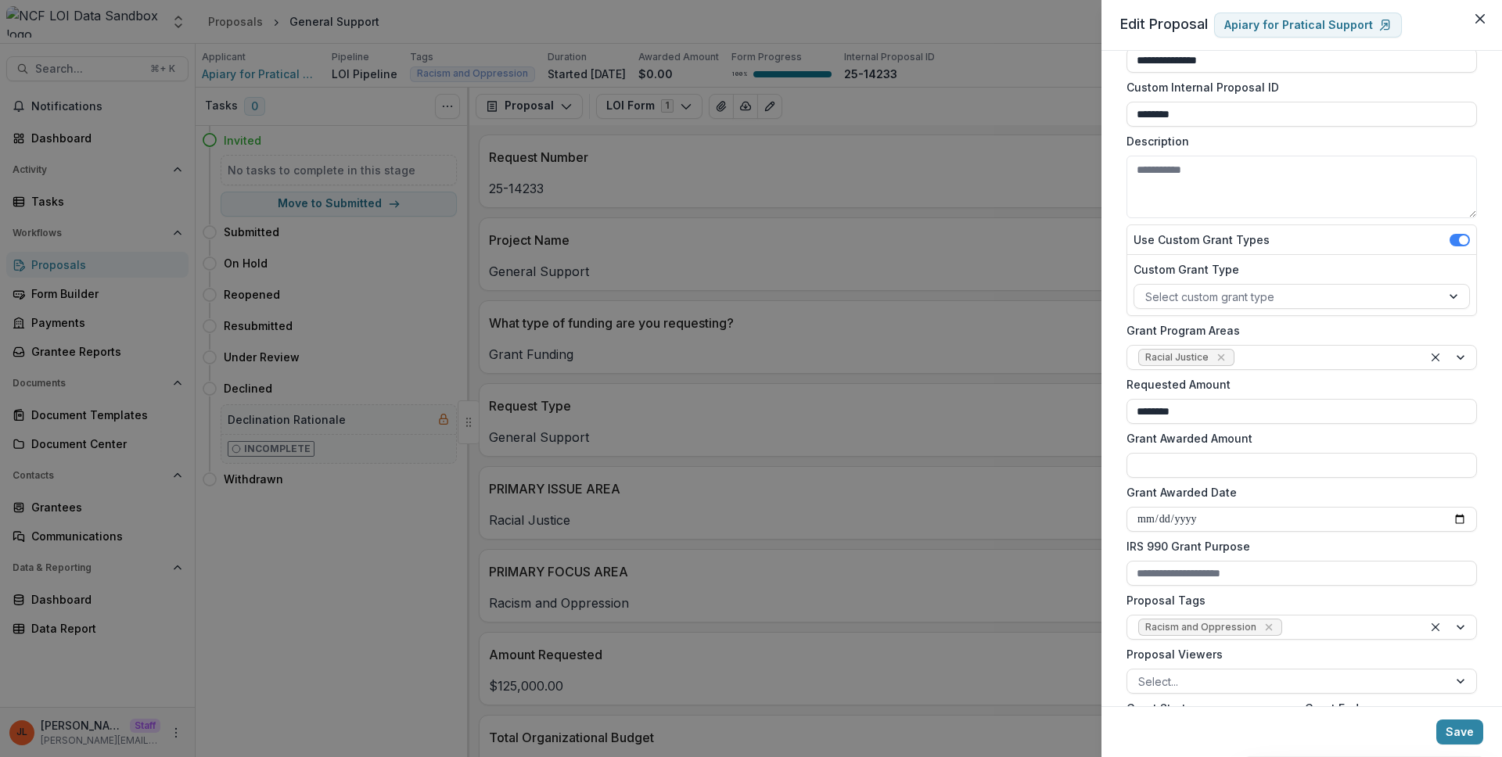
click at [939, 254] on div "**********" at bounding box center [751, 378] width 1502 height 757
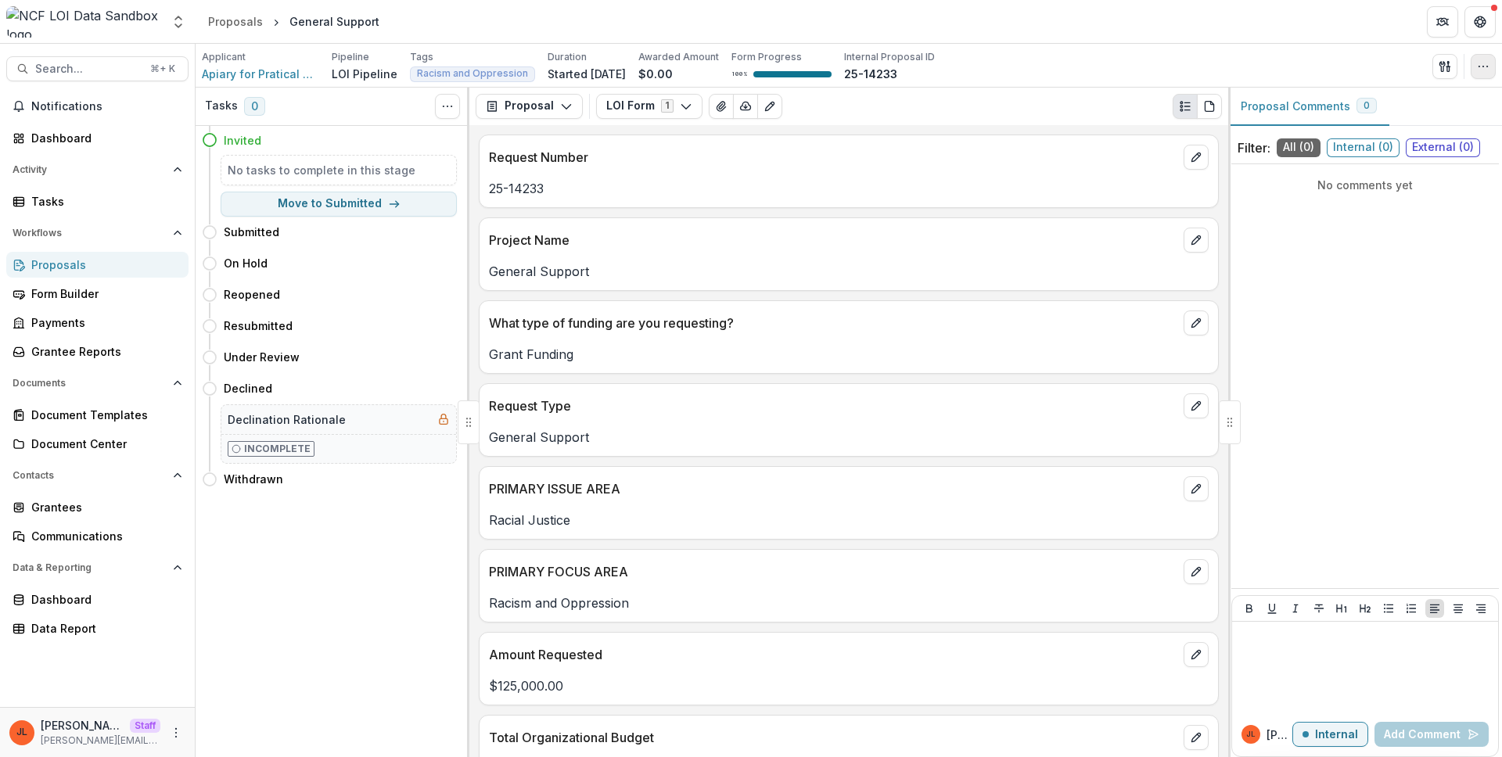
click at [1480, 58] on button "button" at bounding box center [1482, 66] width 25 height 25
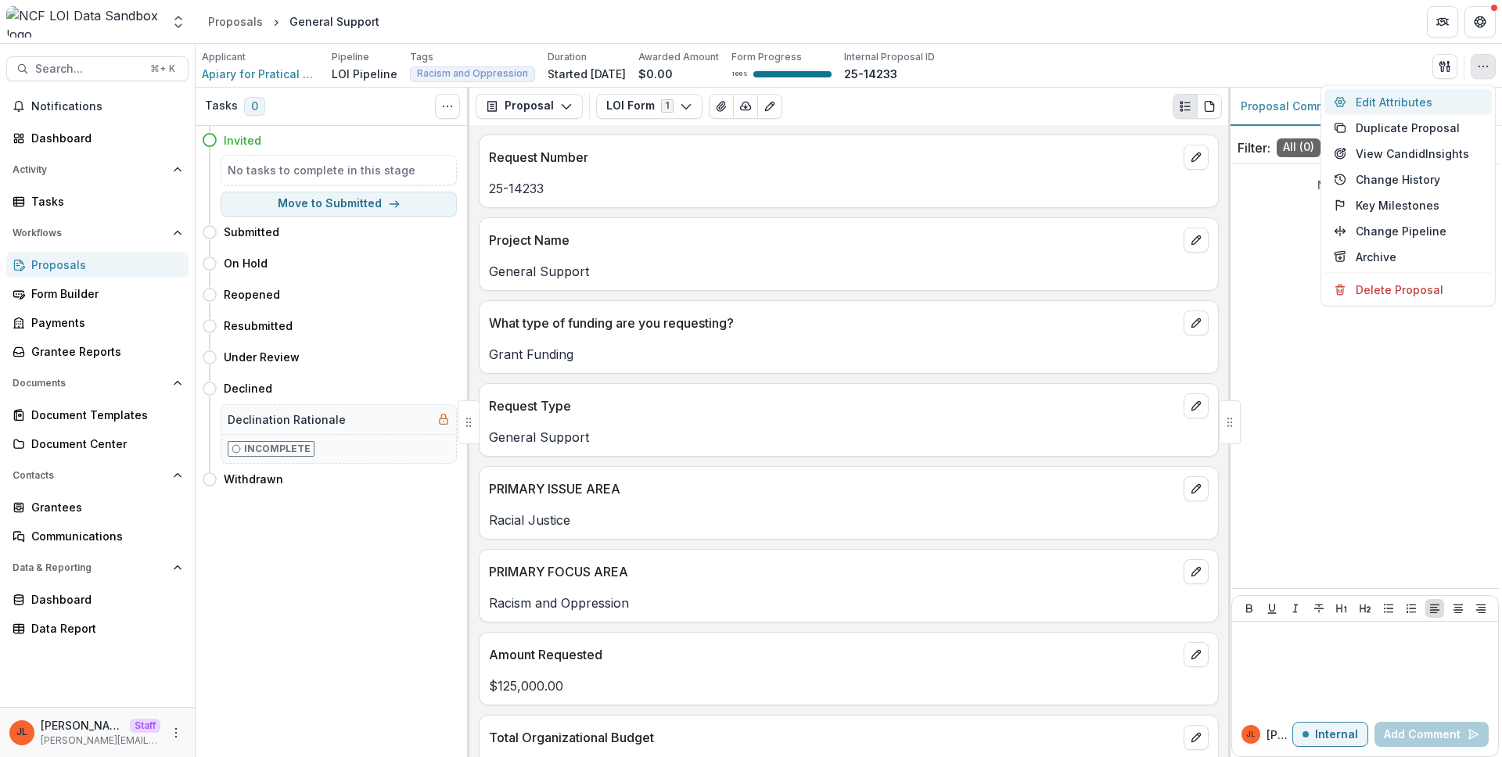
click at [1446, 102] on button "Edit Attributes" at bounding box center [1407, 102] width 167 height 26
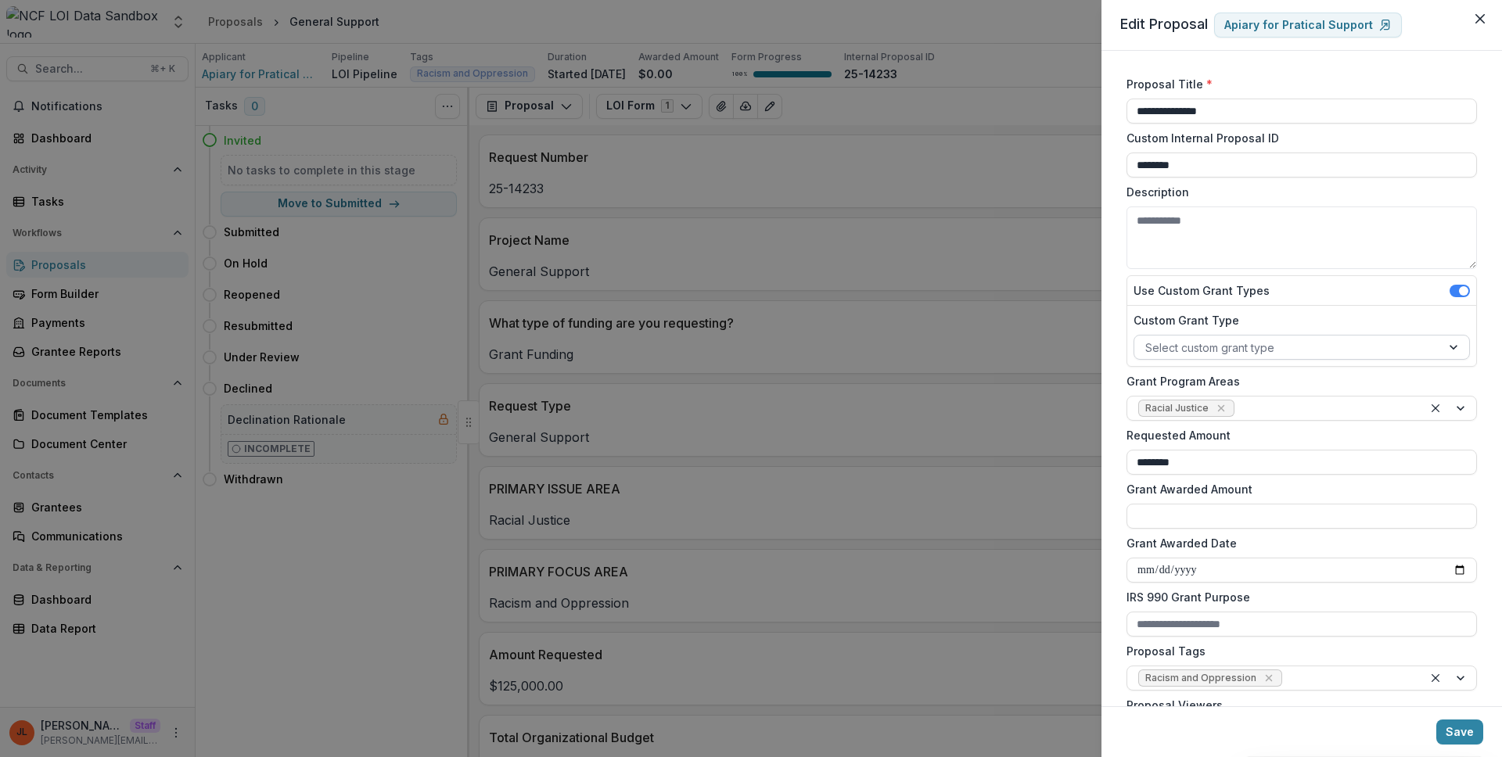
click at [1307, 343] on div at bounding box center [1287, 348] width 285 height 20
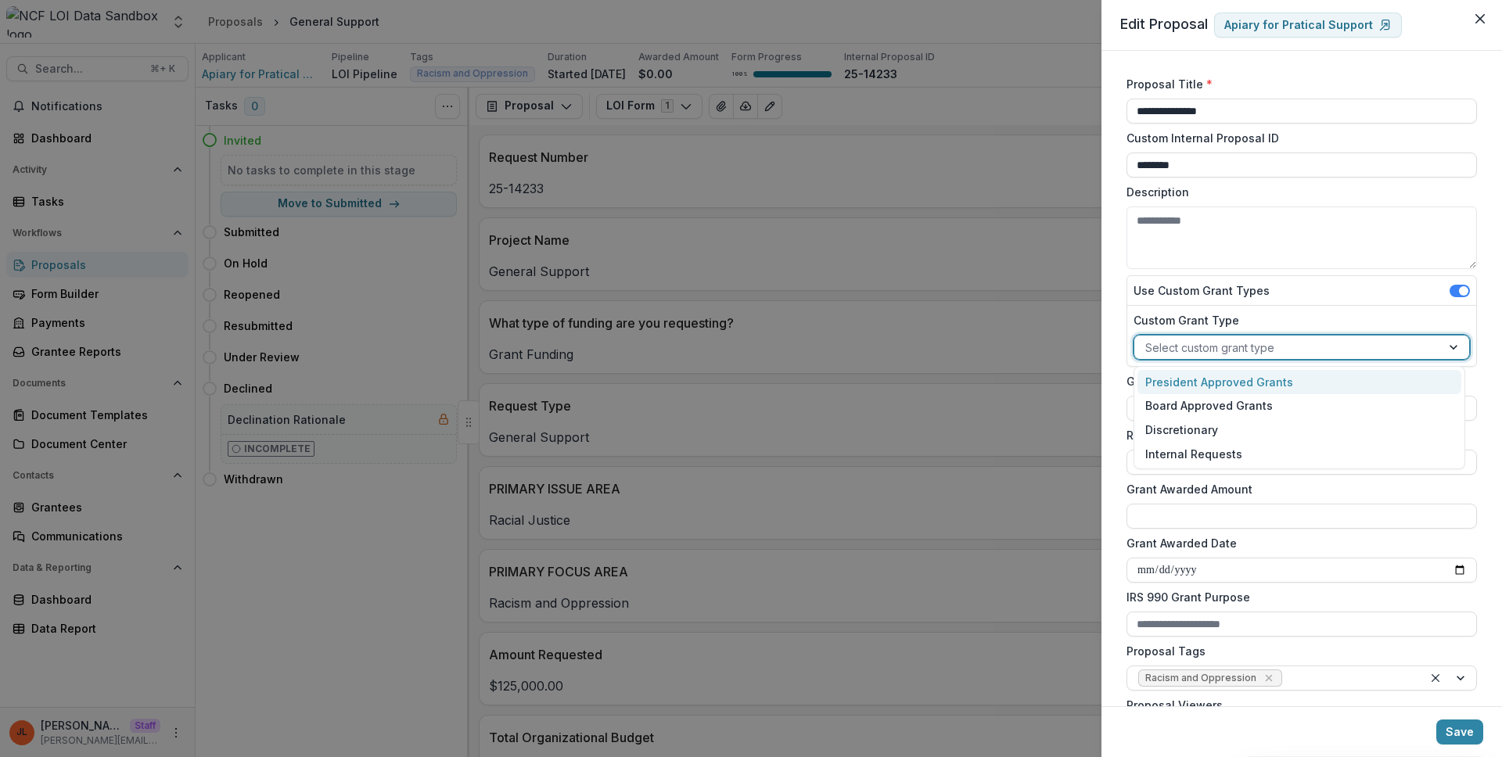
click at [1043, 261] on div "**********" at bounding box center [751, 378] width 1502 height 757
